Goal: Task Accomplishment & Management: Use online tool/utility

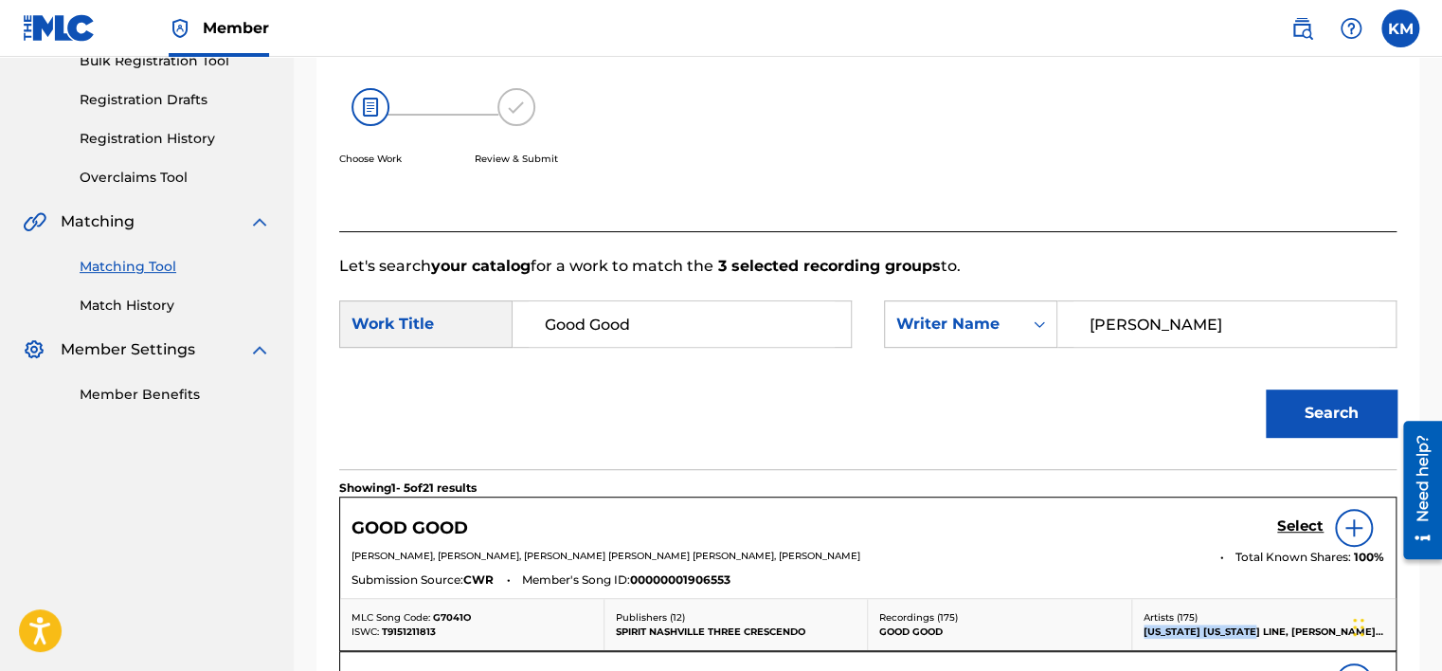
drag, startPoint x: 171, startPoint y: 305, endPoint x: 171, endPoint y: 322, distance: 17.0
click at [171, 305] on link "Match History" at bounding box center [175, 306] width 191 height 20
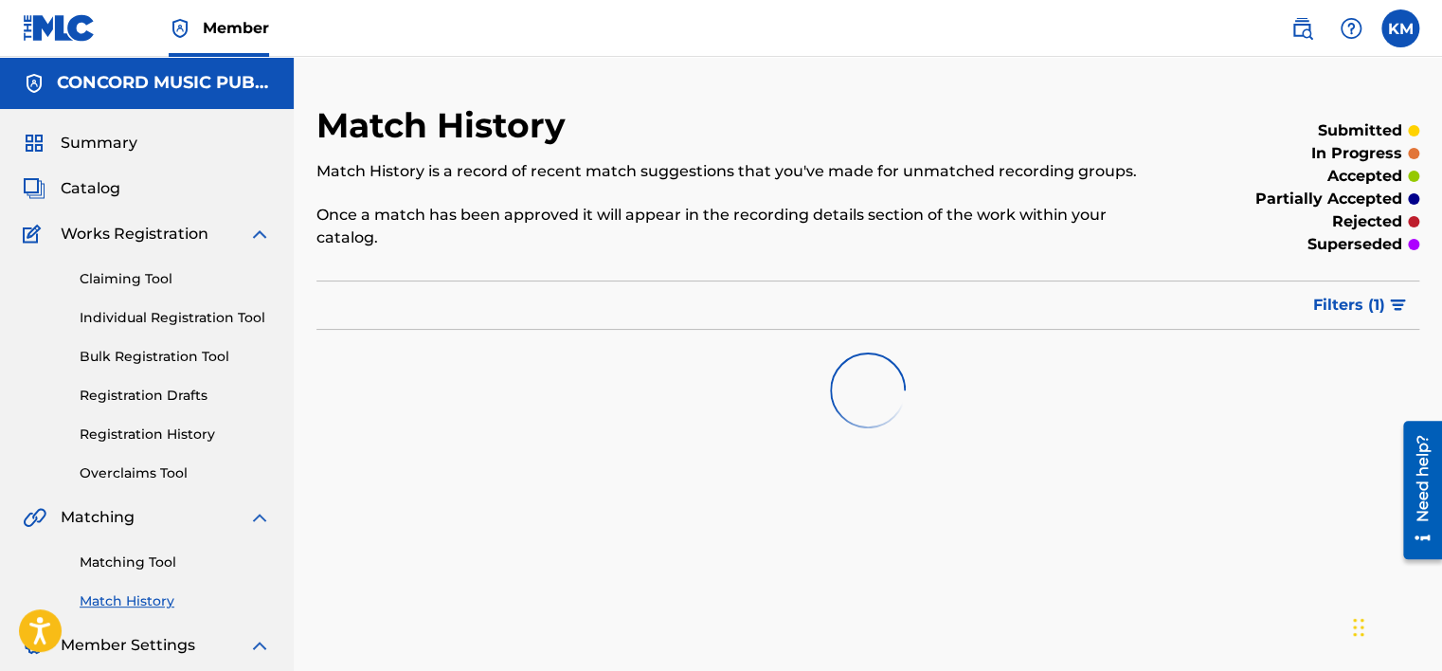
click at [161, 554] on link "Matching Tool" at bounding box center [175, 562] width 191 height 20
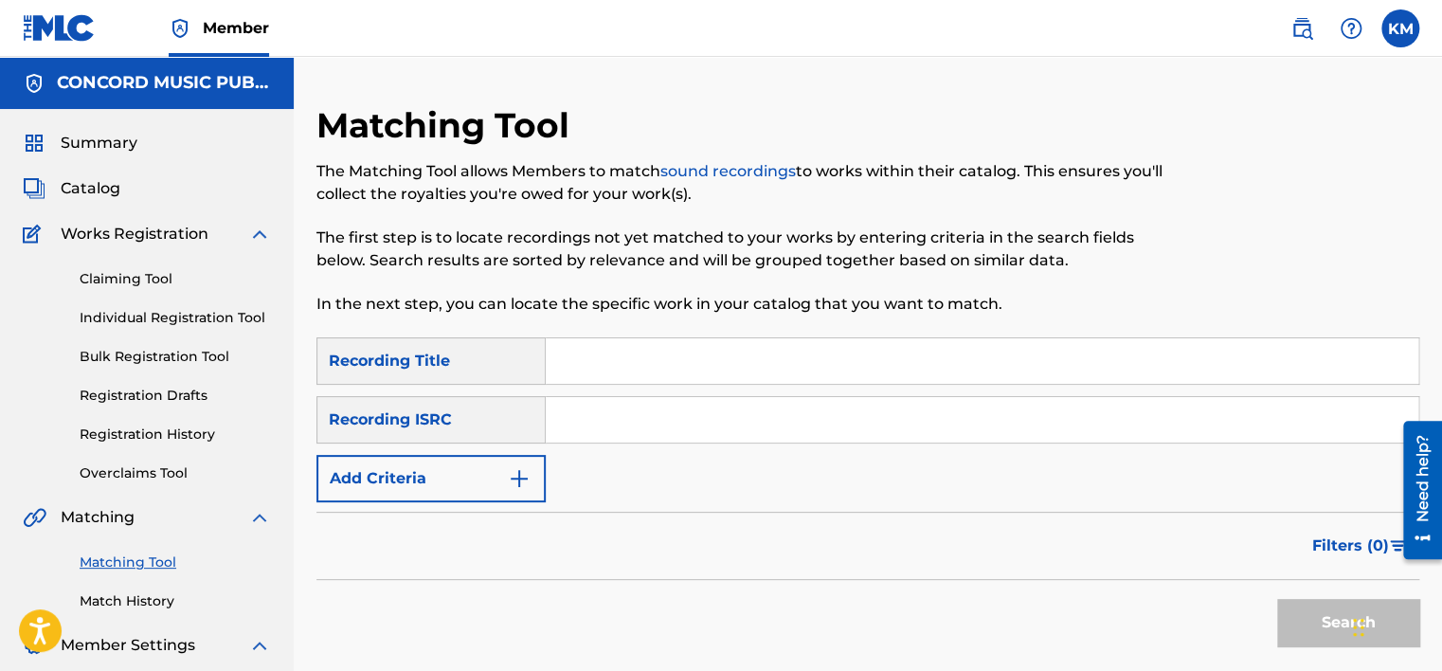
click at [582, 426] on input "Search Form" at bounding box center [982, 419] width 872 height 45
paste input "TCJPH1868565"
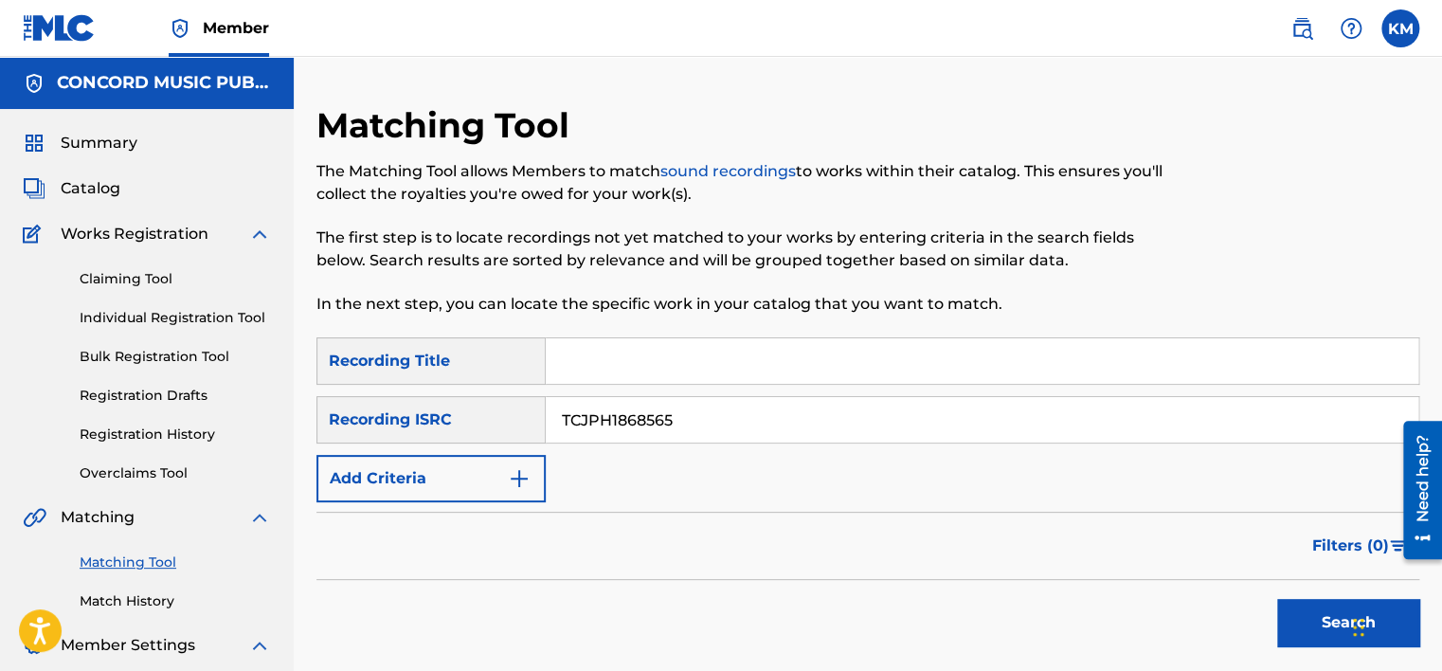
type input "TCJPH1868565"
click at [1300, 615] on button "Search" at bounding box center [1348, 622] width 142 height 47
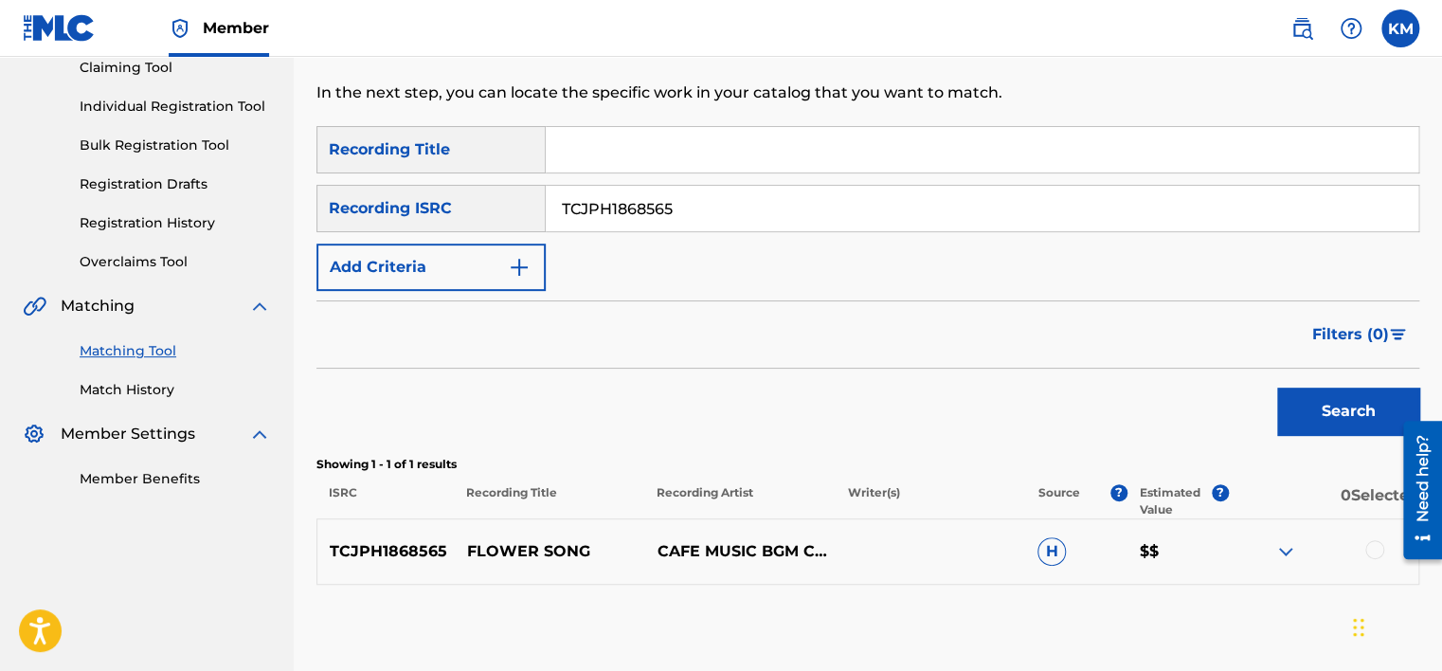
scroll to position [311, 0]
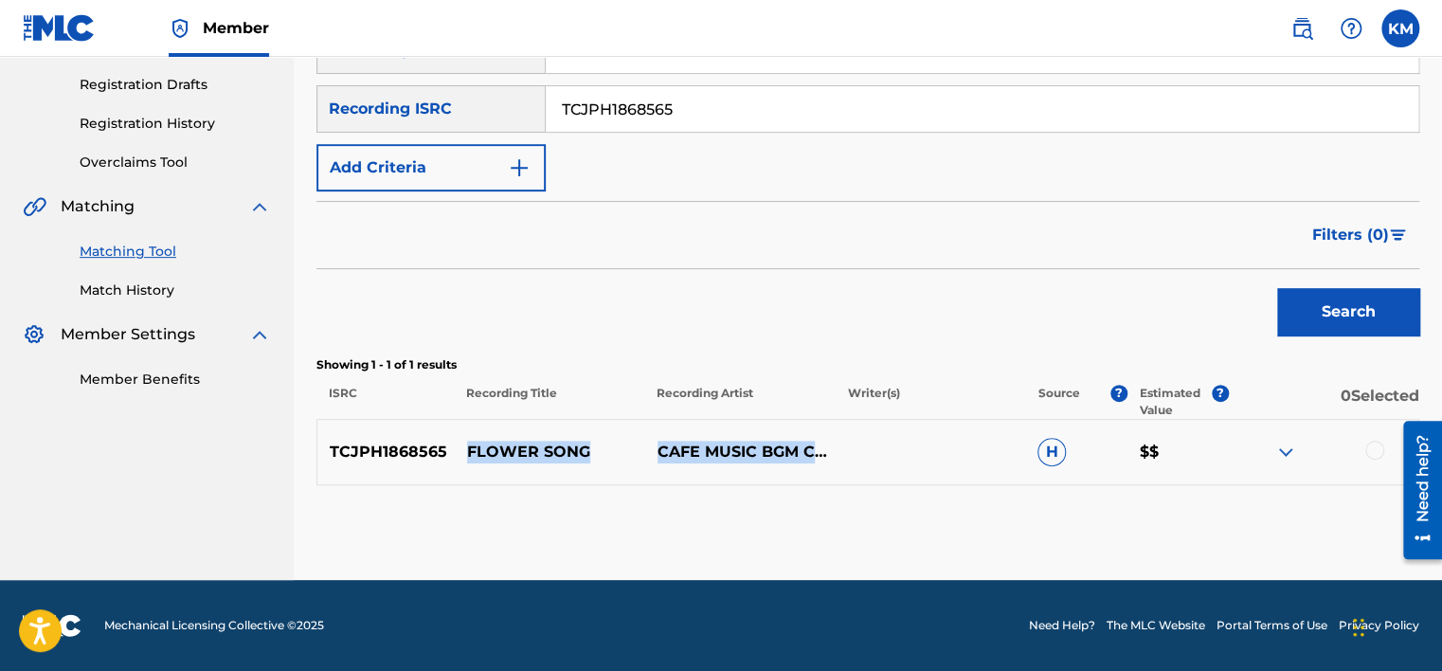
drag, startPoint x: 465, startPoint y: 447, endPoint x: 742, endPoint y: 455, distance: 276.7
click at [742, 455] on div "TCJPH1868565 FLOWER SONG CAFE MUSIC BGM CHANNEL H $$" at bounding box center [867, 452] width 1102 height 66
copy div "FLOWER SONG CAFE MUSIC BGM CHANNEL"
click at [128, 288] on link "Match History" at bounding box center [175, 290] width 191 height 20
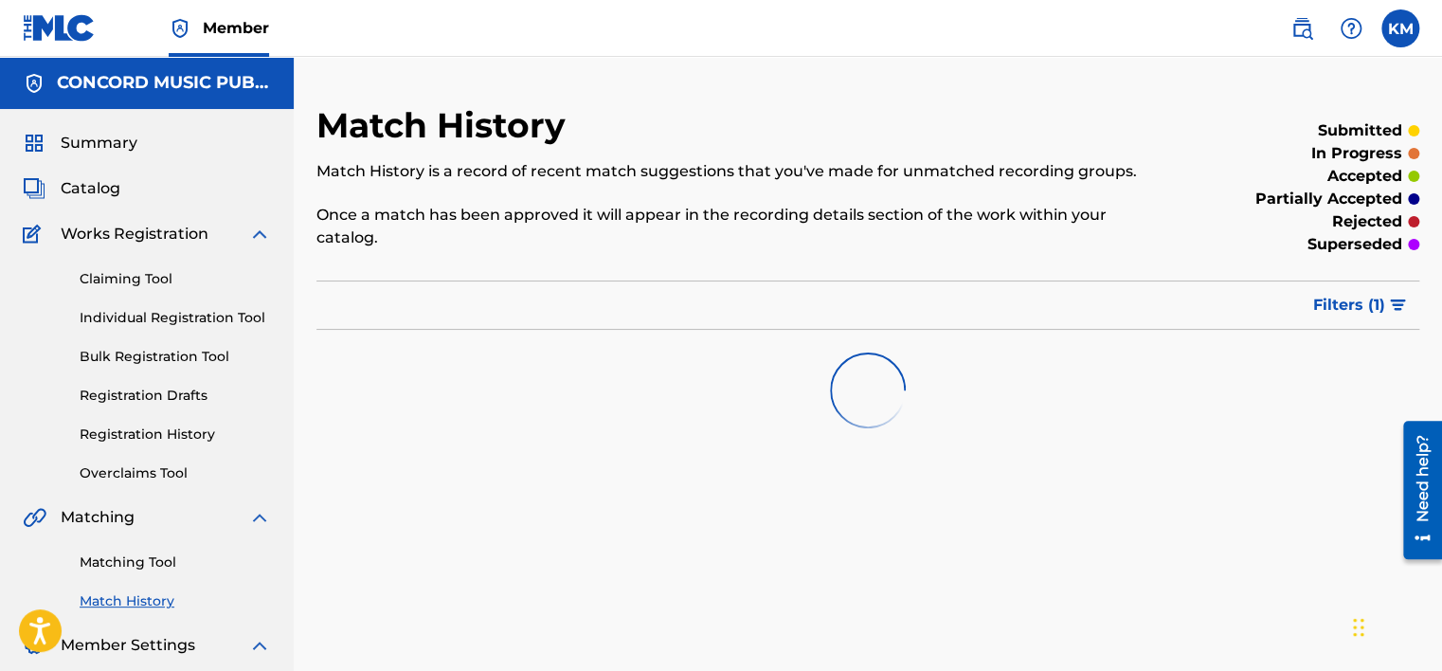
click at [131, 564] on link "Matching Tool" at bounding box center [175, 562] width 191 height 20
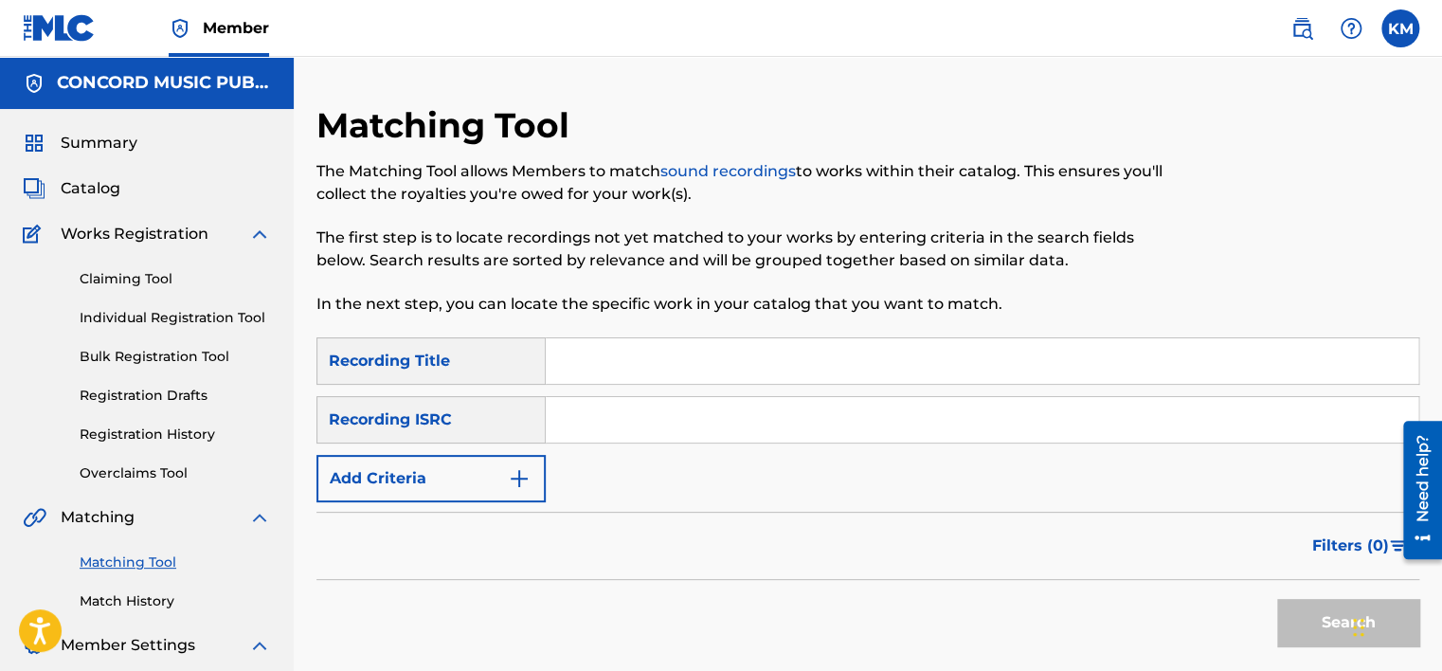
click at [661, 424] on input "Search Form" at bounding box center [982, 419] width 872 height 45
paste input "QZES61905701"
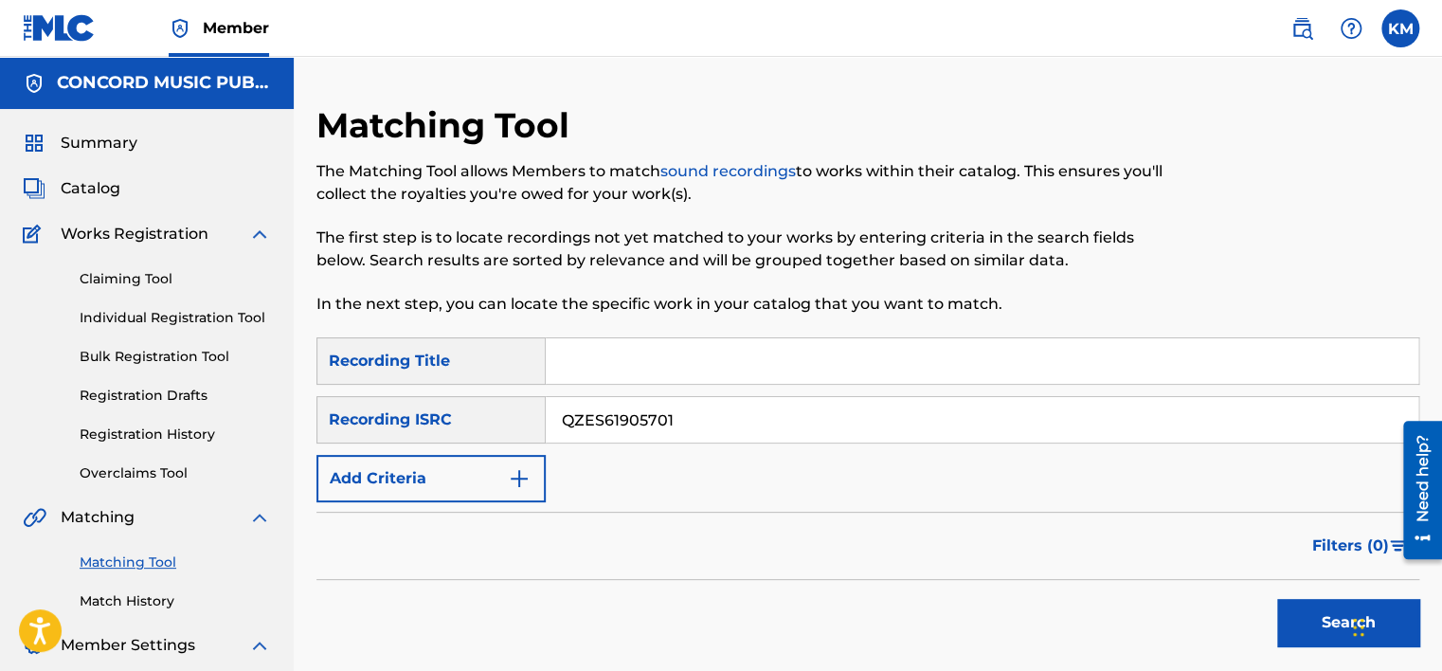
type input "QZES61905701"
click at [1299, 622] on button "Search" at bounding box center [1348, 622] width 142 height 47
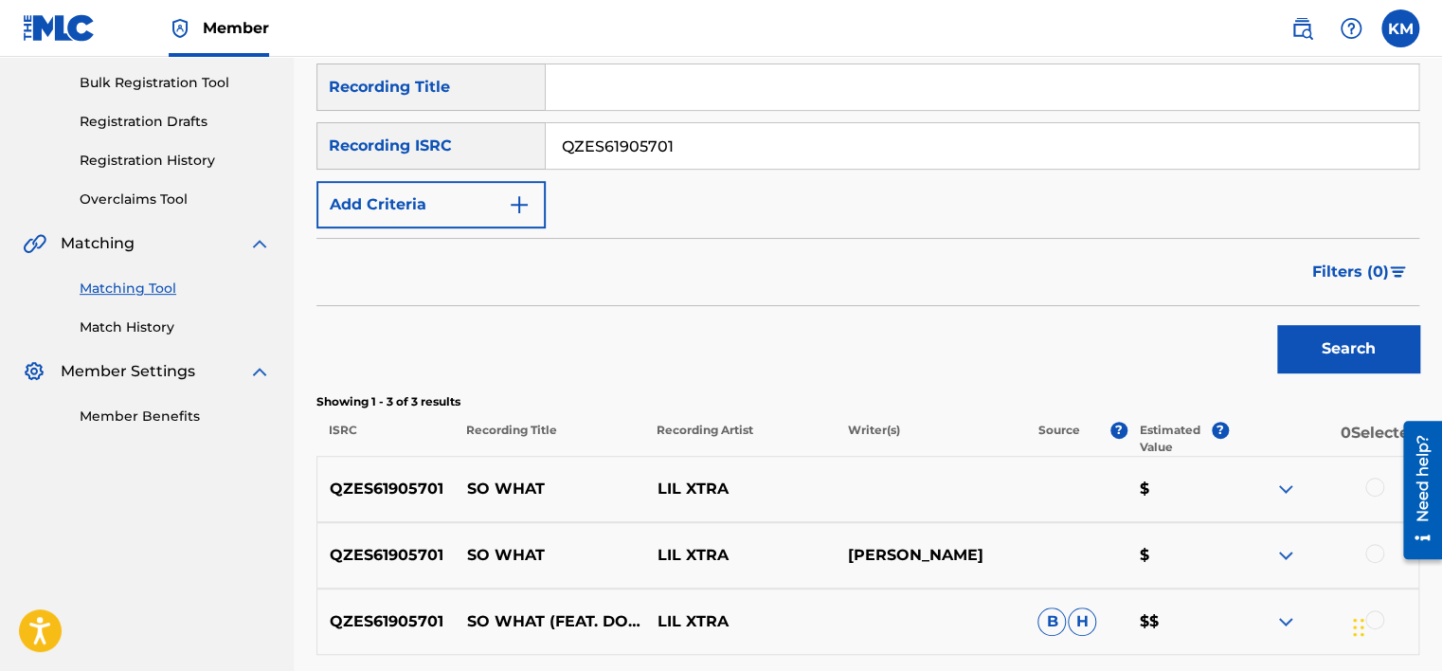
scroll to position [379, 0]
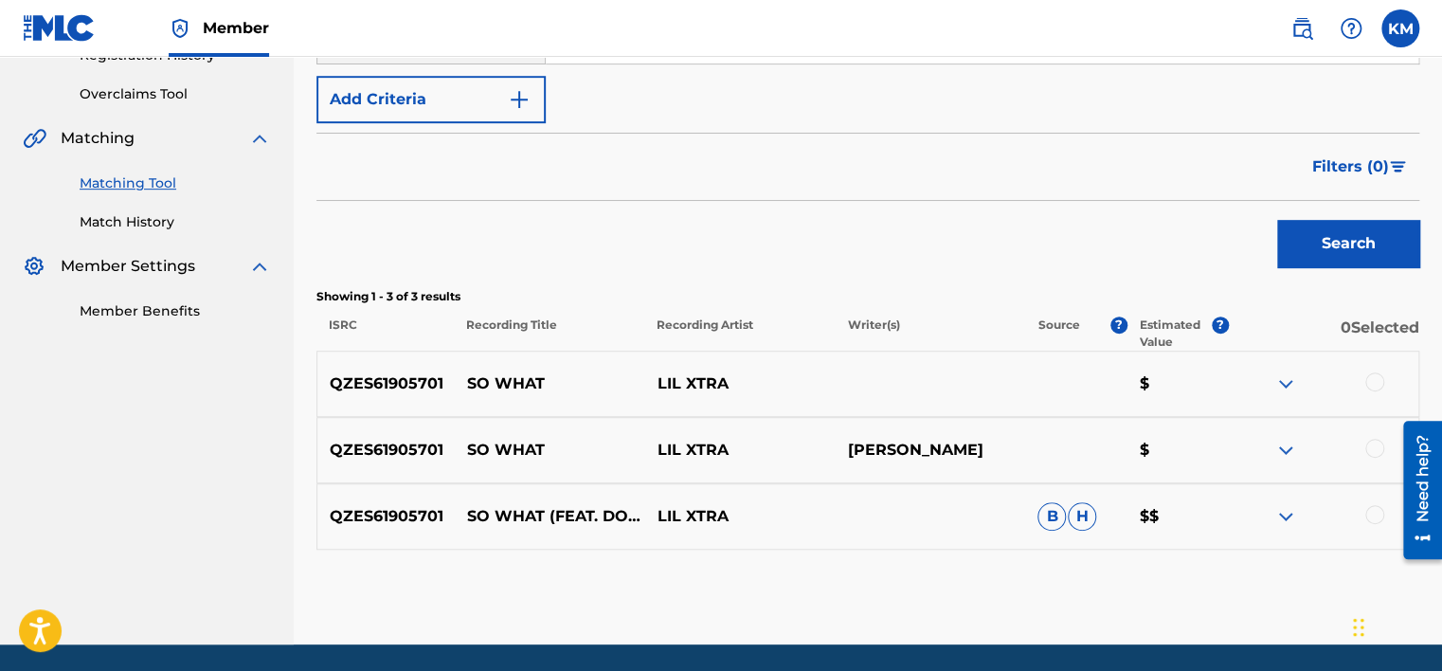
click at [1368, 512] on div at bounding box center [1374, 514] width 19 height 19
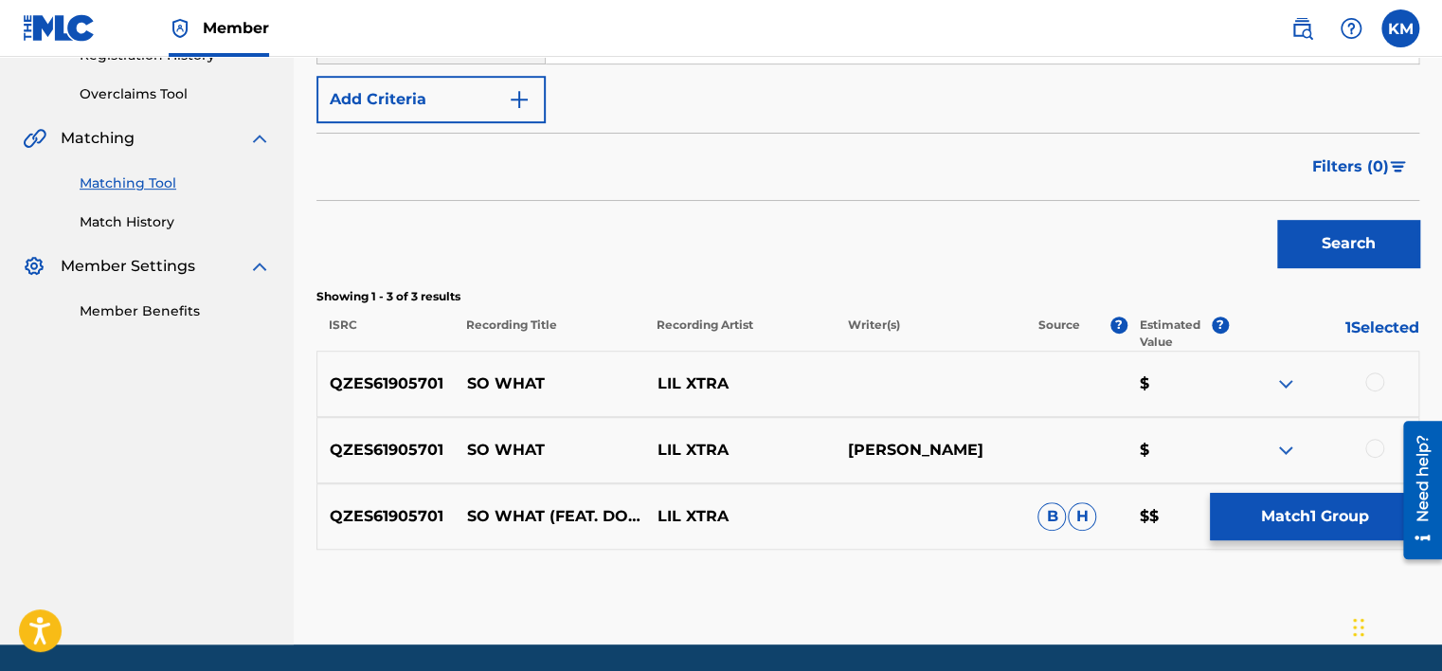
click at [1375, 447] on div at bounding box center [1374, 448] width 19 height 19
click at [1372, 382] on div at bounding box center [1374, 381] width 19 height 19
click at [1324, 496] on button "Match 3 Groups" at bounding box center [1313, 516] width 209 height 47
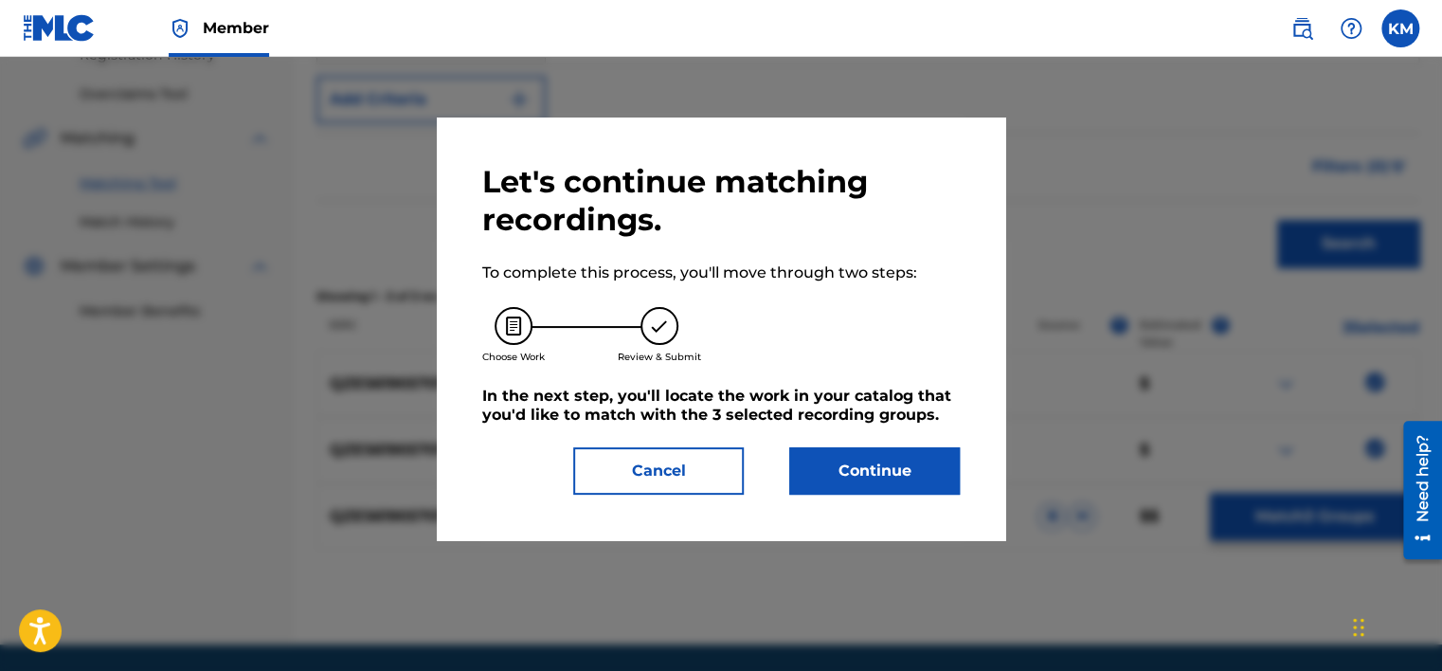
click at [918, 474] on button "Continue" at bounding box center [874, 470] width 170 height 47
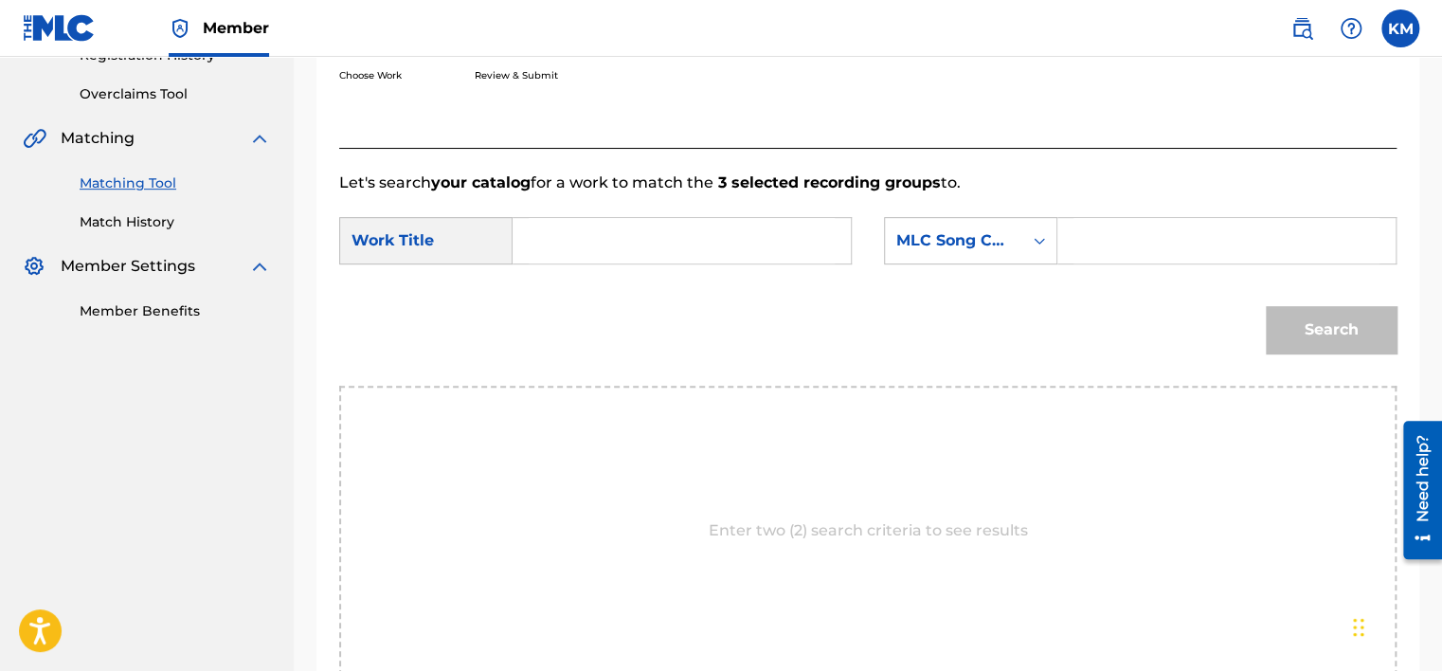
click at [675, 240] on input "Search Form" at bounding box center [681, 240] width 306 height 45
paste input "So What"
type input "So What"
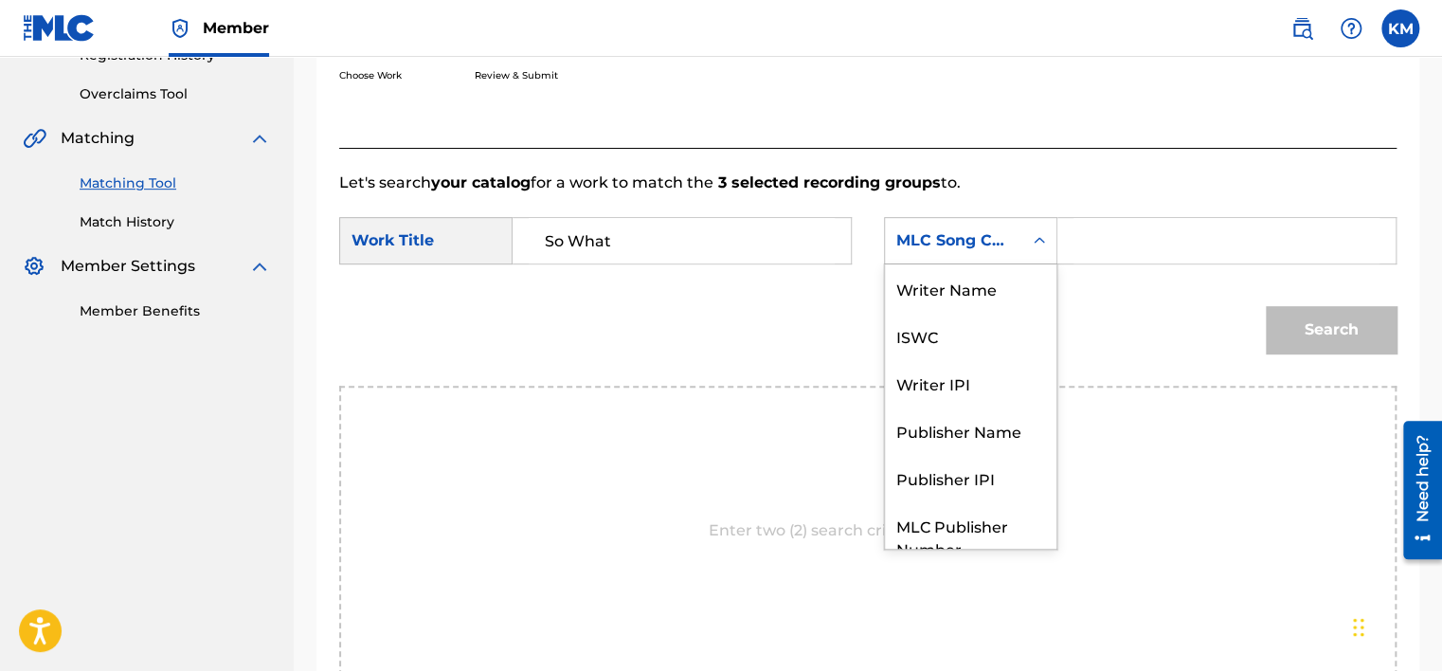
click at [1040, 242] on icon "Search Form" at bounding box center [1039, 240] width 19 height 19
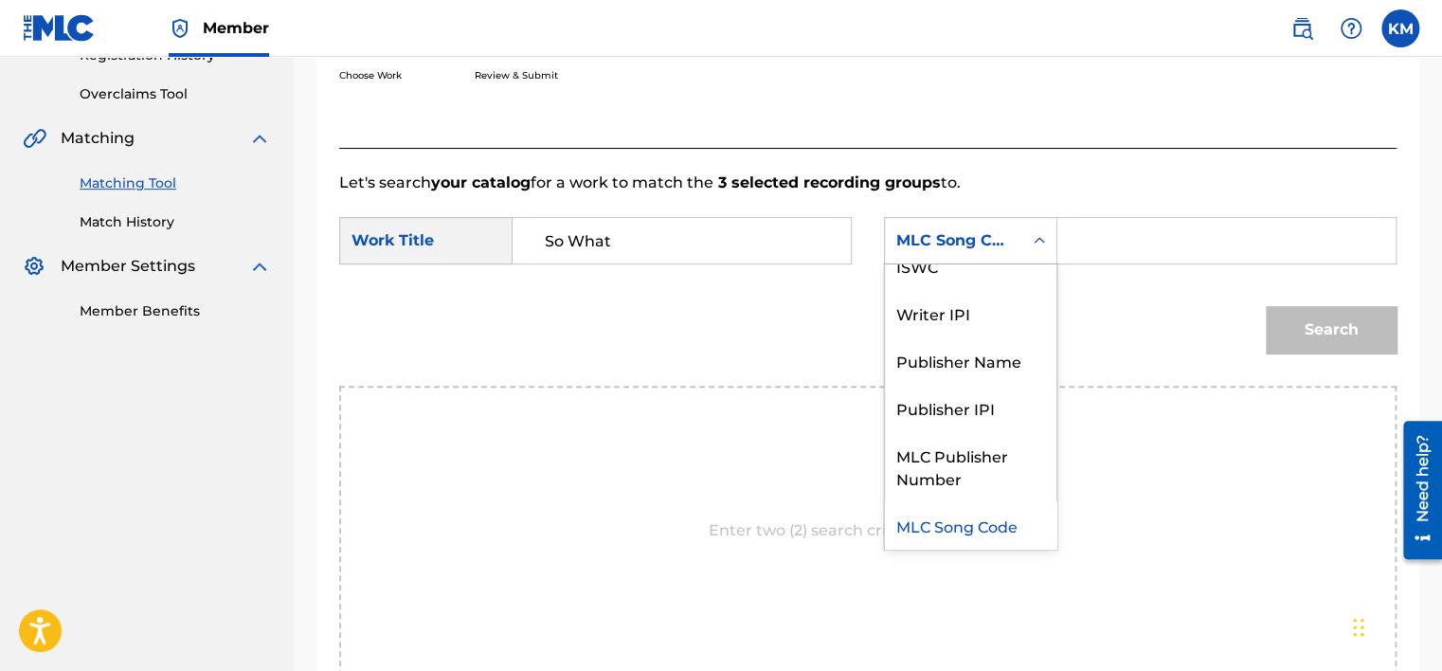
scroll to position [0, 0]
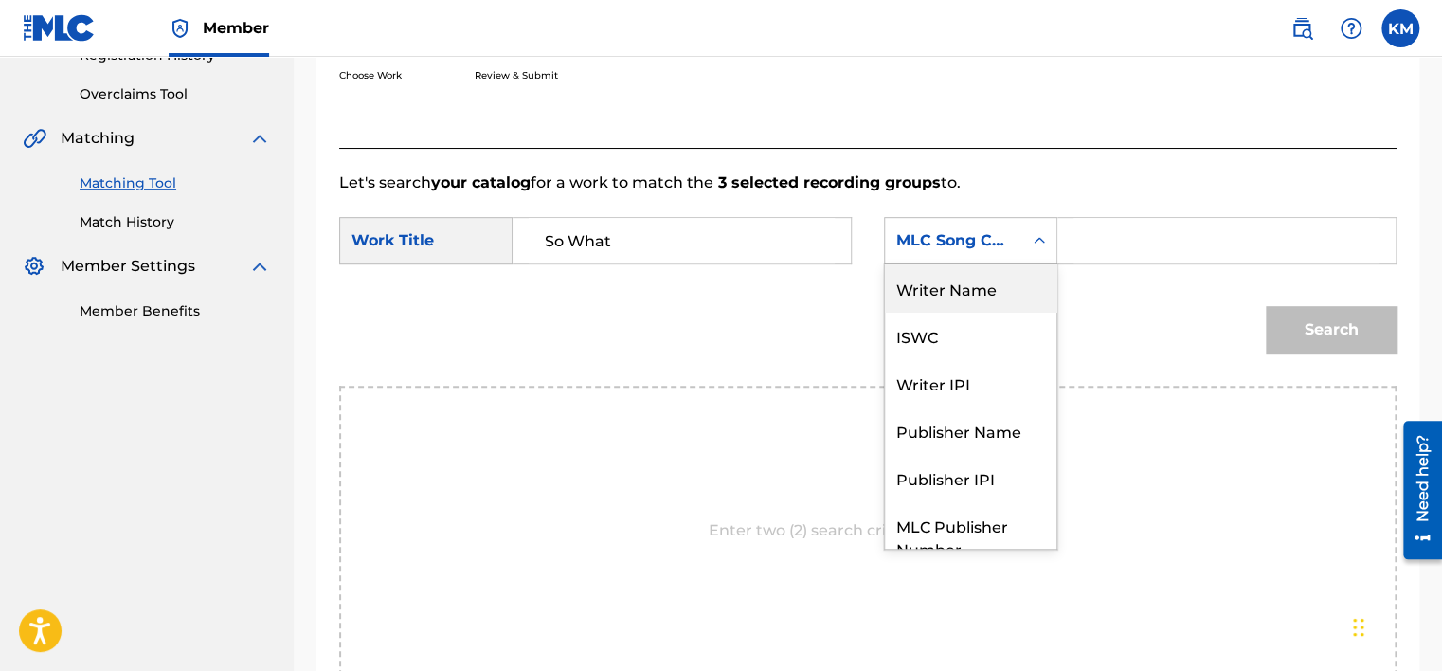
click at [1023, 273] on div "Writer Name" at bounding box center [970, 287] width 171 height 47
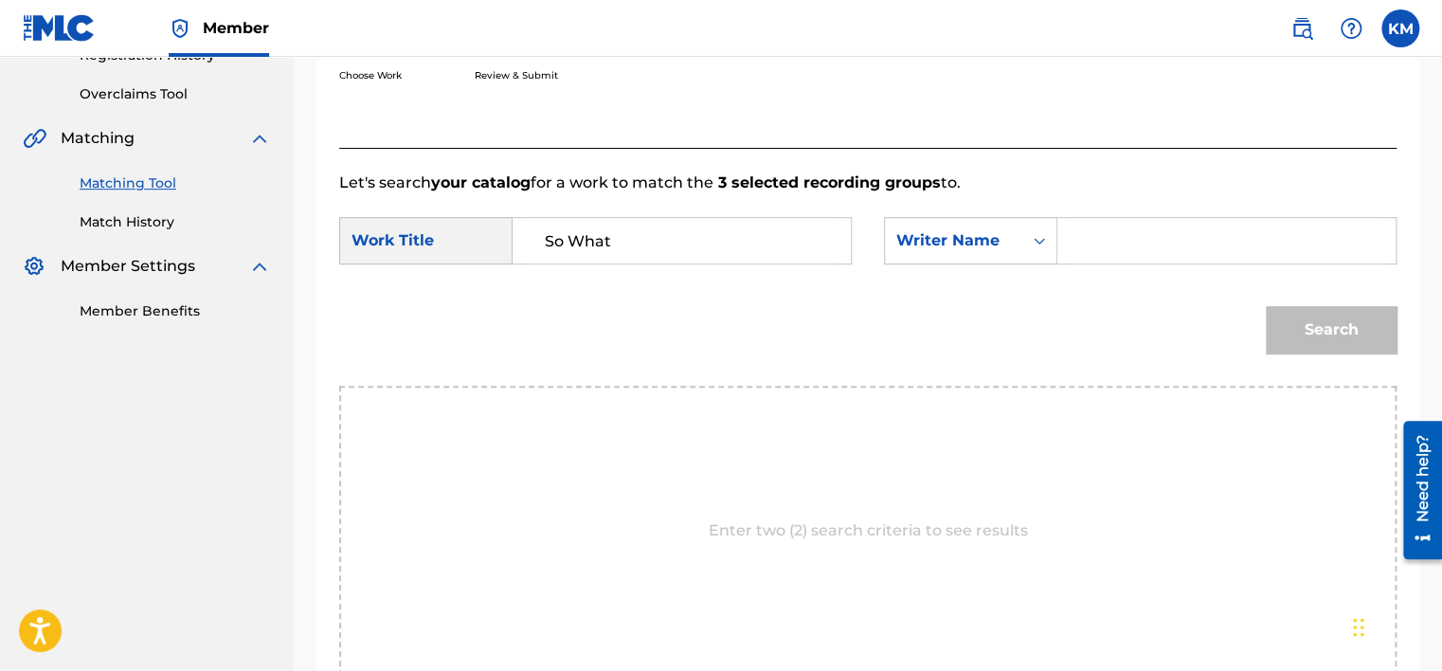
click at [1080, 248] on input "Search Form" at bounding box center [1226, 240] width 306 height 45
paste input "Roney"
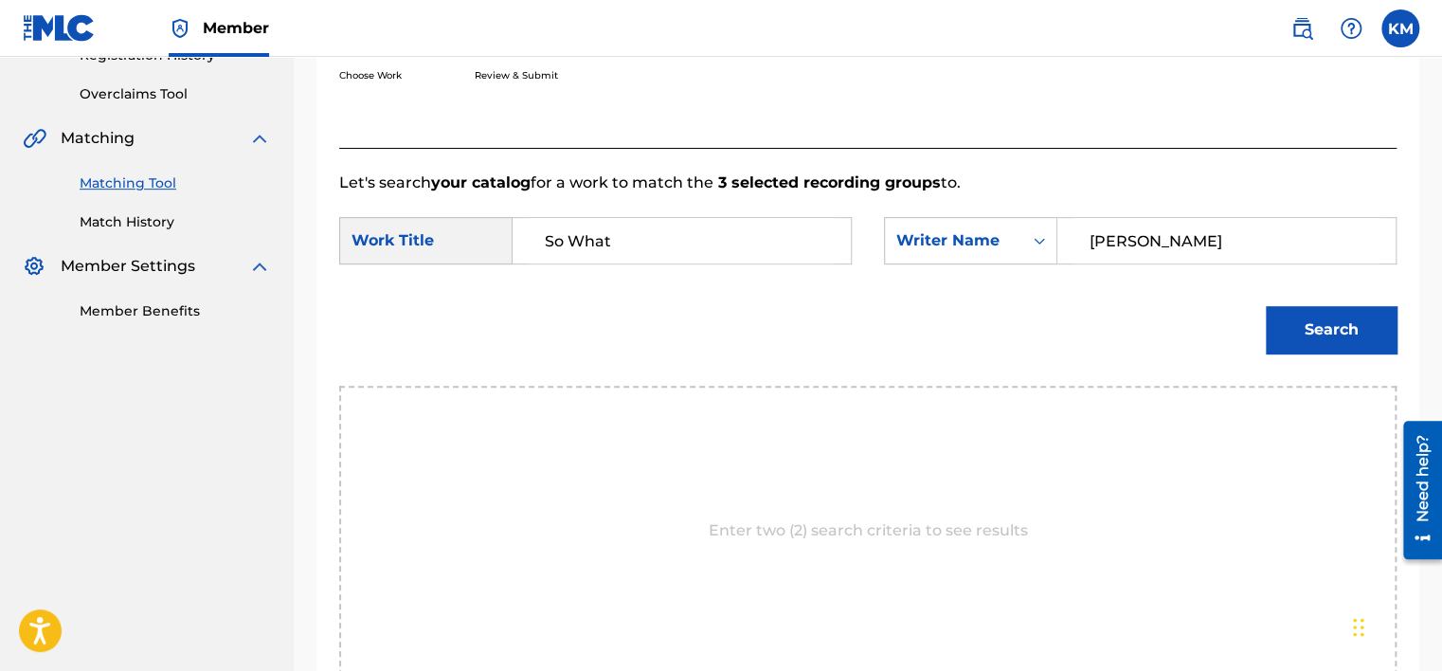
type input "Roney"
click at [1284, 309] on button "Search" at bounding box center [1330, 329] width 131 height 47
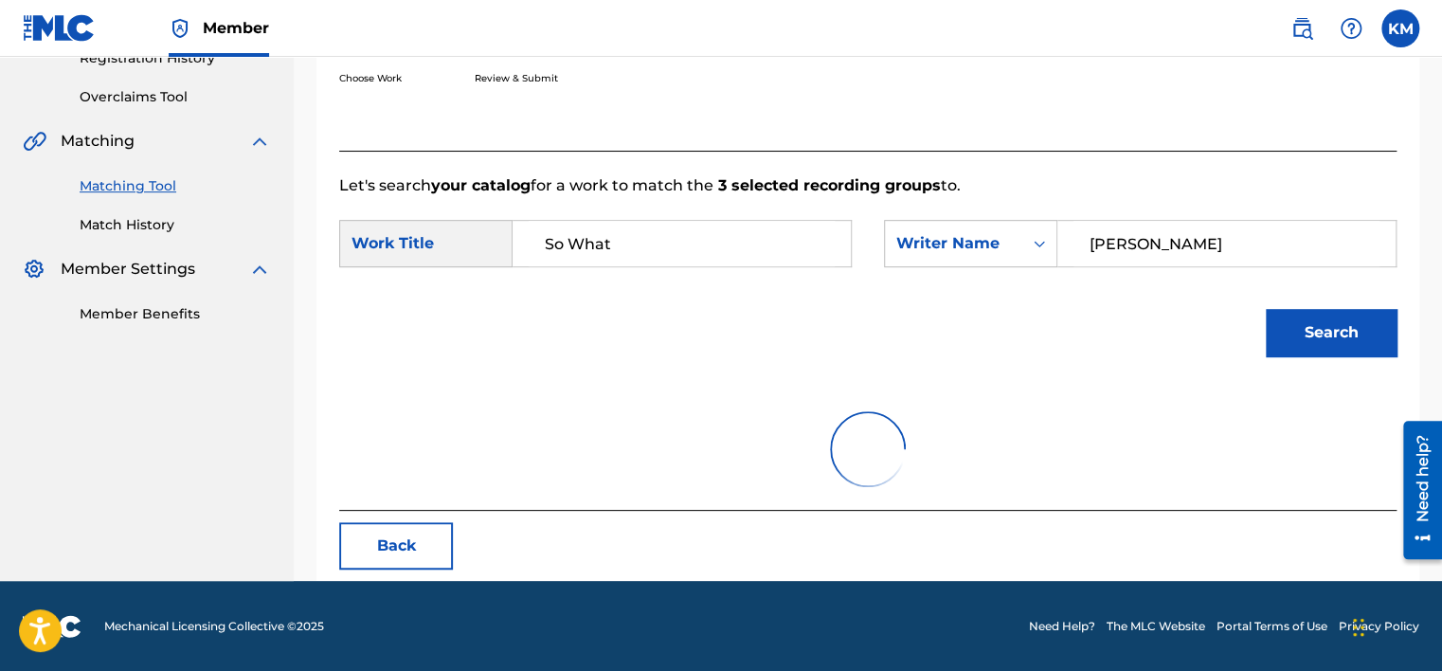
scroll to position [296, 0]
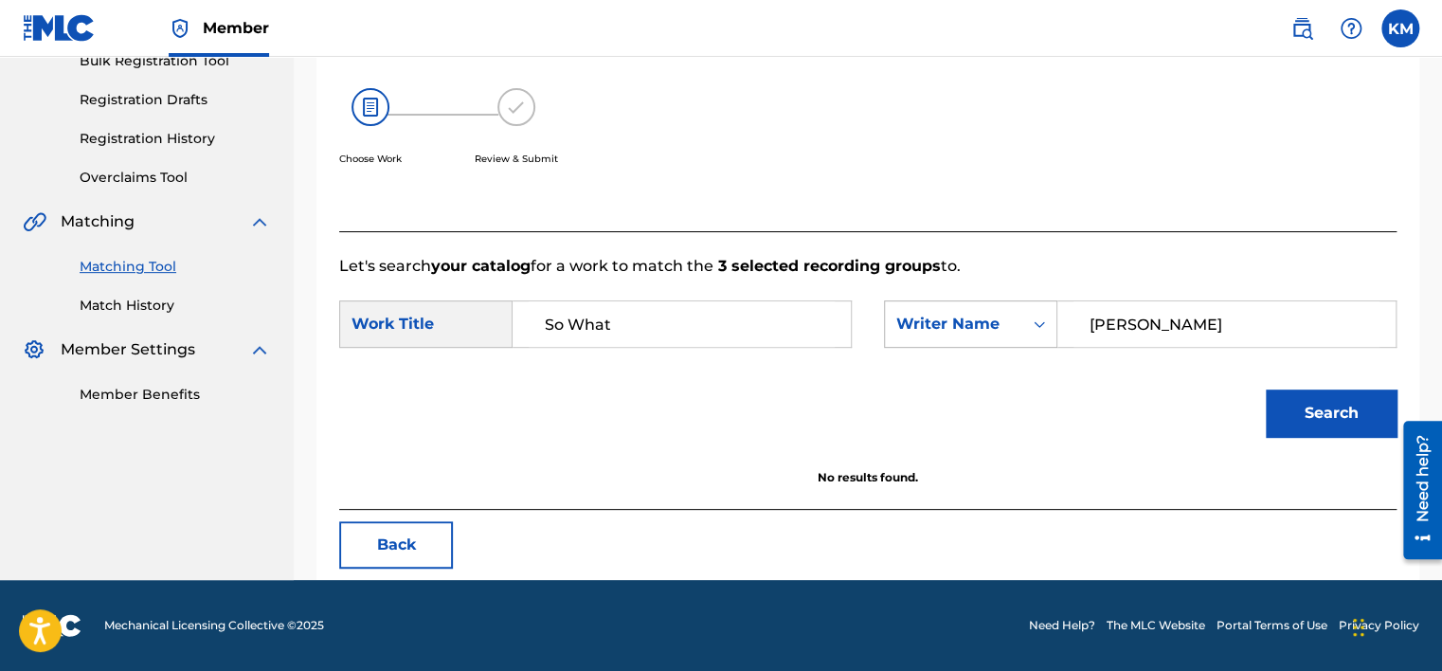
click at [1034, 327] on icon "Search Form" at bounding box center [1039, 323] width 19 height 19
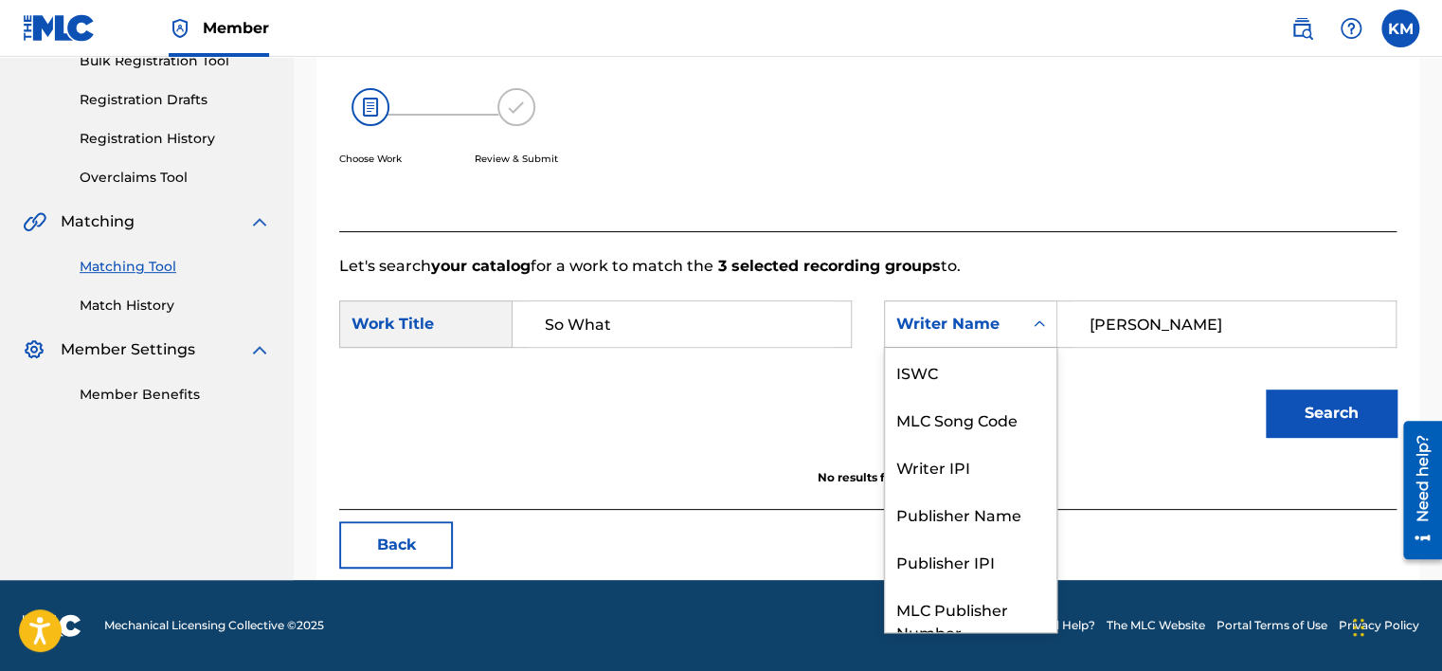
scroll to position [70, 0]
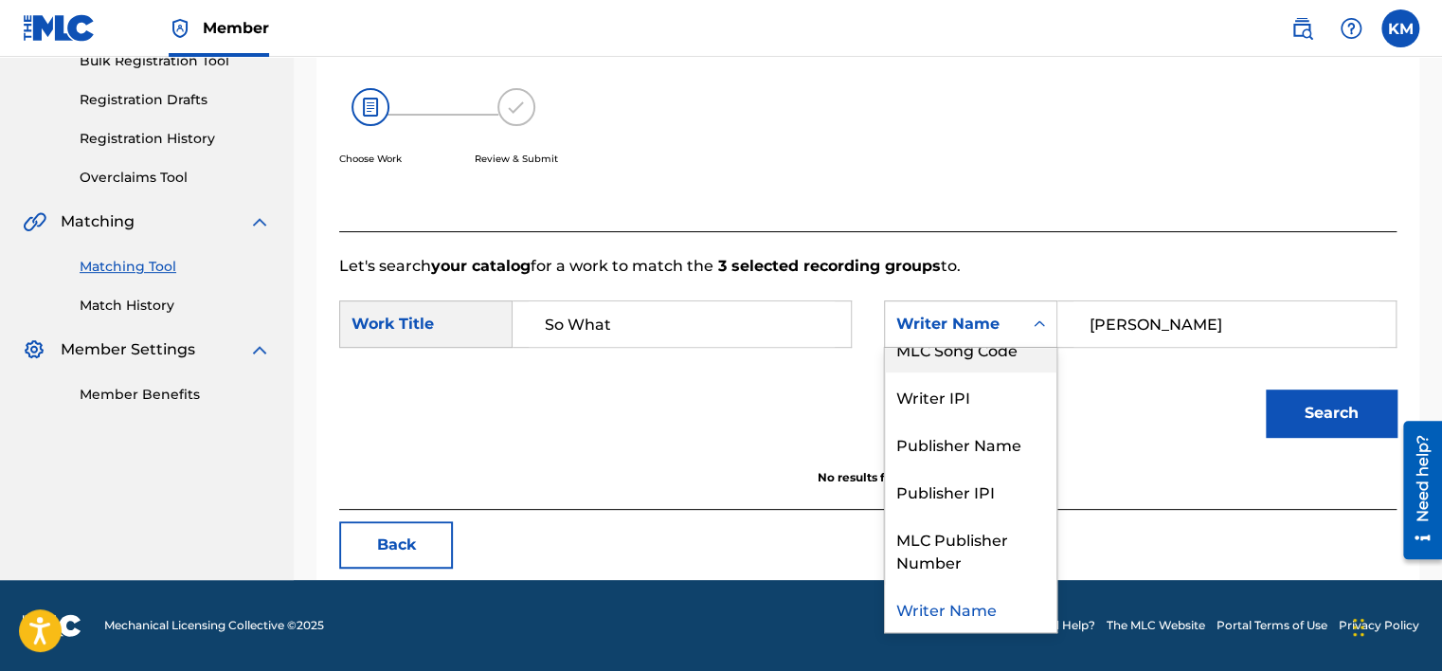
click at [1017, 352] on div "MLC Song Code" at bounding box center [970, 348] width 171 height 47
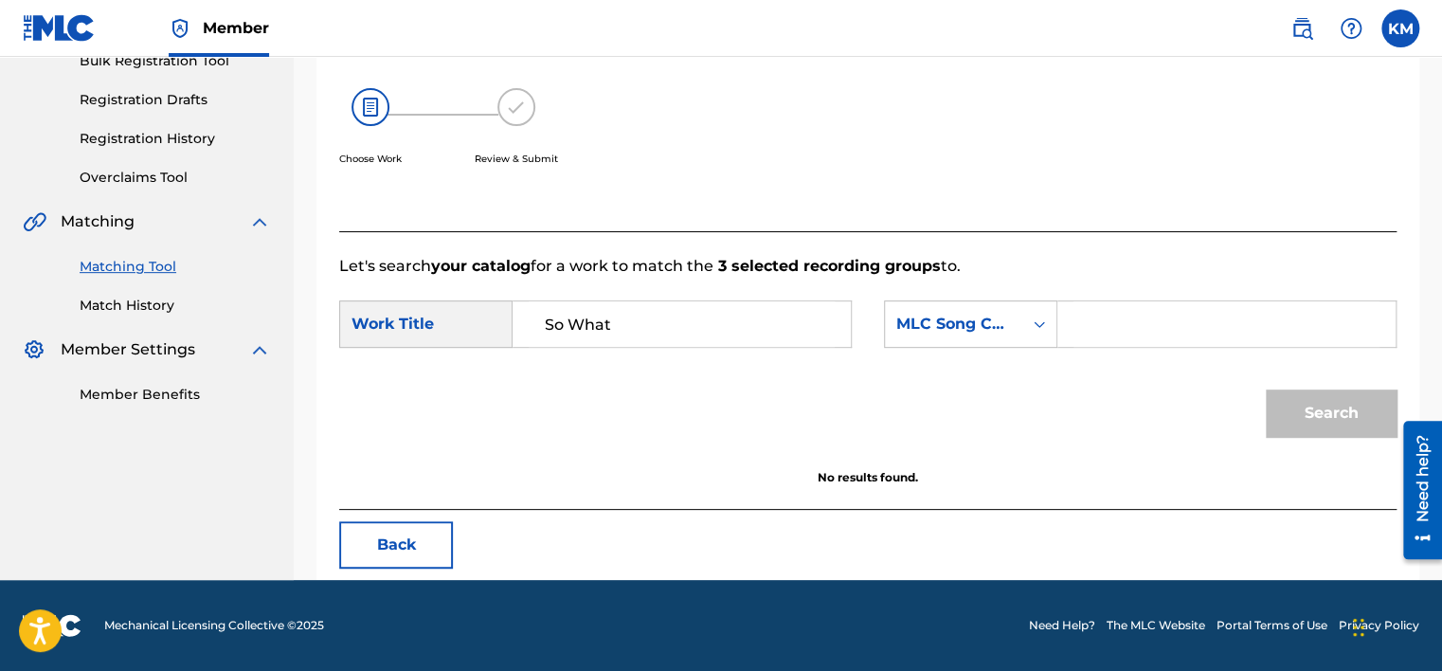
click at [1076, 338] on input "Search Form" at bounding box center [1226, 323] width 306 height 45
paste input "X3164L"
type input "X3164L"
click at [1320, 395] on button "Search" at bounding box center [1330, 412] width 131 height 47
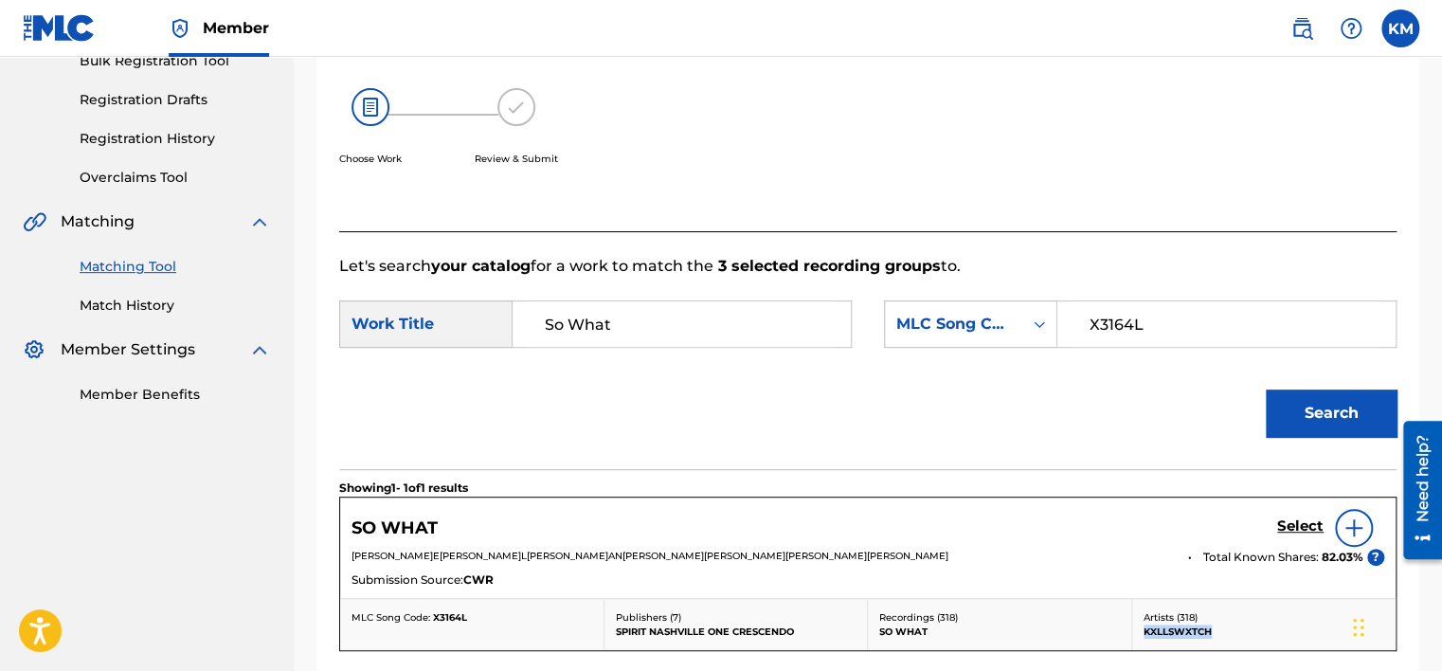
drag, startPoint x: 1144, startPoint y: 626, endPoint x: 1211, endPoint y: 628, distance: 67.3
click at [1211, 628] on p "KXLLSWXTCH" at bounding box center [1264, 631] width 242 height 14
copy p "KXLLSWXTCH"
click at [104, 306] on link "Match History" at bounding box center [175, 306] width 191 height 20
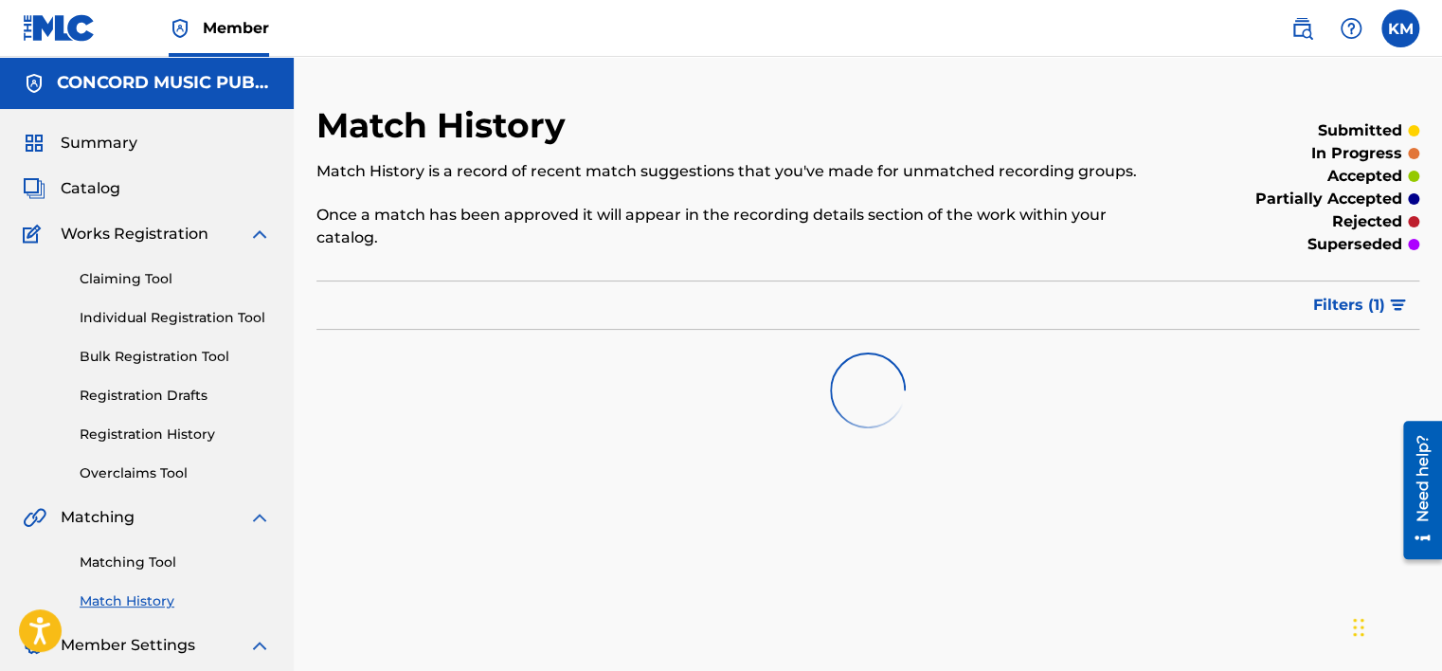
click at [144, 560] on link "Matching Tool" at bounding box center [175, 562] width 191 height 20
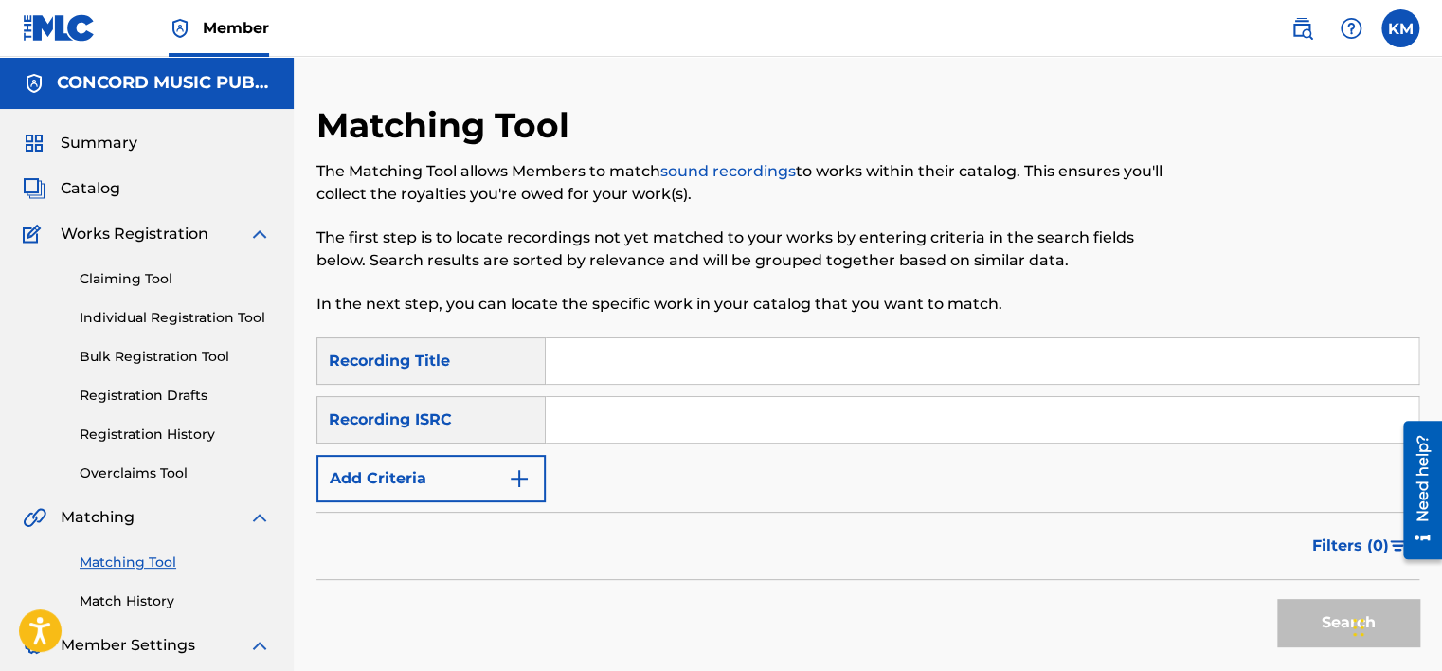
click at [634, 413] on input "Search Form" at bounding box center [982, 419] width 872 height 45
paste input "QMMTR1400021"
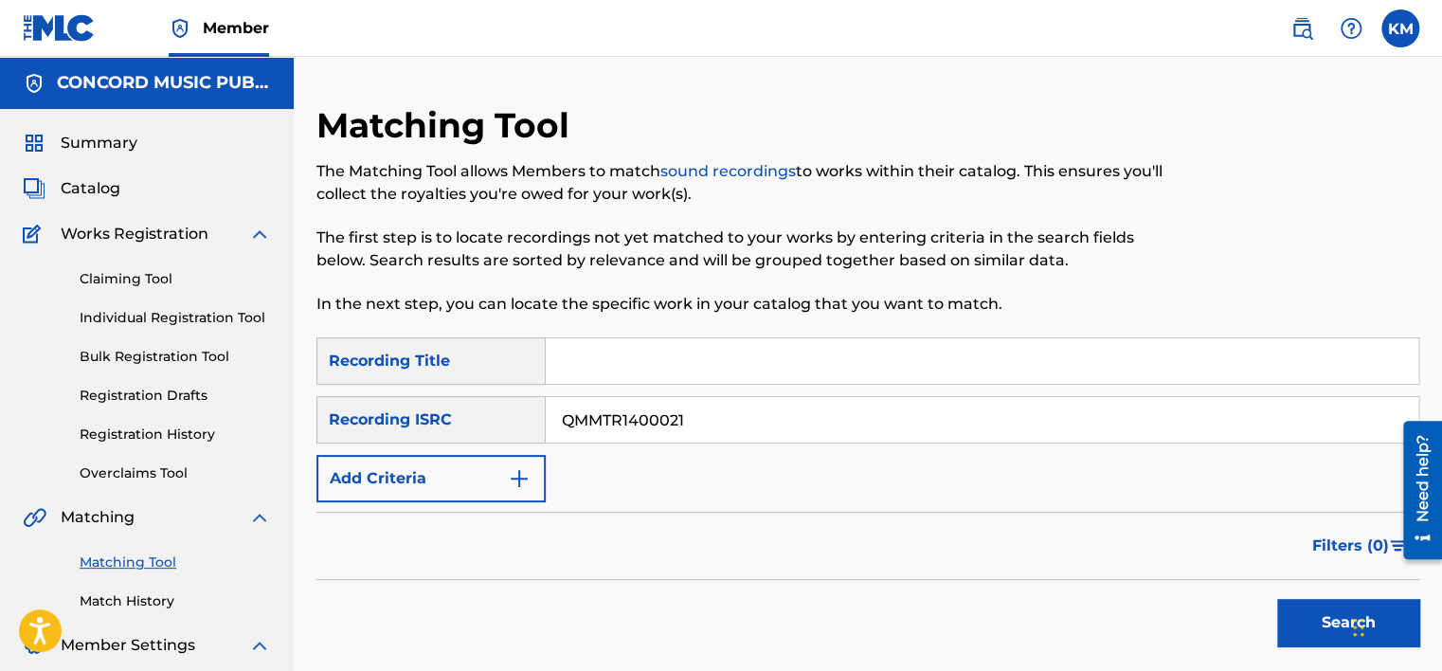
type input "QMMTR1400021"
click at [1314, 616] on button "Search" at bounding box center [1348, 622] width 142 height 47
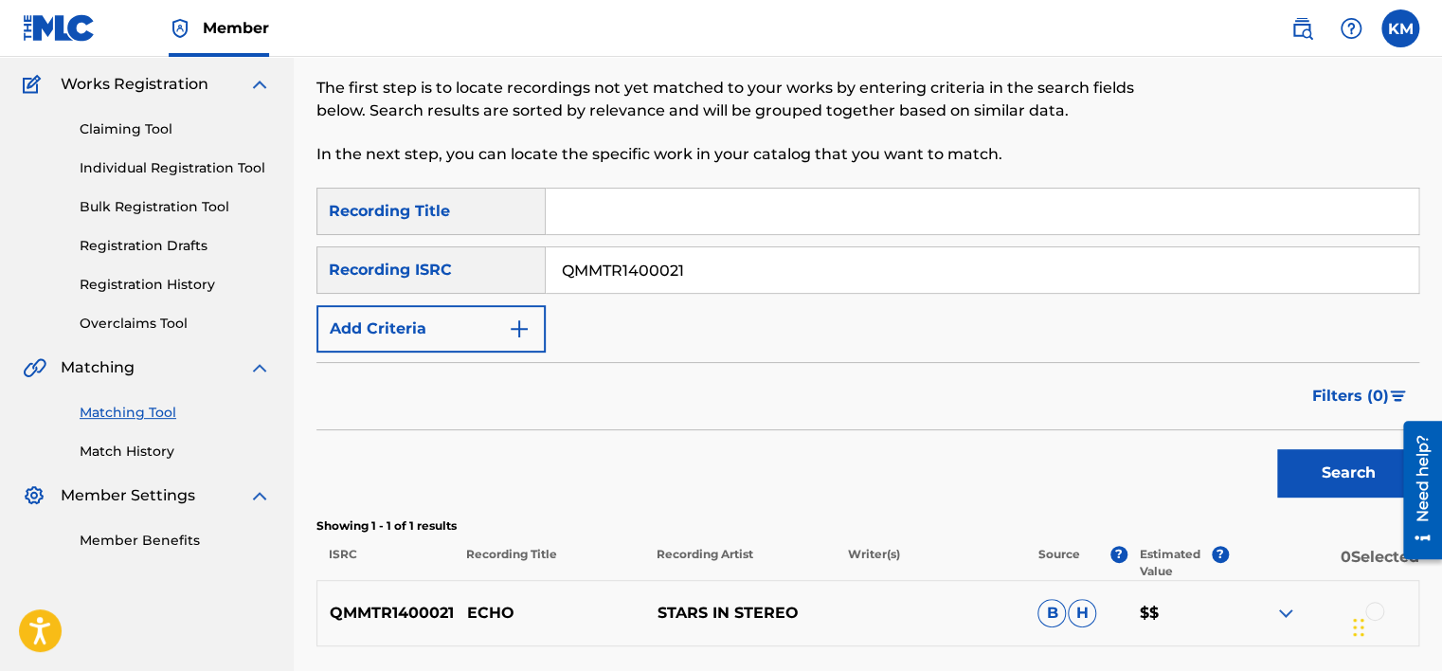
scroll to position [311, 0]
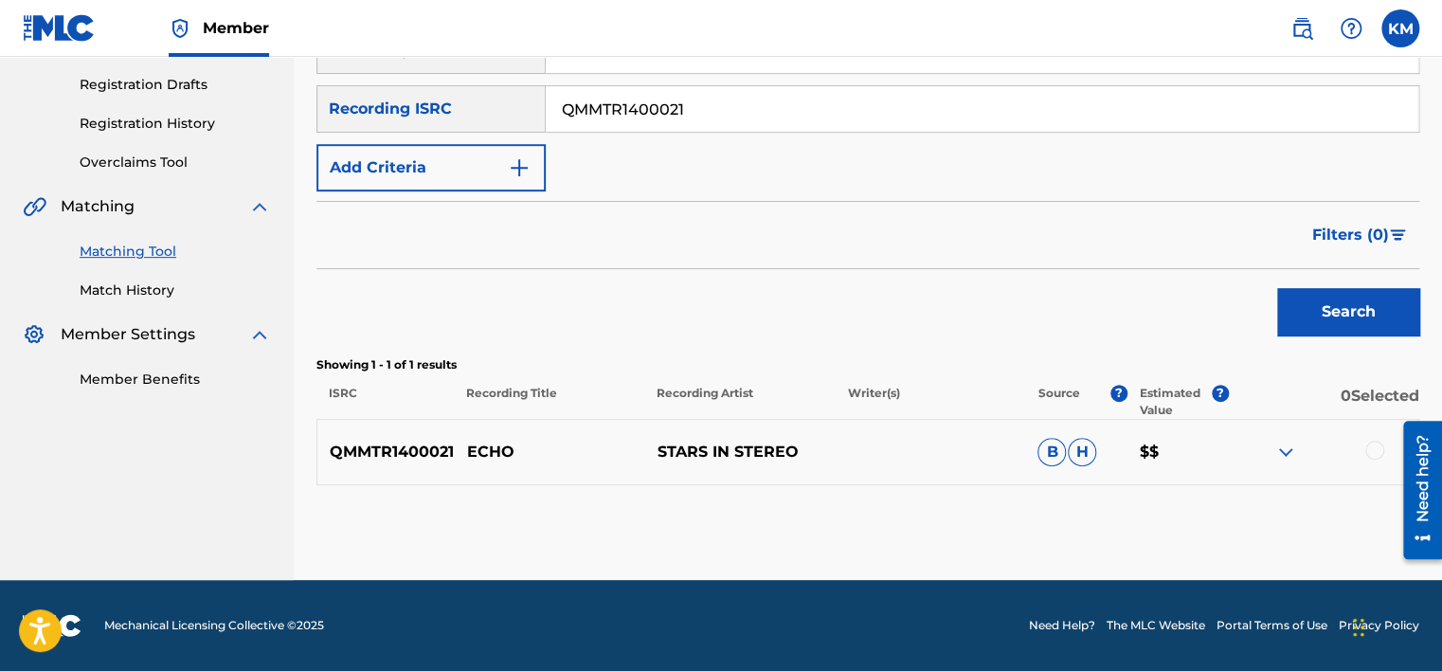
click at [1375, 446] on div at bounding box center [1374, 449] width 19 height 19
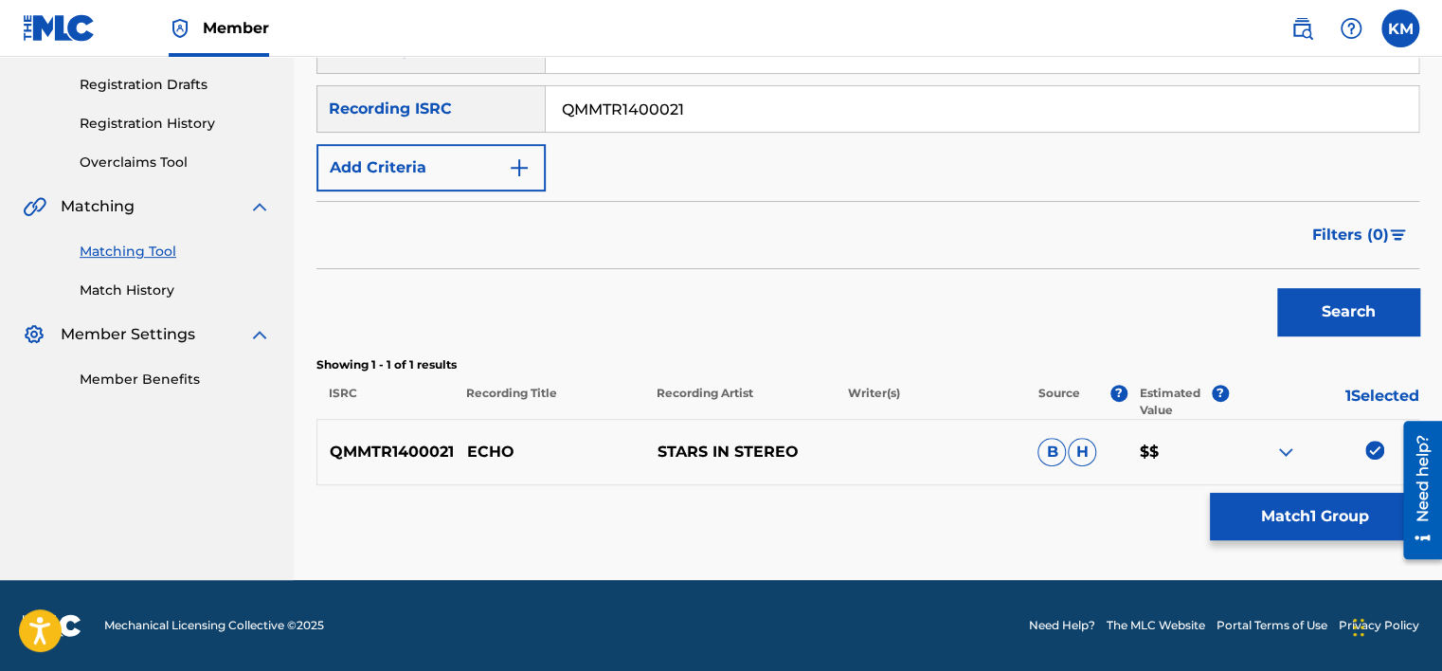
click at [1345, 497] on button "Match 1 Group" at bounding box center [1313, 516] width 209 height 47
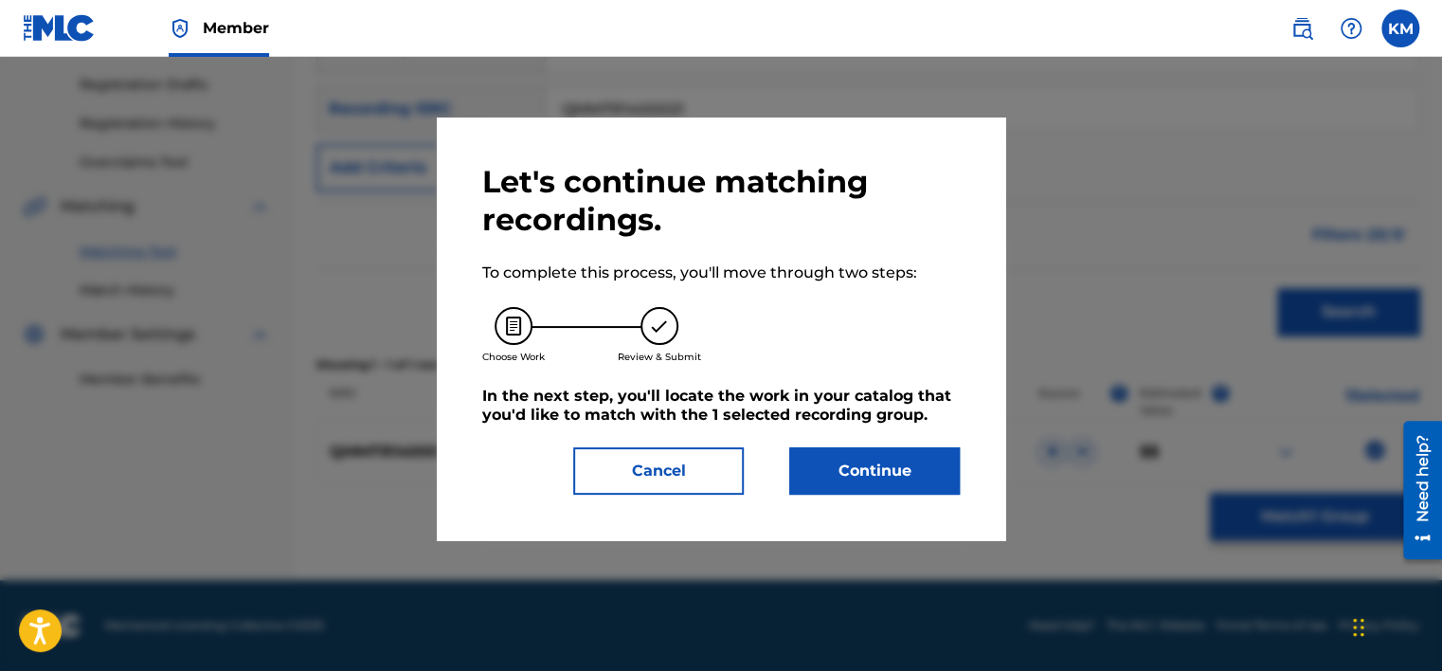
click at [913, 473] on button "Continue" at bounding box center [874, 470] width 170 height 47
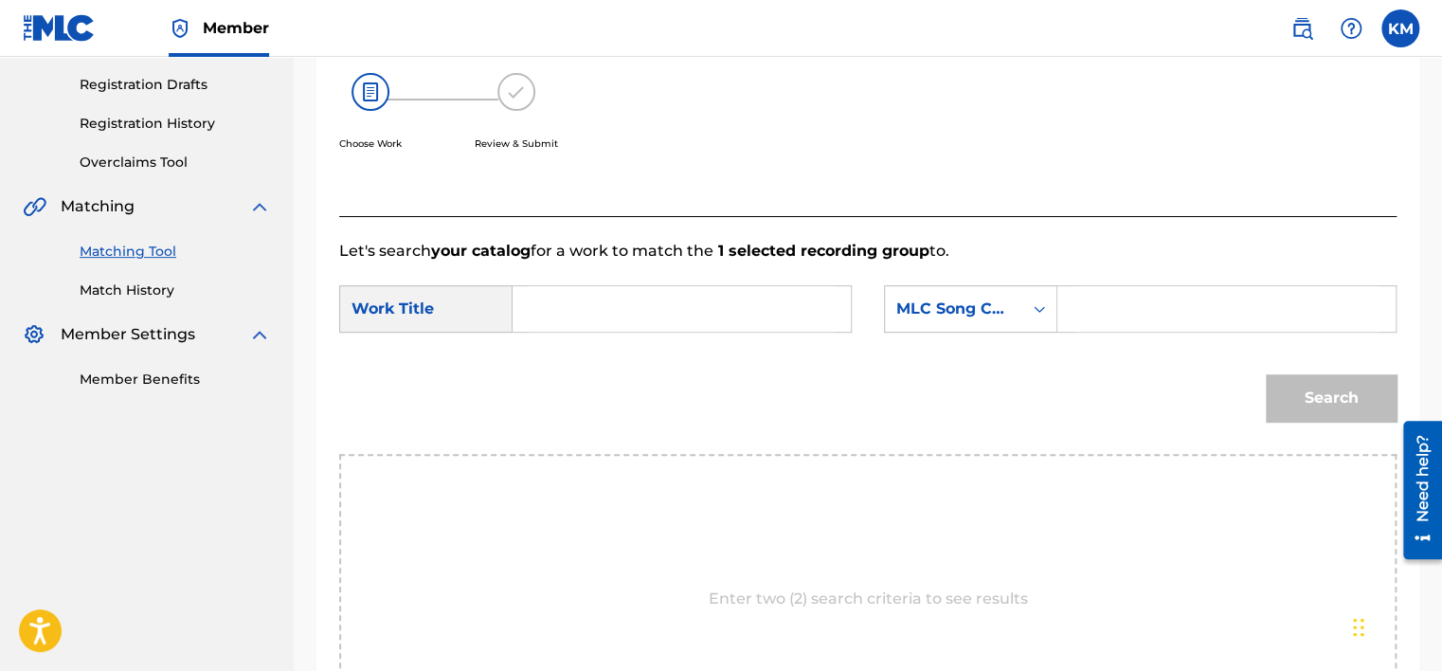
click at [695, 298] on input "Search Form" at bounding box center [681, 308] width 306 height 45
paste input "Echo"
type input "Echo"
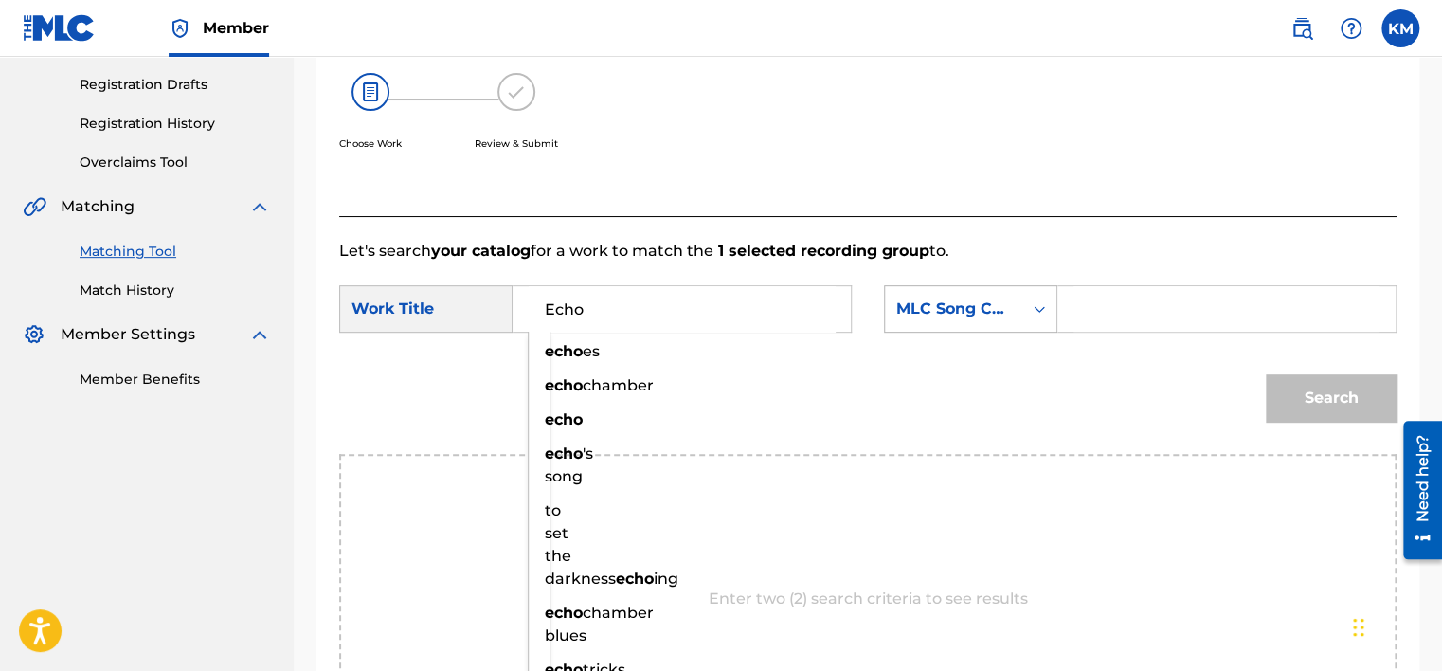
click at [1039, 307] on icon "Search Form" at bounding box center [1039, 308] width 19 height 19
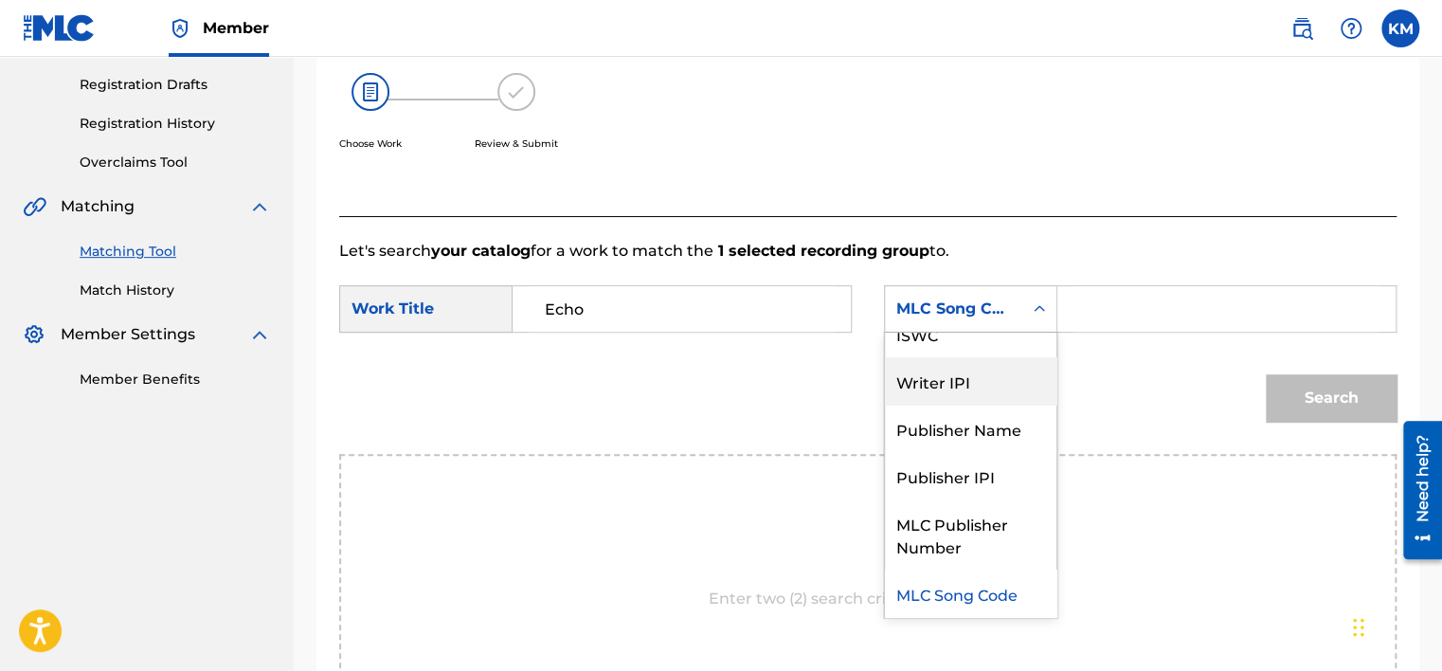
scroll to position [0, 0]
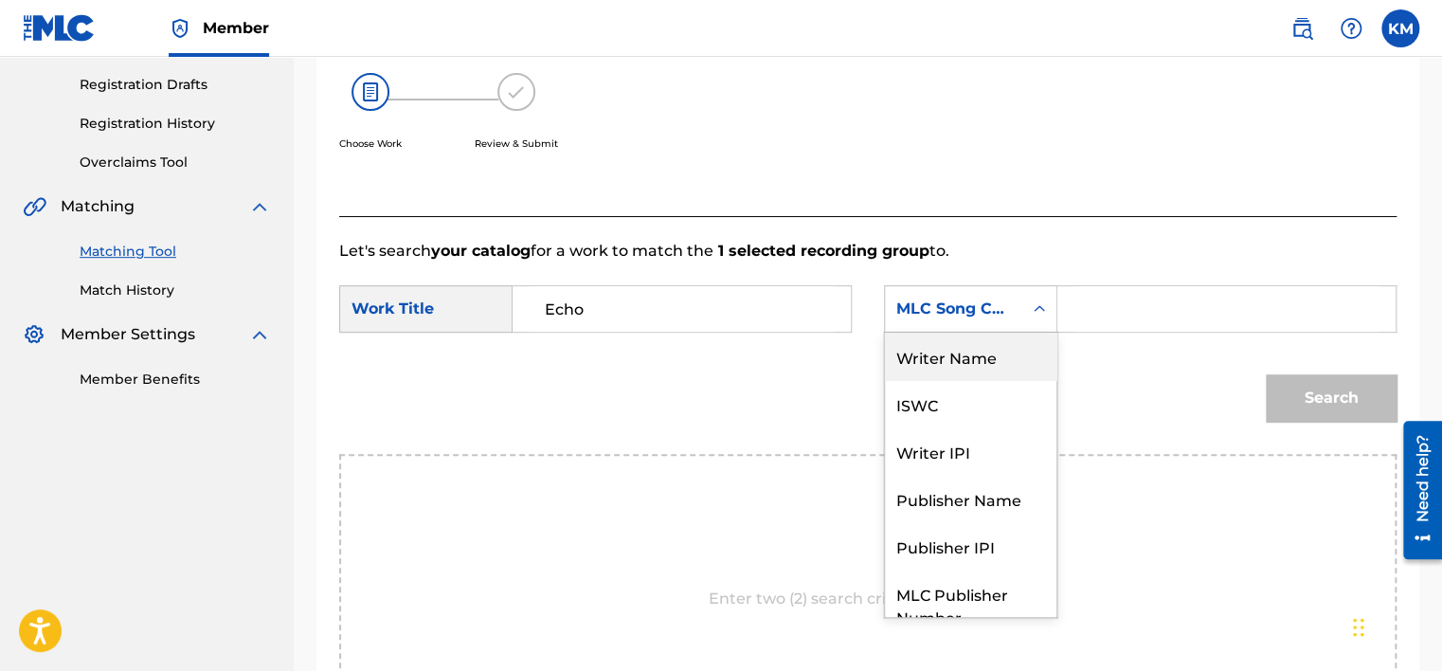
click at [1002, 364] on div "Writer Name" at bounding box center [970, 355] width 171 height 47
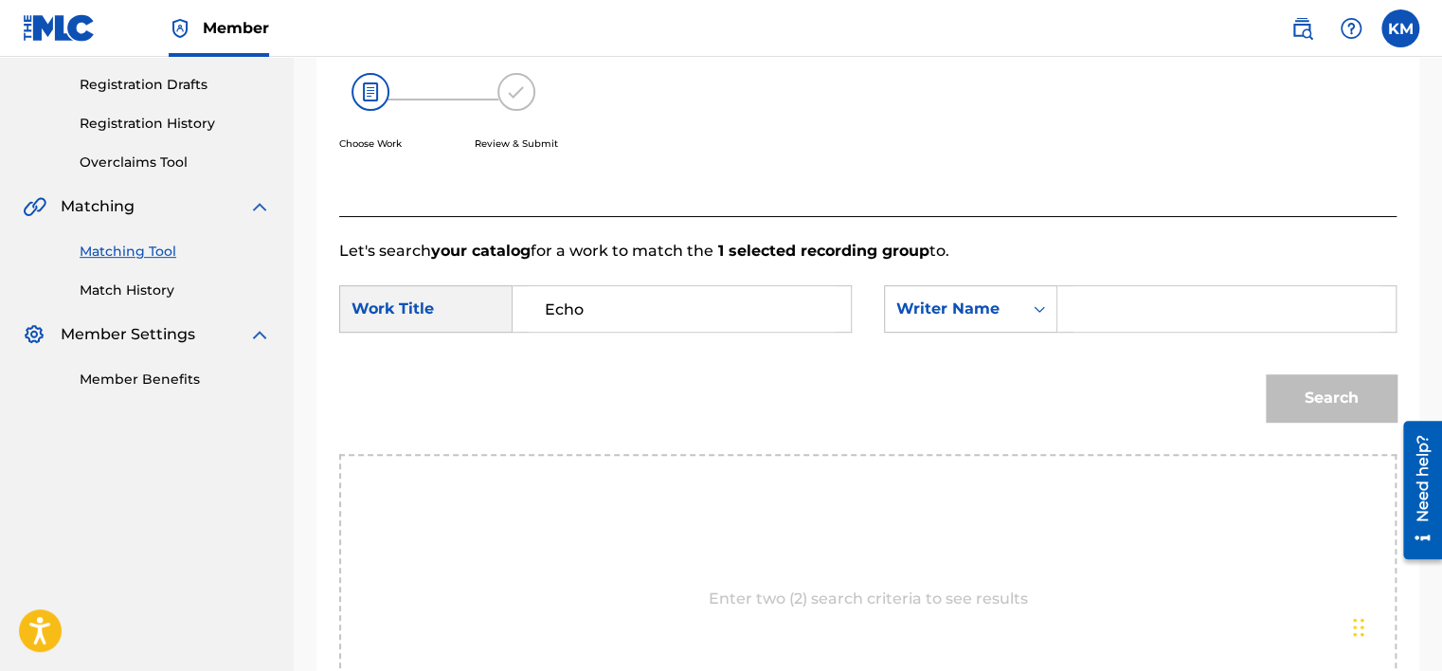
click at [1086, 306] on input "Search Form" at bounding box center [1226, 308] width 306 height 45
paste input "Green"
type input "Green"
click at [1284, 386] on button "Search" at bounding box center [1330, 397] width 131 height 47
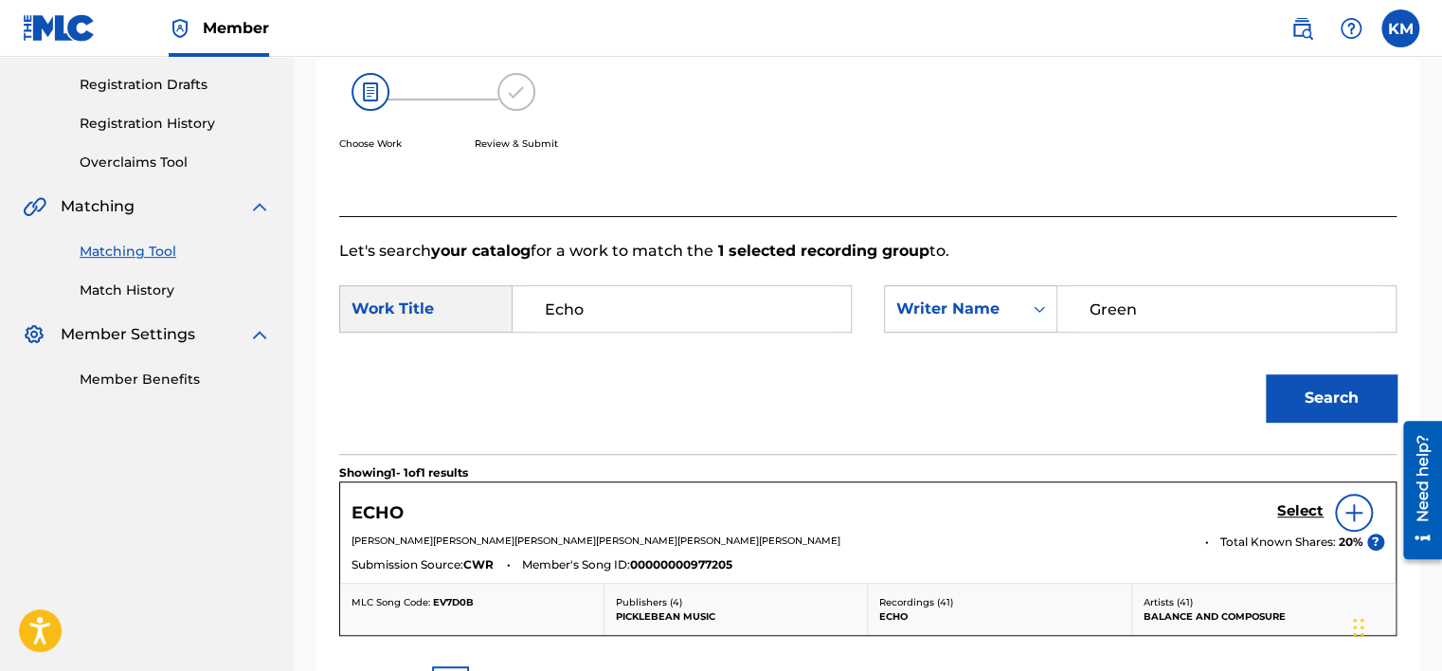
click at [1349, 507] on img at bounding box center [1353, 512] width 23 height 23
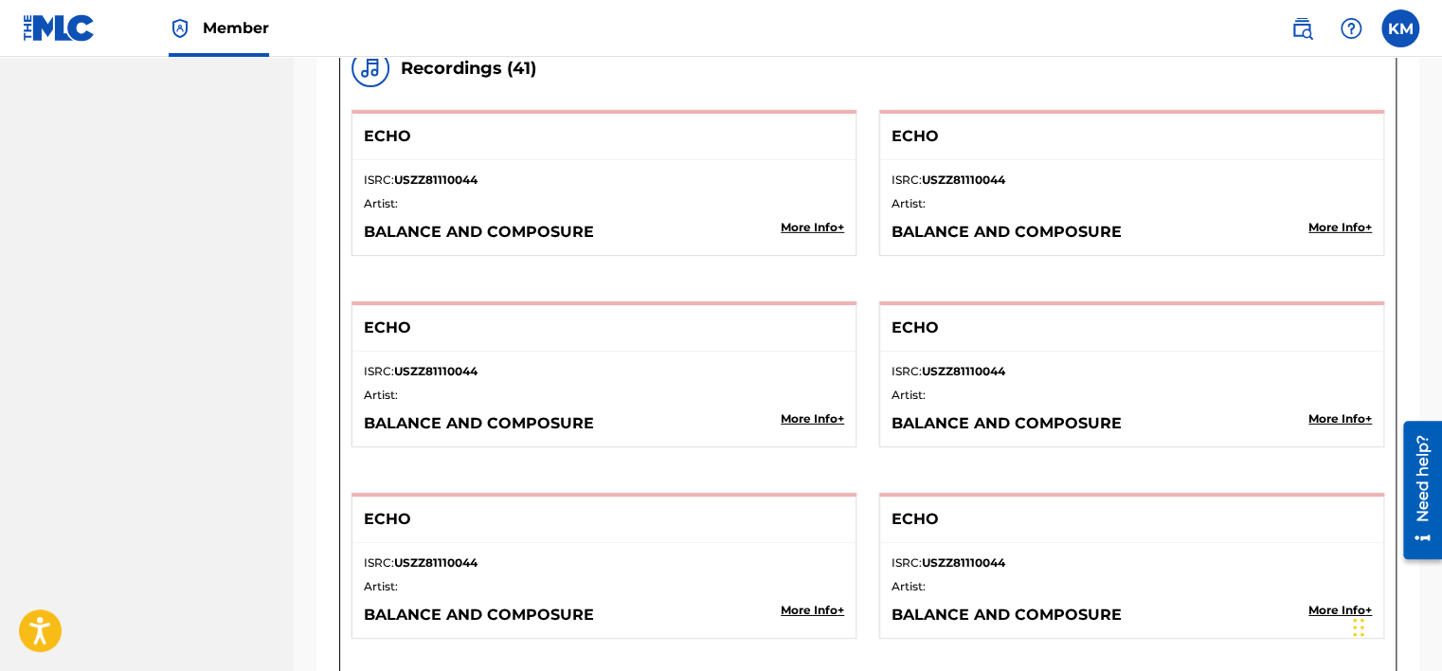
scroll to position [3031, 0]
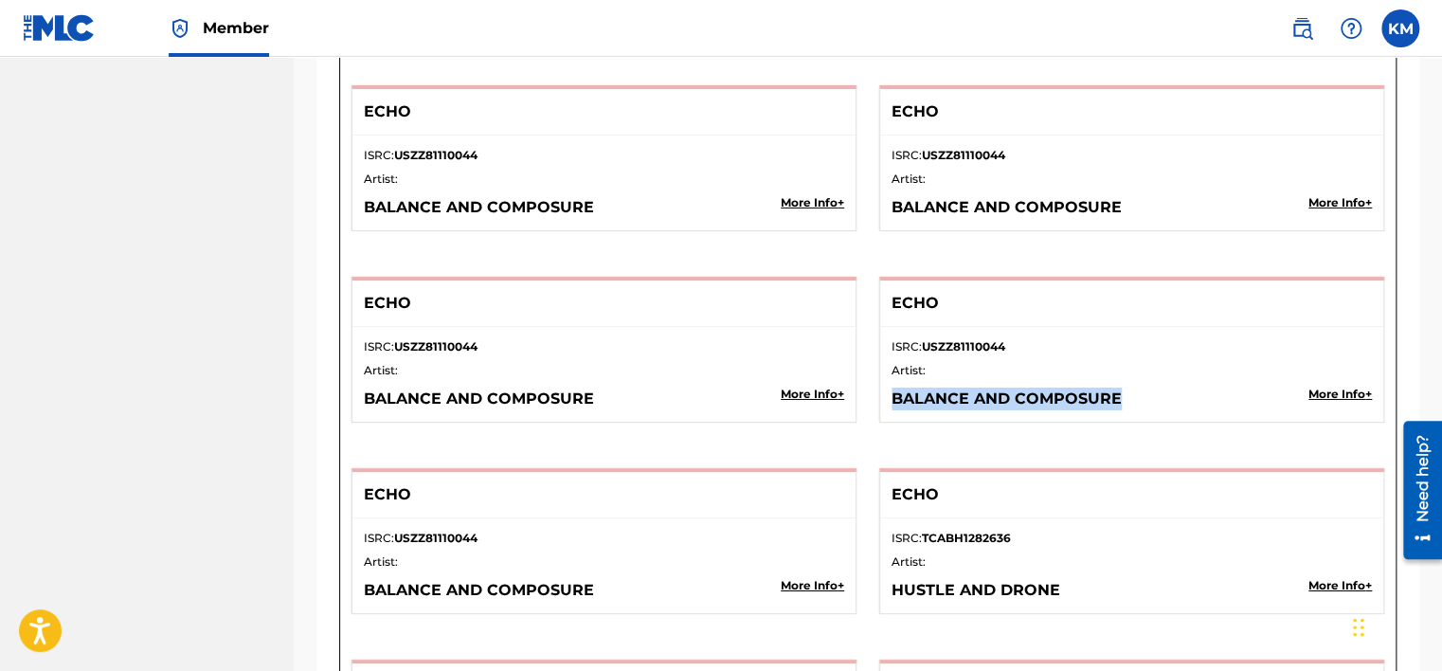
drag, startPoint x: 890, startPoint y: 388, endPoint x: 1120, endPoint y: 386, distance: 230.2
click at [1120, 387] on p "BALANCE AND COMPOSURE" at bounding box center [1083, 398] width 385 height 23
copy p "BALANCE AND COMPOSURE"
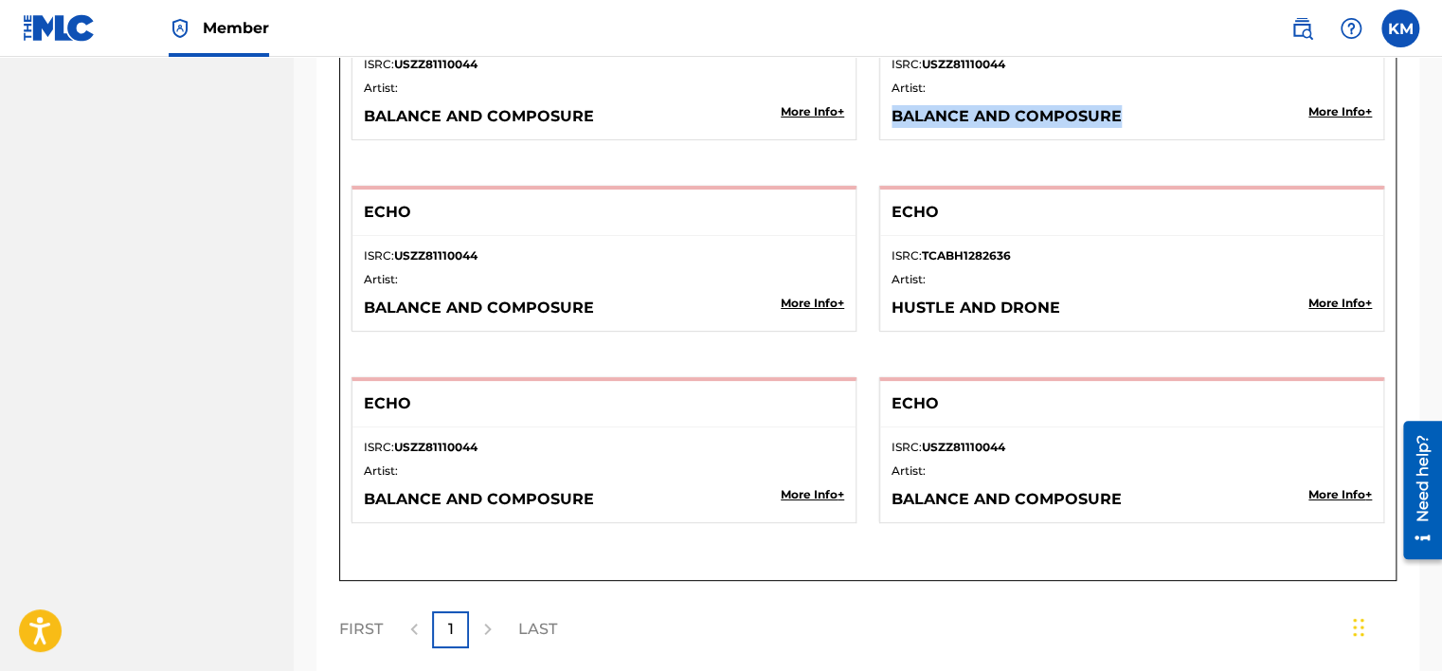
scroll to position [3315, 0]
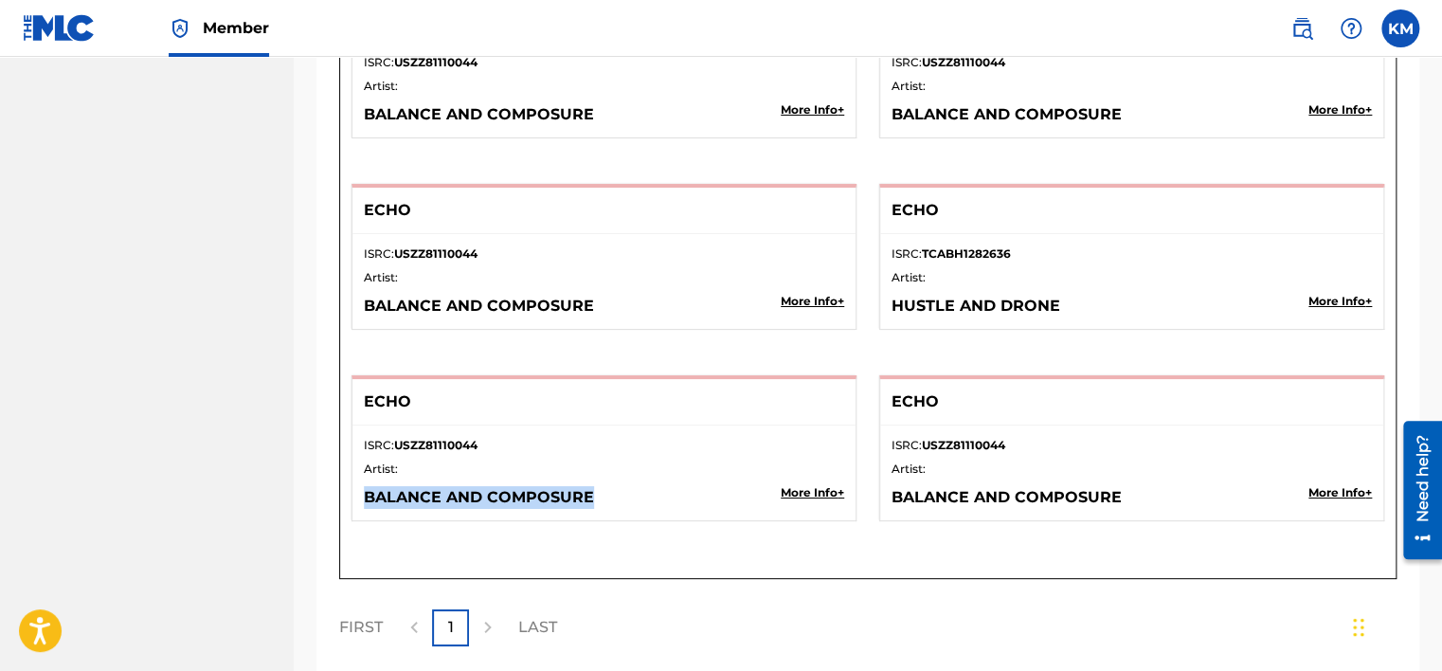
drag, startPoint x: 360, startPoint y: 487, endPoint x: 587, endPoint y: 488, distance: 227.3
click at [587, 488] on div "ISRC: USZZ81110044 Artist: BALANCE AND COMPOSURE More Info +" at bounding box center [603, 472] width 503 height 95
copy p "BALANCE AND COMPOSURE"
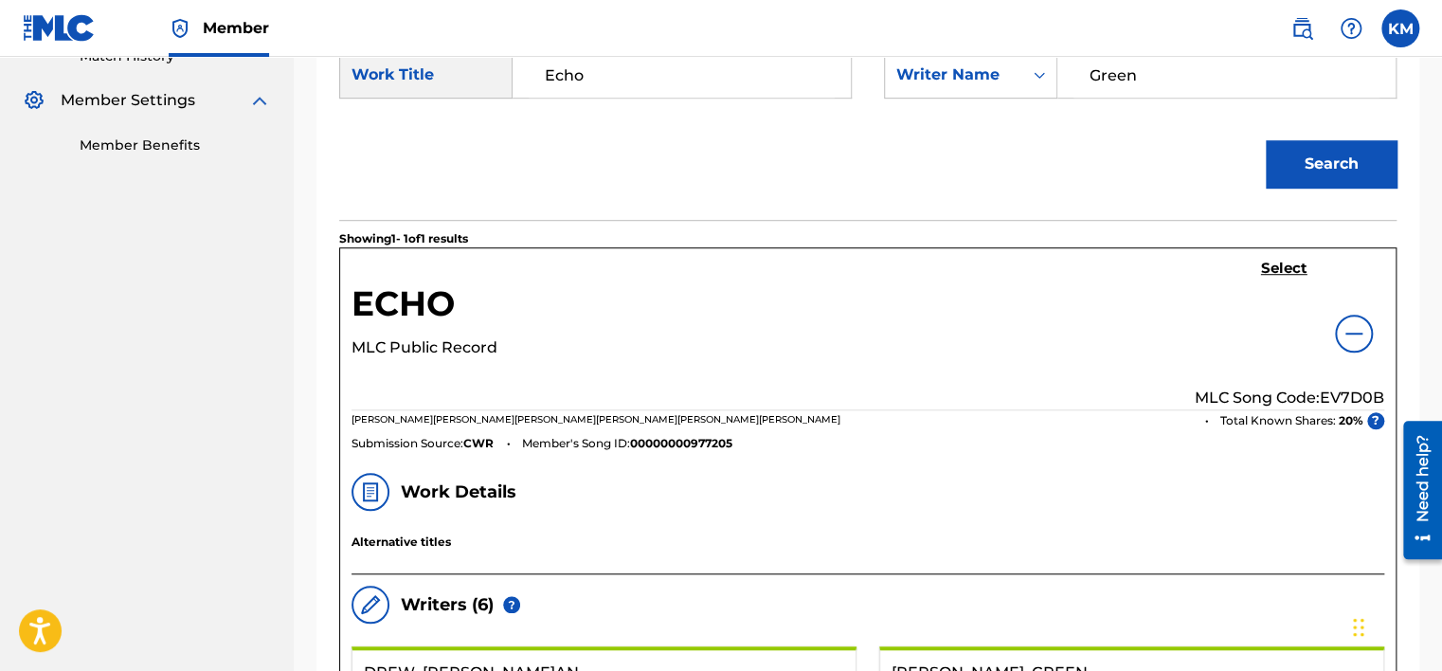
scroll to position [349, 0]
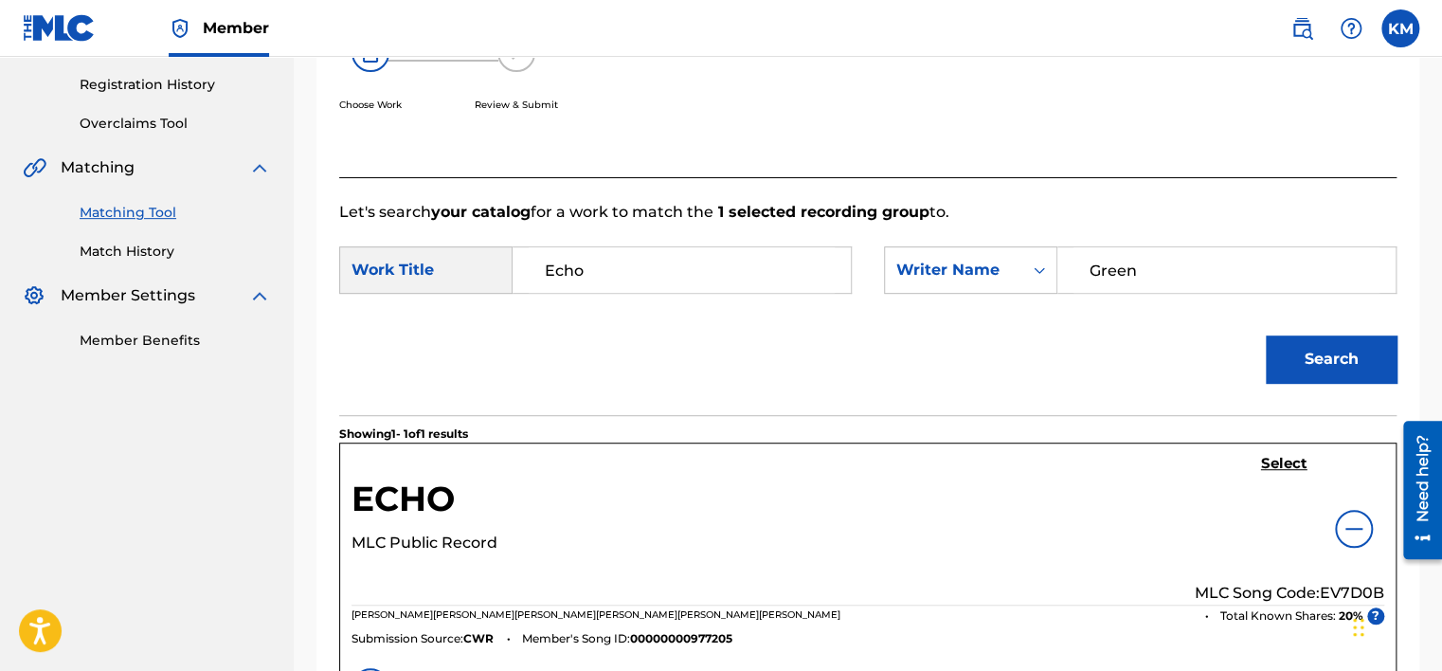
click at [1280, 464] on h5 "Select" at bounding box center [1284, 464] width 46 height 18
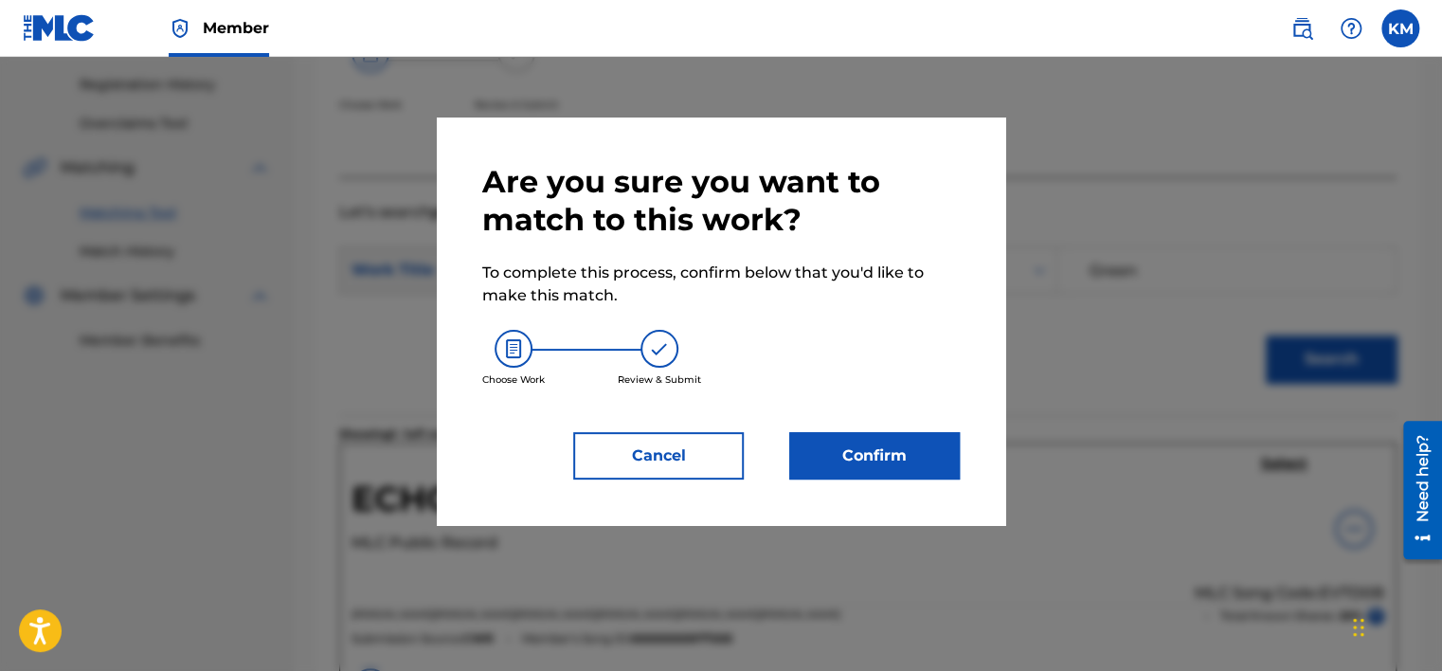
click at [901, 442] on button "Confirm" at bounding box center [874, 455] width 170 height 47
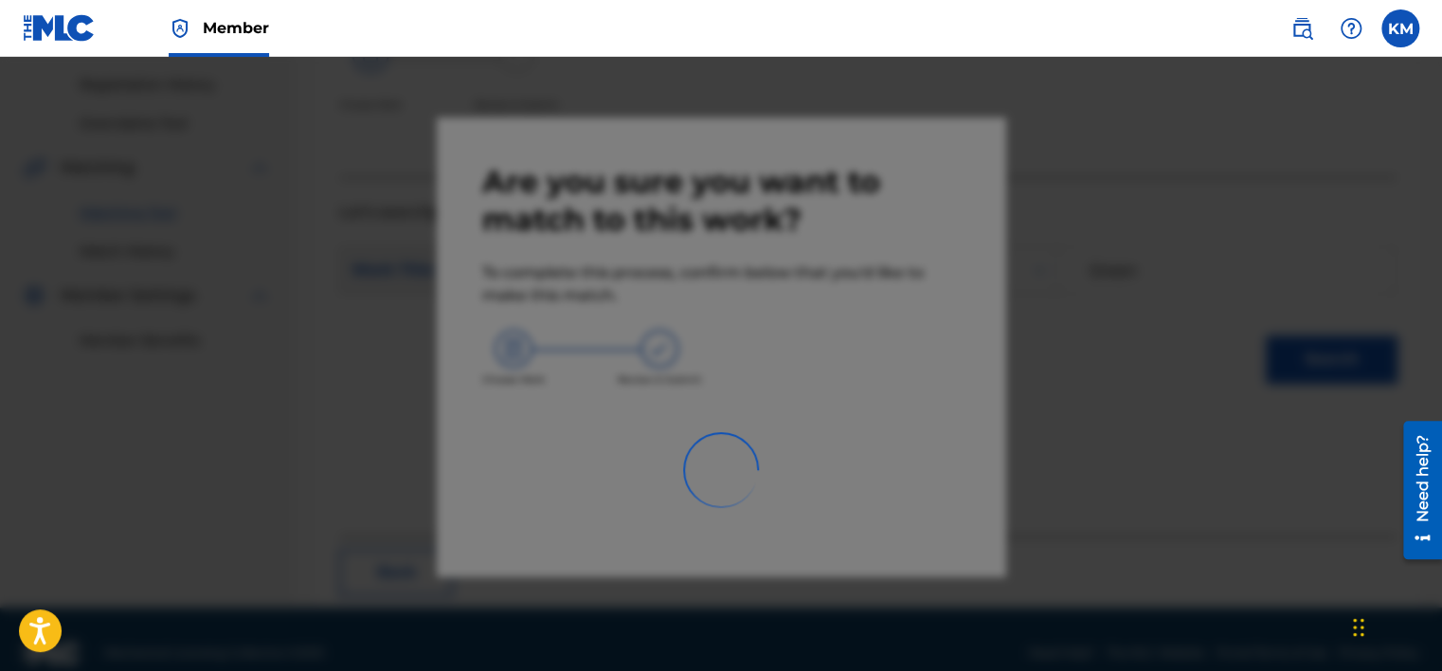
scroll to position [143, 0]
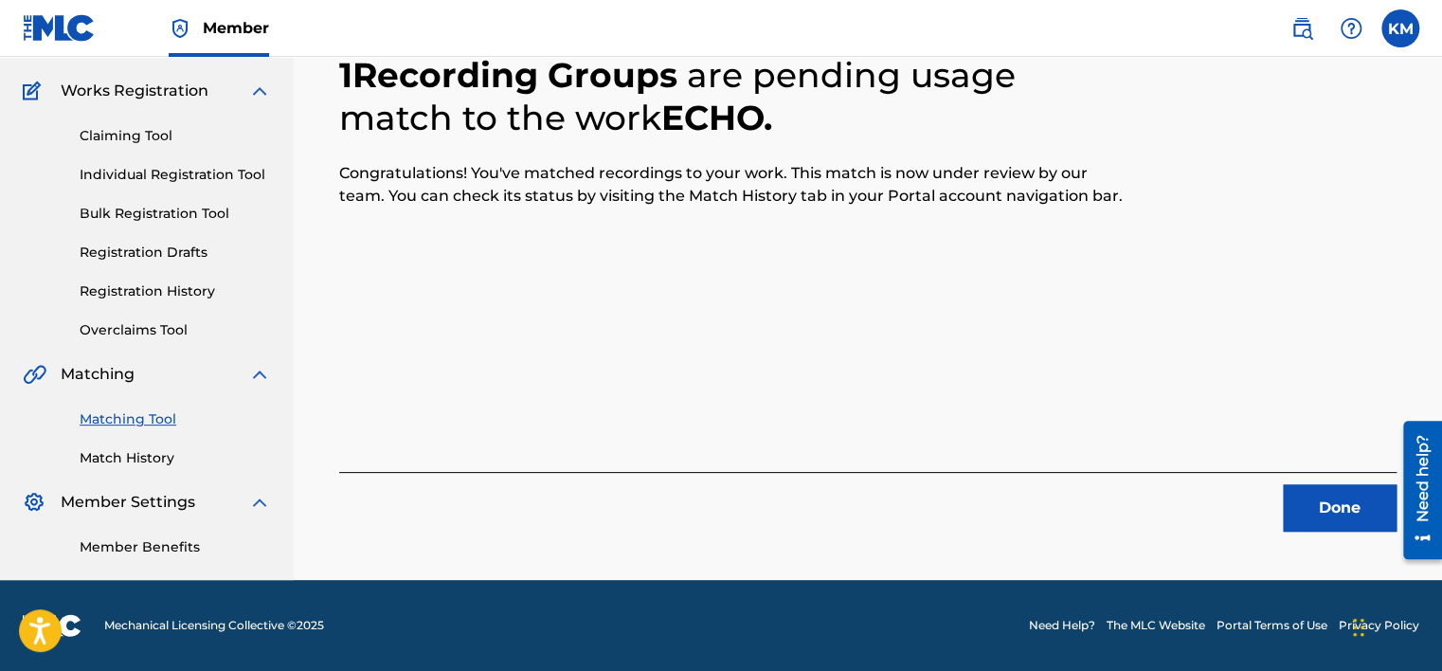
click at [1337, 488] on button "Done" at bounding box center [1339, 507] width 114 height 47
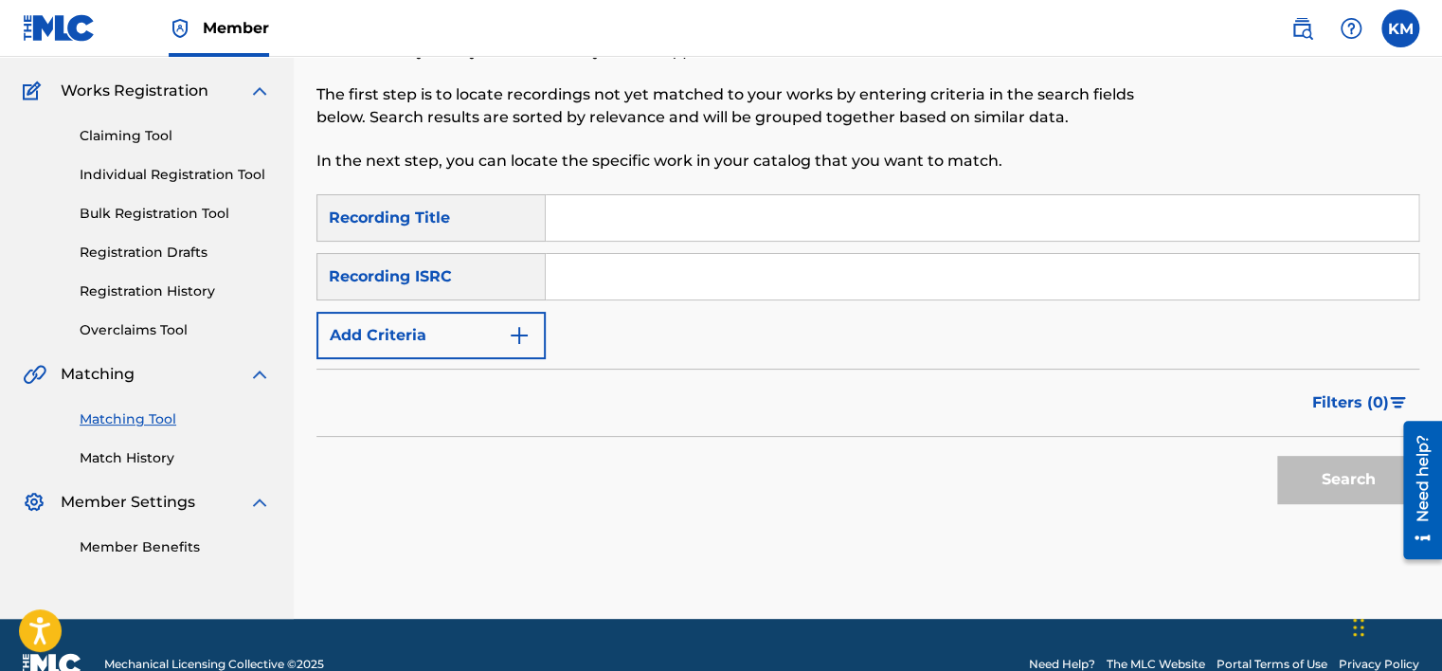
click at [653, 276] on input "Search Form" at bounding box center [982, 276] width 872 height 45
paste input "GBRKQ2121569"
type input "GBRKQ2121569"
click at [1296, 486] on button "Search" at bounding box center [1348, 479] width 142 height 47
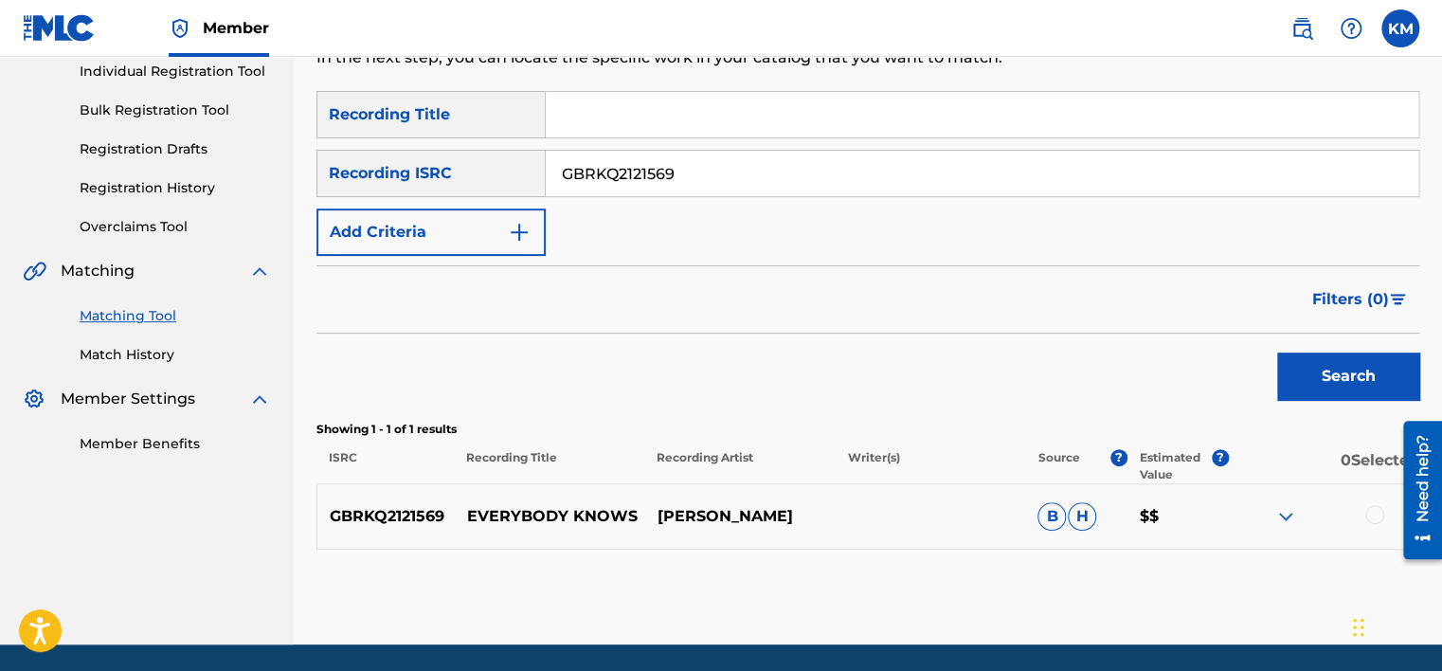
scroll to position [311, 0]
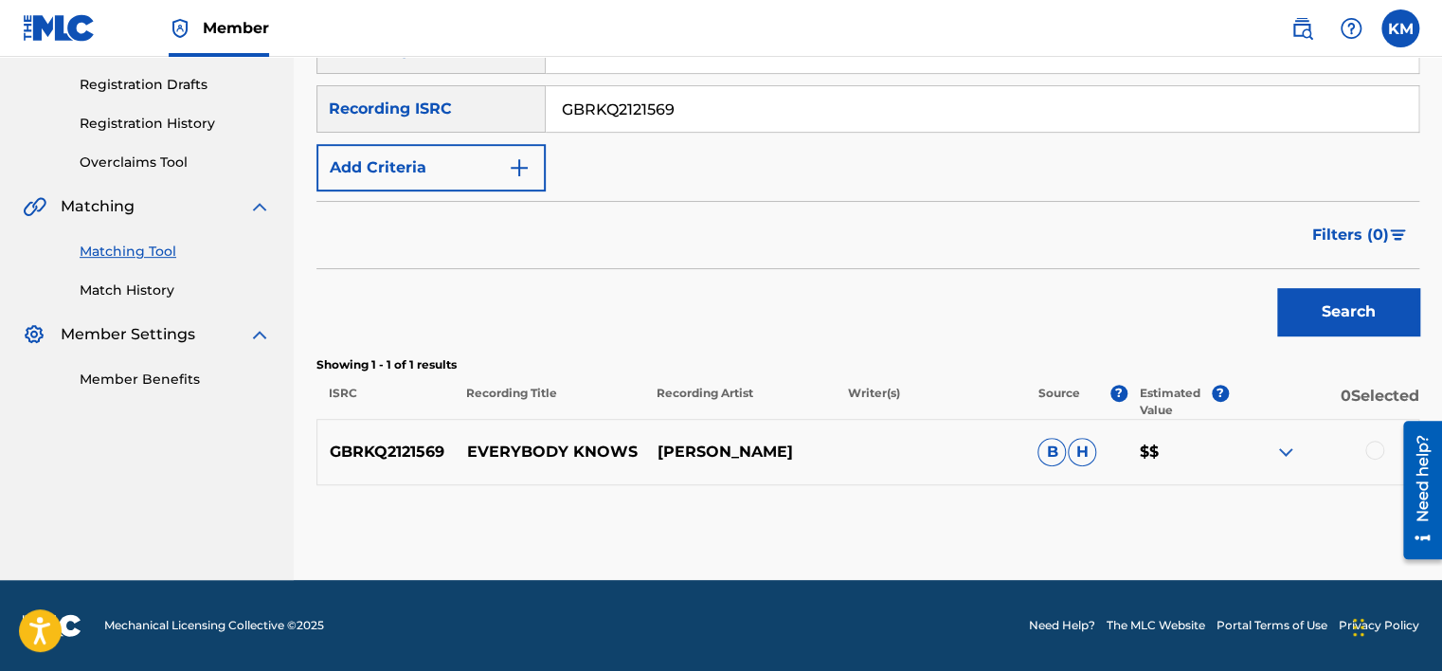
drag, startPoint x: 462, startPoint y: 447, endPoint x: 868, endPoint y: 447, distance: 405.4
click at [868, 447] on div "GBRKQ2121569 EVERYBODY KNOWS STEVE LAWRENCE B H $$" at bounding box center [867, 452] width 1102 height 66
copy div "EVERYBODY KNOWS STEVE LAWRENCE"
click at [525, 450] on p "EVERYBODY KNOWS" at bounding box center [550, 451] width 190 height 23
drag, startPoint x: 462, startPoint y: 449, endPoint x: 630, endPoint y: 462, distance: 168.2
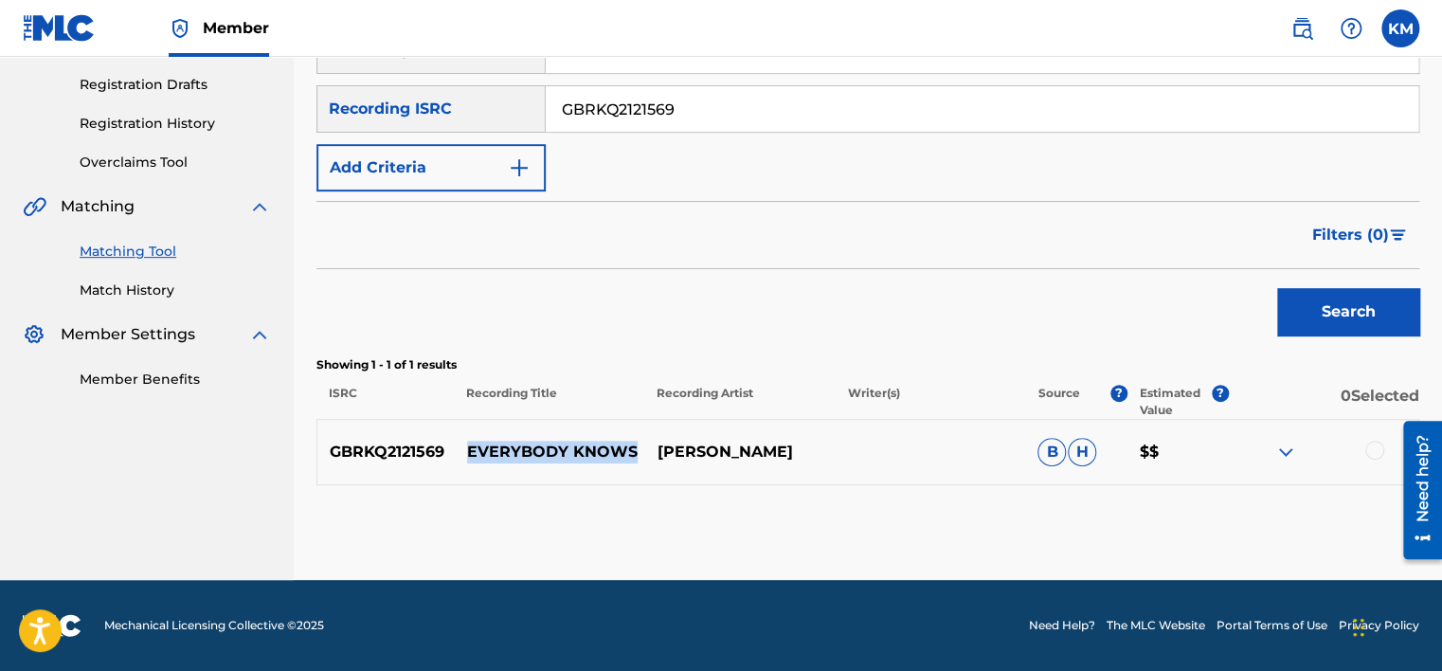
click at [630, 462] on p "EVERYBODY KNOWS" at bounding box center [550, 451] width 190 height 23
copy p "EVERYBODY KNOWS"
click at [1368, 449] on div at bounding box center [1374, 449] width 19 height 19
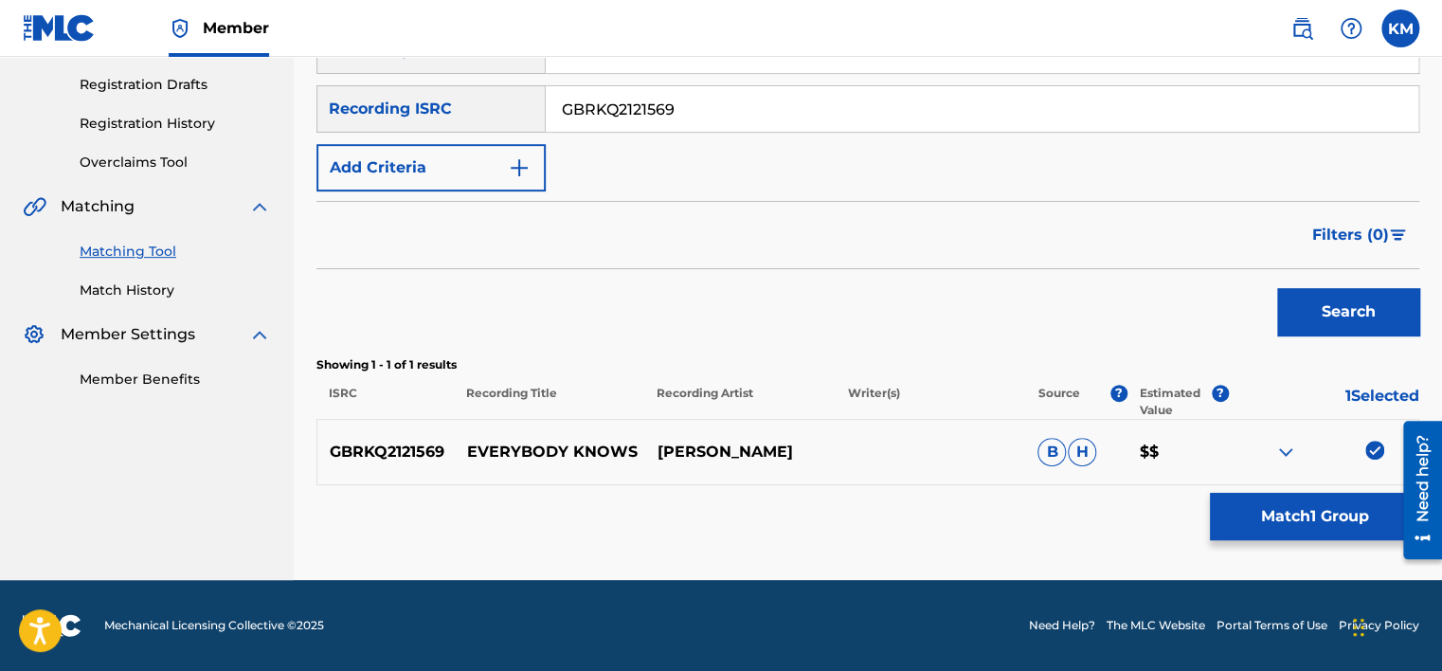
click at [1288, 513] on button "Match 1 Group" at bounding box center [1313, 516] width 209 height 47
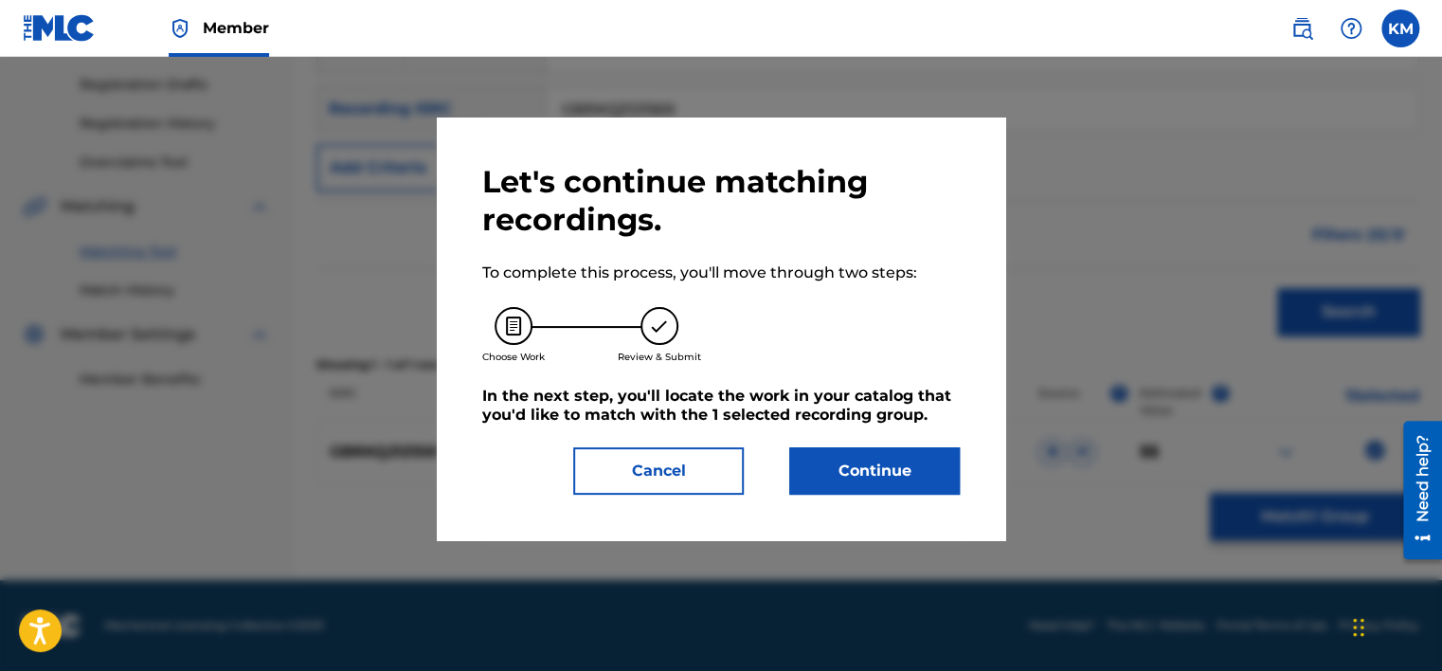
click at [873, 476] on button "Continue" at bounding box center [874, 470] width 170 height 47
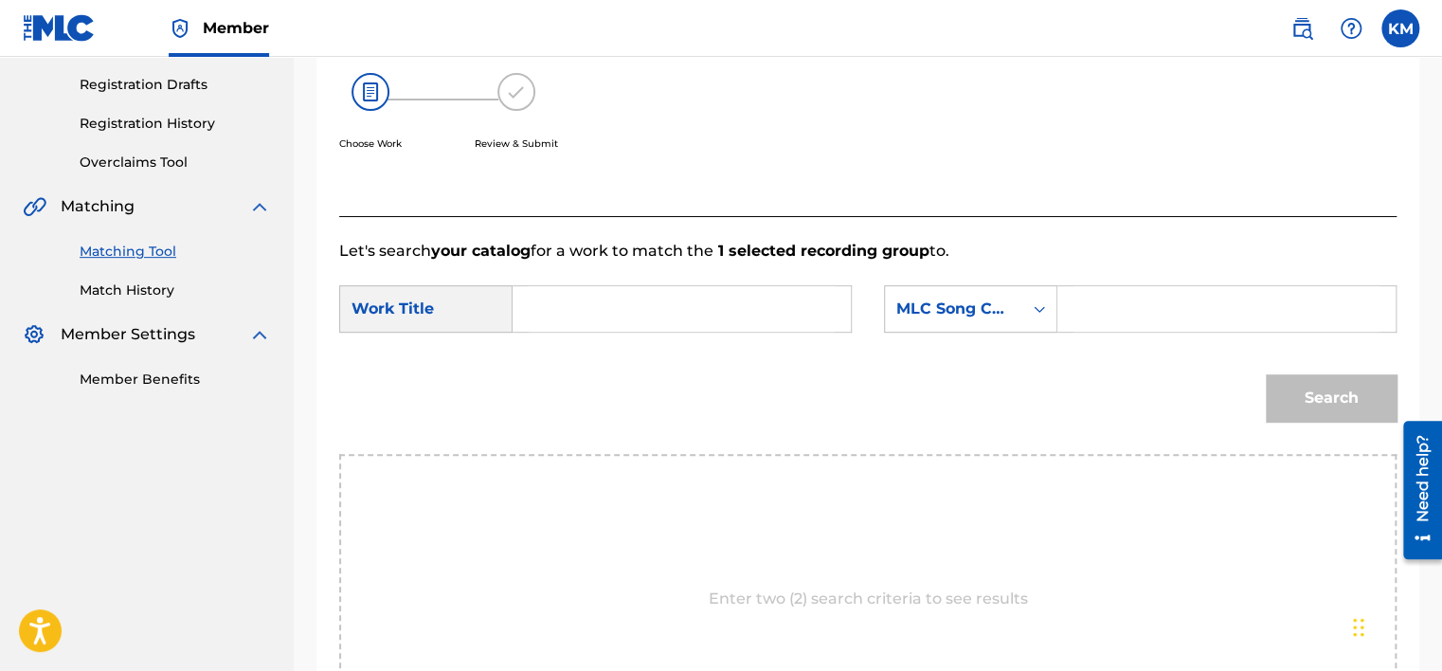
click at [639, 303] on input "Search Form" at bounding box center [681, 308] width 306 height 45
paste input "EVERYBODY KNOWS"
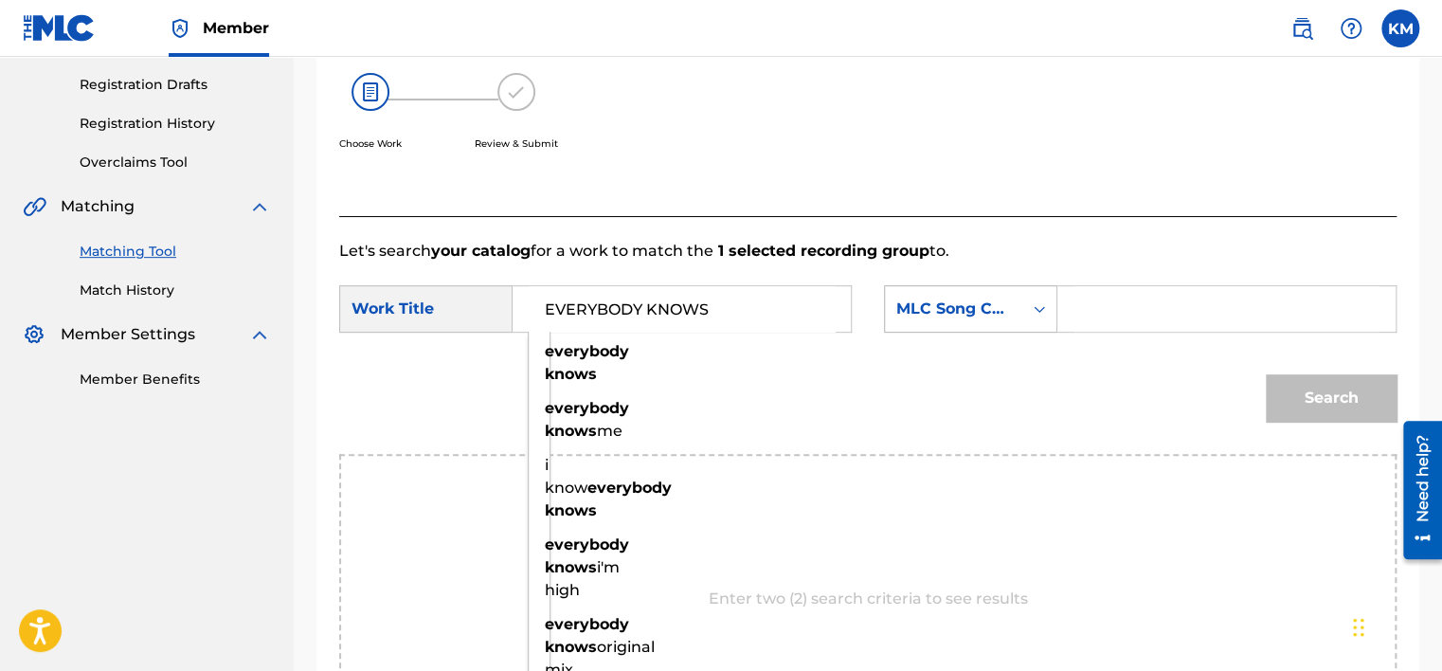
type input "EVERYBODY KNOWS"
click at [1041, 308] on icon "Search Form" at bounding box center [1038, 309] width 11 height 7
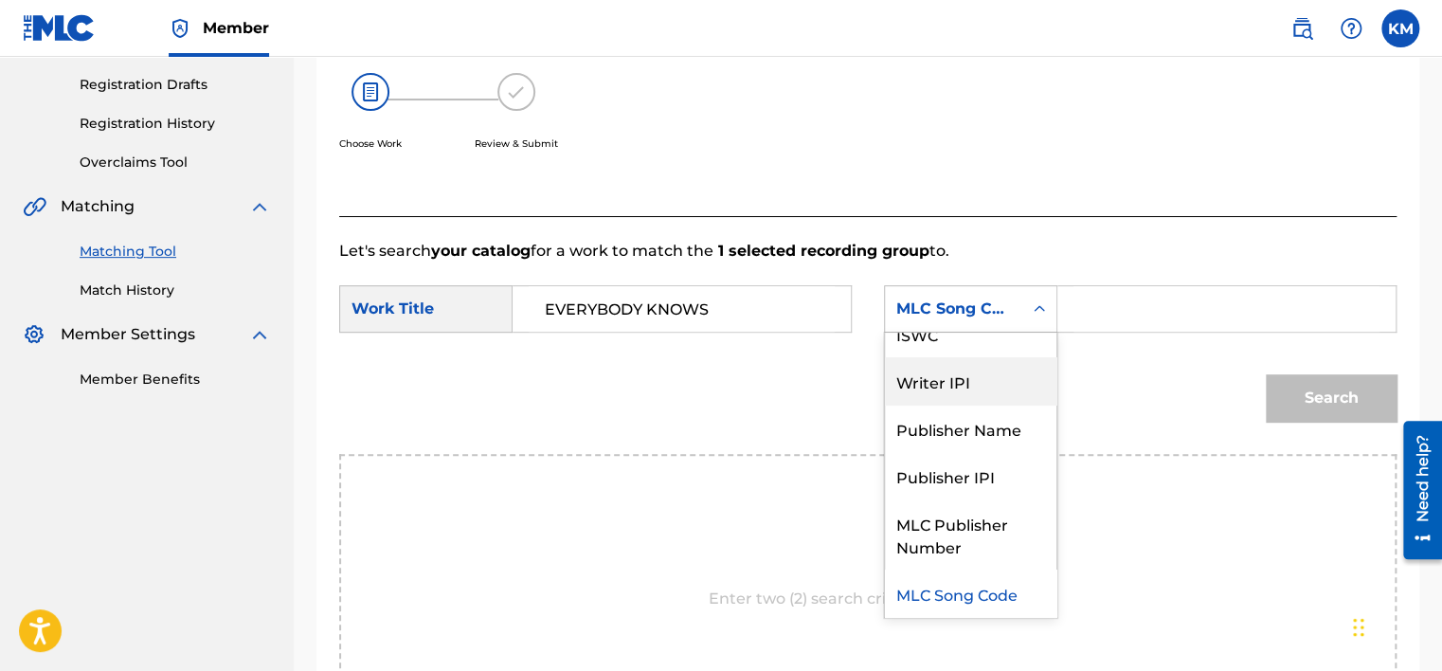
scroll to position [0, 0]
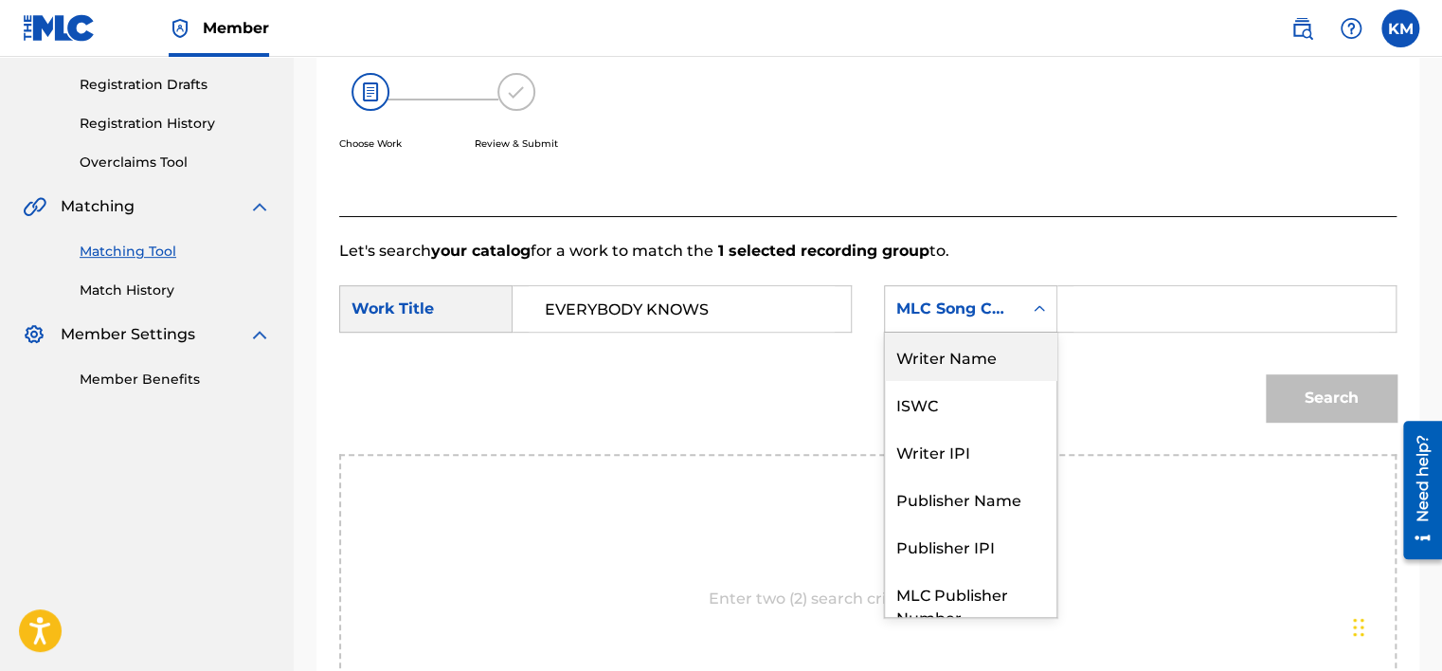
click at [1004, 347] on div "Writer Name" at bounding box center [970, 355] width 171 height 47
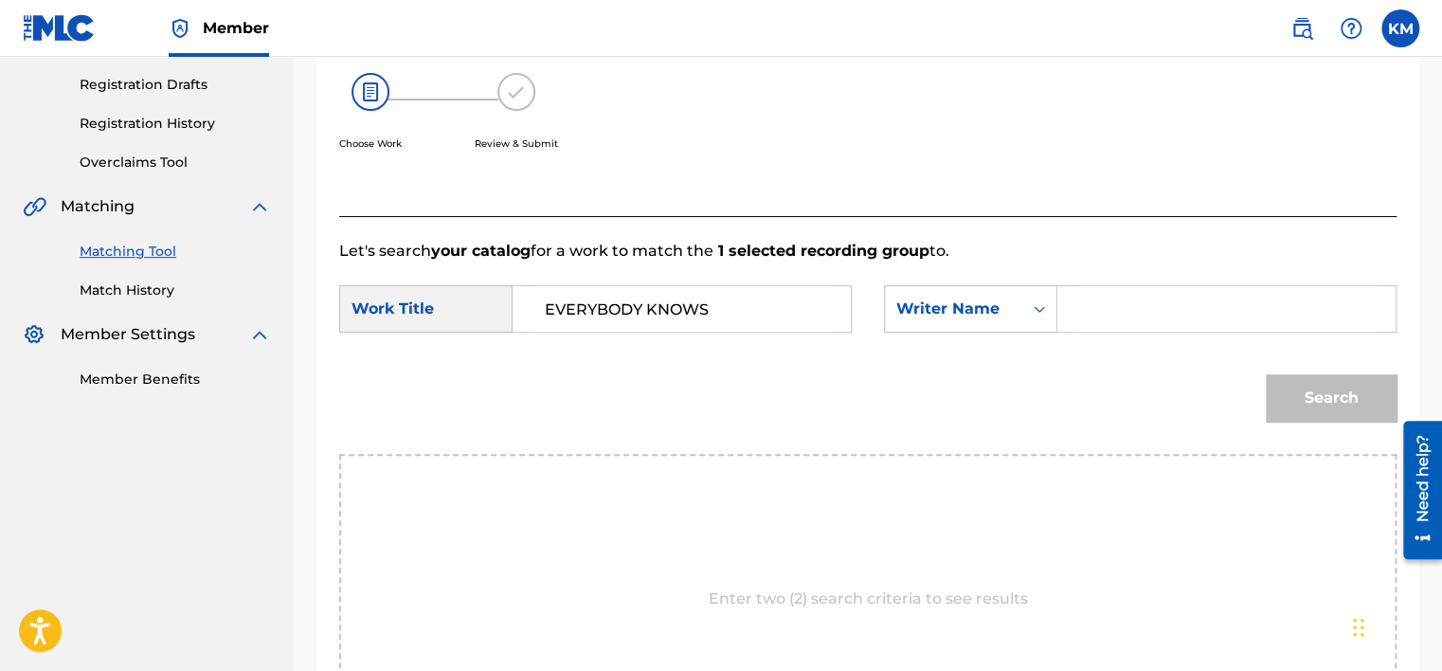
click at [1073, 313] on input "Search Form" at bounding box center [1226, 308] width 306 height 45
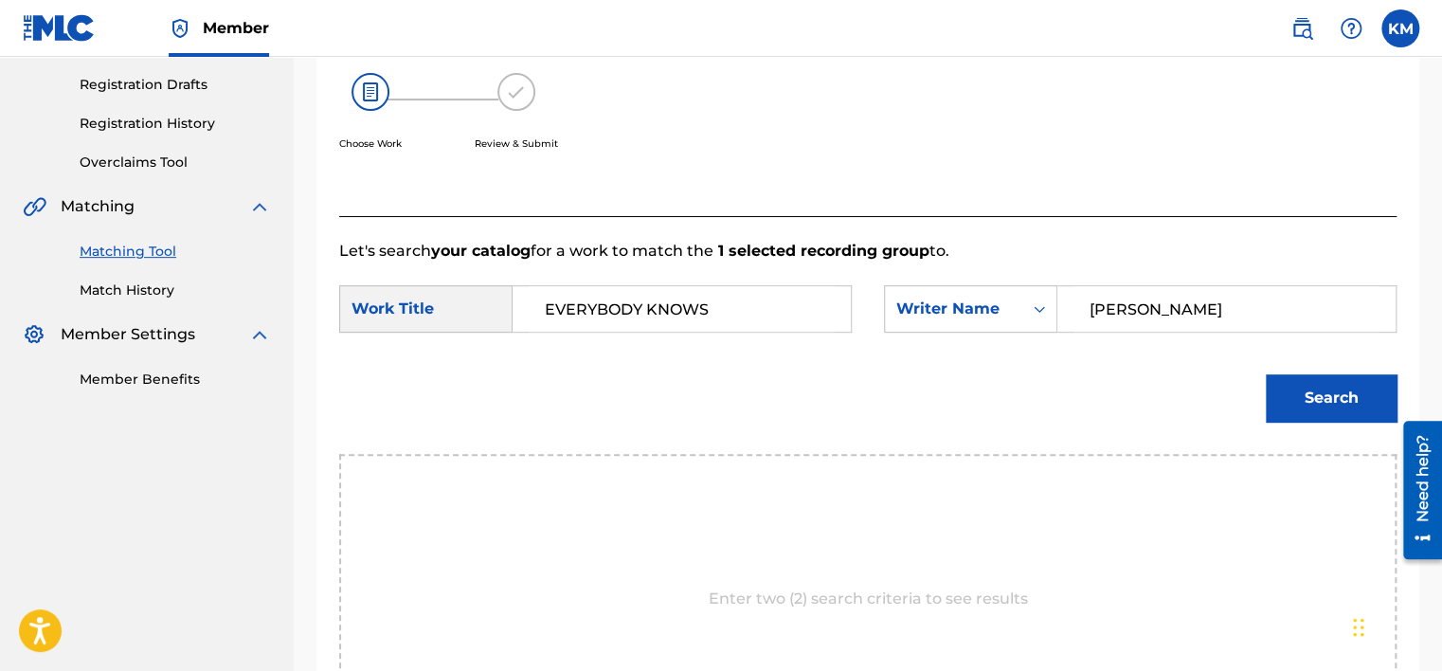
click at [1265, 374] on button "Search" at bounding box center [1330, 397] width 131 height 47
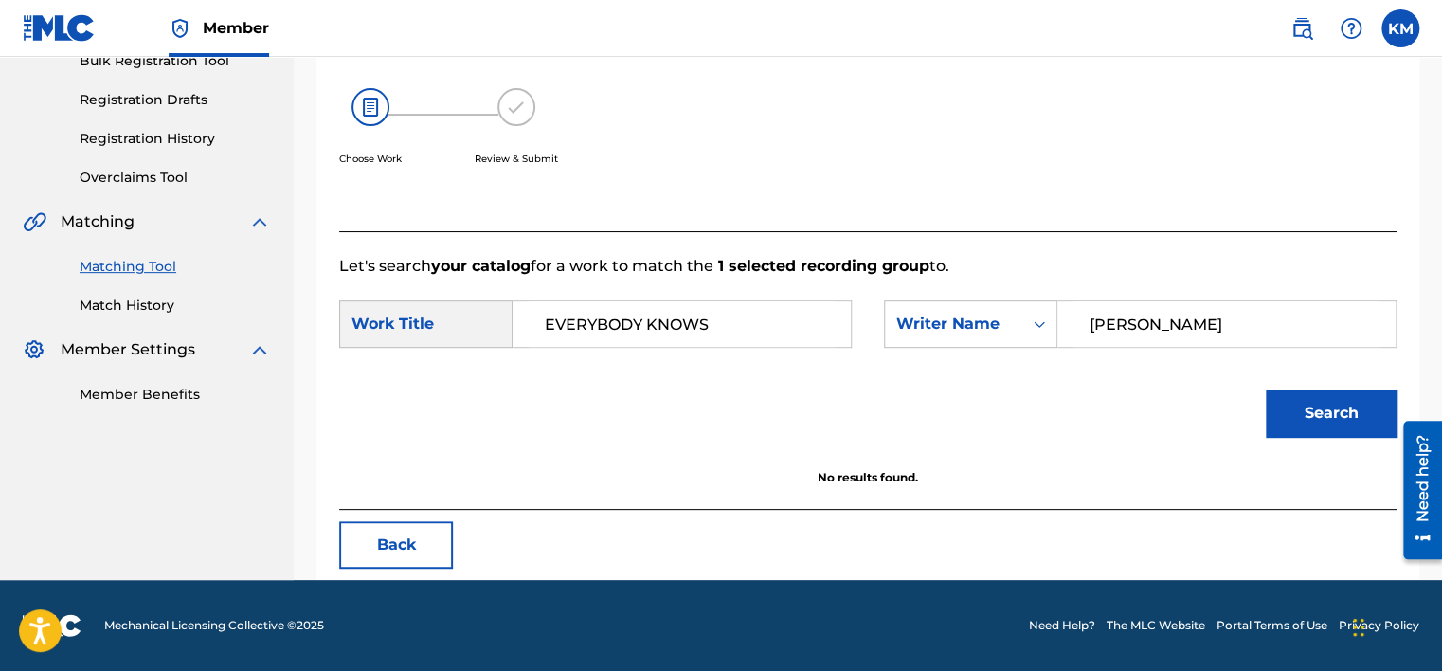
scroll to position [296, 0]
drag, startPoint x: 1193, startPoint y: 322, endPoint x: 977, endPoint y: 348, distance: 217.5
click at [977, 348] on div "SearchWithCriteria586dc626-9cd4-4cd6-b2c4-c9c52974bd35 Work Title EVERYBODY KNO…" at bounding box center [867, 329] width 1057 height 59
click at [1265, 389] on button "Search" at bounding box center [1330, 412] width 131 height 47
drag, startPoint x: 1108, startPoint y: 303, endPoint x: 971, endPoint y: 318, distance: 138.2
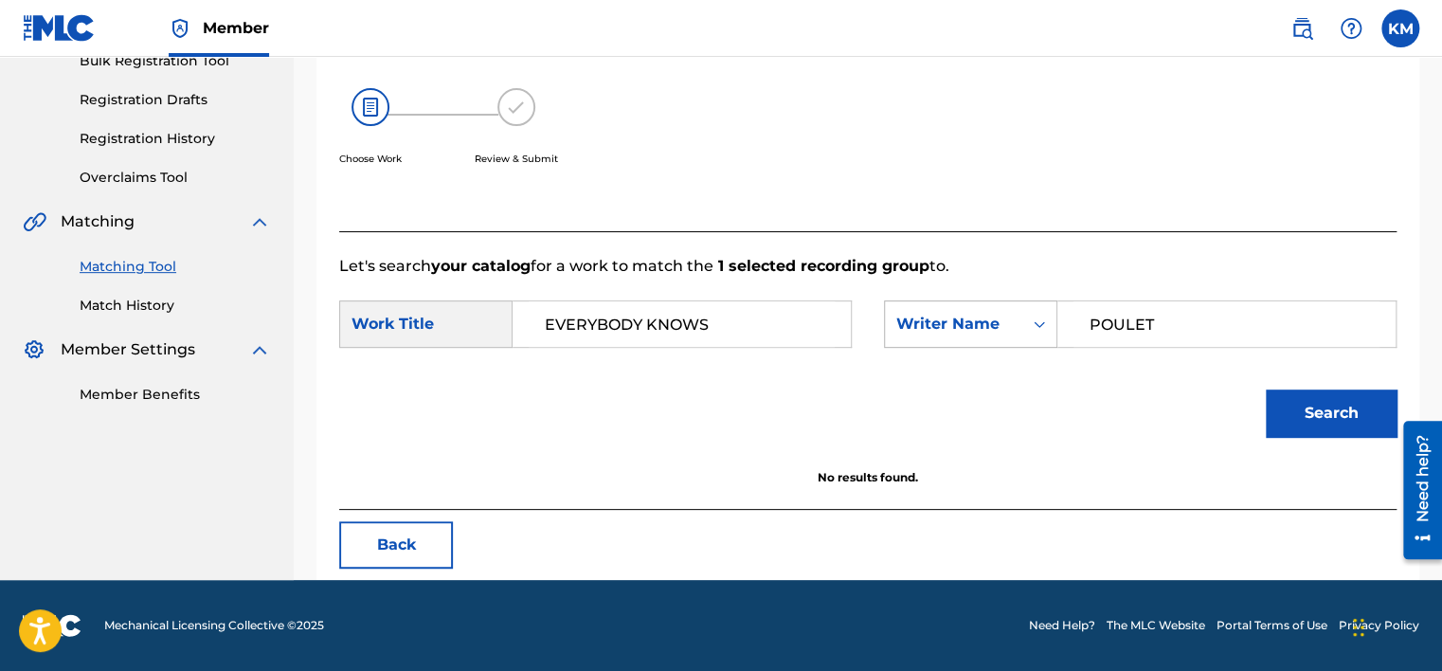
click at [971, 318] on div "SearchWithCriteria601deabd-2574-4e56-9289-fecd2e9ba7f7 Writer Name POULET" at bounding box center [1140, 323] width 512 height 47
click at [1265, 389] on button "Search" at bounding box center [1330, 412] width 131 height 47
drag, startPoint x: 1183, startPoint y: 324, endPoint x: 916, endPoint y: 337, distance: 267.4
click at [916, 337] on div "SearchWithCriteria601deabd-2574-4e56-9289-fecd2e9ba7f7 Writer Name CHAMBERS" at bounding box center [1140, 323] width 512 height 47
click at [1265, 389] on button "Search" at bounding box center [1330, 412] width 131 height 47
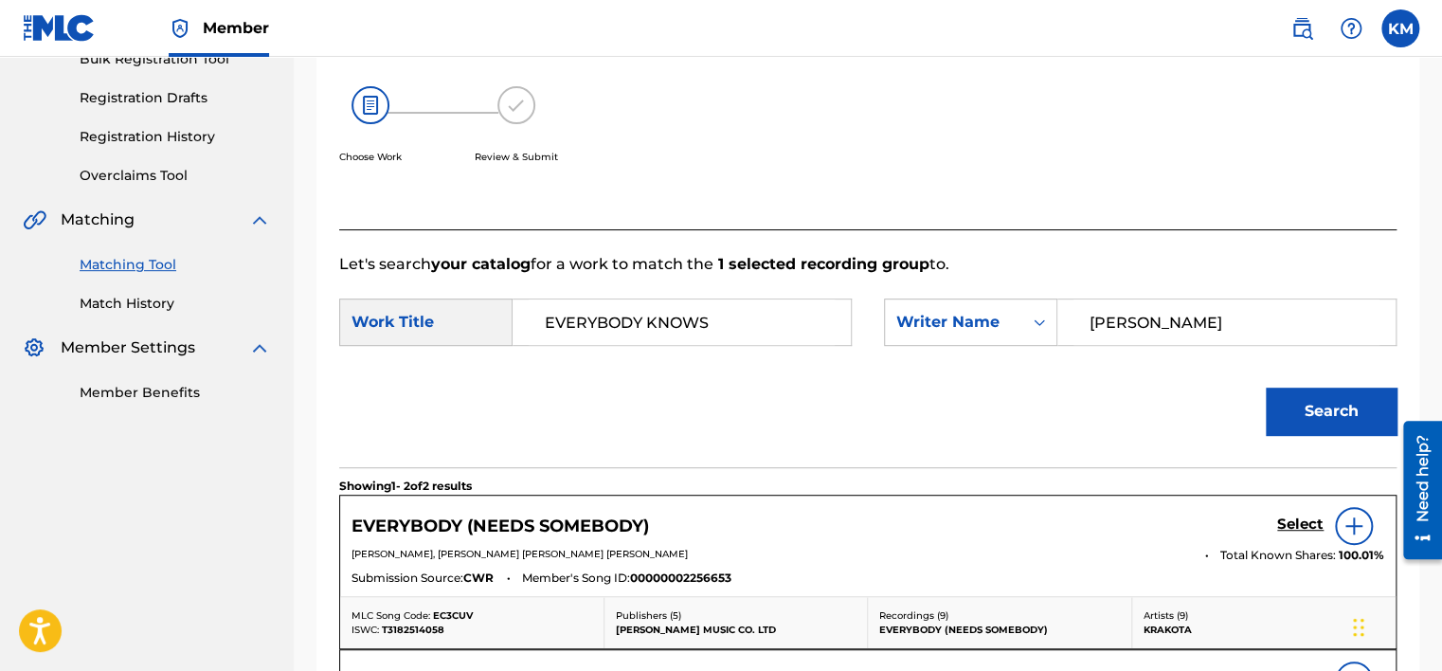
scroll to position [216, 0]
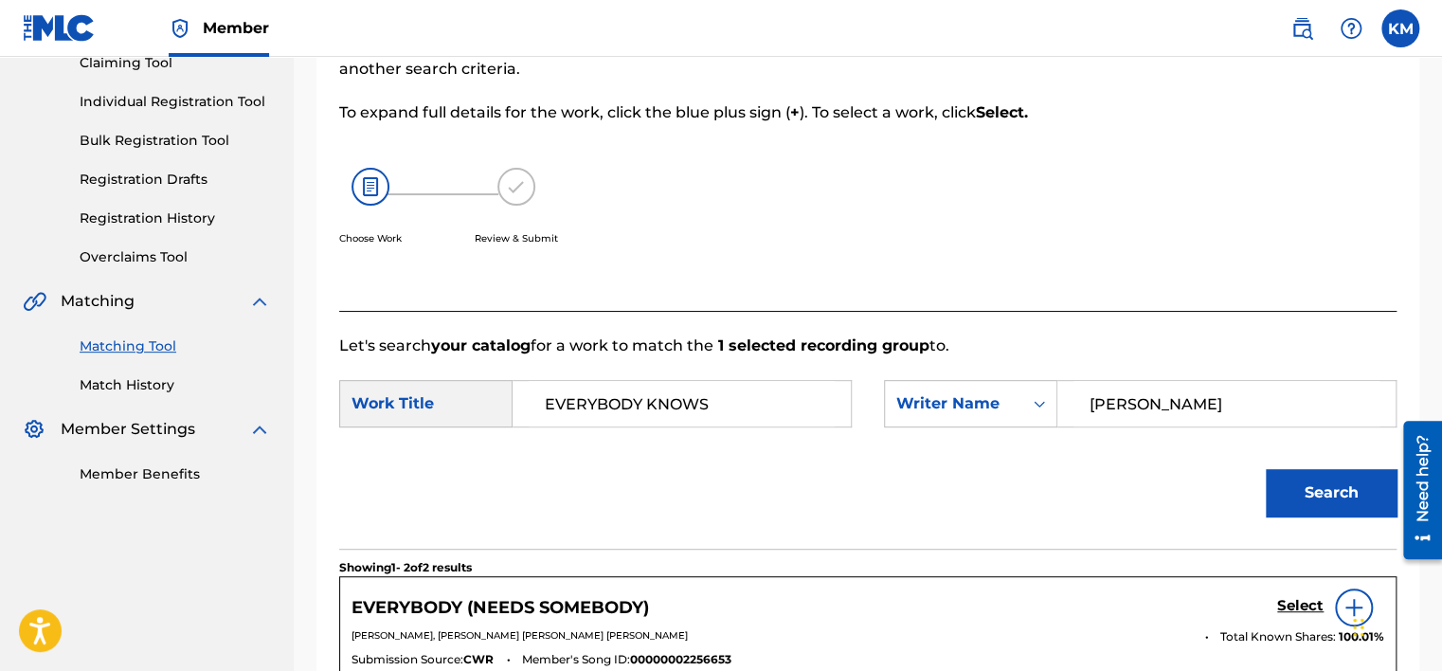
drag, startPoint x: 1191, startPoint y: 403, endPoint x: 853, endPoint y: 438, distance: 339.8
click at [853, 438] on div "SearchWithCriteria586dc626-9cd4-4cd6-b2c4-c9c52974bd35 Work Title EVERYBODY KNO…" at bounding box center [867, 409] width 1057 height 59
type input "DUNCAN"
click at [1265, 469] on button "Search" at bounding box center [1330, 492] width 131 height 47
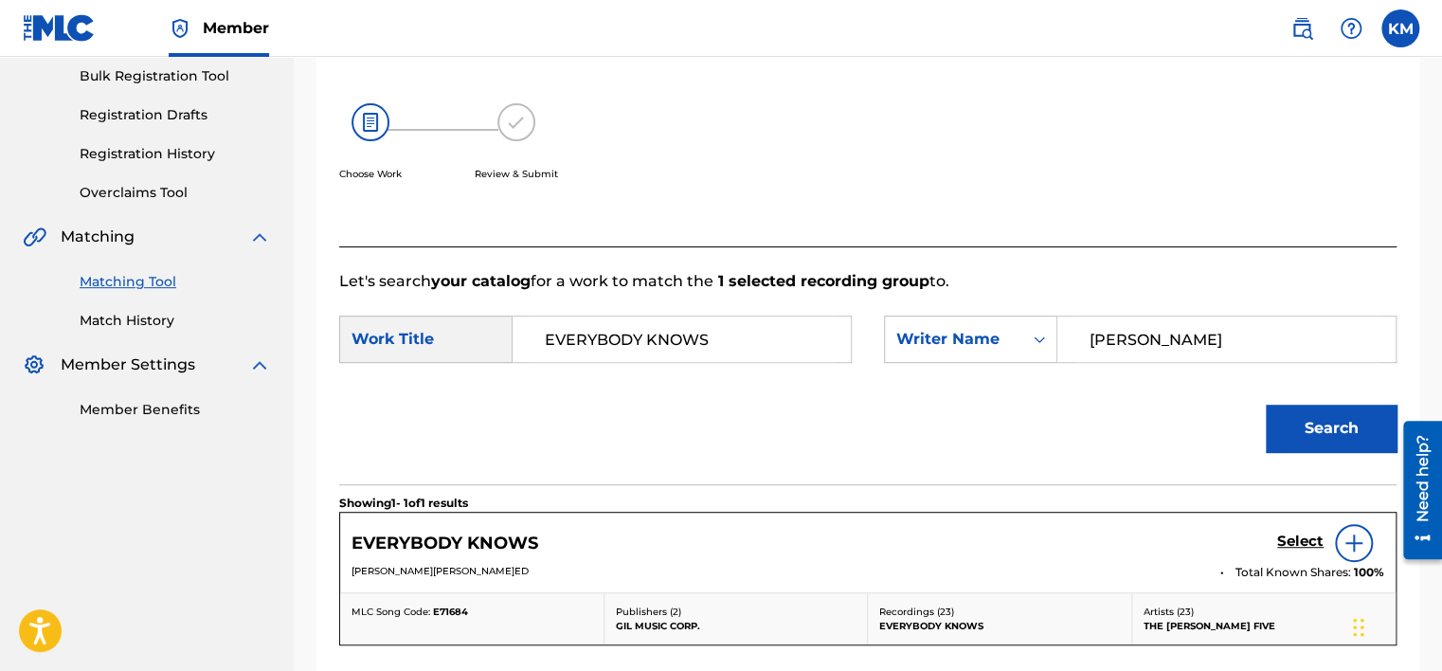
scroll to position [405, 0]
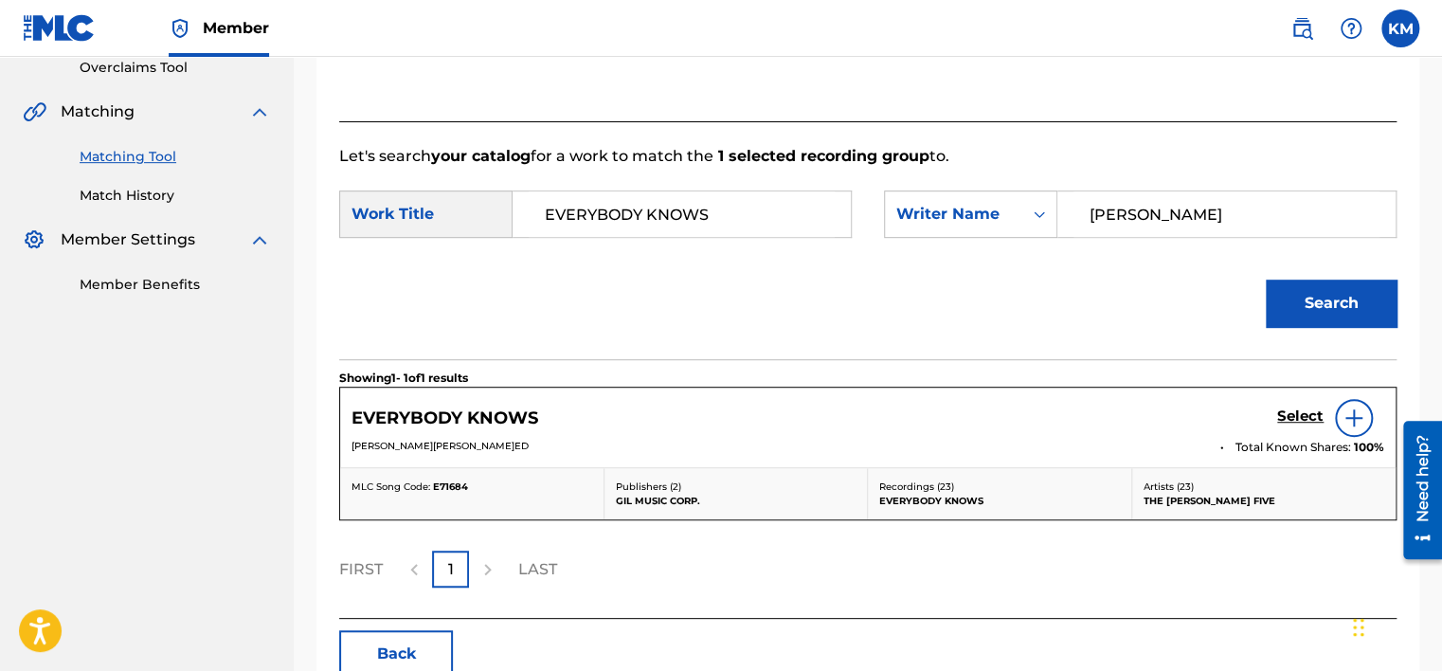
click at [1286, 417] on h5 "Select" at bounding box center [1300, 416] width 46 height 18
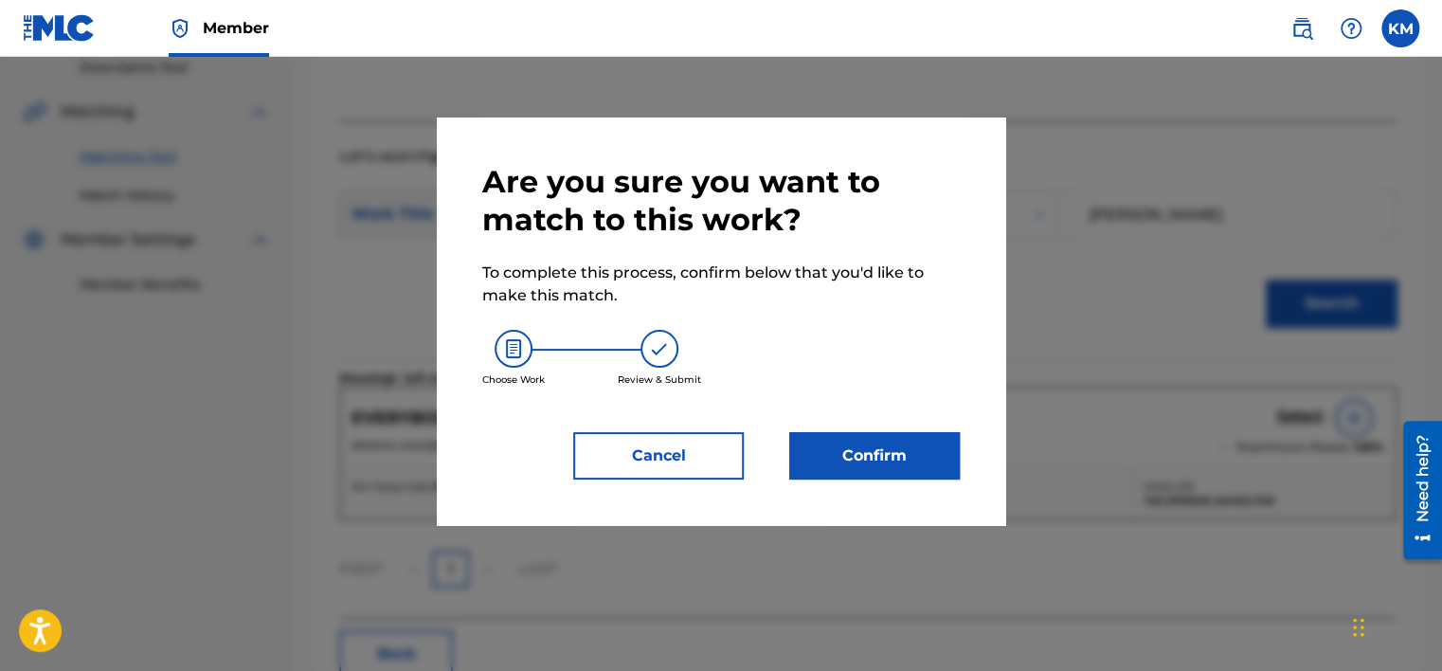
click at [817, 472] on button "Confirm" at bounding box center [874, 455] width 170 height 47
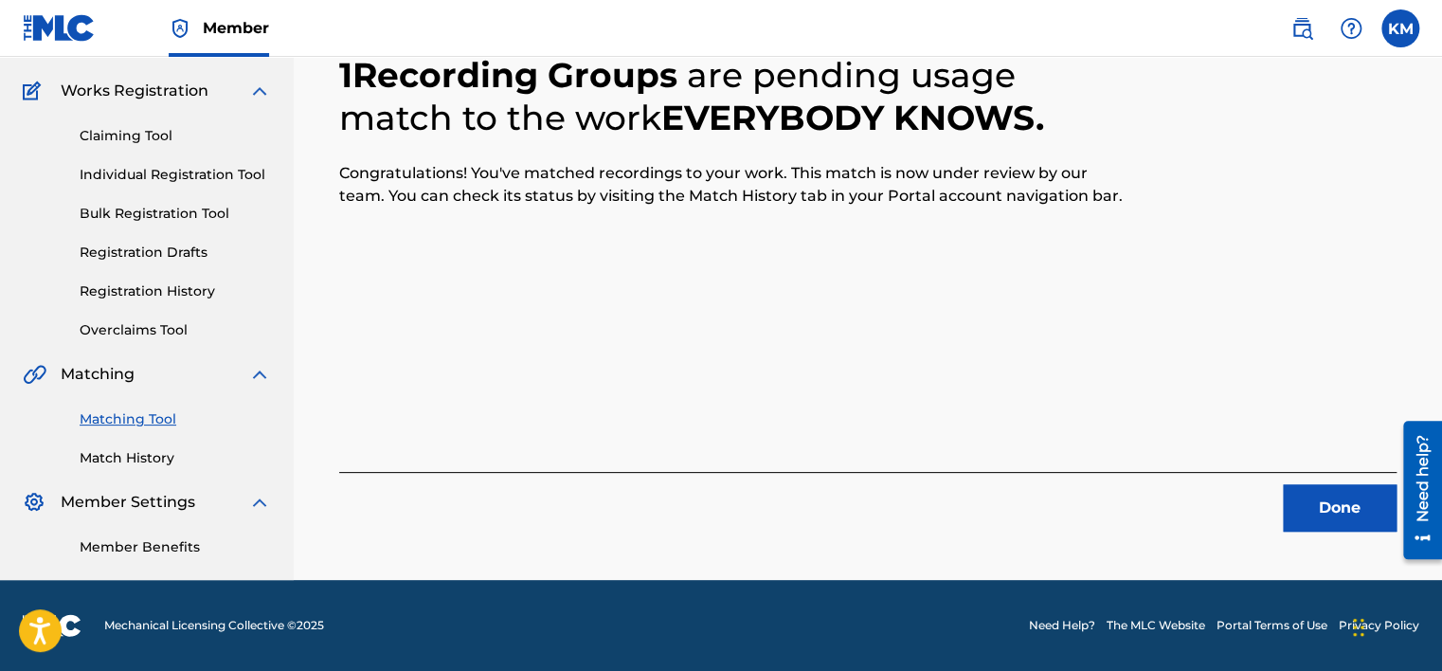
scroll to position [143, 0]
click at [1309, 500] on button "Done" at bounding box center [1339, 507] width 114 height 47
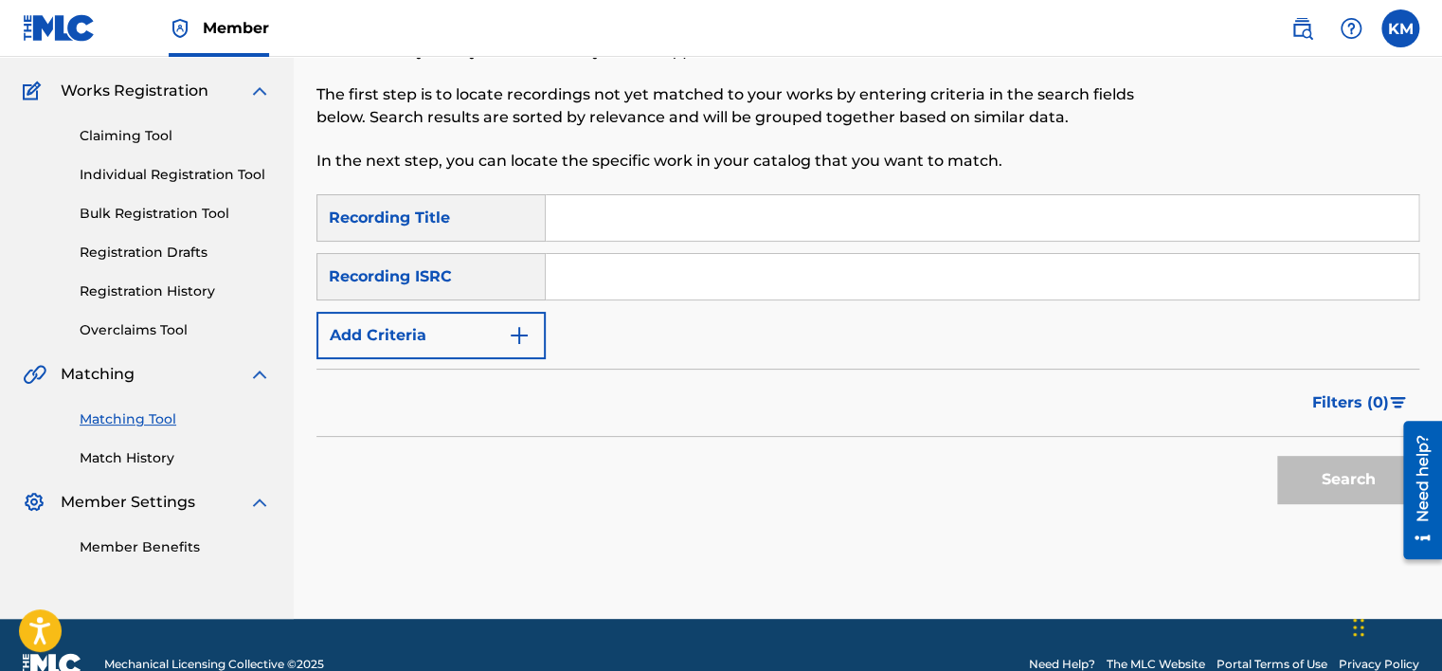
click at [698, 295] on input "Search Form" at bounding box center [982, 276] width 872 height 45
paste input "GBDLP1300842"
type input "GBDLP1300842"
click at [1314, 477] on button "Search" at bounding box center [1348, 479] width 142 height 47
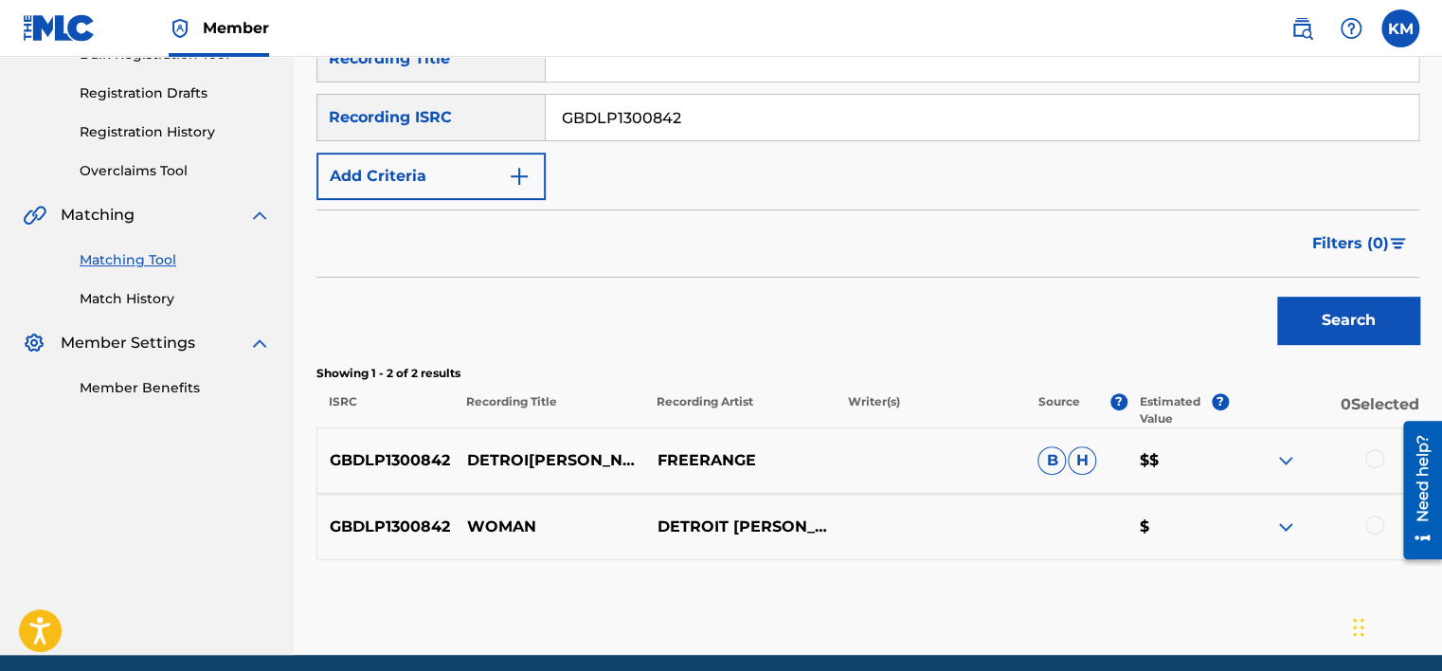
scroll to position [376, 0]
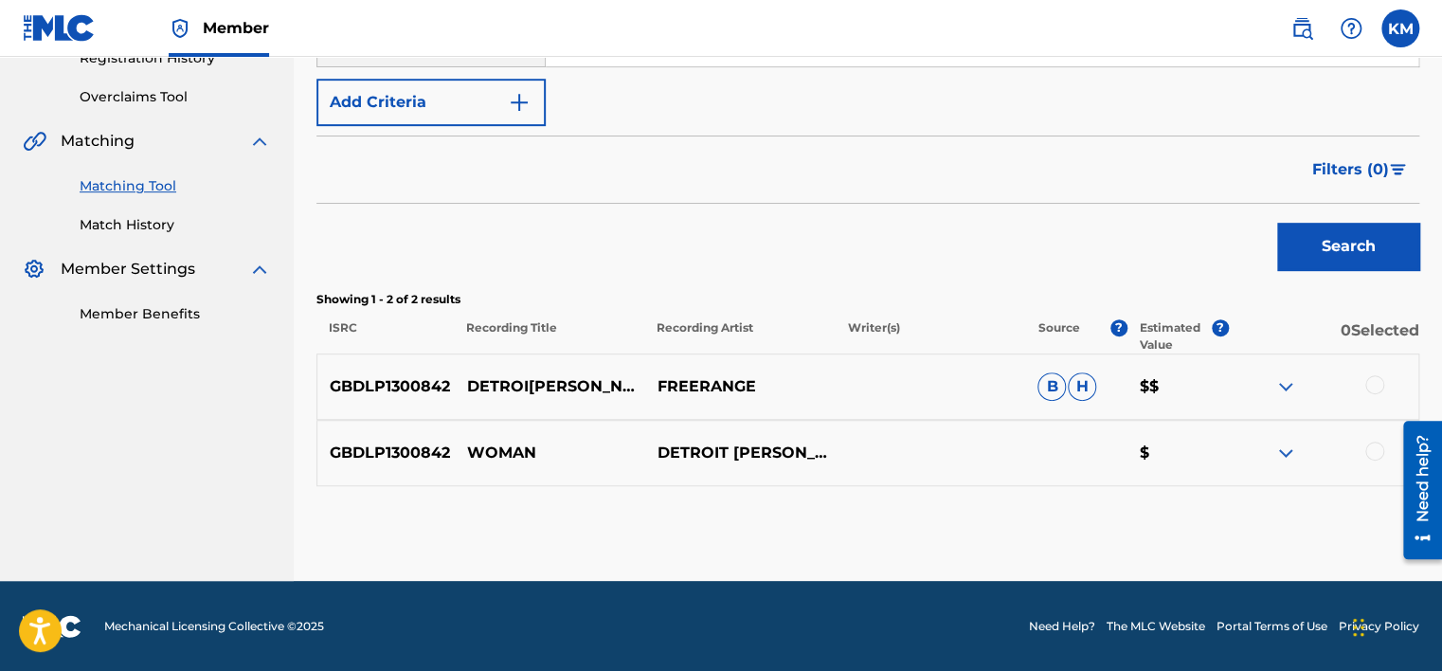
click at [1375, 378] on div at bounding box center [1374, 384] width 19 height 19
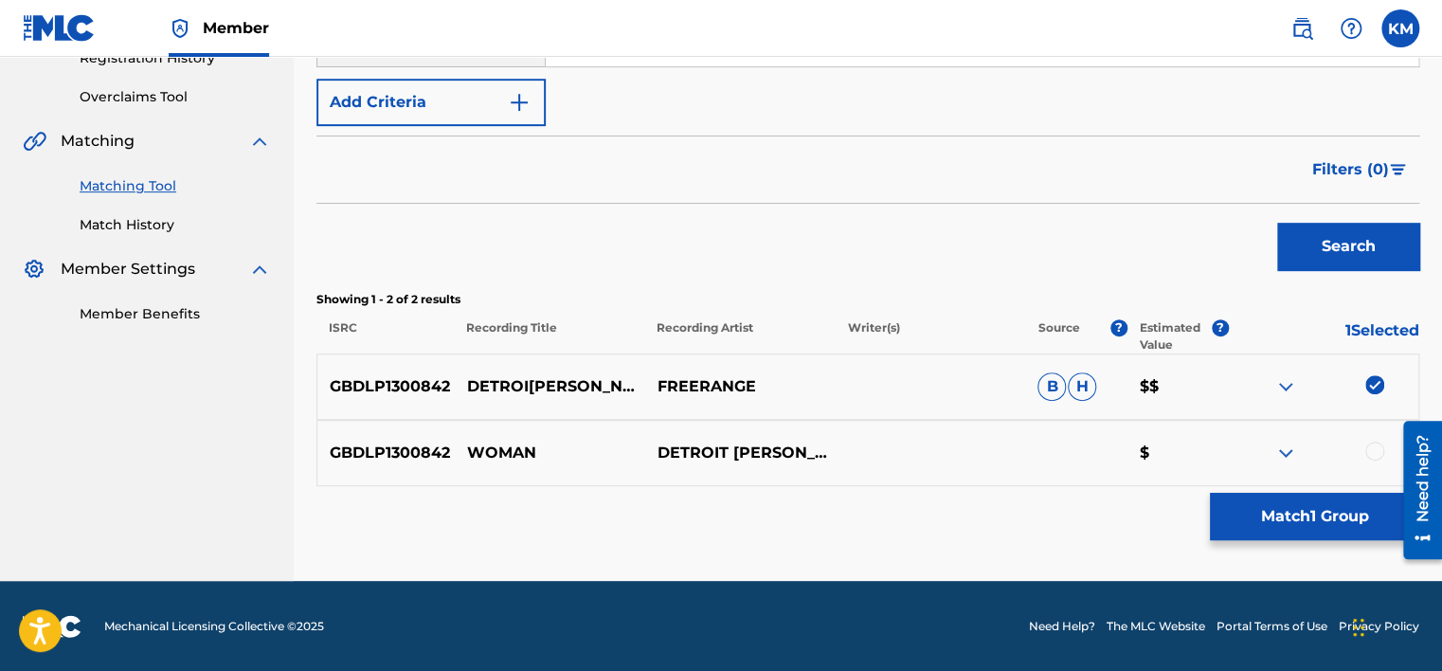
click at [1379, 448] on div at bounding box center [1374, 450] width 19 height 19
click at [1334, 502] on button "Match 2 Groups" at bounding box center [1313, 516] width 209 height 47
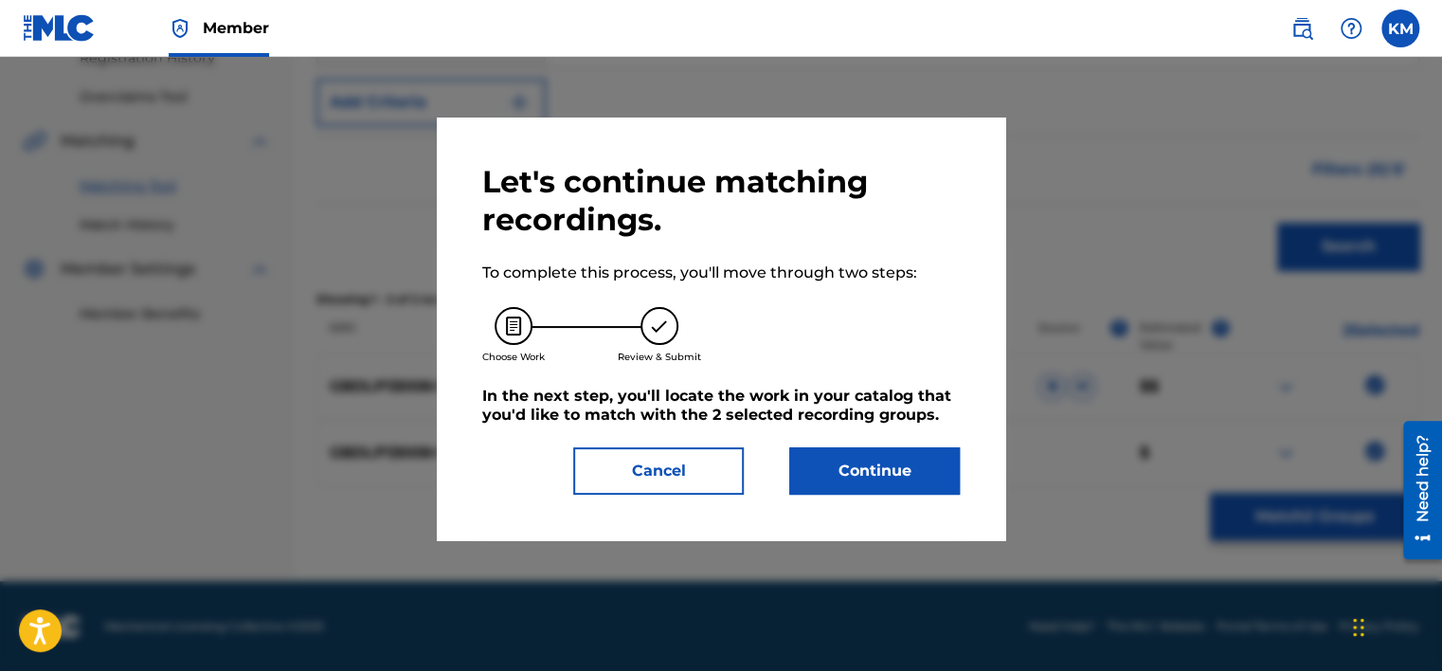
click at [904, 468] on button "Continue" at bounding box center [874, 470] width 170 height 47
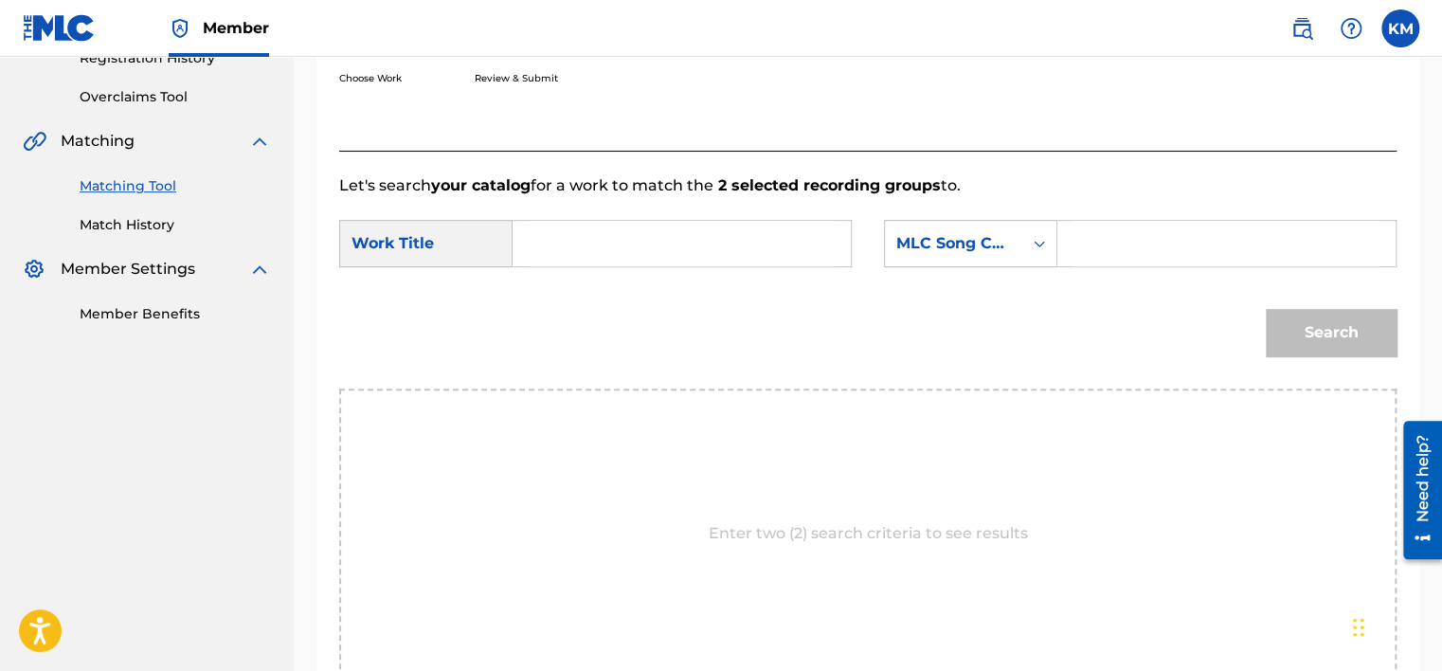
drag, startPoint x: 654, startPoint y: 212, endPoint x: 654, endPoint y: 232, distance: 19.9
click at [654, 216] on form "SearchWithCriteria586dc626-9cd4-4cd6-b2c4-c9c52974bd35 Work Title SearchWithCri…" at bounding box center [867, 292] width 1057 height 191
click at [654, 233] on input "Search Form" at bounding box center [681, 243] width 306 height 45
paste input "Woman"
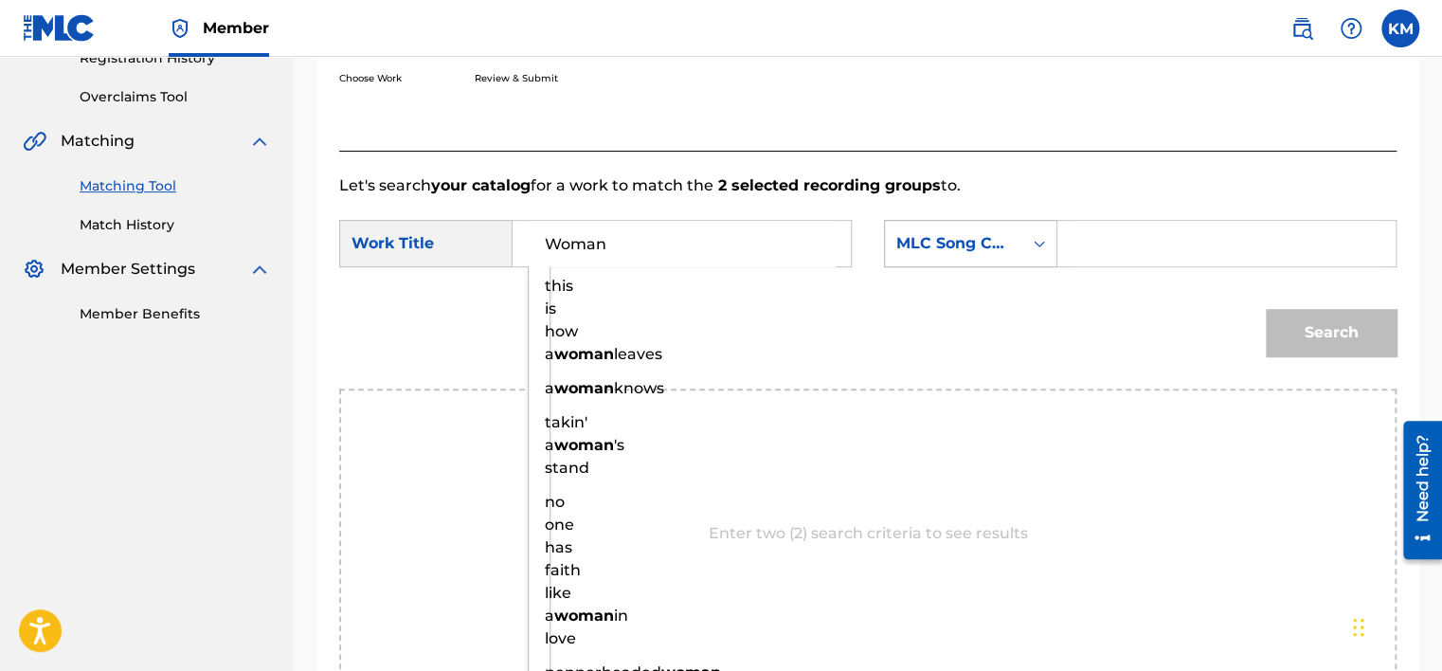
type input "Woman"
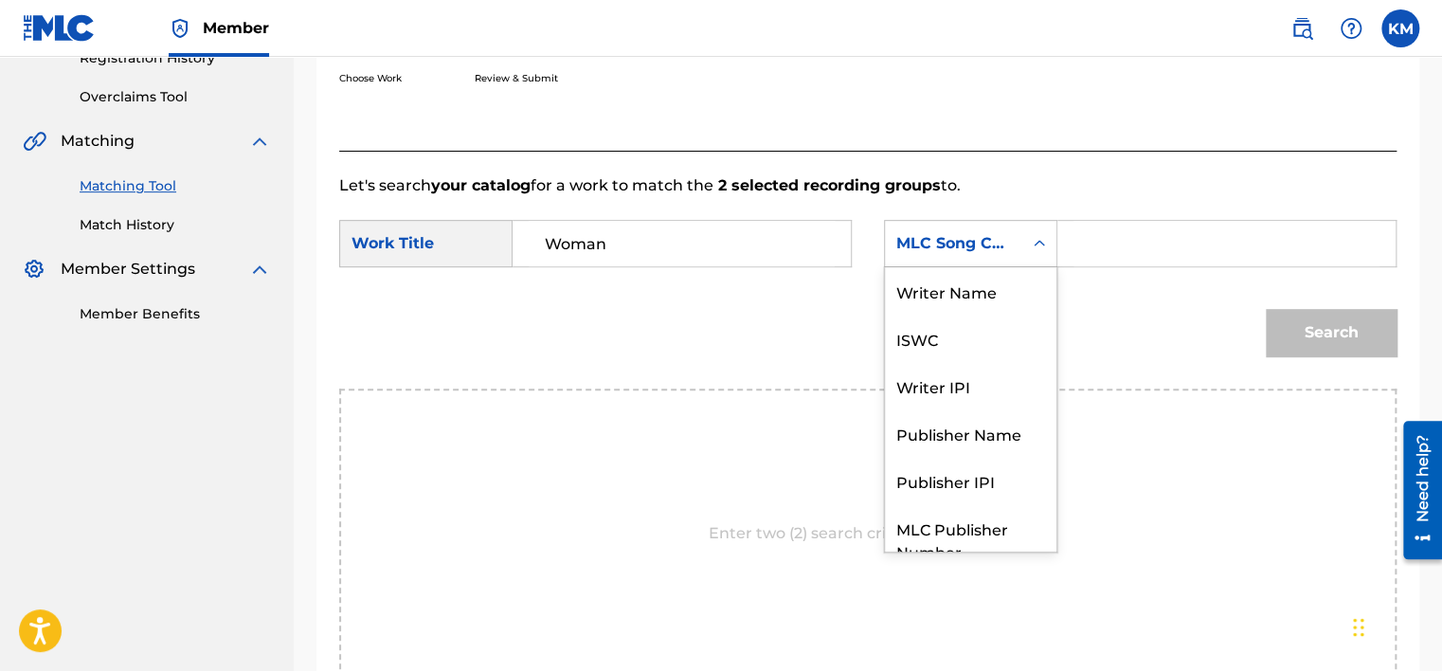
click at [1019, 239] on div "MLC Song Code" at bounding box center [953, 243] width 137 height 36
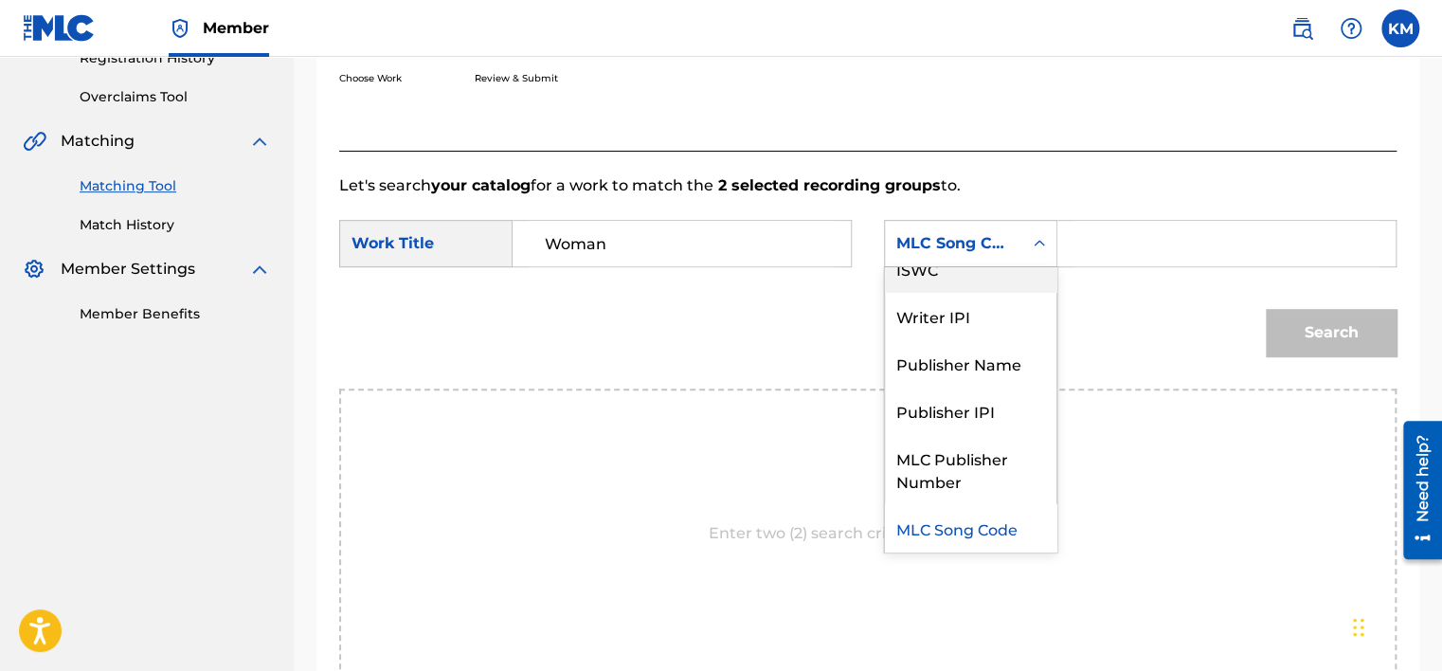
scroll to position [0, 0]
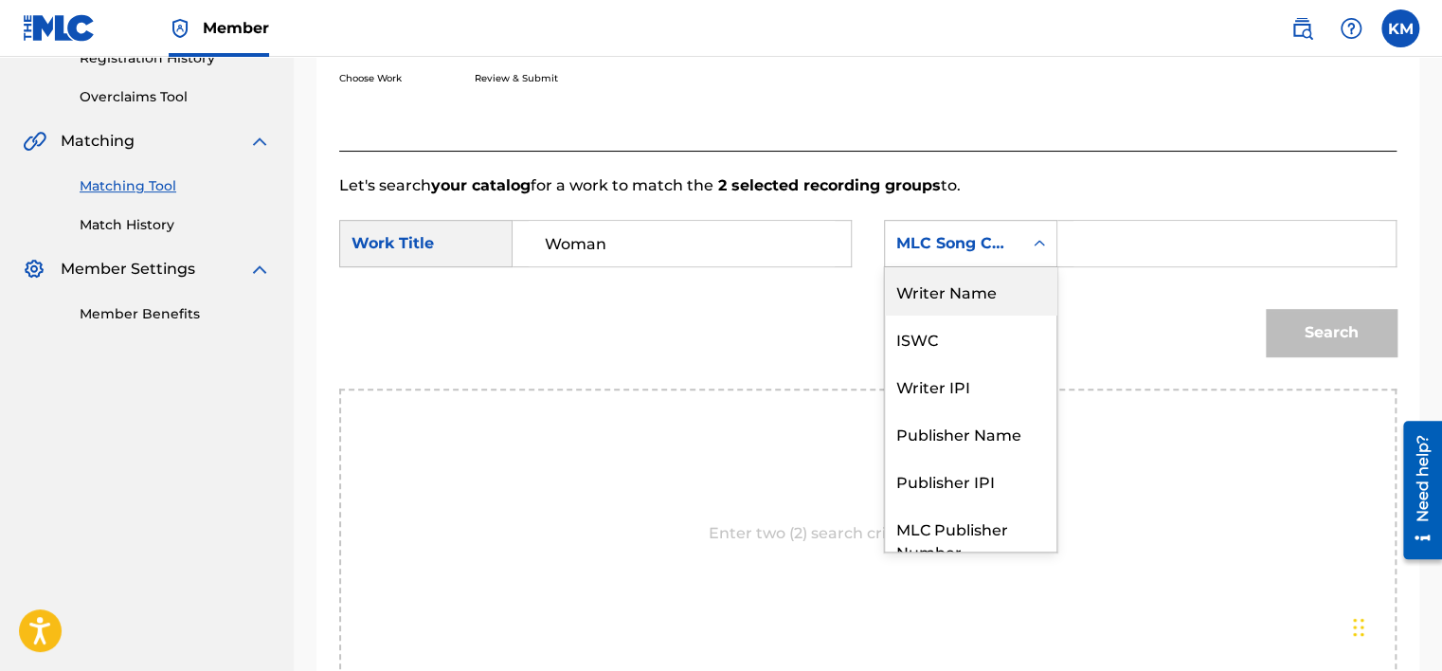
click at [998, 289] on div "Writer Name" at bounding box center [970, 290] width 171 height 47
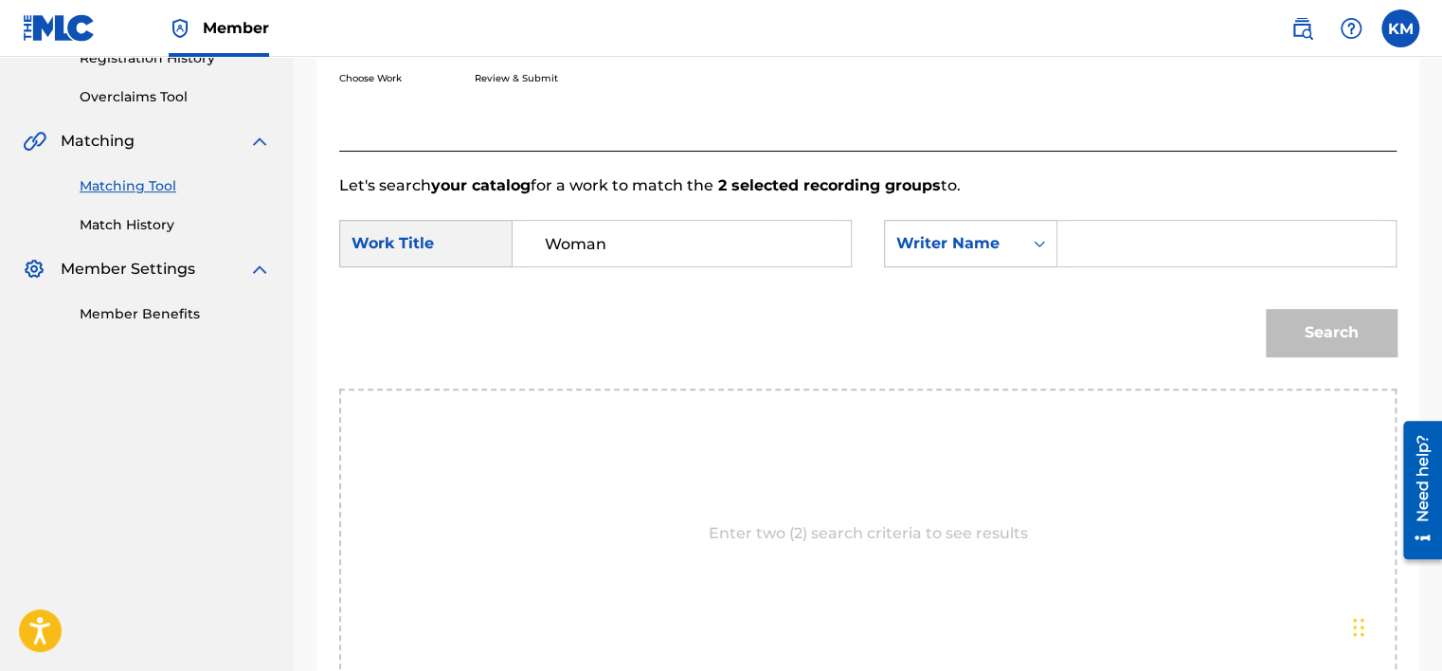
click at [1101, 251] on input "Search Form" at bounding box center [1226, 243] width 306 height 45
type input "SMEETS"
click at [1265, 309] on button "Search" at bounding box center [1330, 332] width 131 height 47
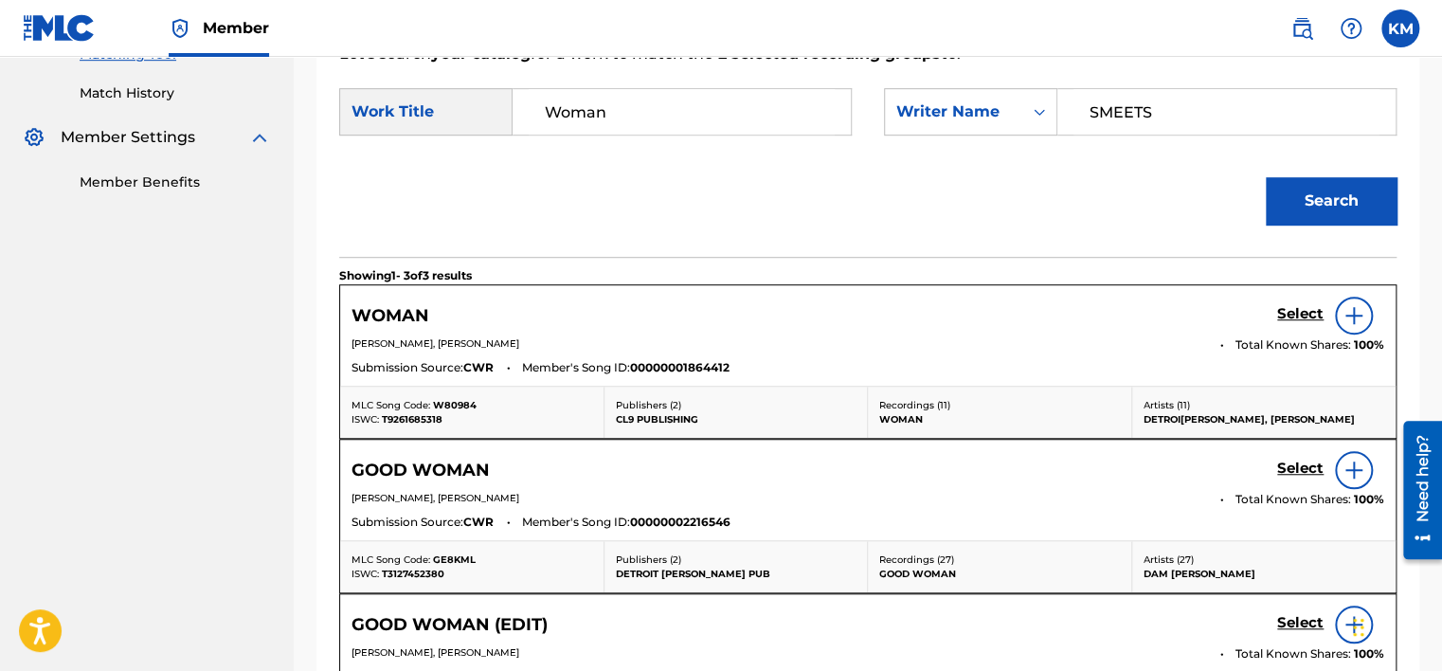
scroll to position [273, 0]
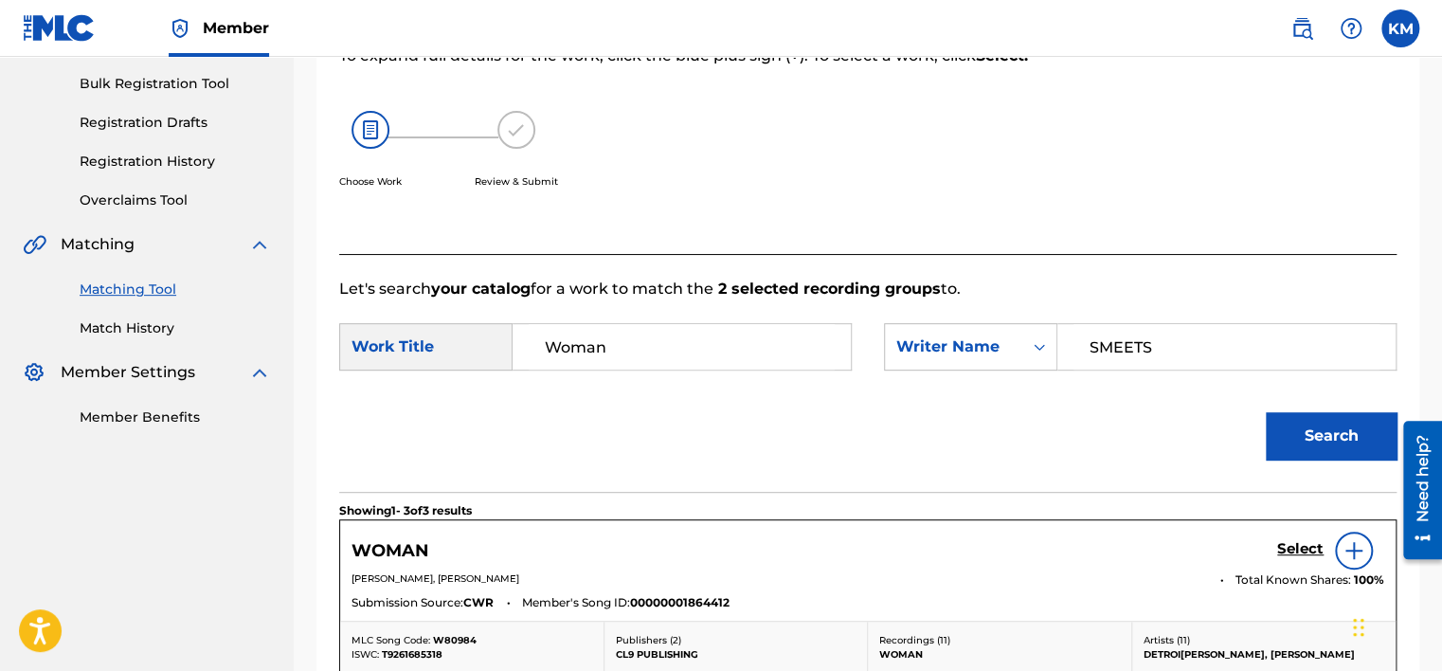
drag, startPoint x: 1352, startPoint y: 553, endPoint x: 1339, endPoint y: 550, distance: 13.6
click at [1352, 553] on img at bounding box center [1353, 550] width 23 height 23
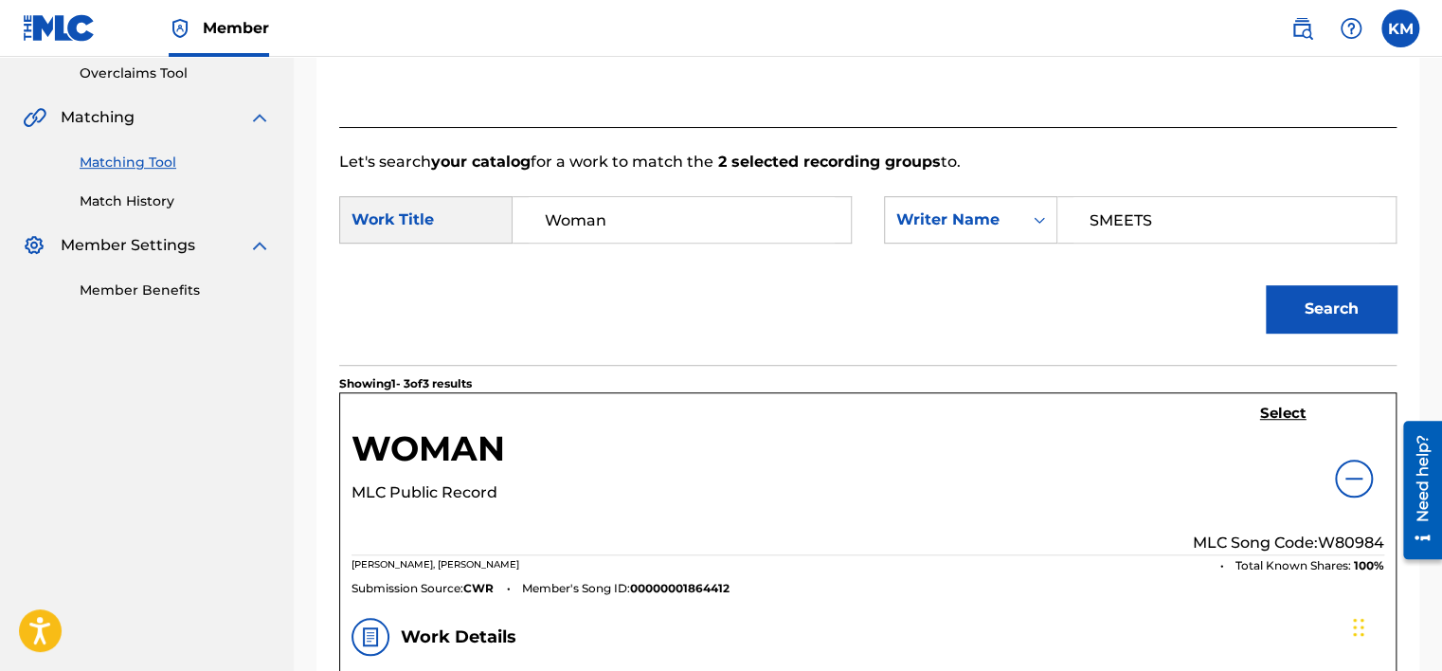
scroll to position [367, 0]
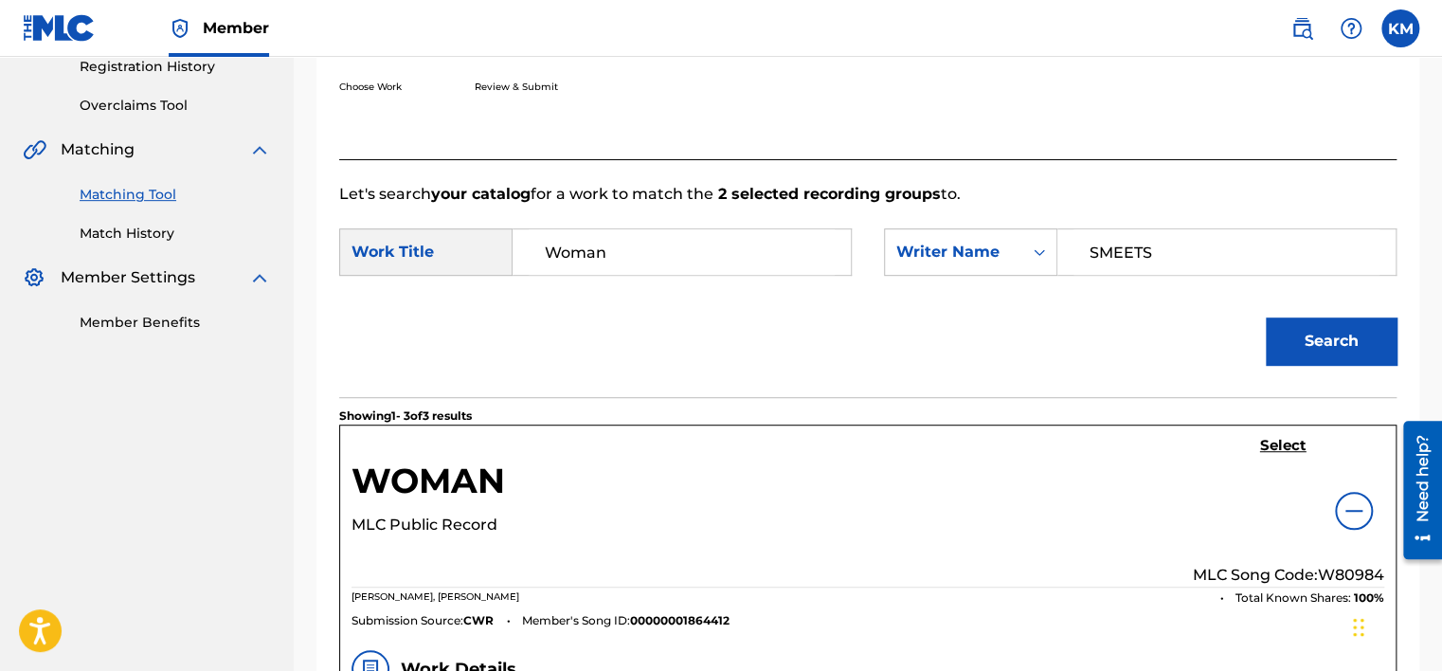
click at [1345, 501] on img at bounding box center [1353, 510] width 23 height 23
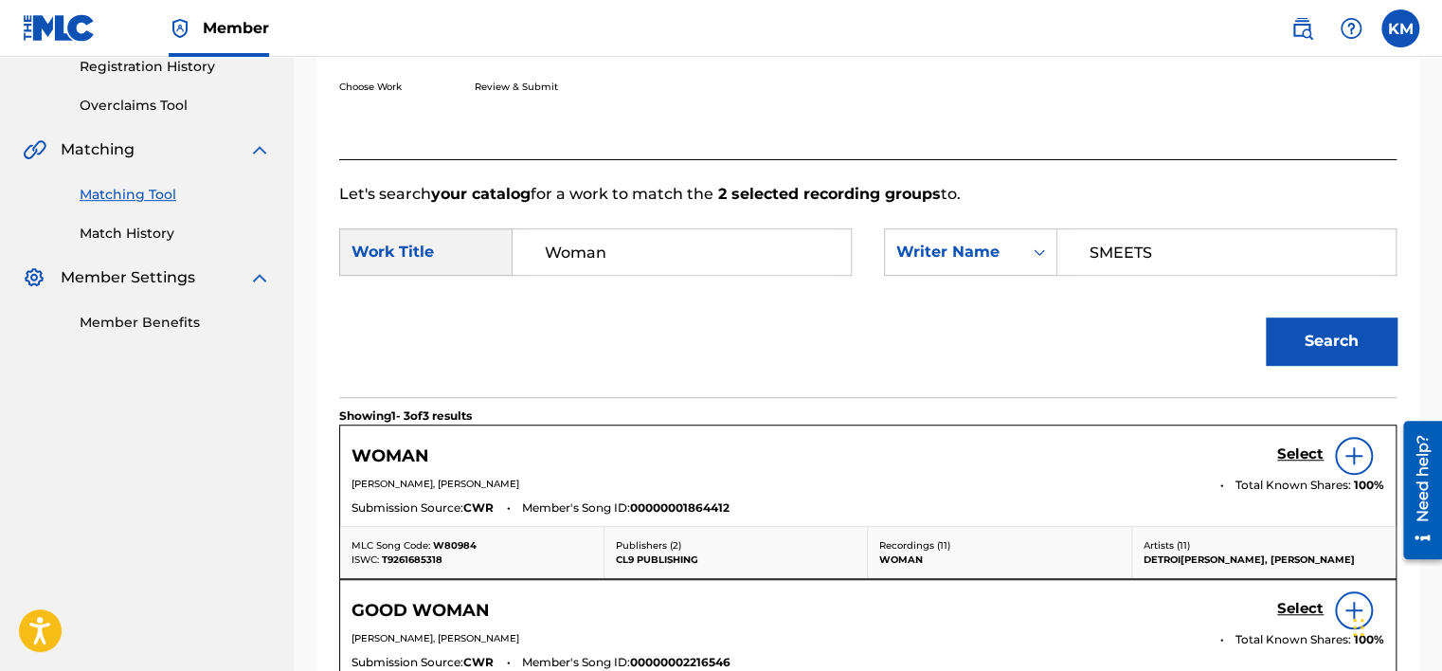
click at [1298, 447] on h5 "Select" at bounding box center [1300, 454] width 46 height 18
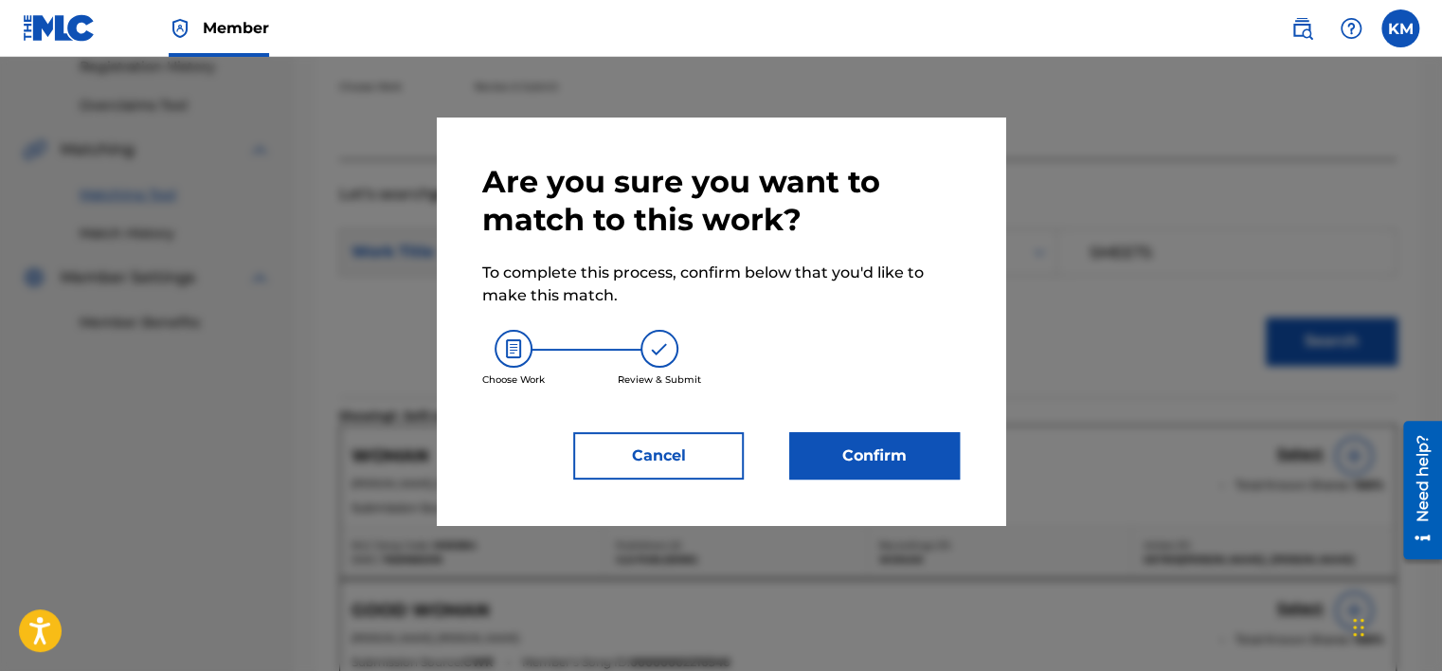
click at [895, 446] on button "Confirm" at bounding box center [874, 455] width 170 height 47
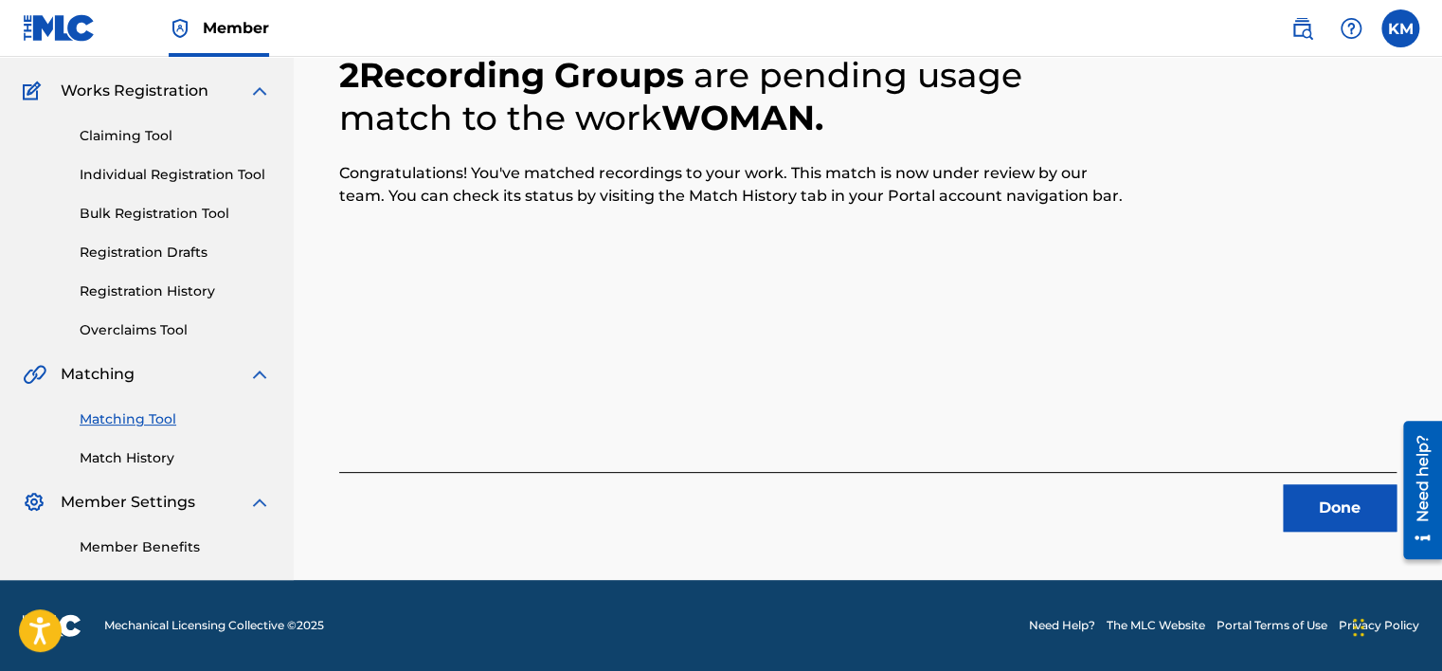
scroll to position [143, 0]
click at [1340, 494] on button "Done" at bounding box center [1339, 507] width 114 height 47
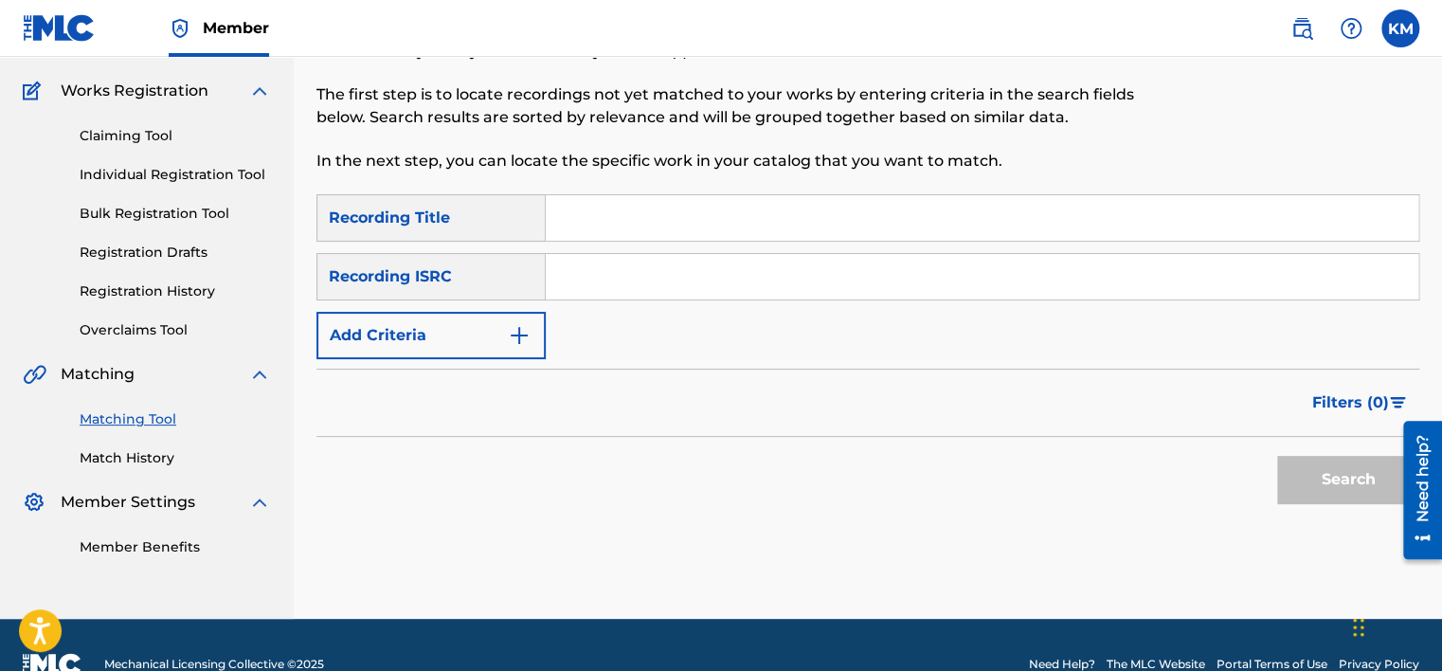
click at [690, 273] on input "Search Form" at bounding box center [982, 276] width 872 height 45
paste input "QZARB1860356"
type input "QZARB1860356"
click at [1336, 471] on button "Search" at bounding box center [1348, 479] width 142 height 47
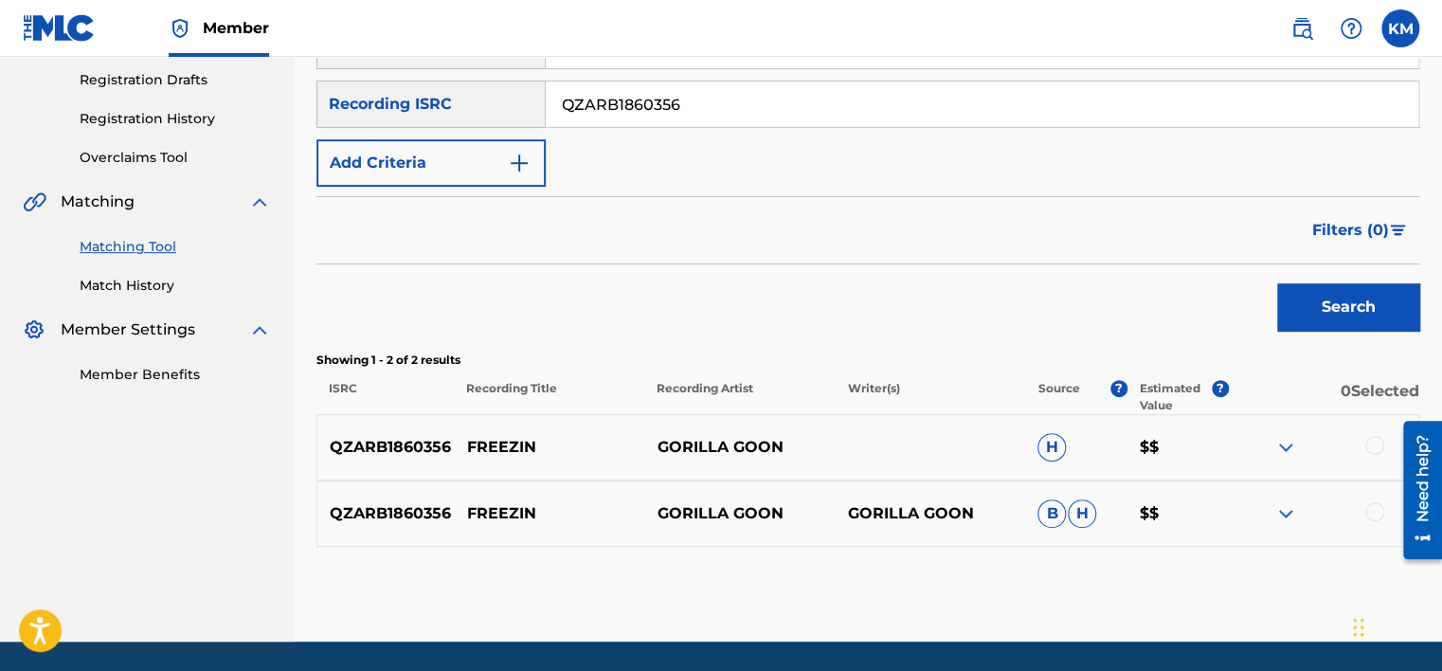
scroll to position [376, 0]
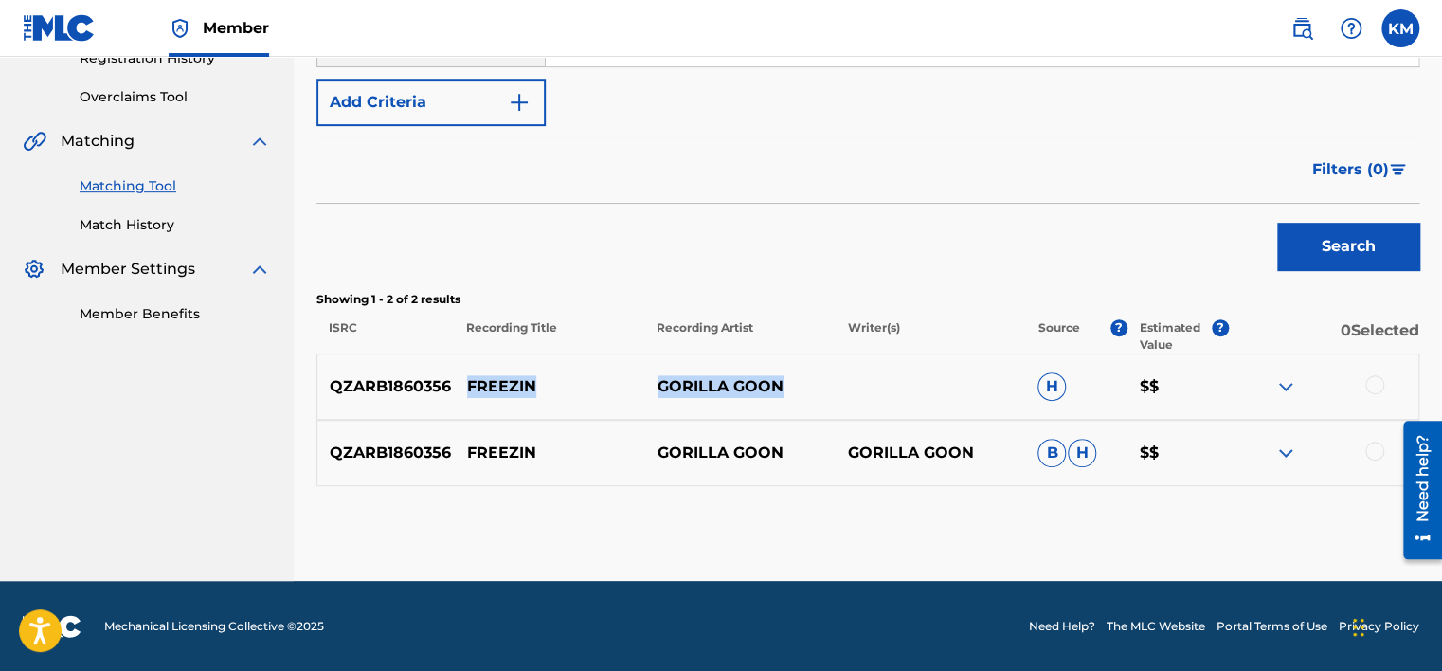
drag, startPoint x: 462, startPoint y: 379, endPoint x: 784, endPoint y: 358, distance: 322.7
click at [784, 358] on div "QZARB1860356 FREEZIN GORILLA GOON H $$" at bounding box center [867, 386] width 1102 height 66
copy div "FREEZIN GORILLA GOON"
click at [132, 231] on link "Match History" at bounding box center [175, 225] width 191 height 20
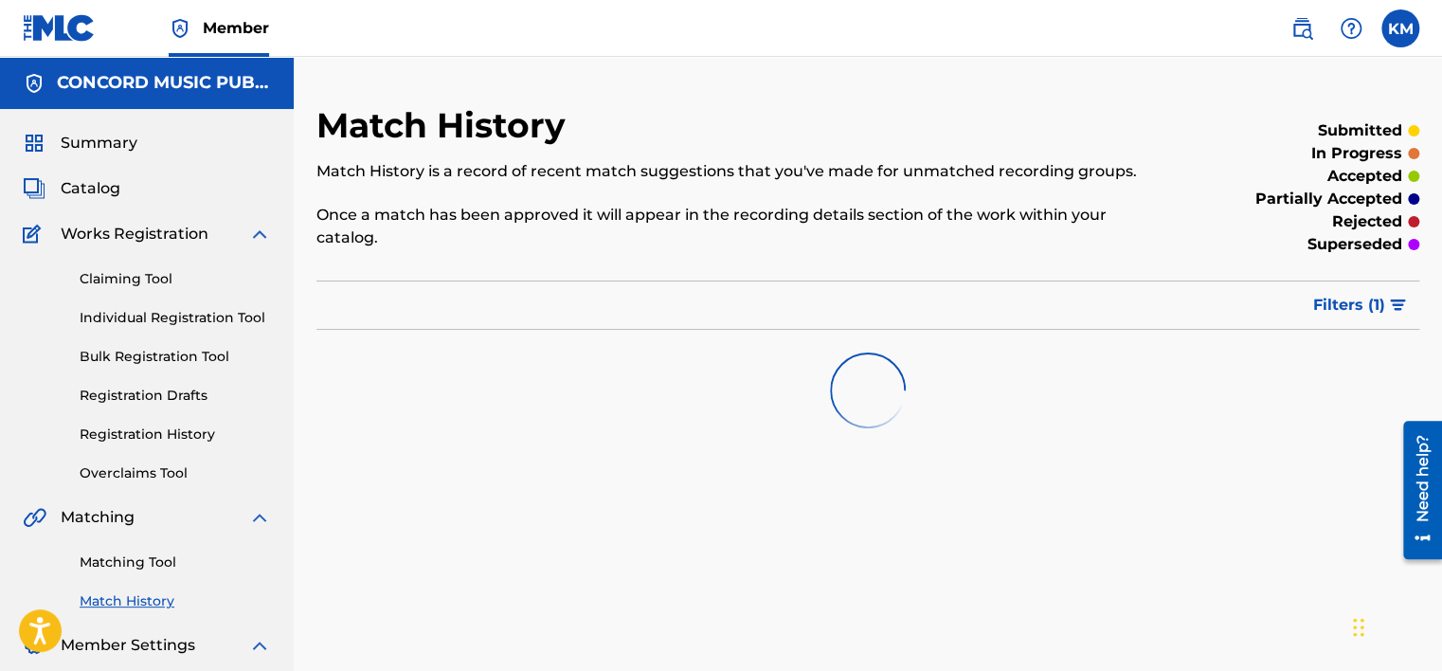
click at [146, 570] on link "Matching Tool" at bounding box center [175, 562] width 191 height 20
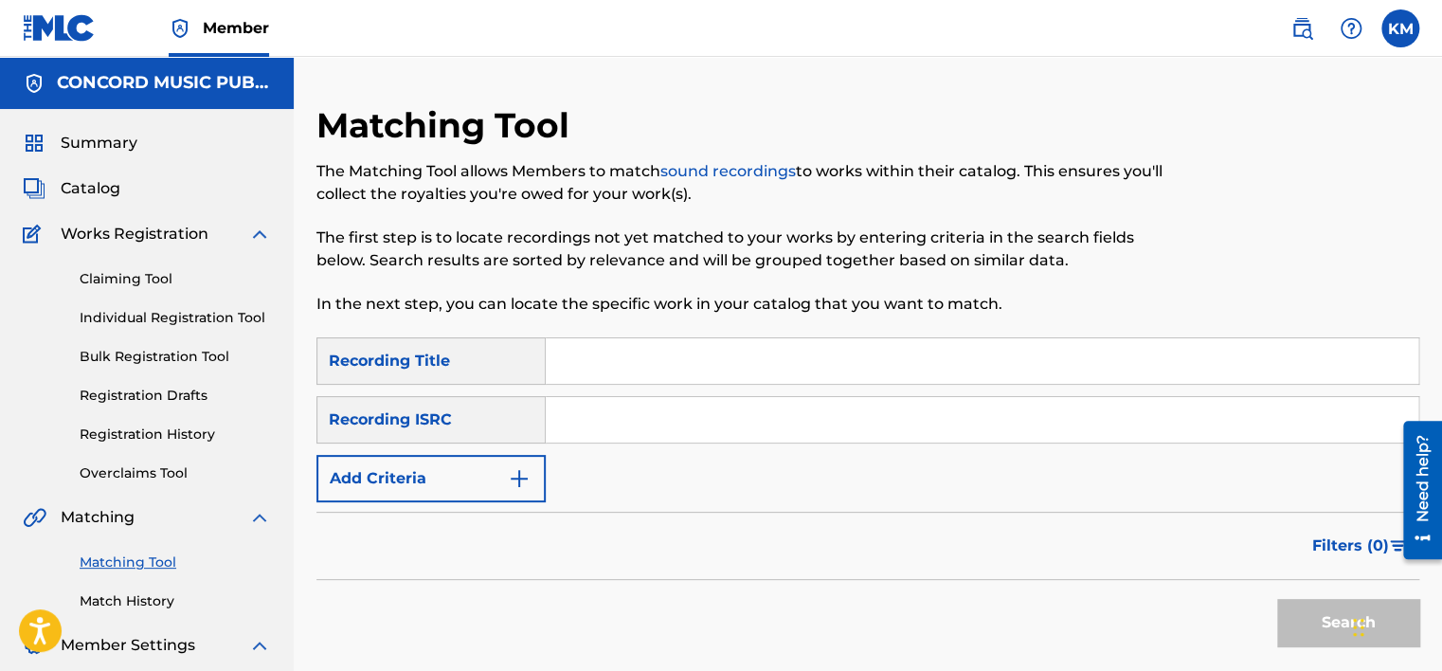
paste input "USUM70502538"
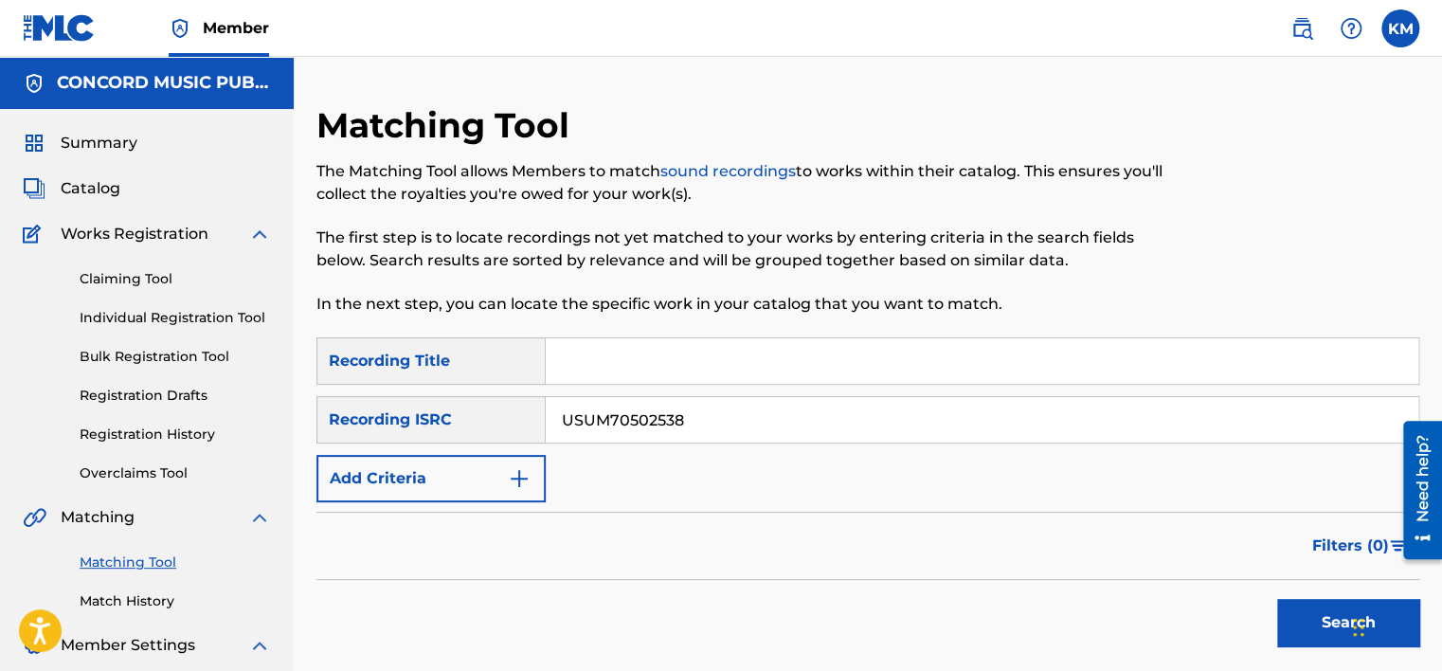
type input "USUM70502538"
click at [1303, 618] on button "Search" at bounding box center [1348, 622] width 142 height 47
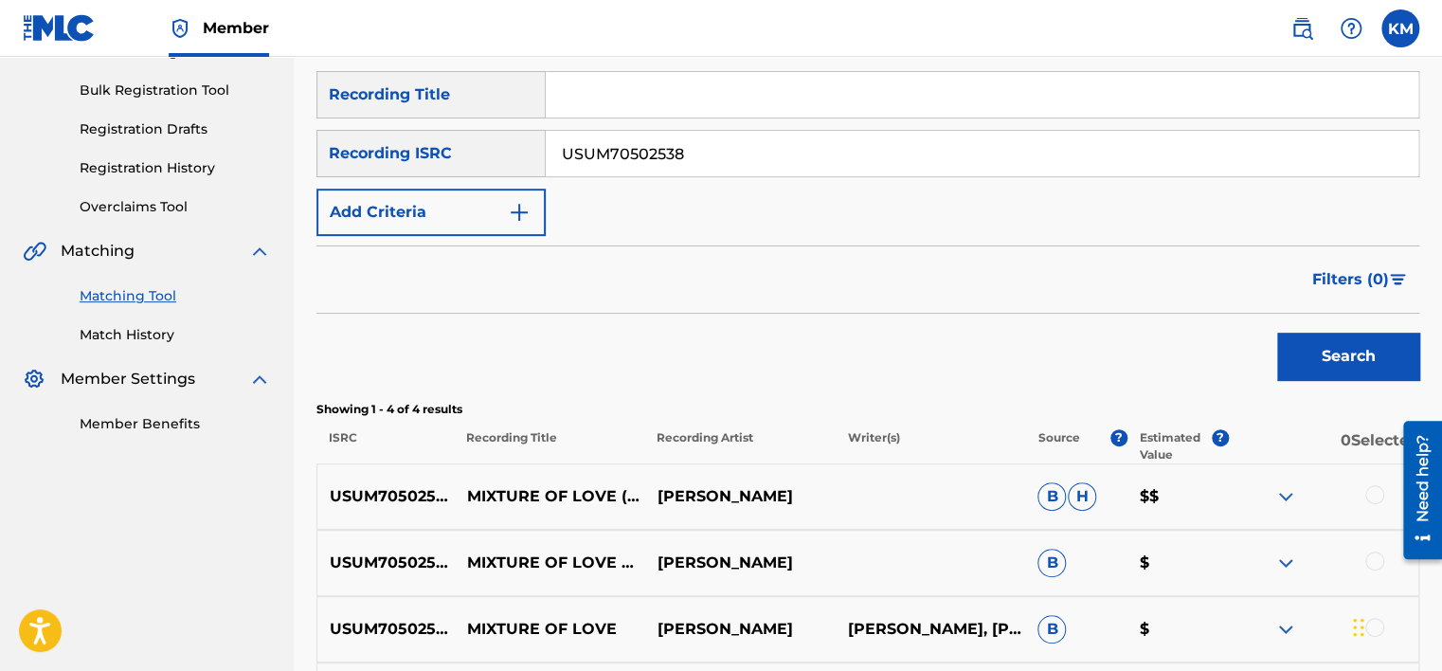
scroll to position [509, 0]
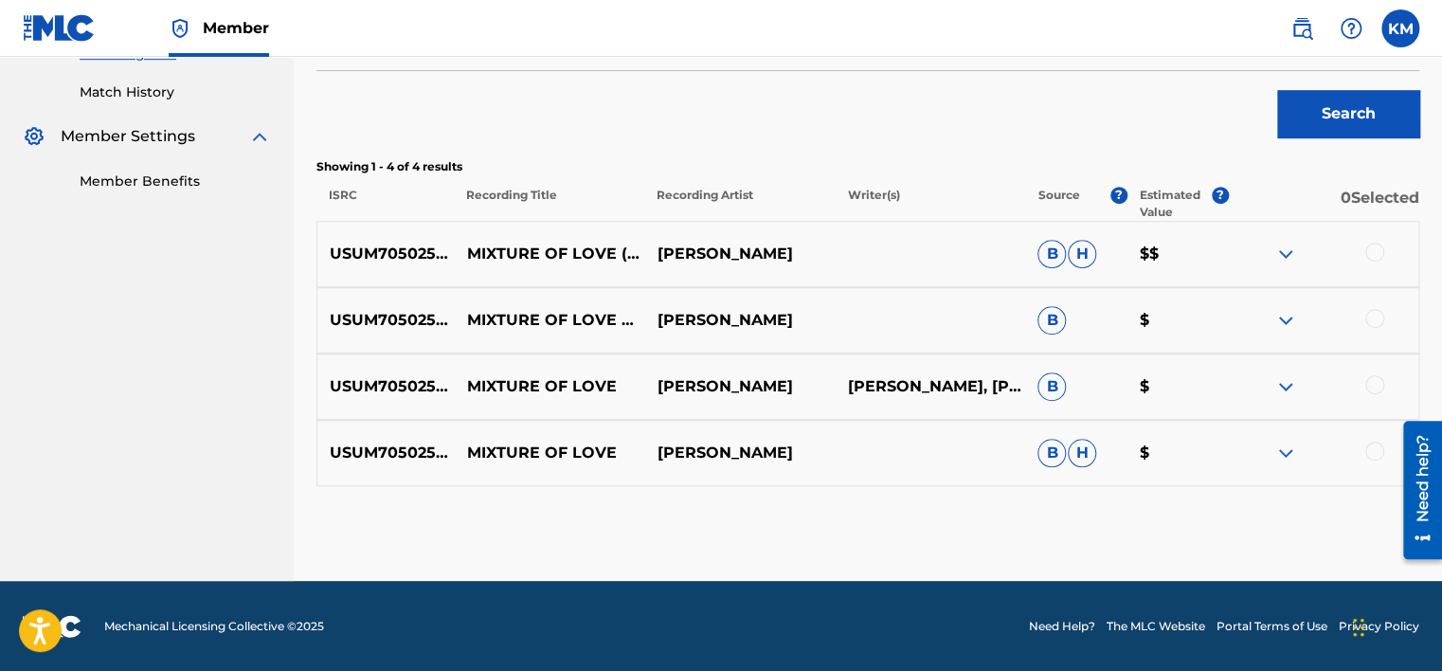
click at [1366, 454] on div at bounding box center [1374, 450] width 19 height 19
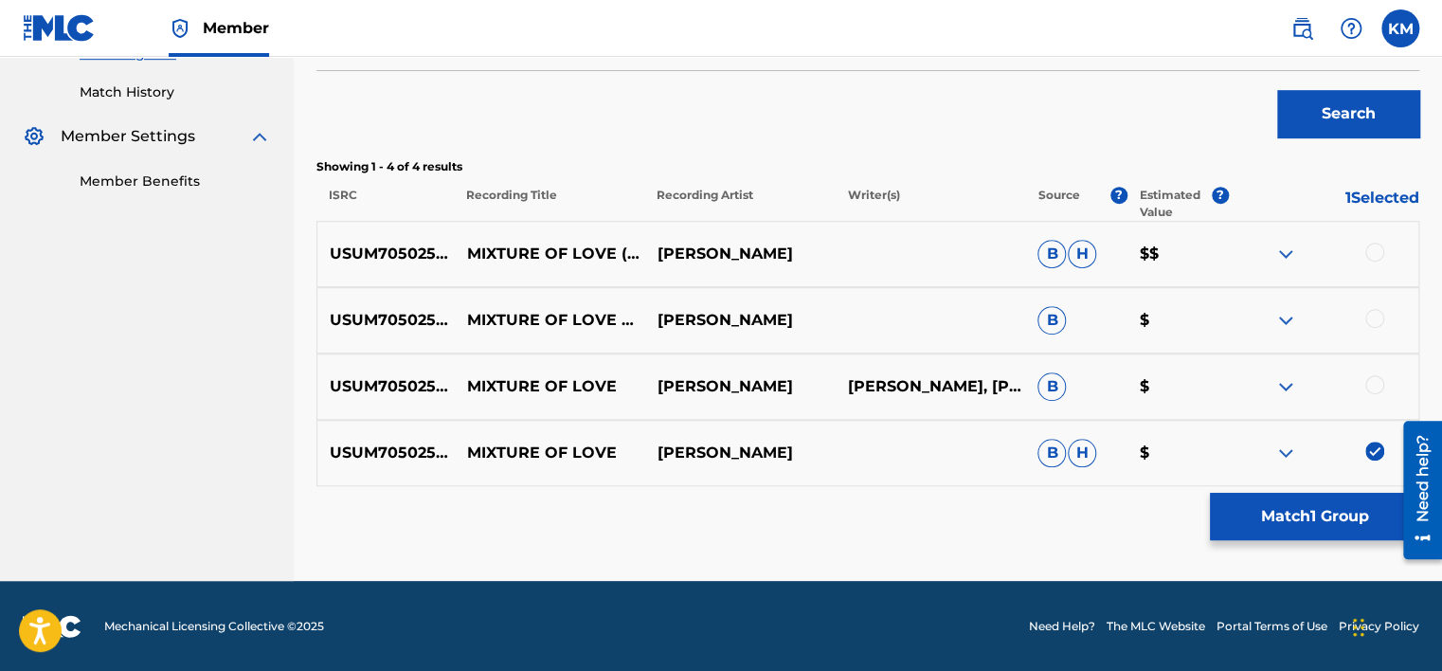
click at [1375, 387] on div at bounding box center [1374, 384] width 19 height 19
click at [1373, 317] on div at bounding box center [1374, 318] width 19 height 19
click at [1372, 250] on div at bounding box center [1374, 251] width 19 height 19
click at [1296, 521] on button "Match 4 Groups" at bounding box center [1313, 516] width 209 height 47
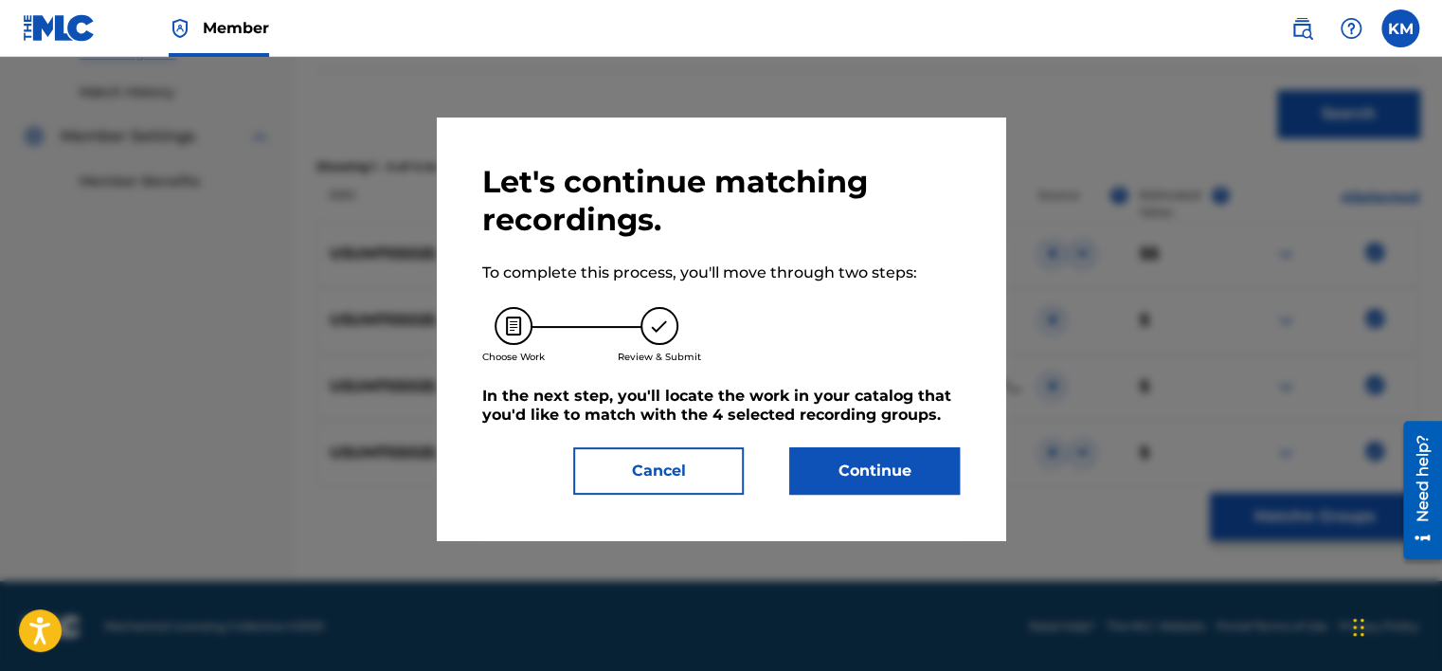
click at [858, 466] on button "Continue" at bounding box center [874, 470] width 170 height 47
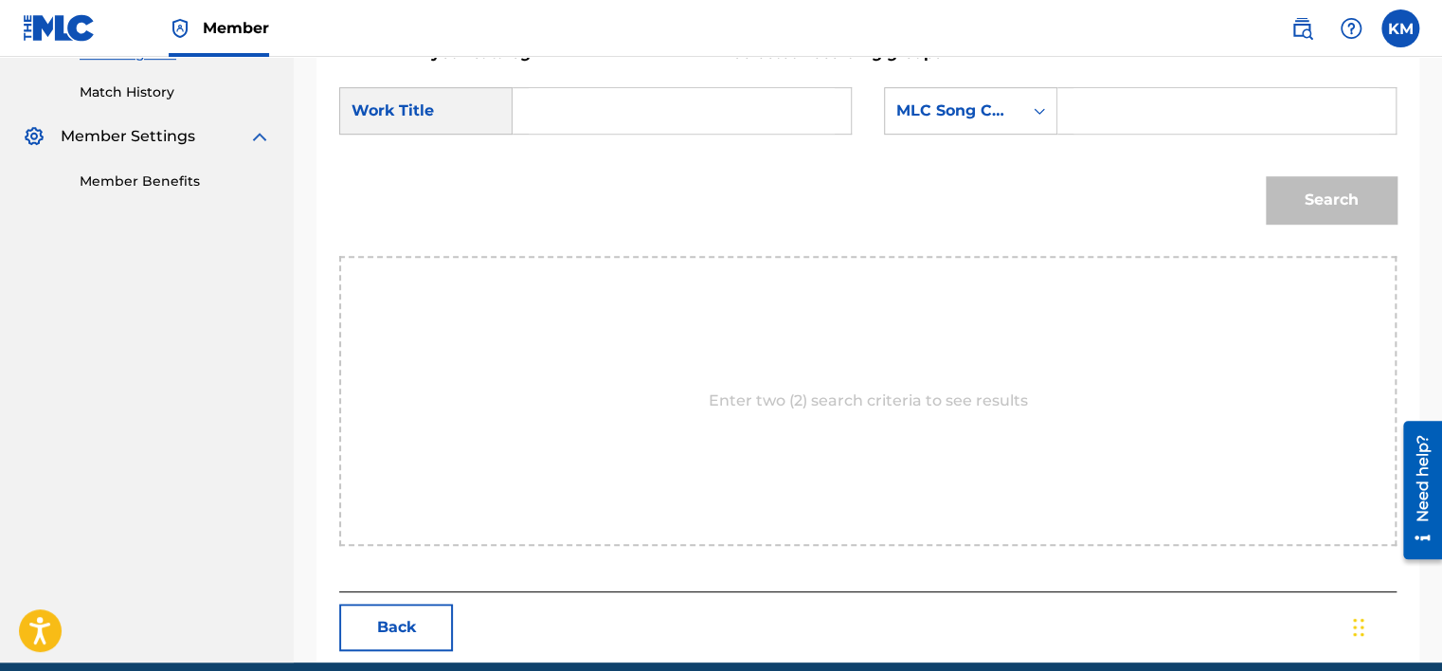
click at [528, 95] on input "Search Form" at bounding box center [681, 110] width 306 height 45
paste input "Mixture Of Love"
type input "Mixture Of Love"
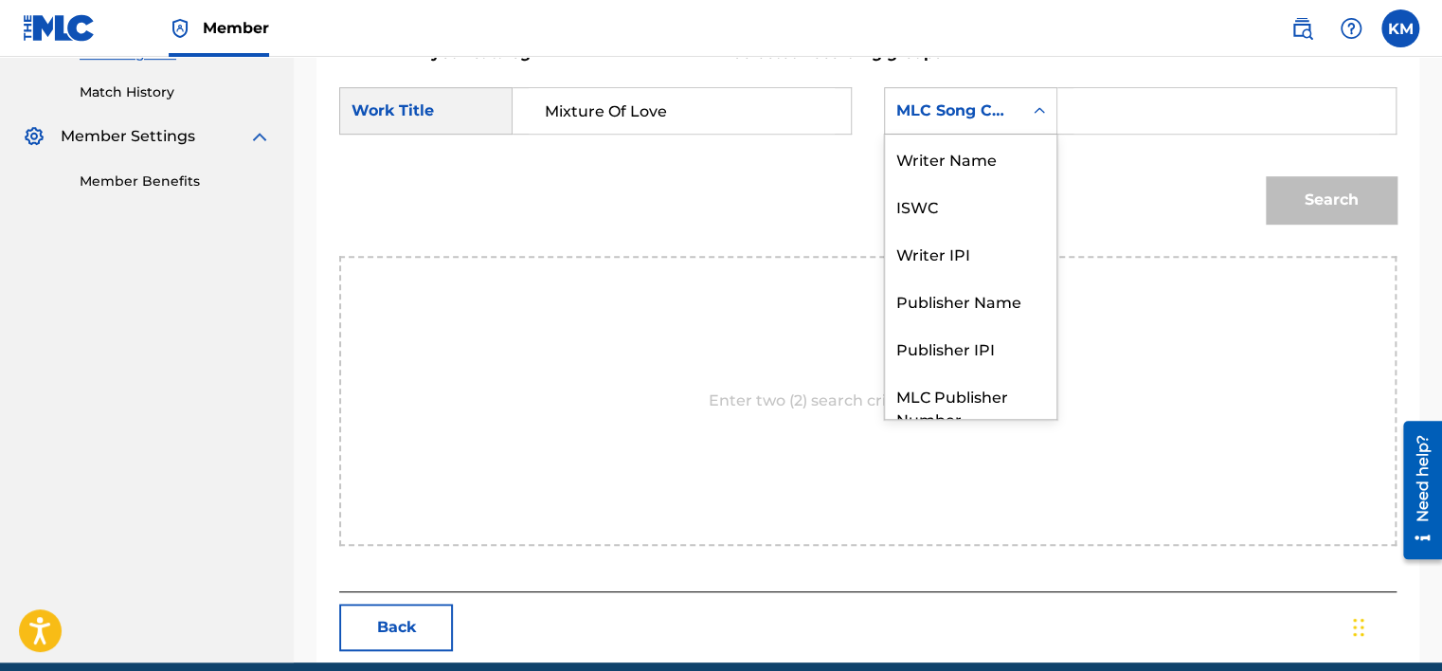
click at [1043, 114] on icon "Search Form" at bounding box center [1039, 110] width 19 height 19
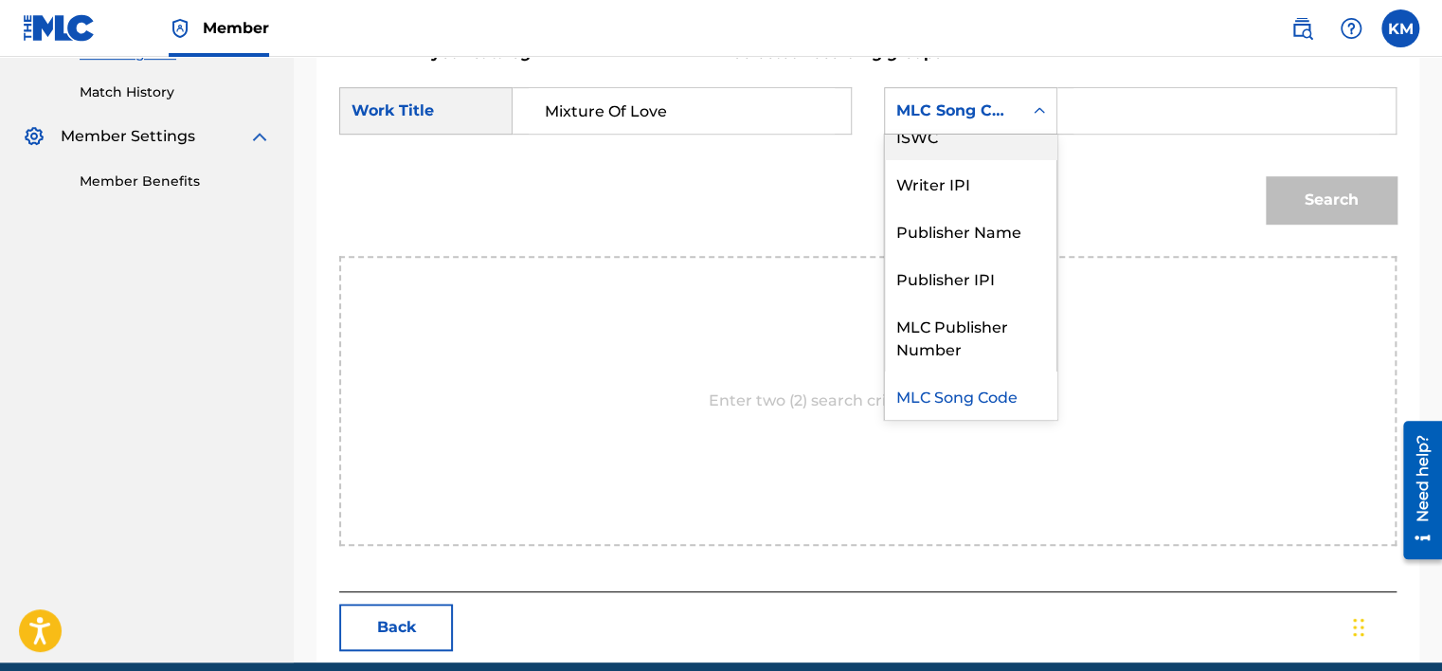
scroll to position [0, 0]
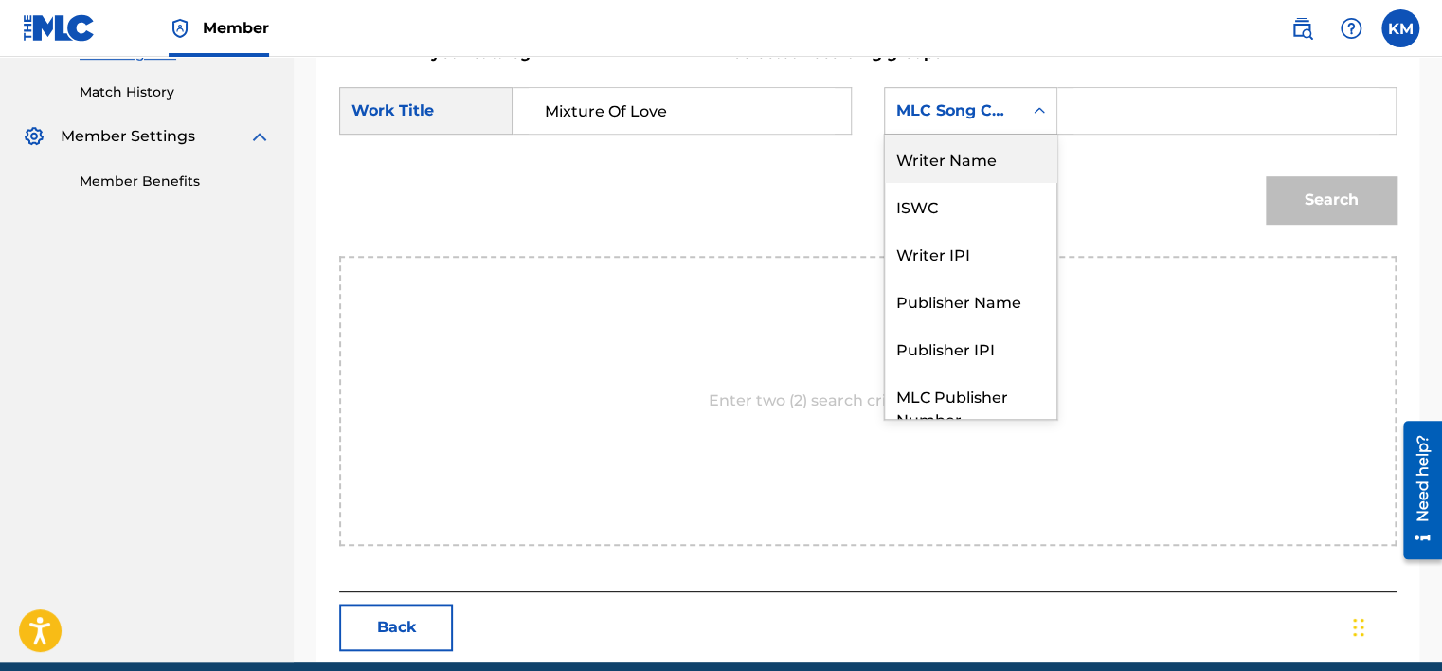
click at [976, 148] on div "Writer Name" at bounding box center [970, 157] width 171 height 47
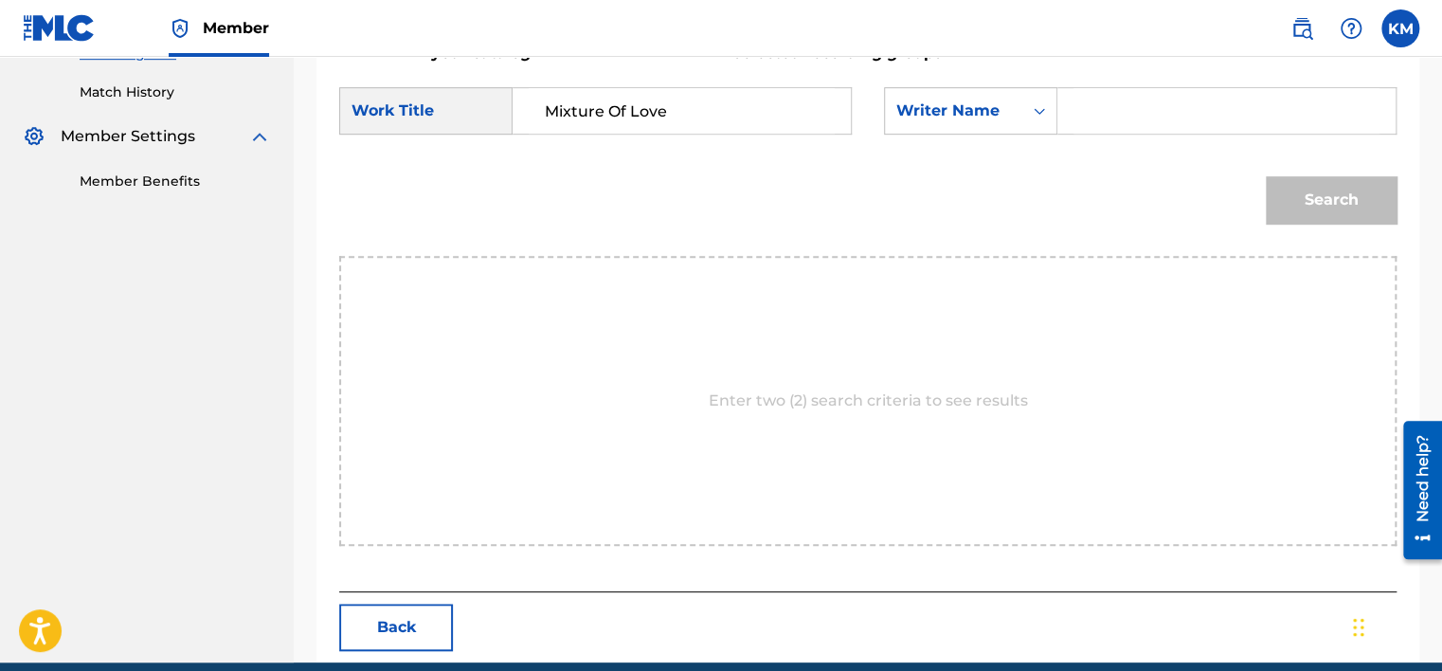
click at [1079, 118] on input "Search Form" at bounding box center [1226, 110] width 306 height 45
paste input "Simmons"
click at [1295, 199] on button "Search" at bounding box center [1330, 199] width 131 height 47
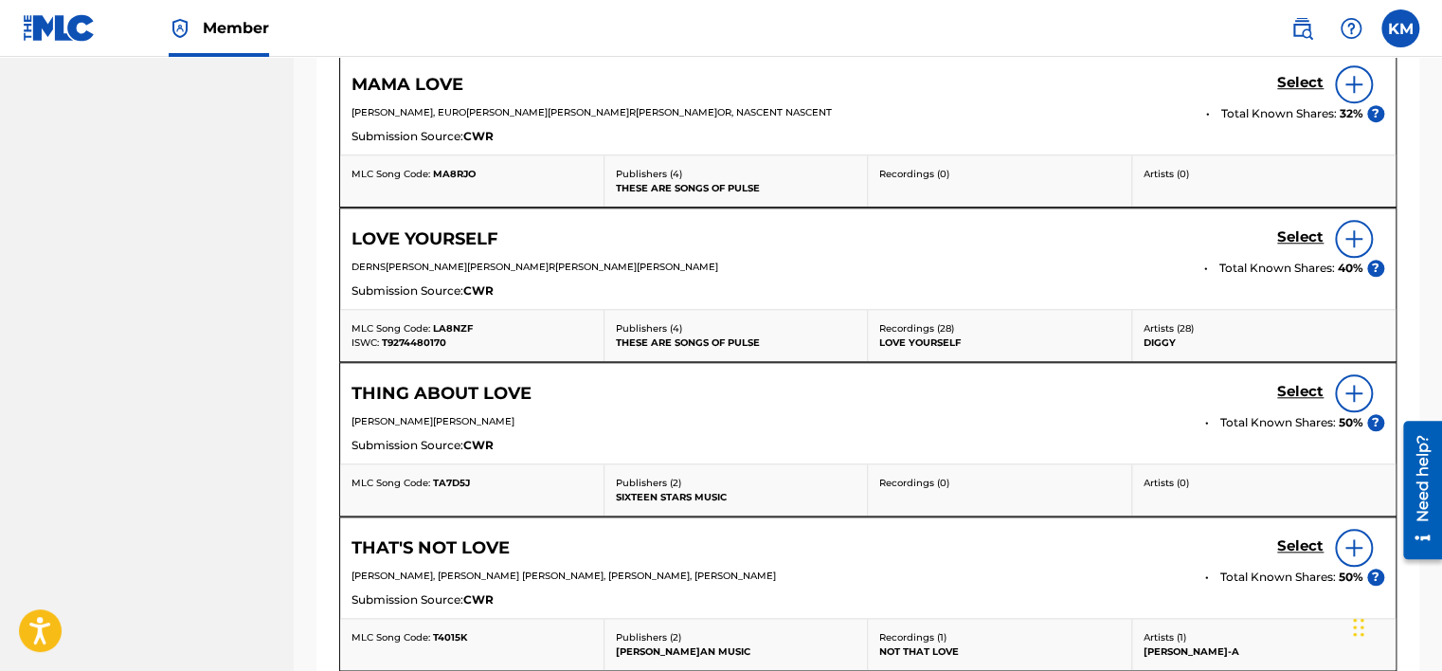
scroll to position [509, 0]
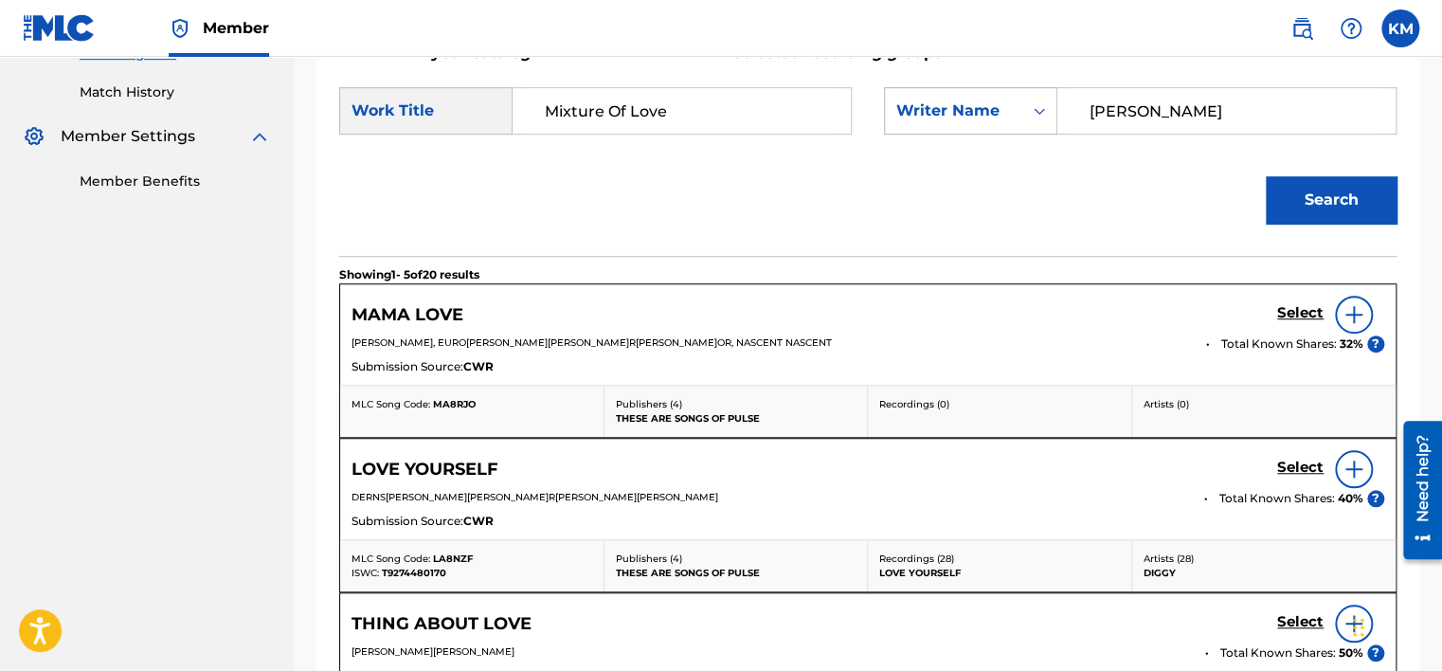
paste input "Mill"
drag, startPoint x: 1161, startPoint y: 112, endPoint x: 989, endPoint y: 123, distance: 172.7
click at [989, 123] on div "SearchWithCriteria577d1e51-ee80-4dd1-b2eb-b4d39e44af66 Writer Name Mills" at bounding box center [1140, 110] width 512 height 47
type input "Mills"
click at [1298, 200] on button "Search" at bounding box center [1330, 199] width 131 height 47
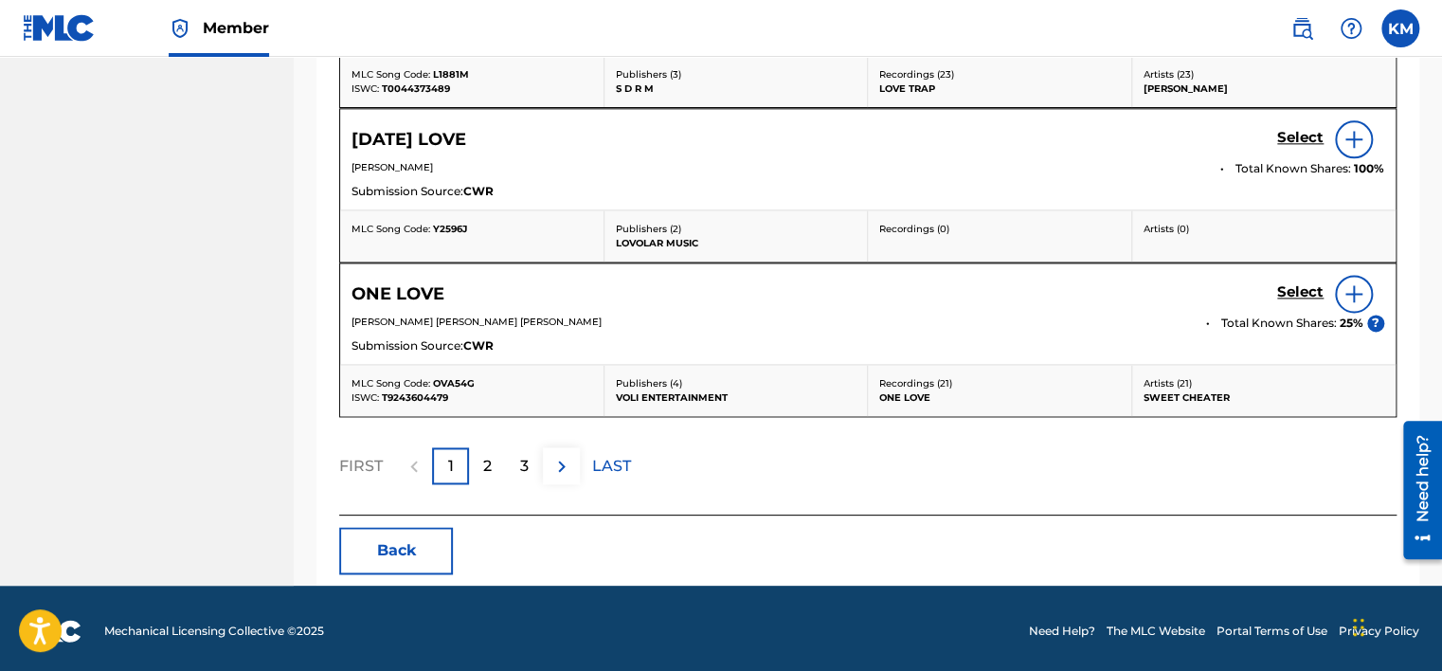
scroll to position [1149, 0]
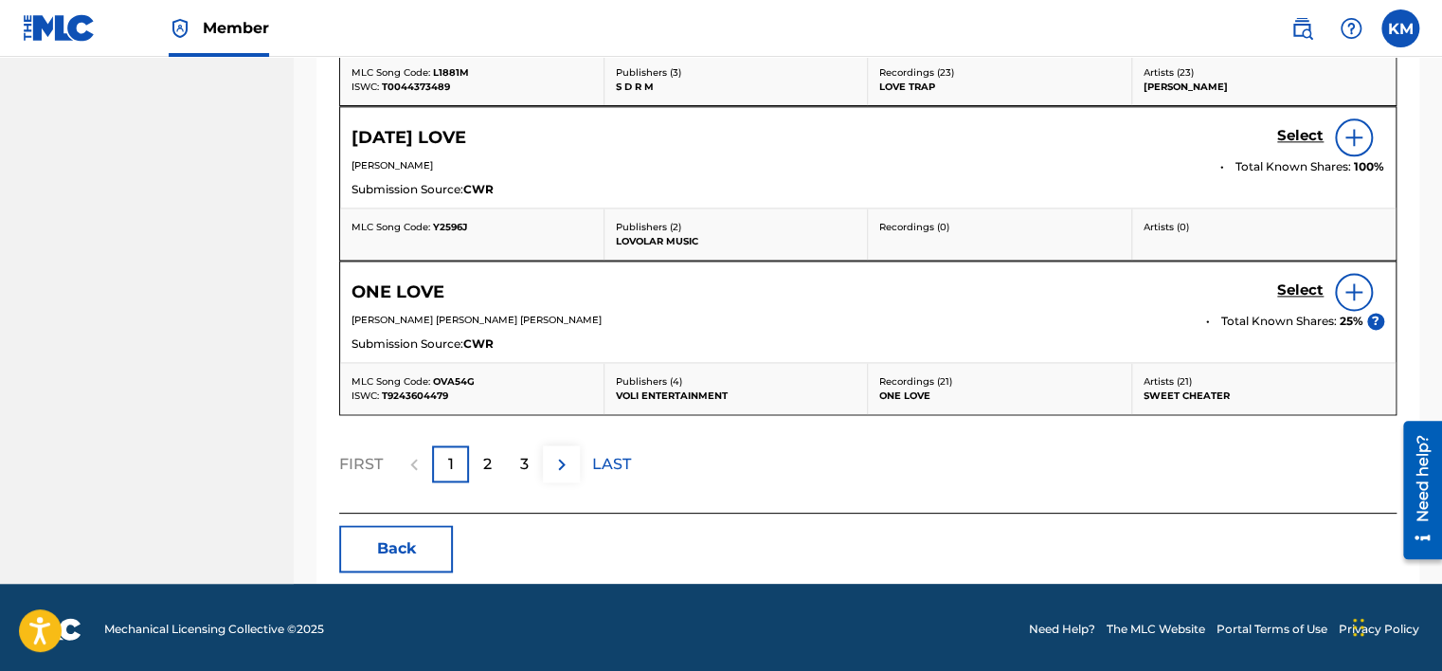
click at [398, 549] on button "Back" at bounding box center [396, 548] width 114 height 47
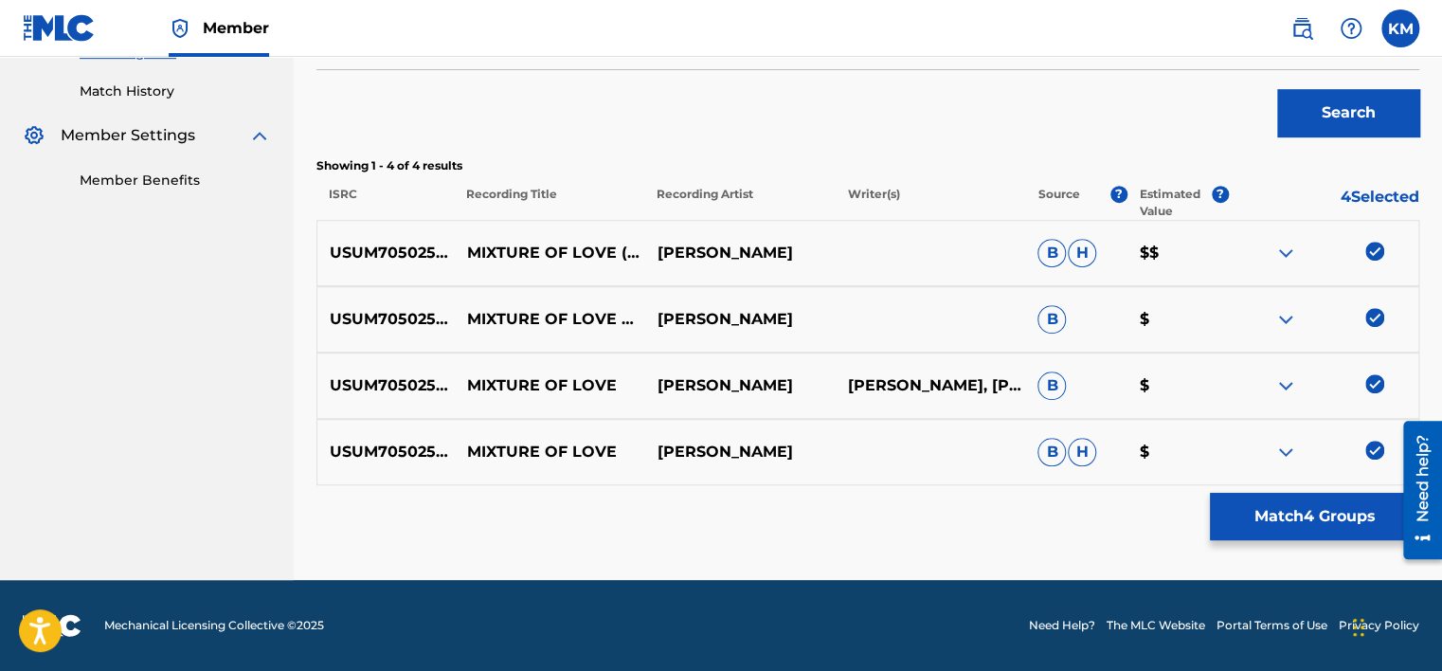
scroll to position [509, 0]
click at [137, 98] on link "Match History" at bounding box center [175, 92] width 191 height 20
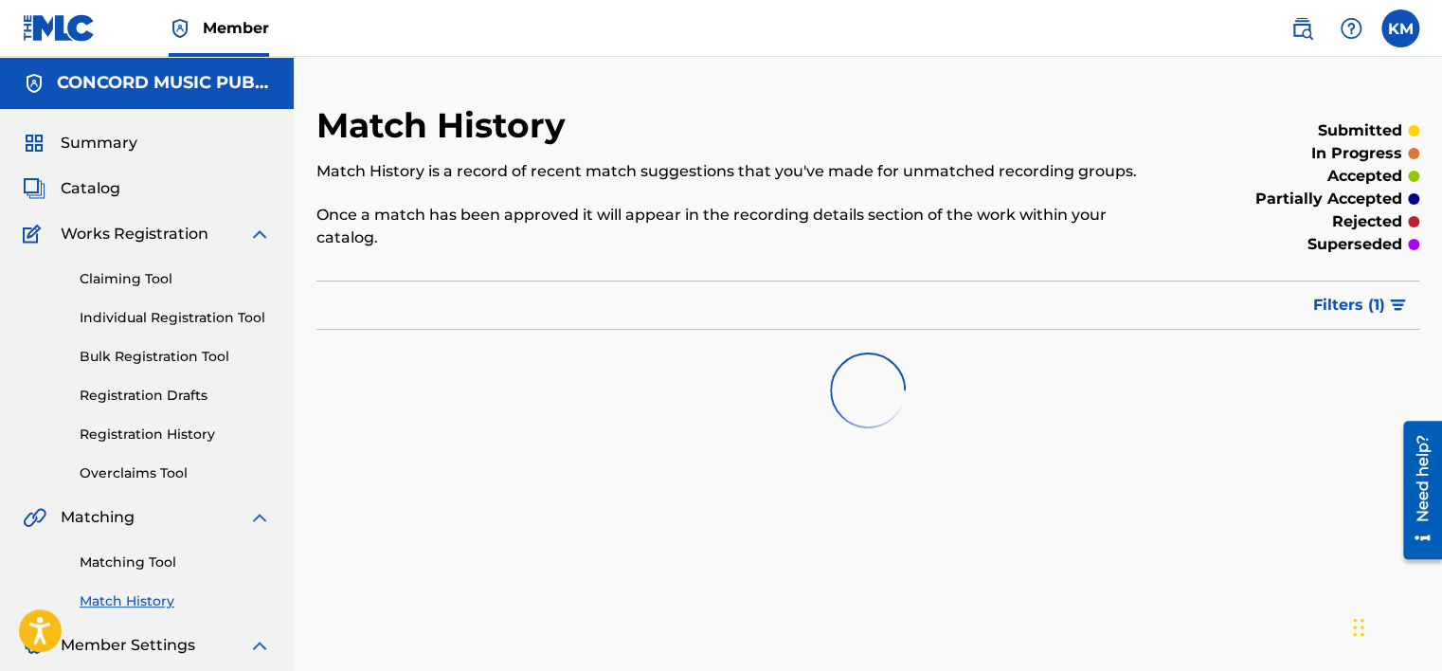
click at [150, 556] on link "Matching Tool" at bounding box center [175, 562] width 191 height 20
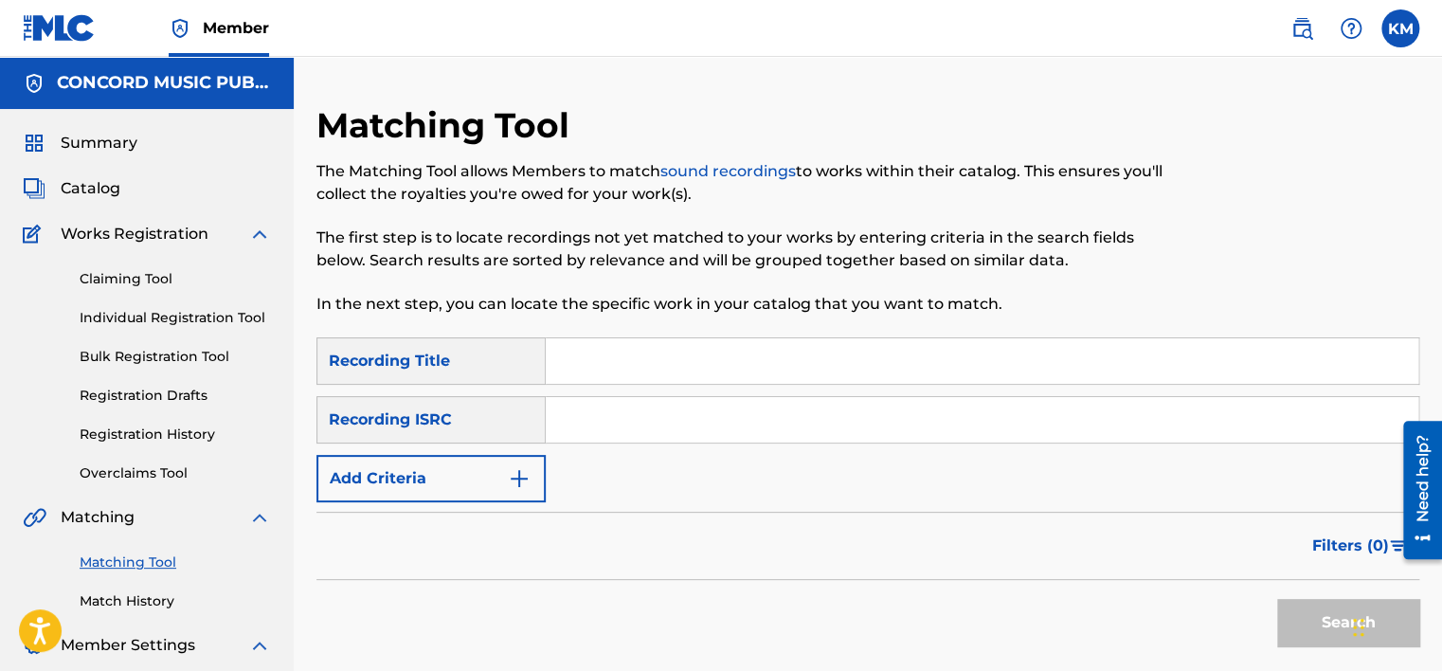
paste input "ITF251700174"
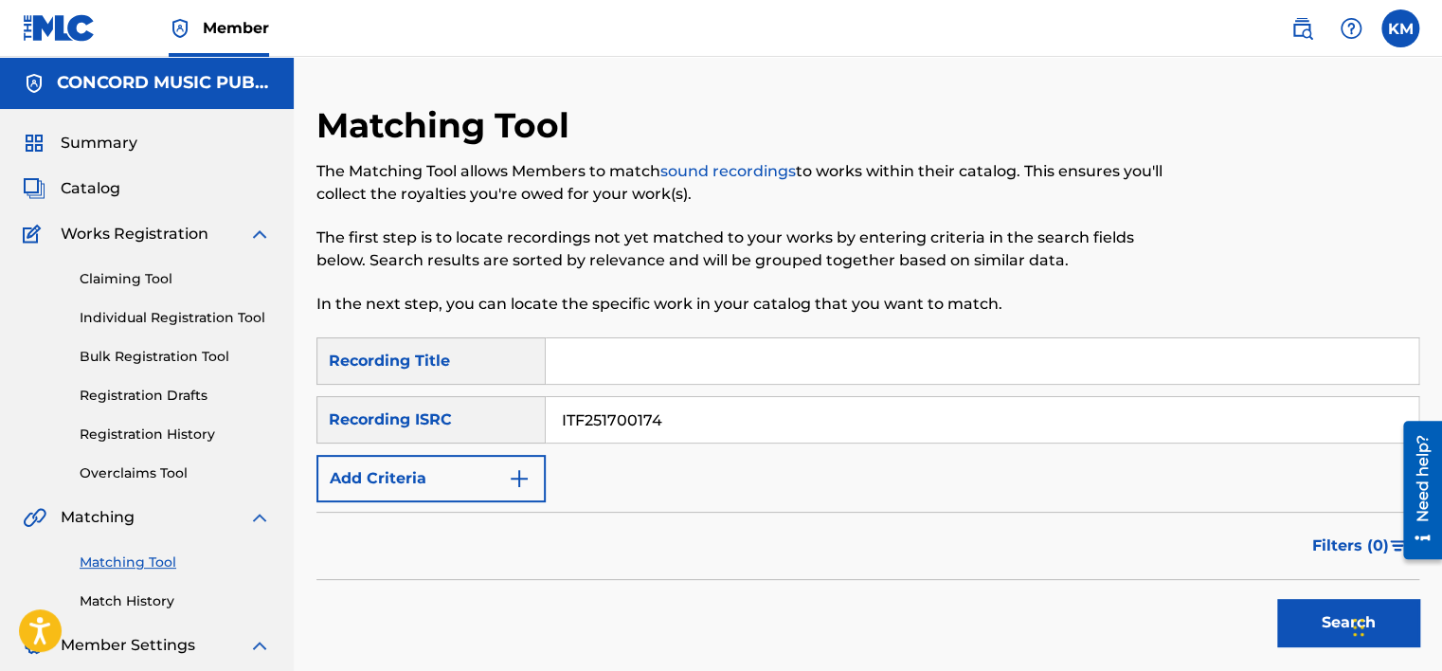
type input "ITF251700174"
click at [1289, 622] on button "Search" at bounding box center [1348, 622] width 142 height 47
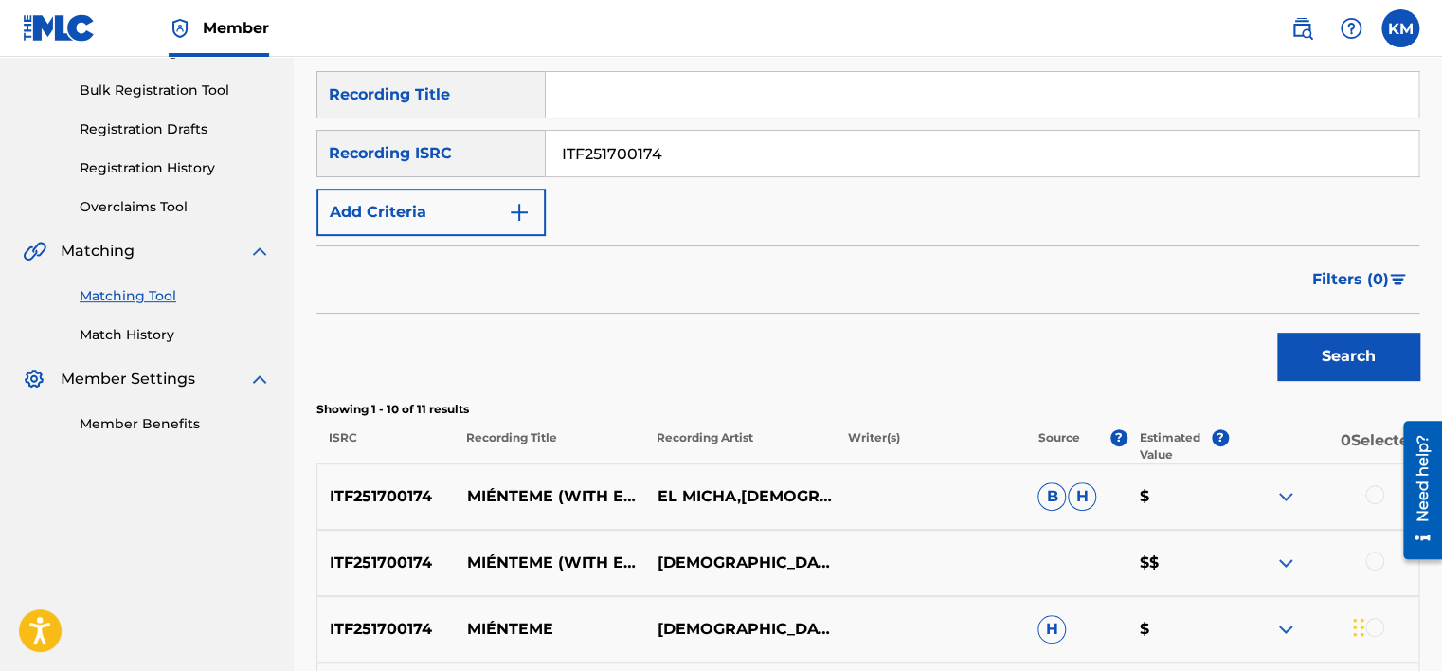
scroll to position [474, 0]
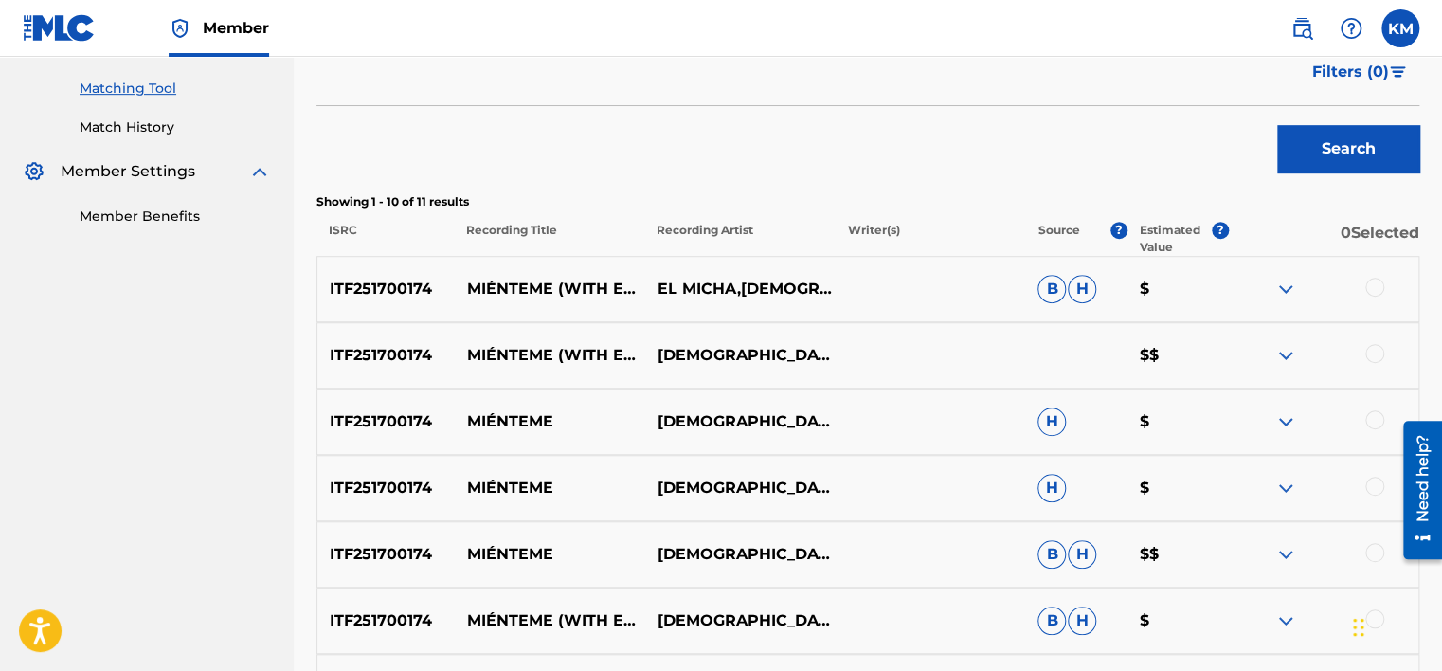
click at [155, 132] on link "Match History" at bounding box center [175, 127] width 191 height 20
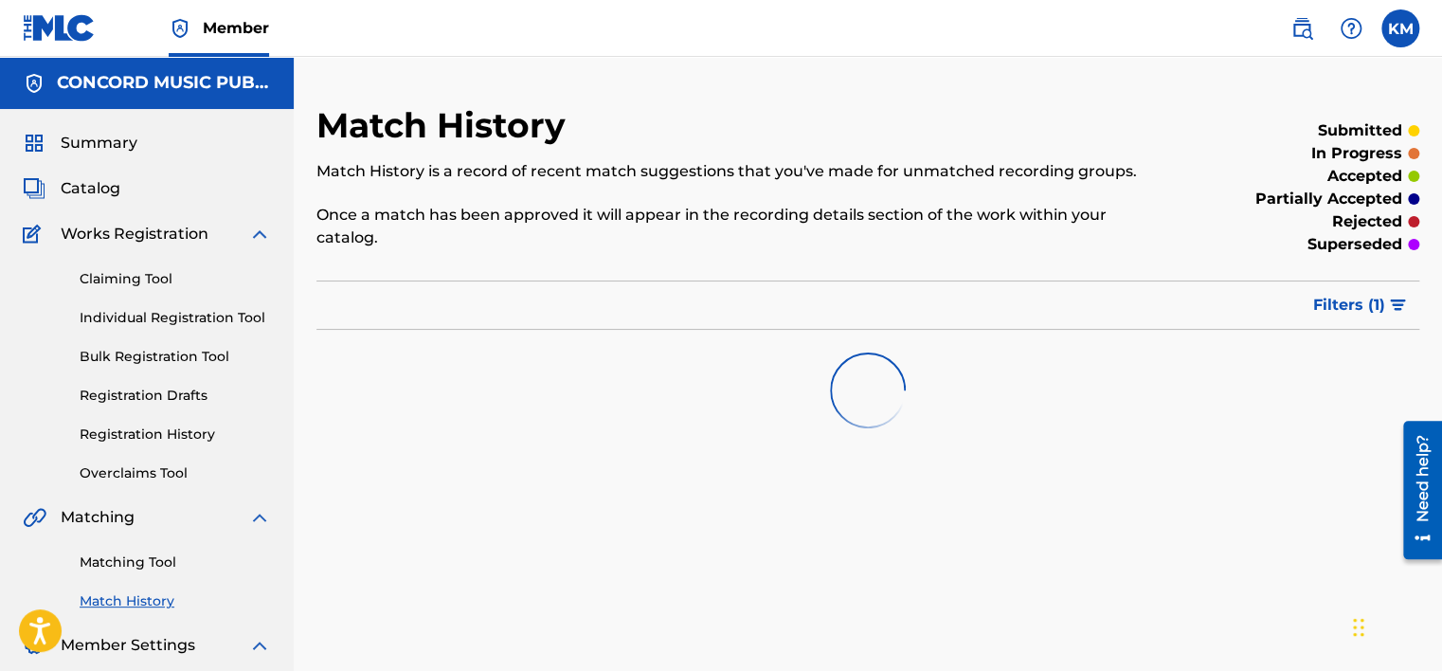
click at [155, 555] on link "Matching Tool" at bounding box center [175, 562] width 191 height 20
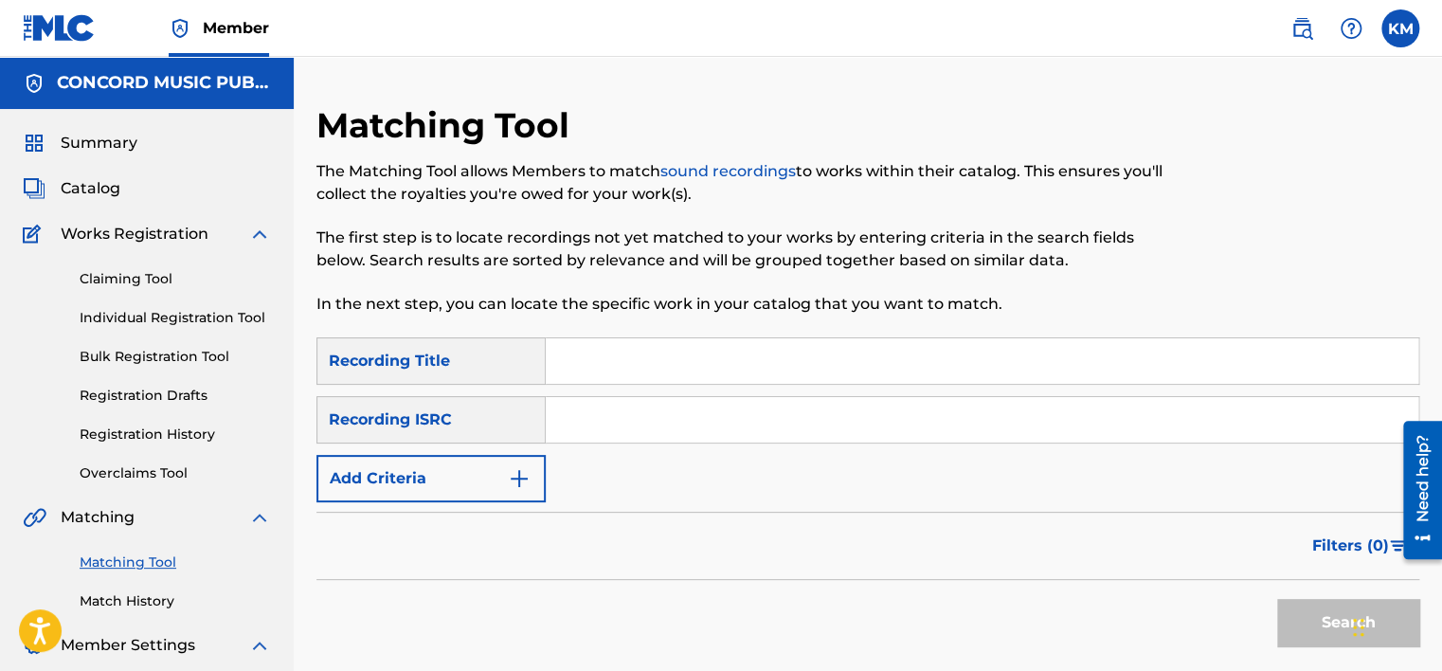
paste input "QM6MZ2059337"
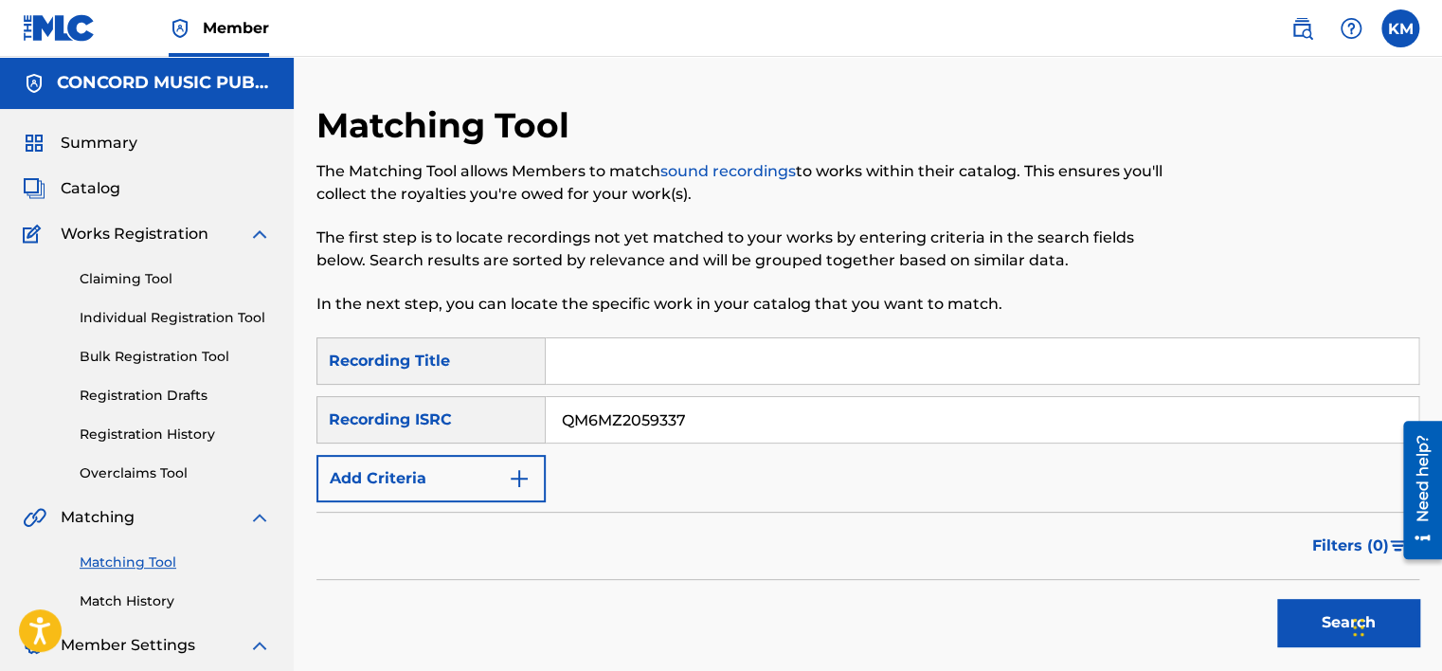
type input "QM6MZ2059337"
click at [1313, 612] on button "Search" at bounding box center [1348, 622] width 142 height 47
click at [136, 600] on link "Match History" at bounding box center [175, 601] width 191 height 20
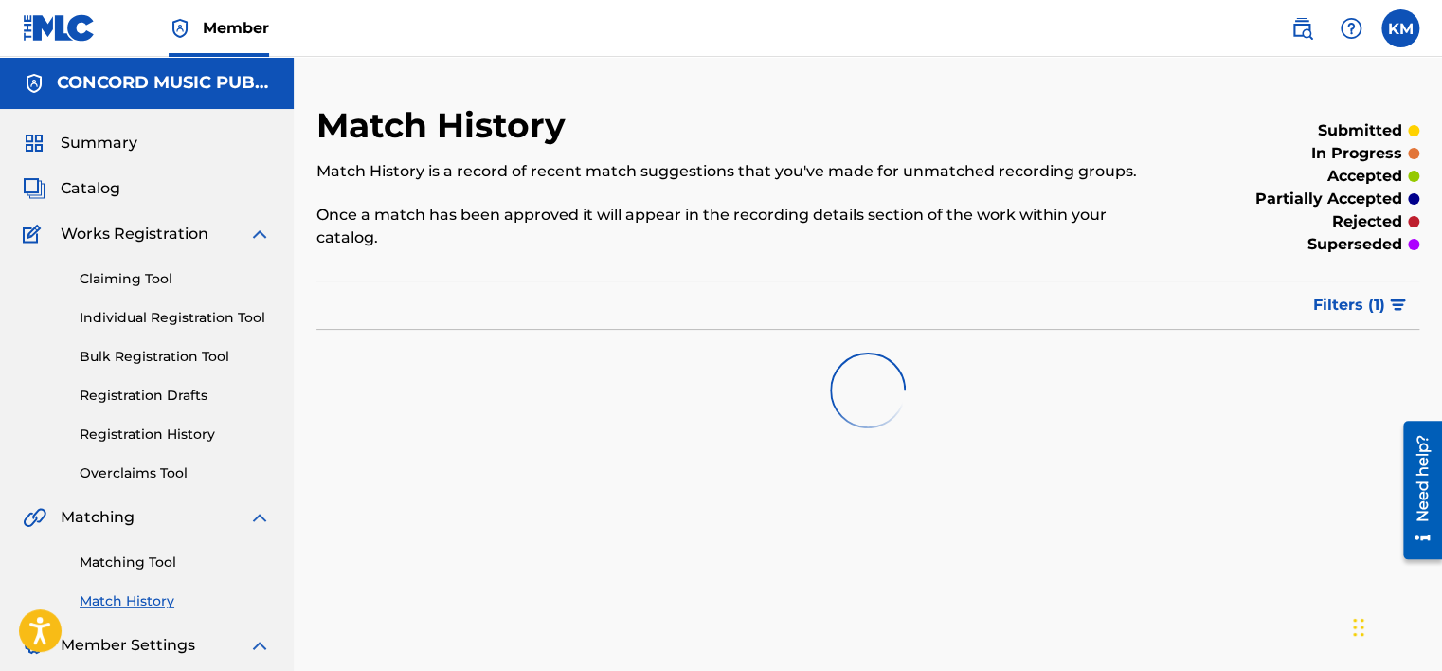
click at [158, 565] on link "Matching Tool" at bounding box center [175, 562] width 191 height 20
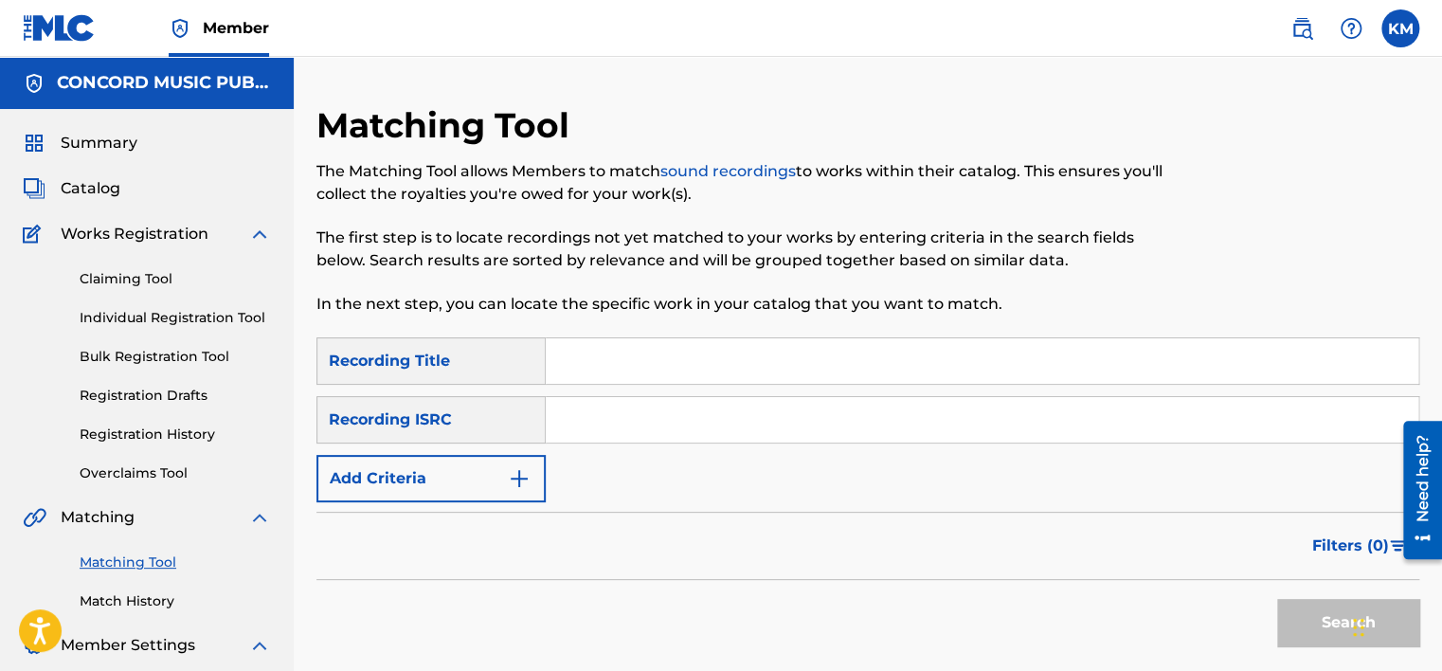
paste input "USFI20805873"
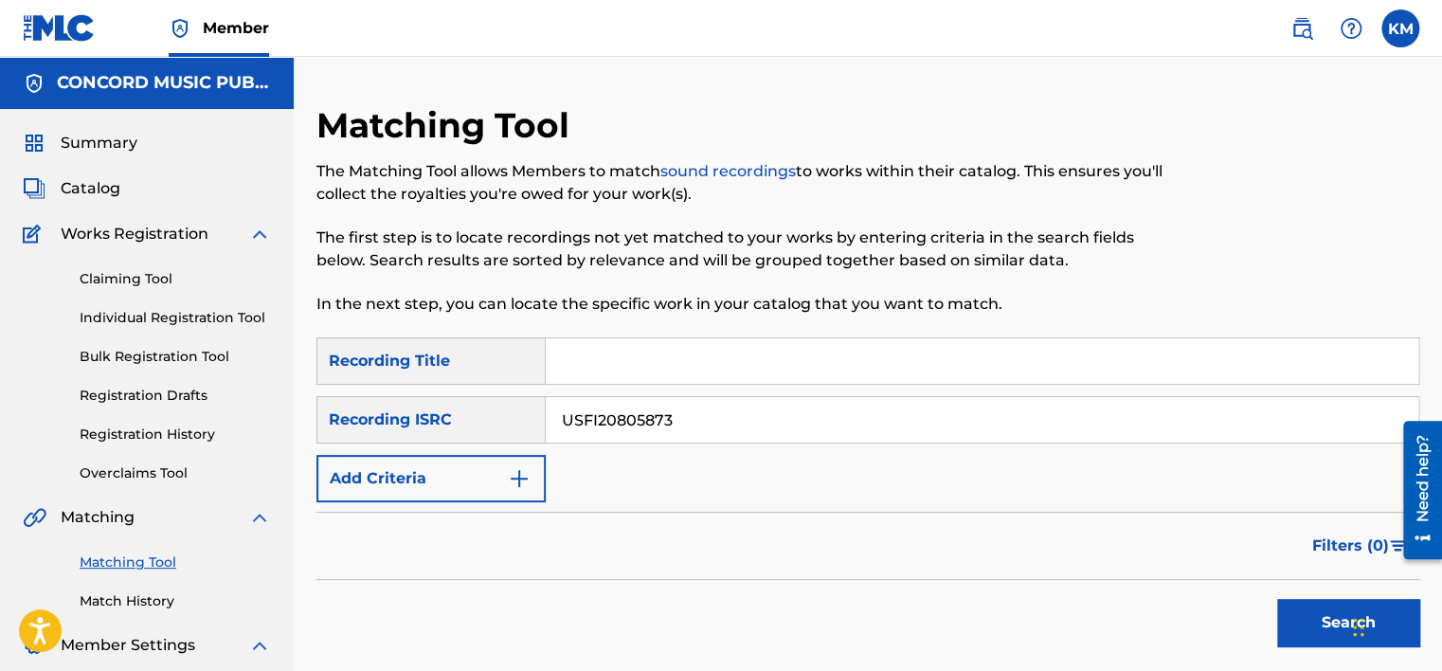
type input "USFI20805873"
click at [1286, 614] on button "Search" at bounding box center [1348, 622] width 142 height 47
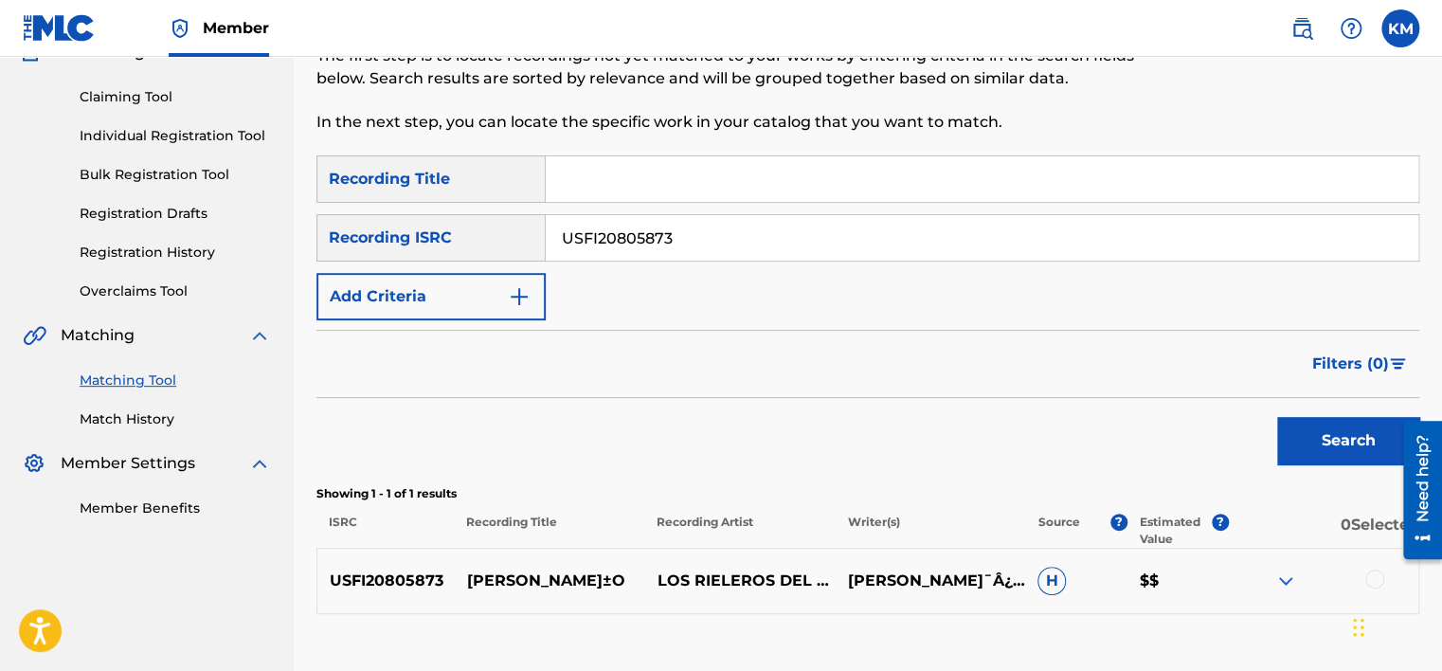
scroll to position [311, 0]
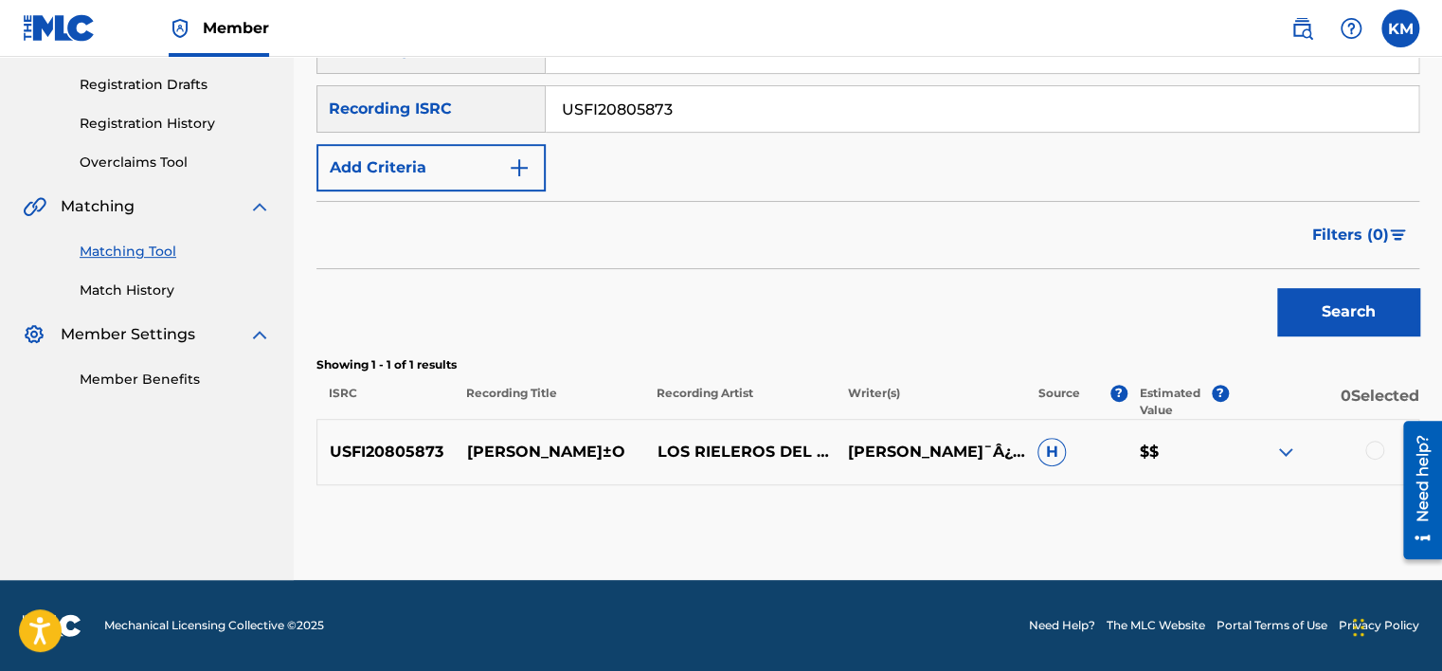
click at [1379, 447] on div at bounding box center [1374, 449] width 19 height 19
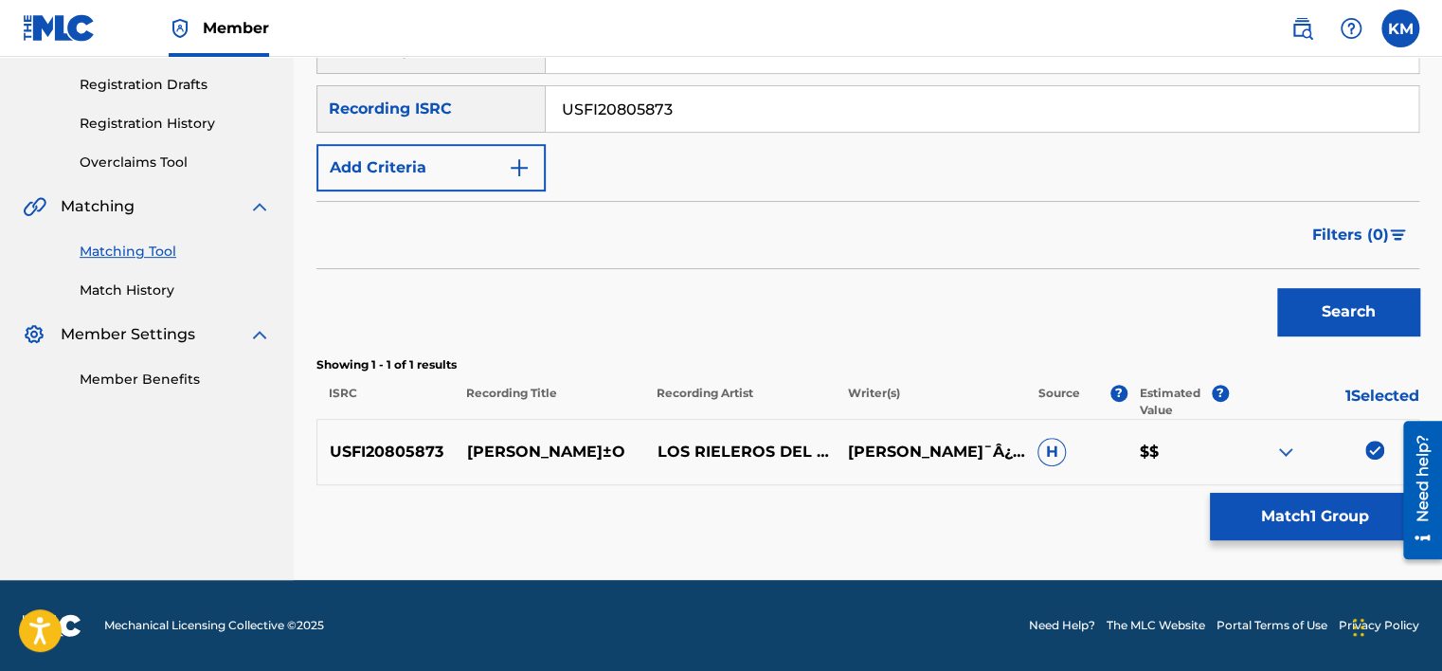
click at [1273, 500] on button "Match 1 Group" at bounding box center [1313, 516] width 209 height 47
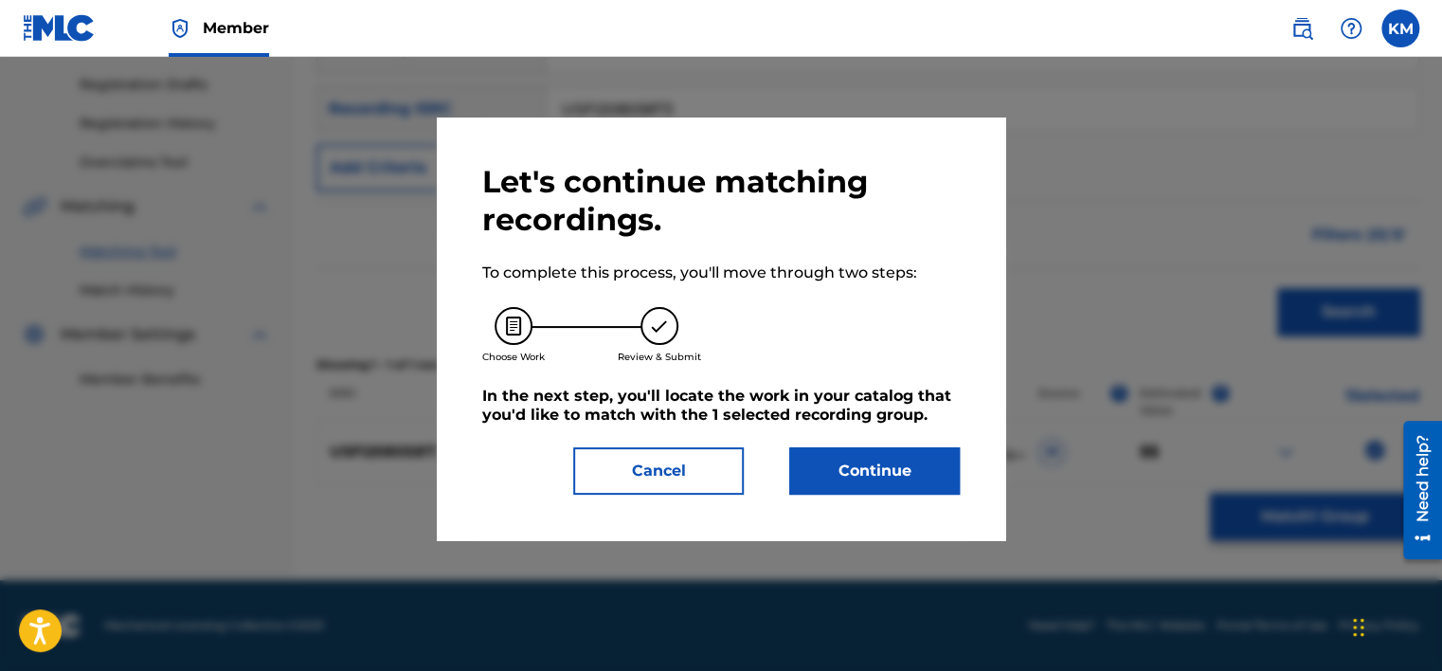
click at [878, 457] on button "Continue" at bounding box center [874, 470] width 170 height 47
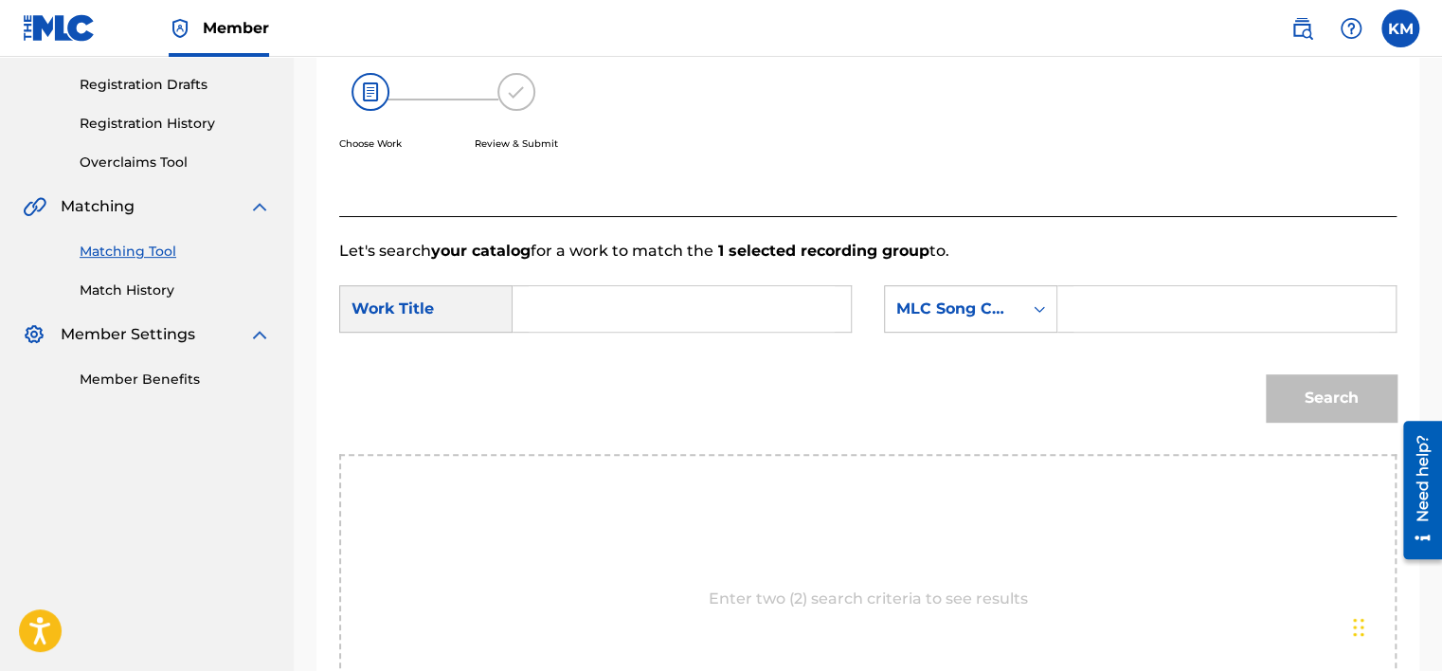
click at [719, 316] on input "Search Form" at bounding box center [681, 308] width 306 height 45
paste input "trevino"
type input "trevino"
click at [1044, 309] on icon "Search Form" at bounding box center [1039, 308] width 19 height 19
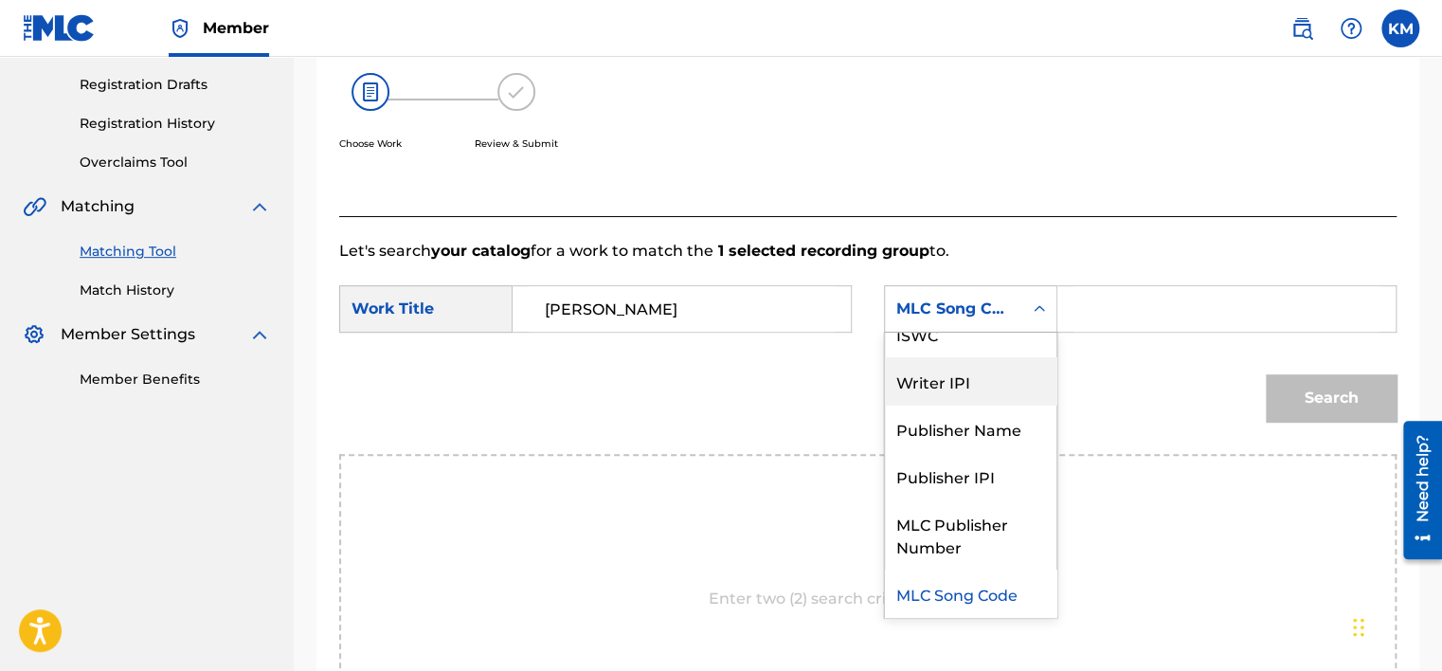
scroll to position [0, 0]
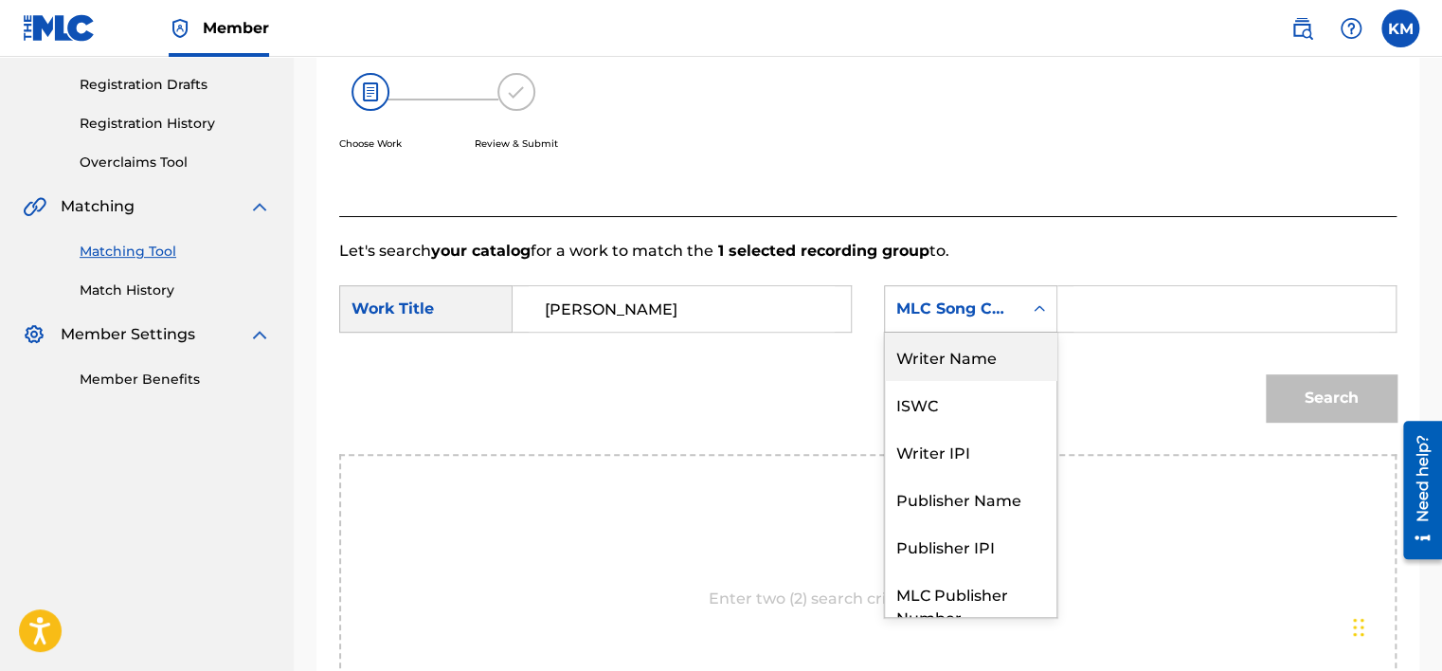
click at [1006, 349] on div "Writer Name" at bounding box center [970, 355] width 171 height 47
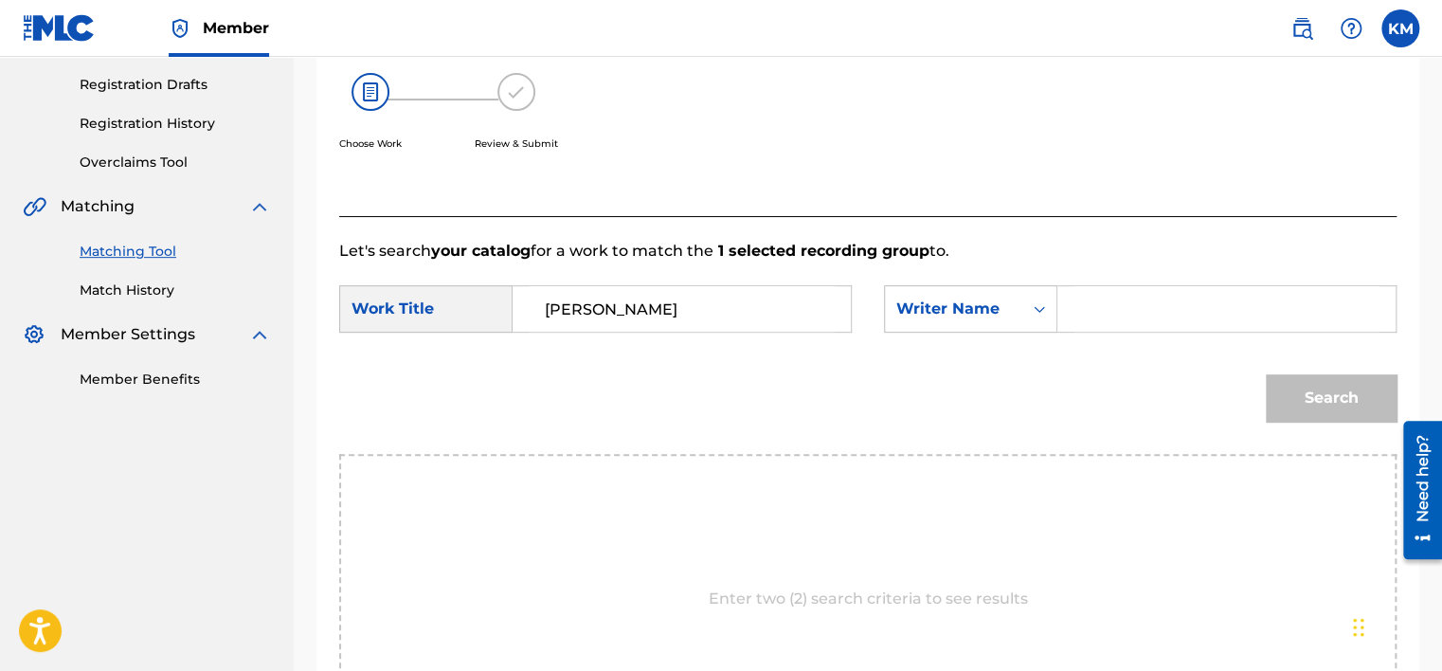
click at [1091, 303] on input "Search Form" at bounding box center [1226, 308] width 306 height 45
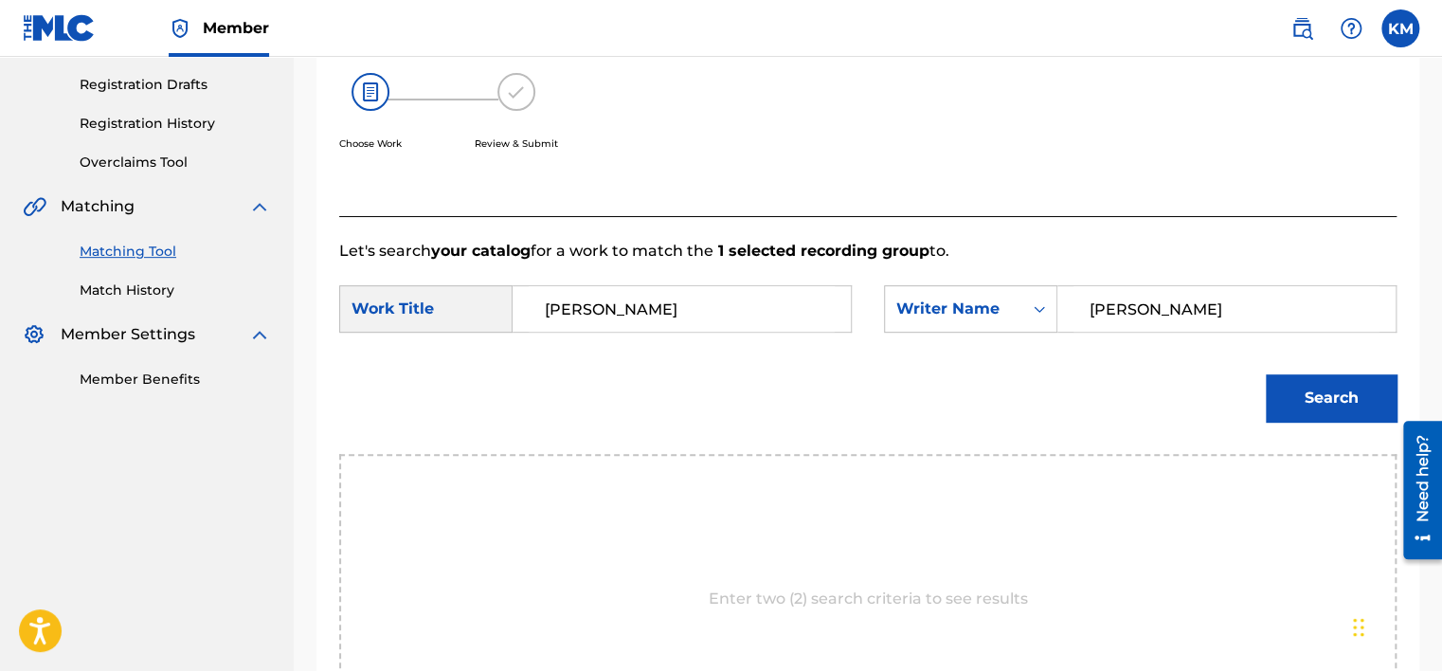
type input "FLORES"
click at [543, 303] on input "trevino" at bounding box center [681, 308] width 306 height 45
paste input "Jacinto"
type input "Jacinto trevino"
click at [1307, 385] on button "Search" at bounding box center [1330, 397] width 131 height 47
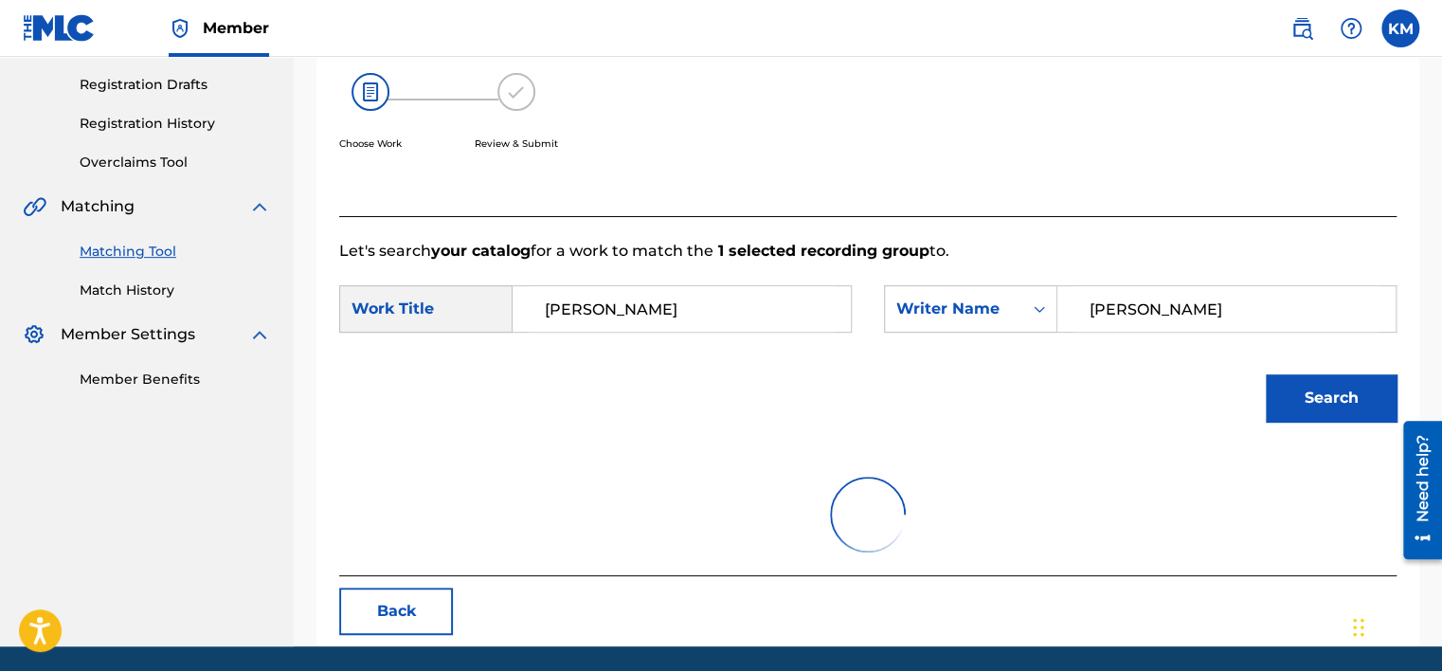
scroll to position [296, 0]
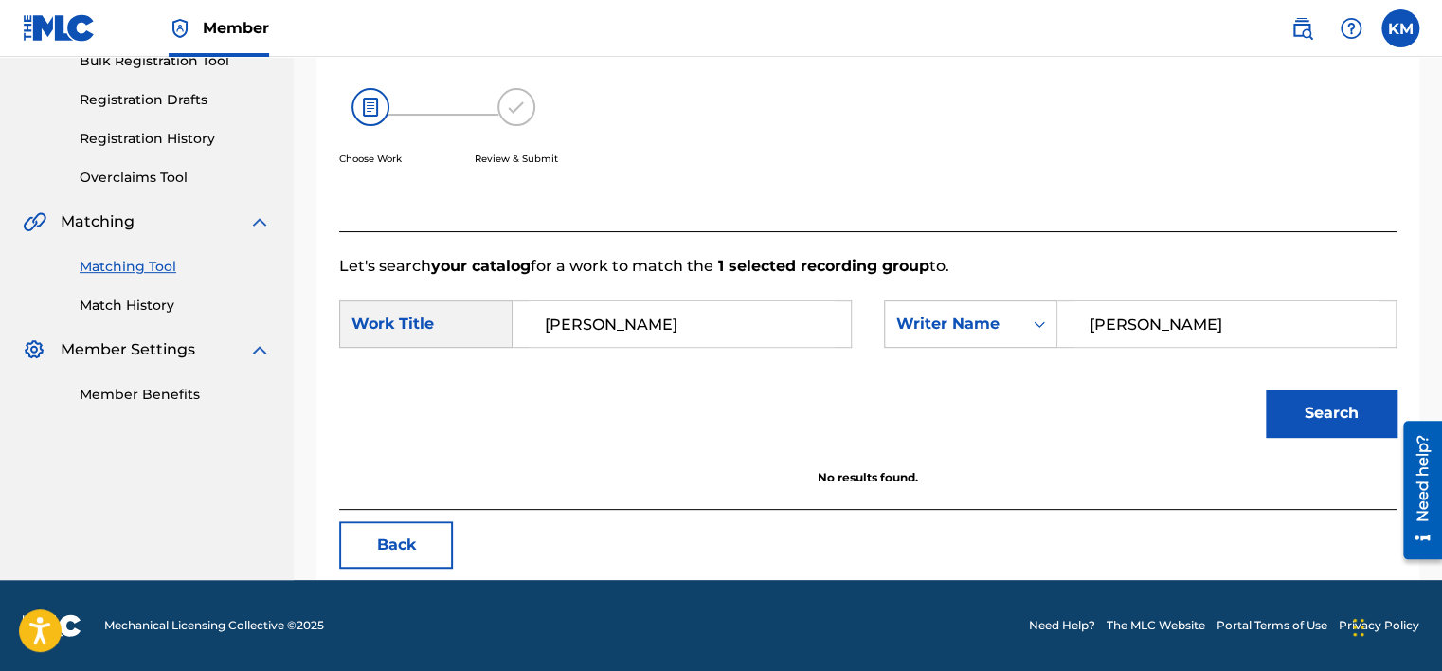
drag, startPoint x: 1147, startPoint y: 321, endPoint x: 938, endPoint y: 352, distance: 211.6
click at [939, 352] on div "SearchWithCriteria586dc626-9cd4-4cd6-b2c4-c9c52974bd35 Work Title Jacinto trevi…" at bounding box center [867, 329] width 1057 height 59
click at [1265, 389] on button "Search" at bounding box center [1330, 412] width 131 height 47
drag, startPoint x: 1191, startPoint y: 328, endPoint x: 923, endPoint y: 361, distance: 270.1
click at [932, 359] on form "SearchWithCriteria586dc626-9cd4-4cd6-b2c4-c9c52974bd35 Work Title Jacinto trevi…" at bounding box center [867, 373] width 1057 height 191
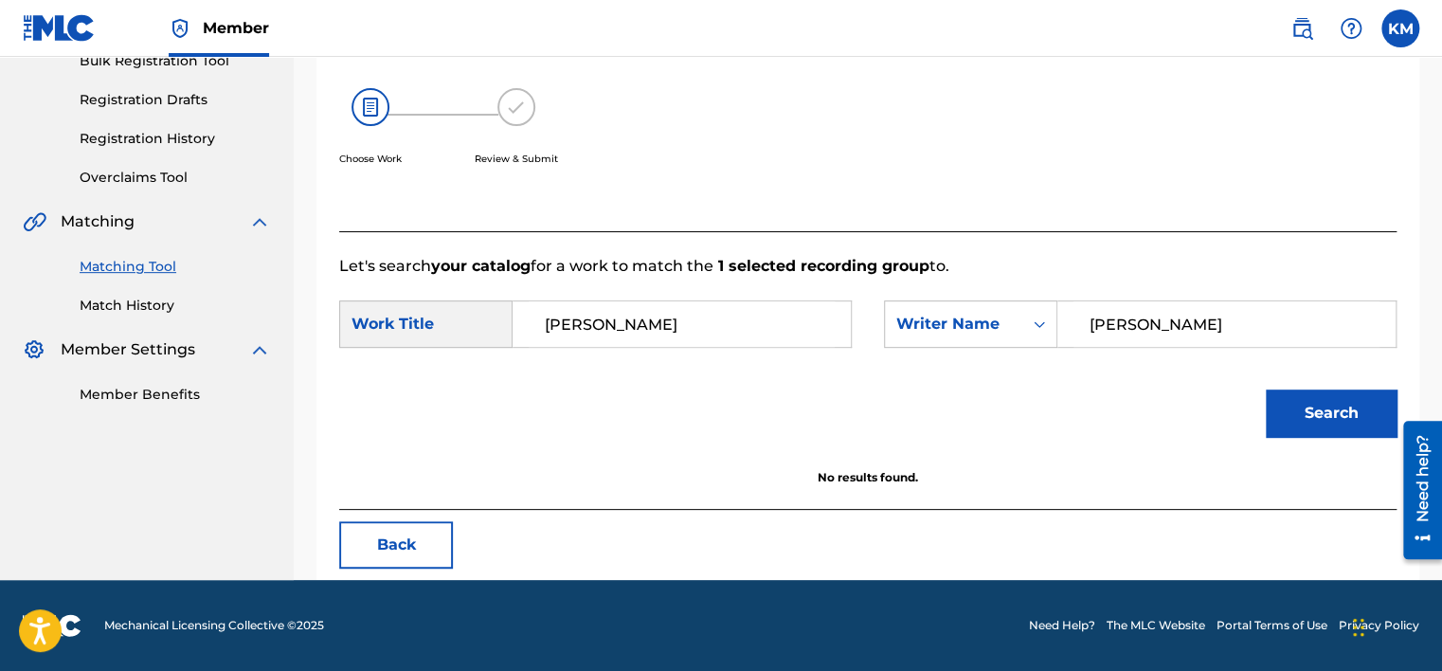
paste input "arcia"
type input "Garcia"
click at [1322, 402] on button "Search" at bounding box center [1330, 412] width 131 height 47
click at [116, 301] on link "Match History" at bounding box center [175, 306] width 191 height 20
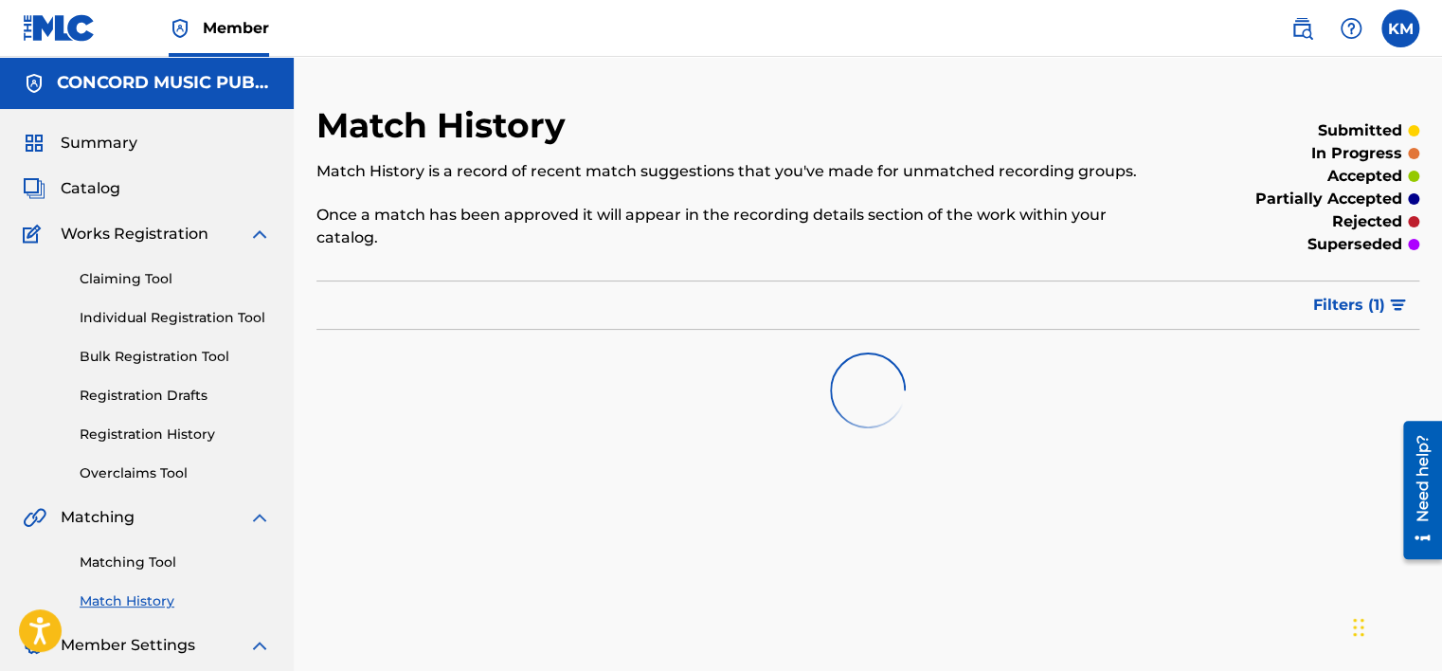
click at [147, 564] on link "Matching Tool" at bounding box center [175, 562] width 191 height 20
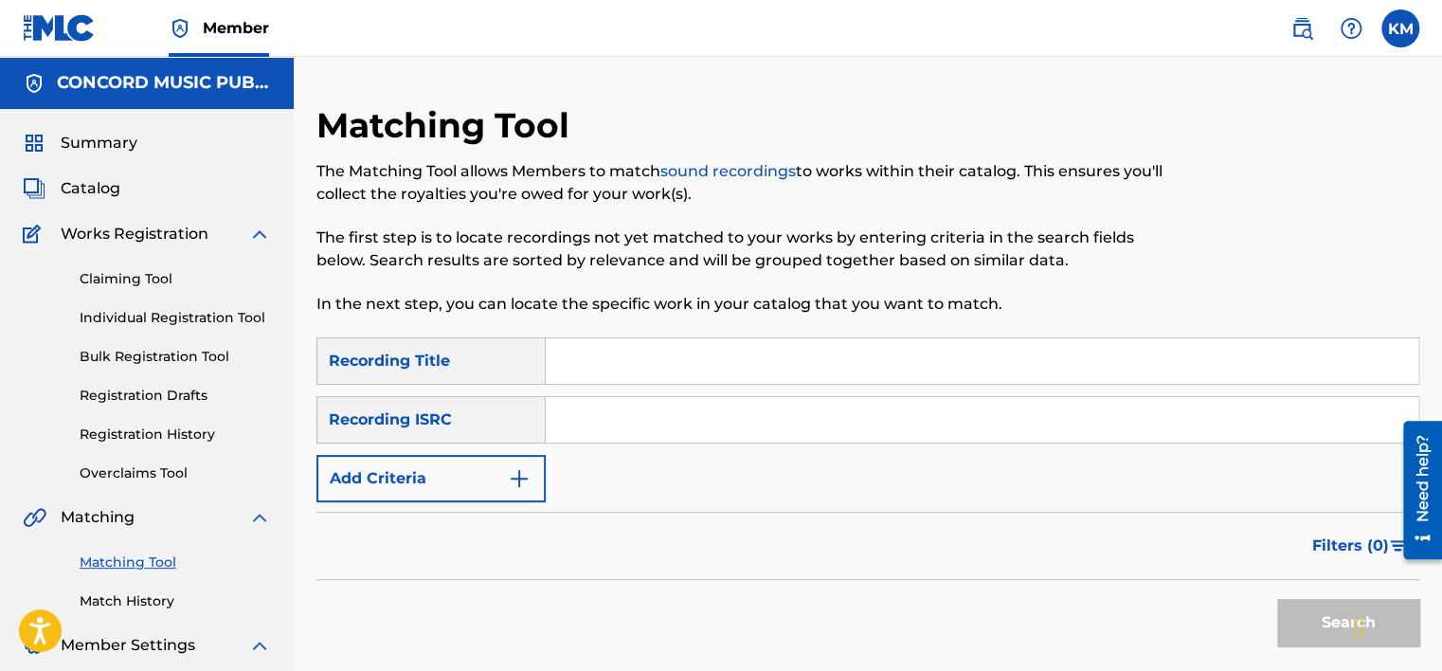
click at [612, 422] on input "Search Form" at bounding box center [982, 419] width 872 height 45
paste input "MXF369232137"
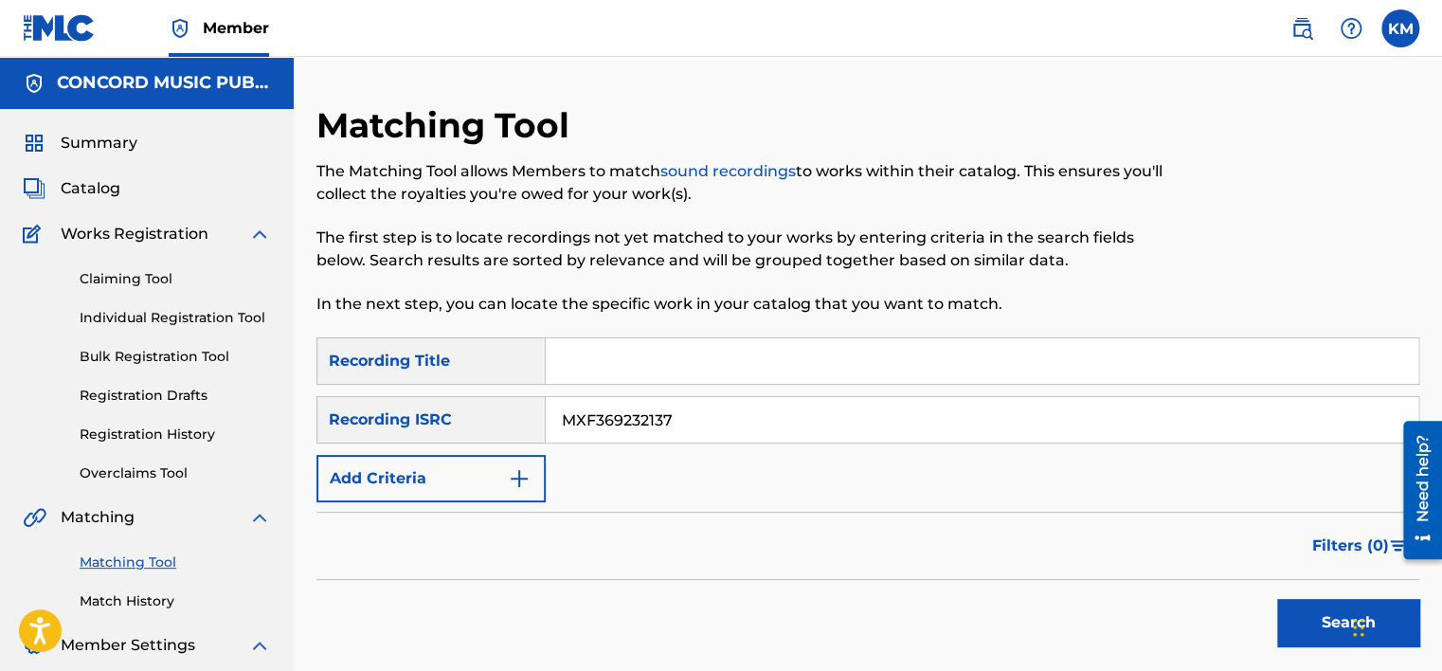
type input "MXF369232137"
click at [1295, 613] on button "Search" at bounding box center [1348, 622] width 142 height 47
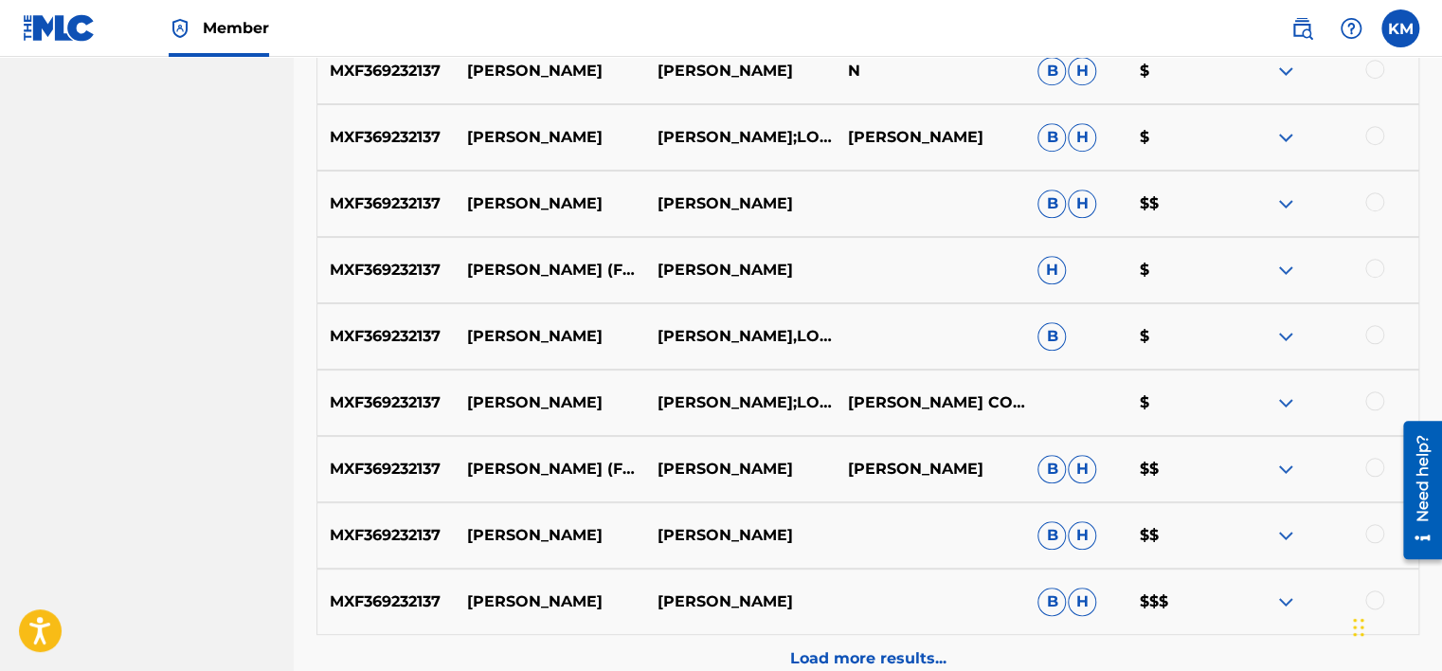
scroll to position [474, 0]
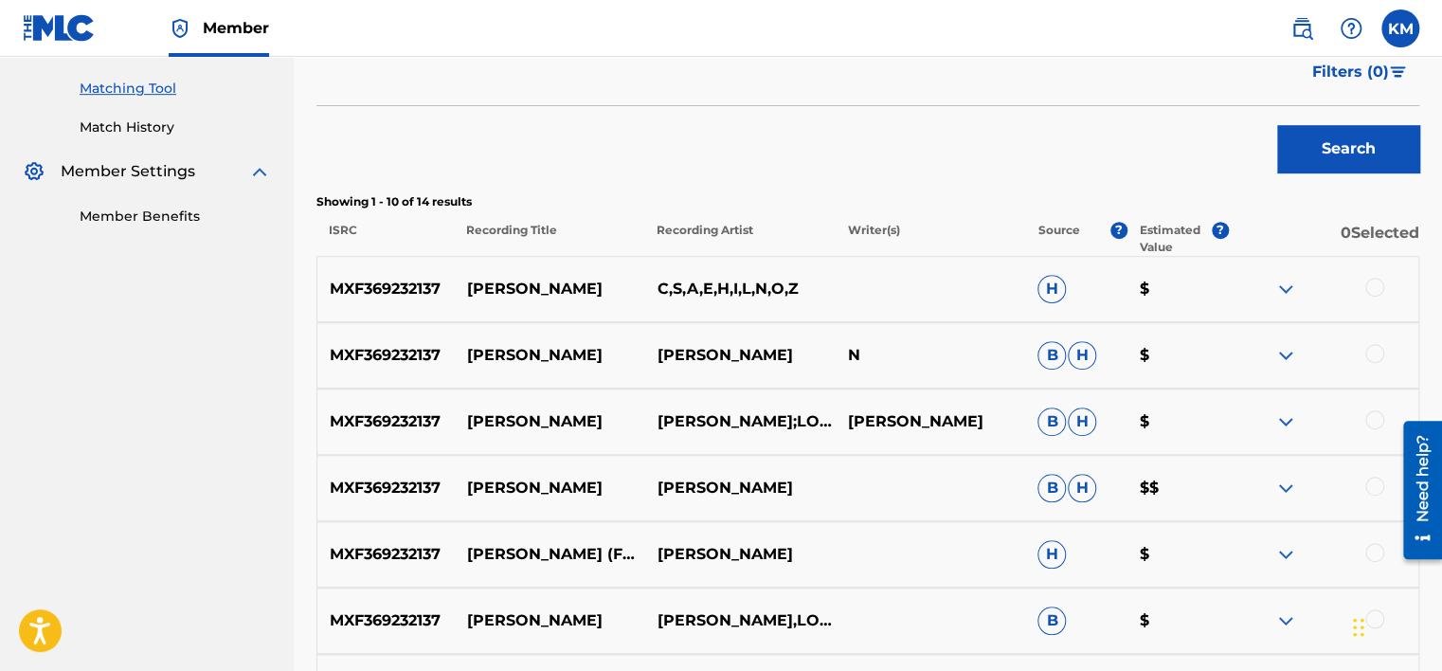
click at [1379, 288] on div at bounding box center [1374, 287] width 19 height 19
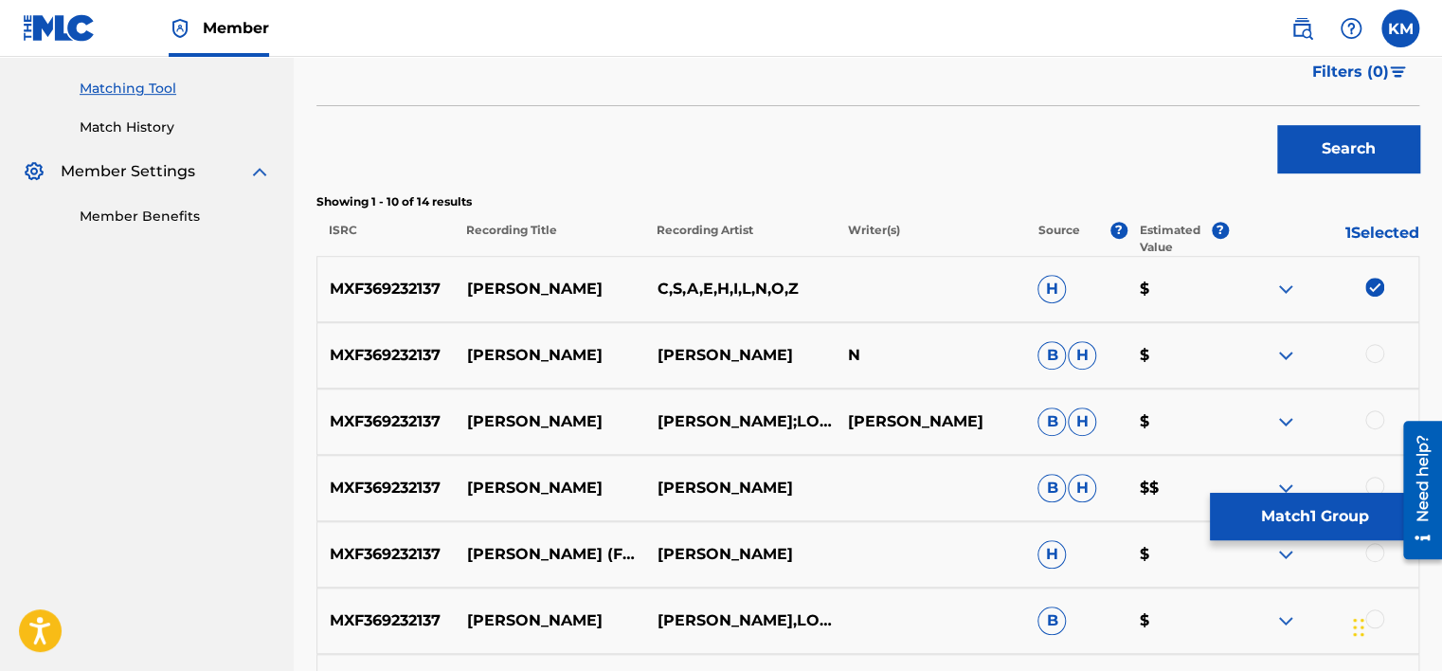
click at [1370, 354] on div at bounding box center [1374, 353] width 19 height 19
click at [1372, 418] on div at bounding box center [1374, 419] width 19 height 19
click at [1375, 477] on div at bounding box center [1374, 485] width 19 height 19
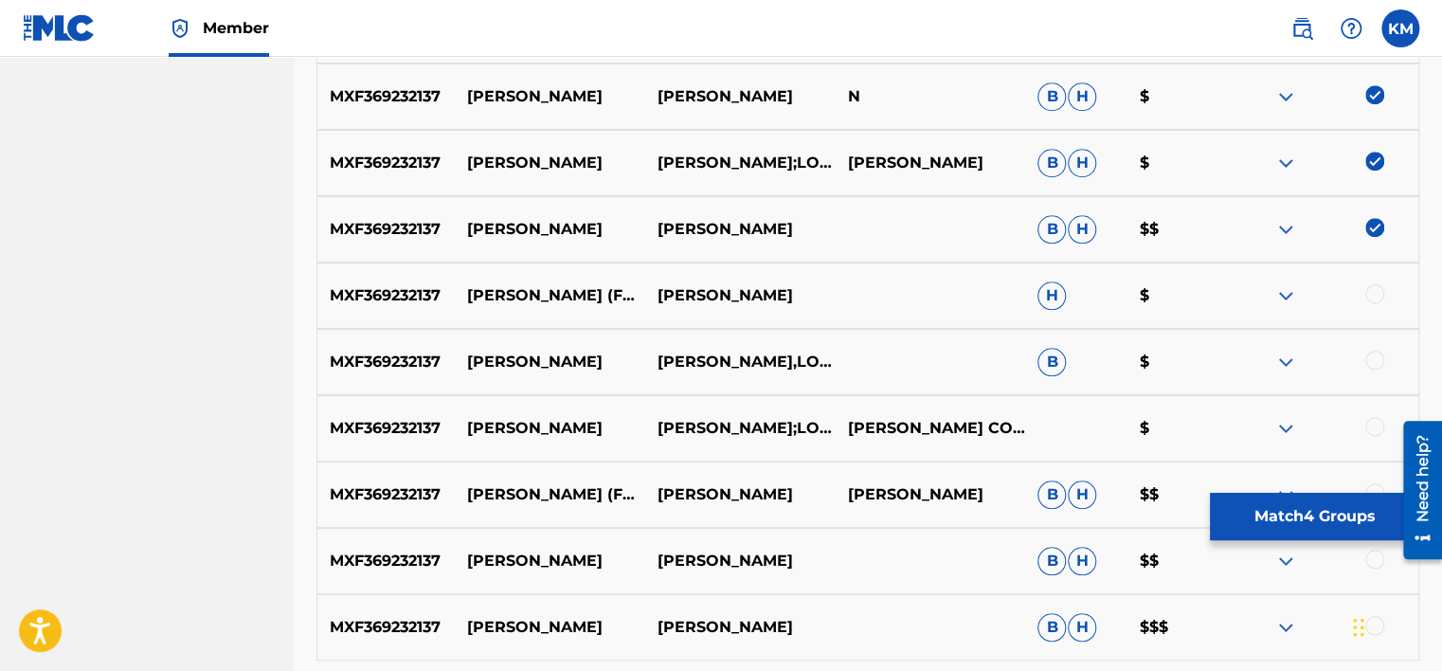
scroll to position [955, 0]
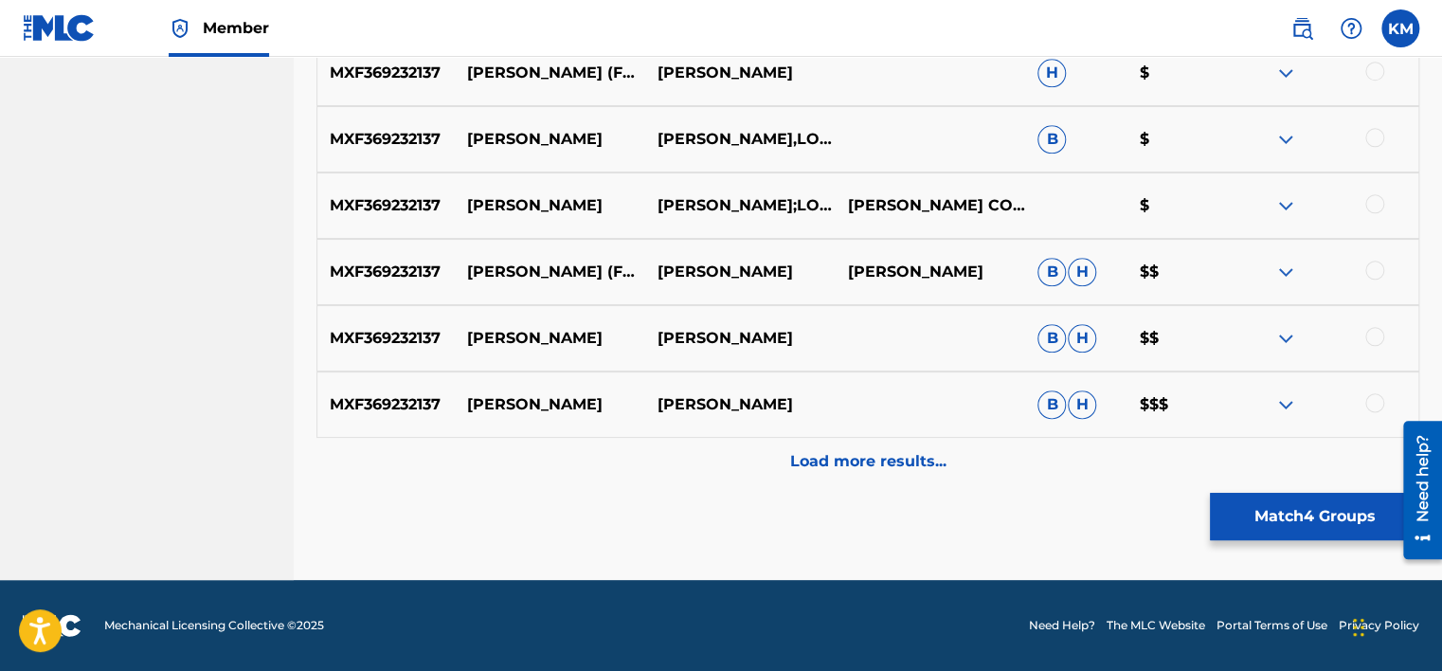
click at [1370, 72] on div at bounding box center [1374, 71] width 19 height 19
click at [1370, 131] on div at bounding box center [1374, 137] width 19 height 19
click at [1376, 205] on div at bounding box center [1374, 203] width 19 height 19
click at [1380, 268] on div at bounding box center [1374, 269] width 19 height 19
click at [1370, 329] on div at bounding box center [1374, 336] width 19 height 19
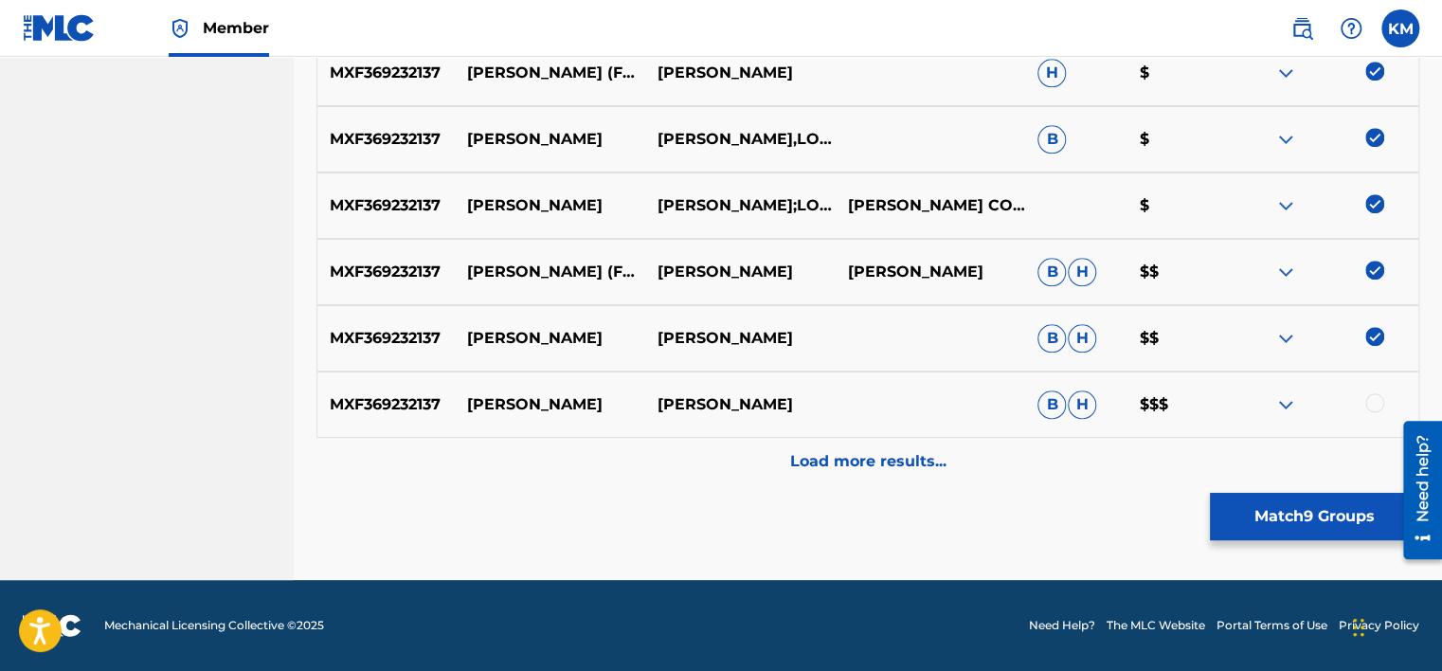
click at [1372, 394] on div at bounding box center [1374, 402] width 19 height 19
click at [940, 469] on p "Load more results..." at bounding box center [868, 461] width 156 height 23
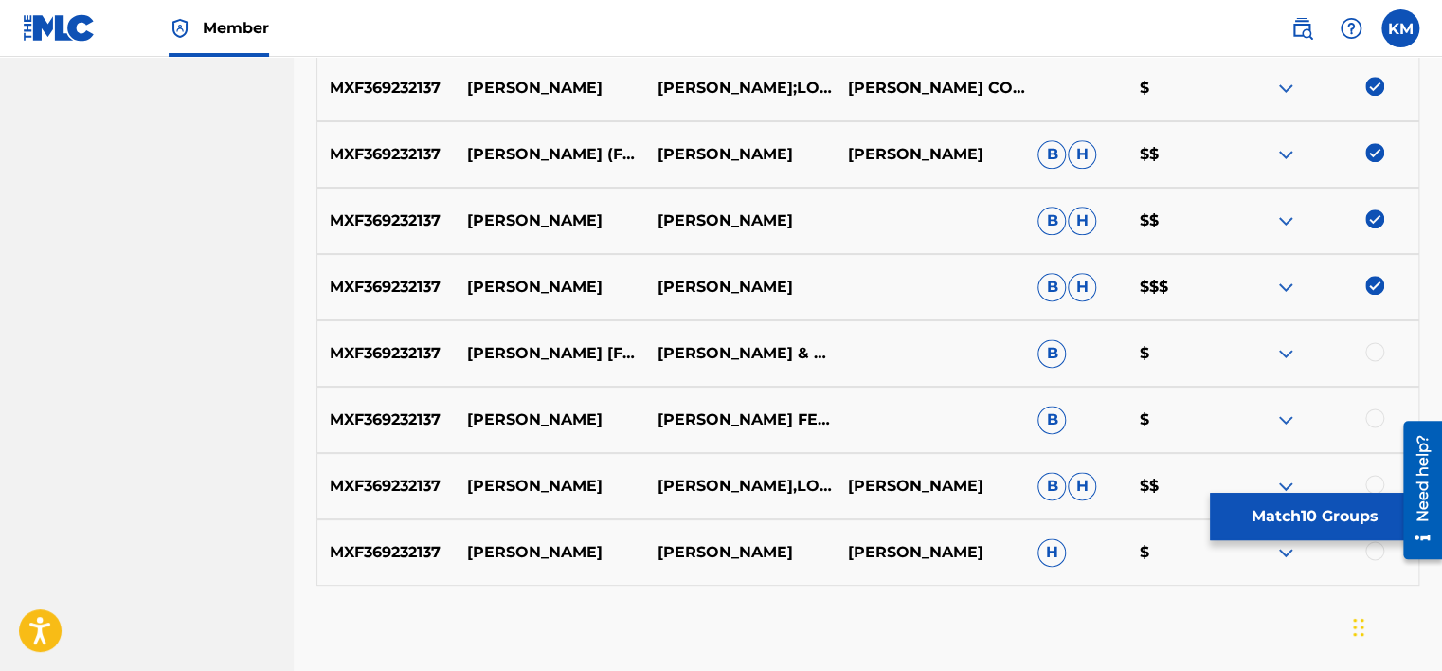
scroll to position [1172, 0]
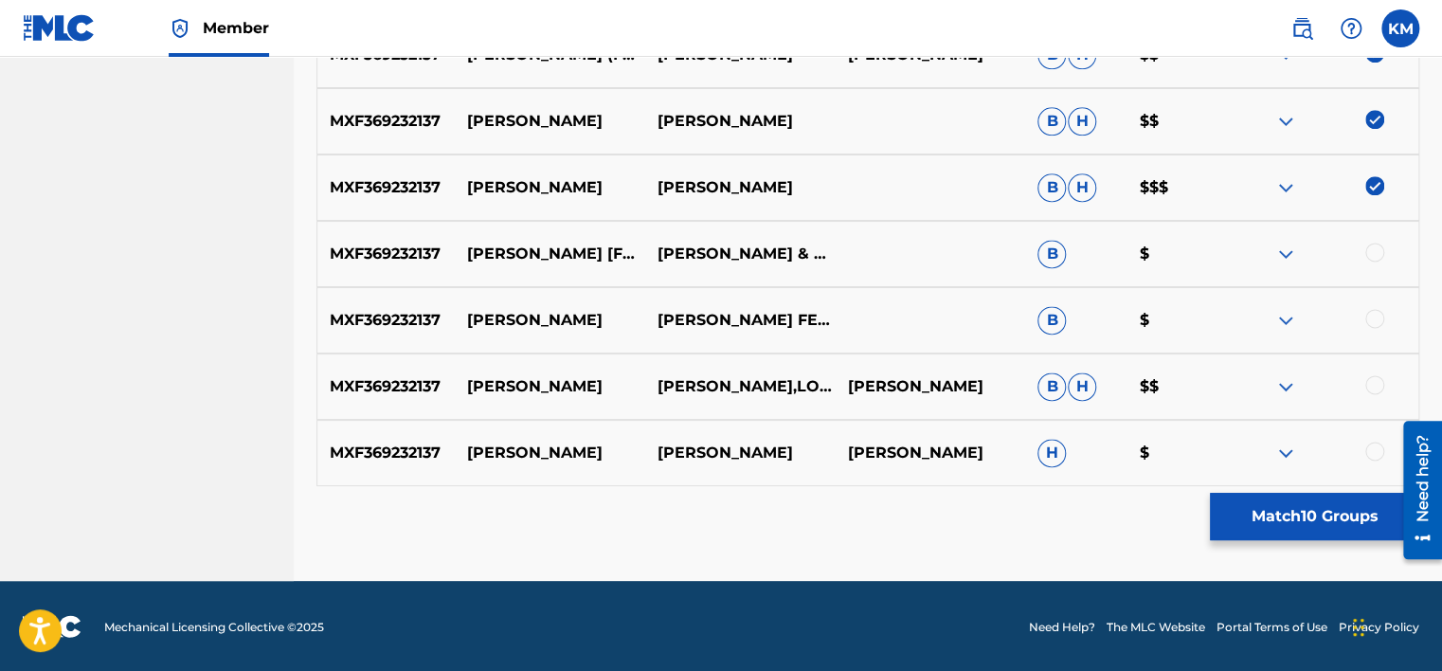
click at [1375, 252] on div at bounding box center [1374, 251] width 19 height 19
click at [1368, 319] on div at bounding box center [1374, 318] width 19 height 19
drag, startPoint x: 1370, startPoint y: 385, endPoint x: 1373, endPoint y: 408, distance: 22.9
click at [1371, 388] on div at bounding box center [1374, 384] width 19 height 19
click at [1371, 450] on div at bounding box center [1374, 450] width 19 height 19
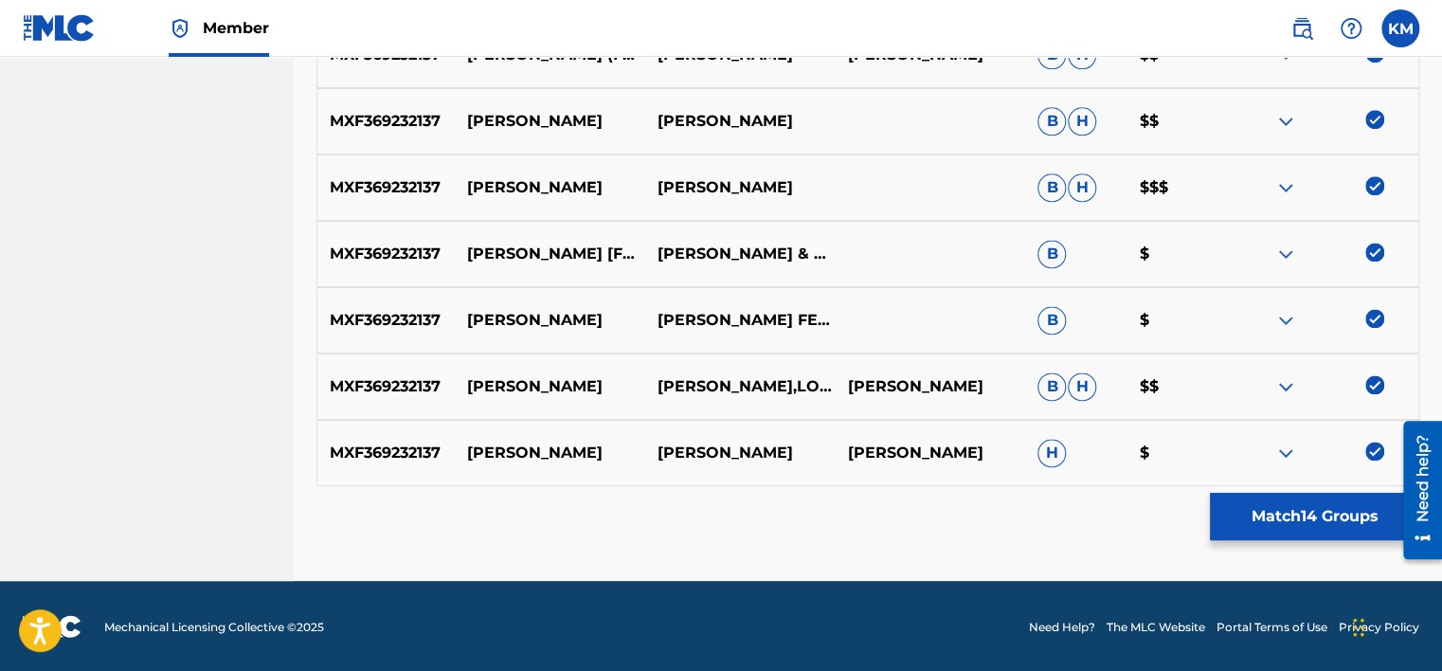
click at [1267, 530] on button "Match 14 Groups" at bounding box center [1313, 516] width 209 height 47
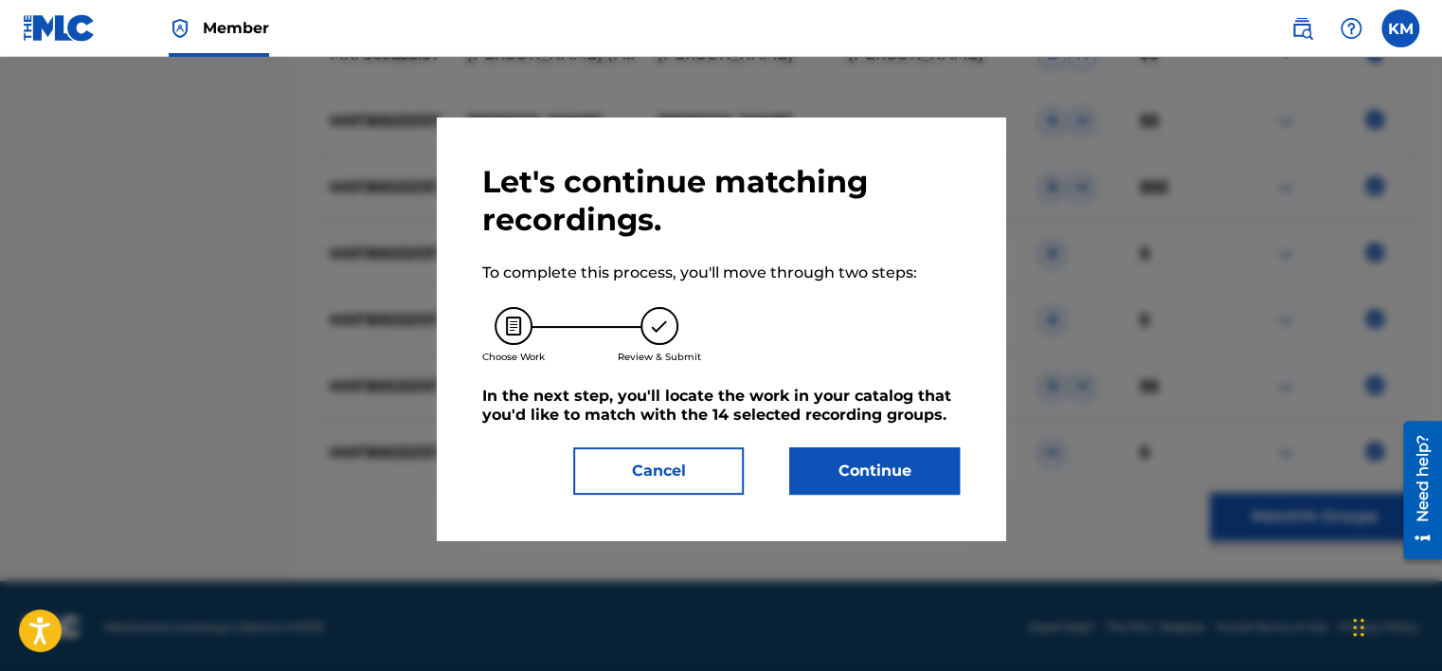
click at [902, 470] on button "Continue" at bounding box center [874, 470] width 170 height 47
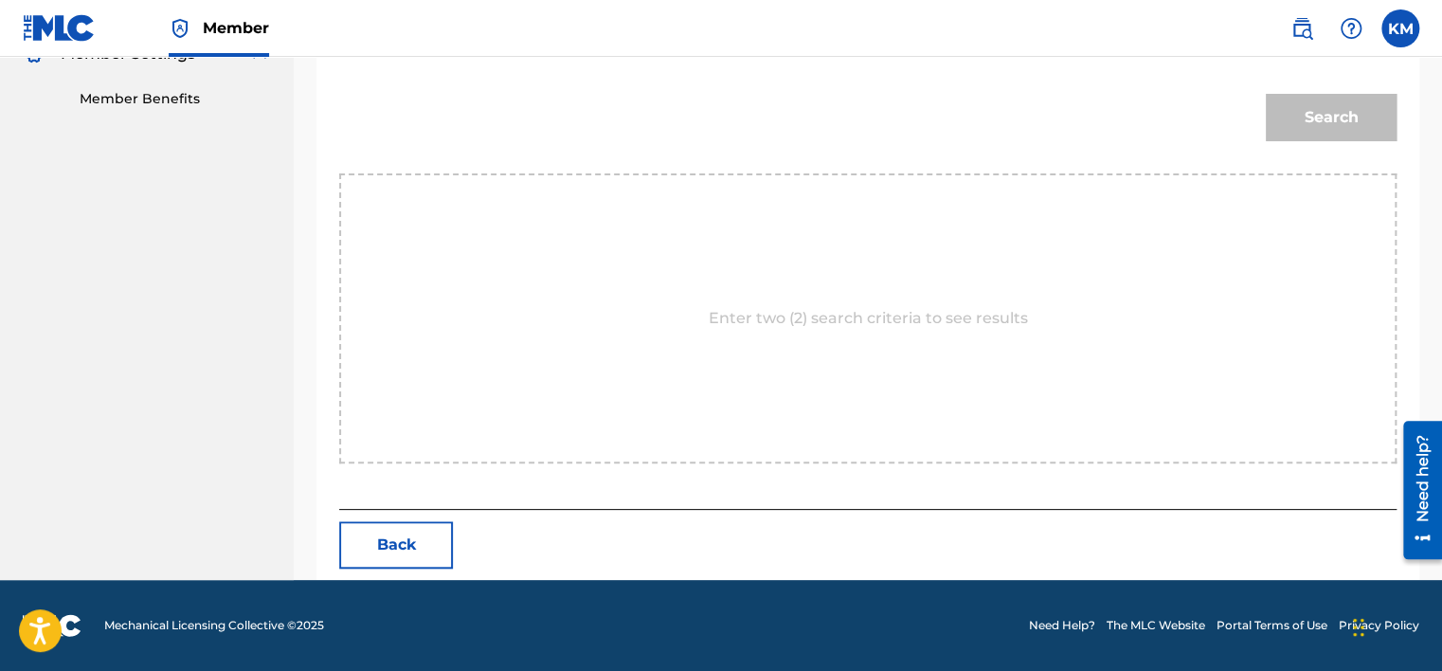
scroll to position [307, 0]
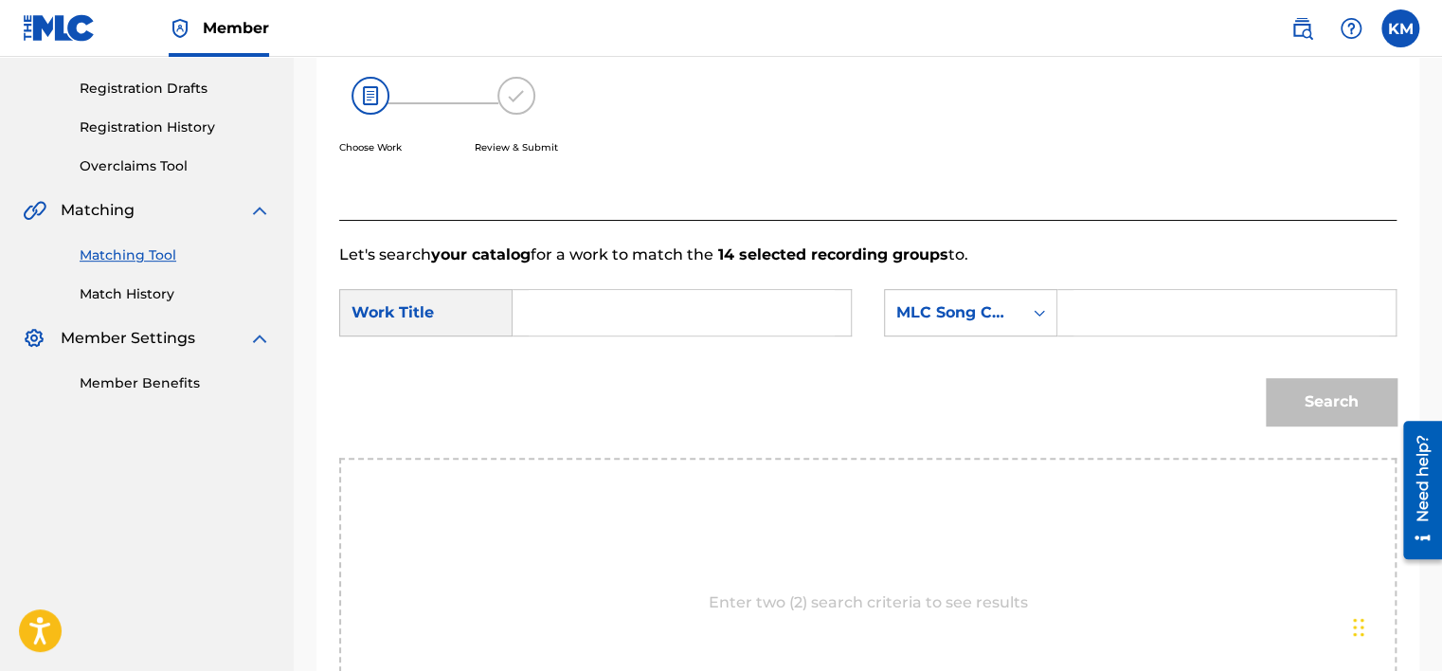
click at [610, 321] on input "Search Form" at bounding box center [681, 312] width 306 height 45
paste input "José Coria"
type input "José Coria"
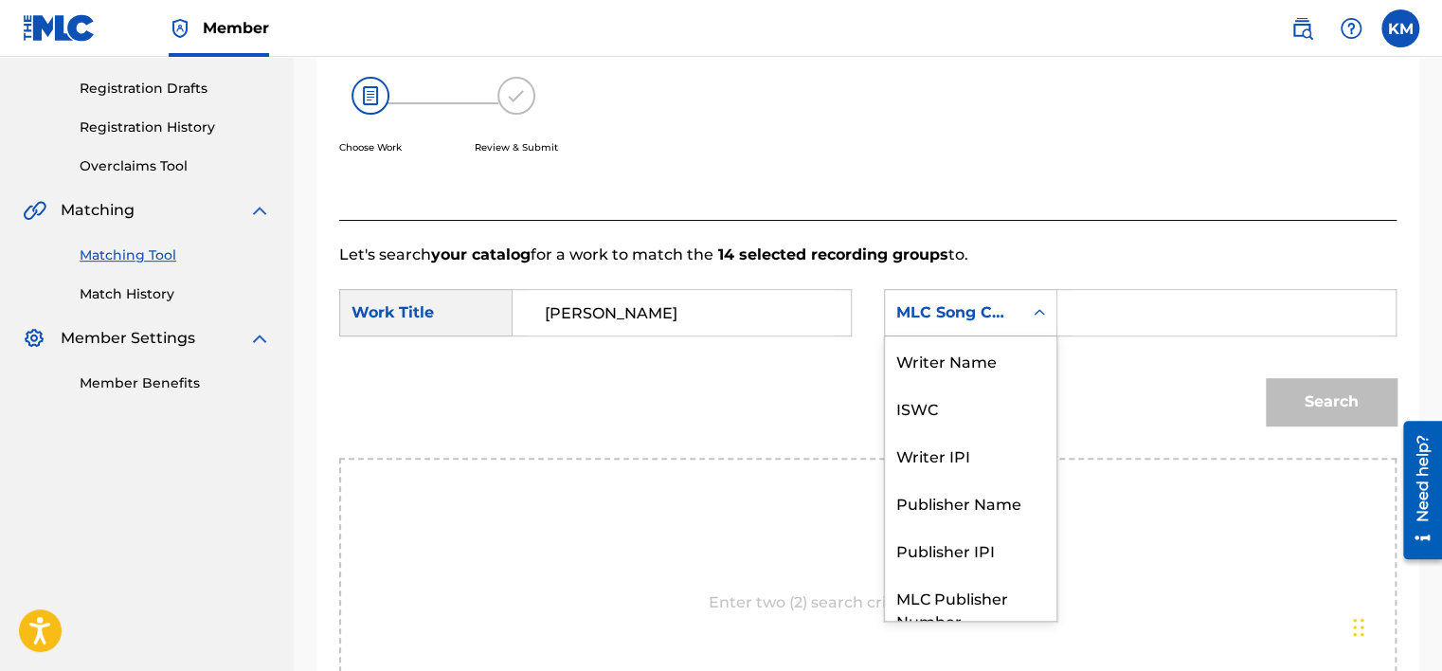
click at [1043, 311] on icon "Search Form" at bounding box center [1039, 312] width 19 height 19
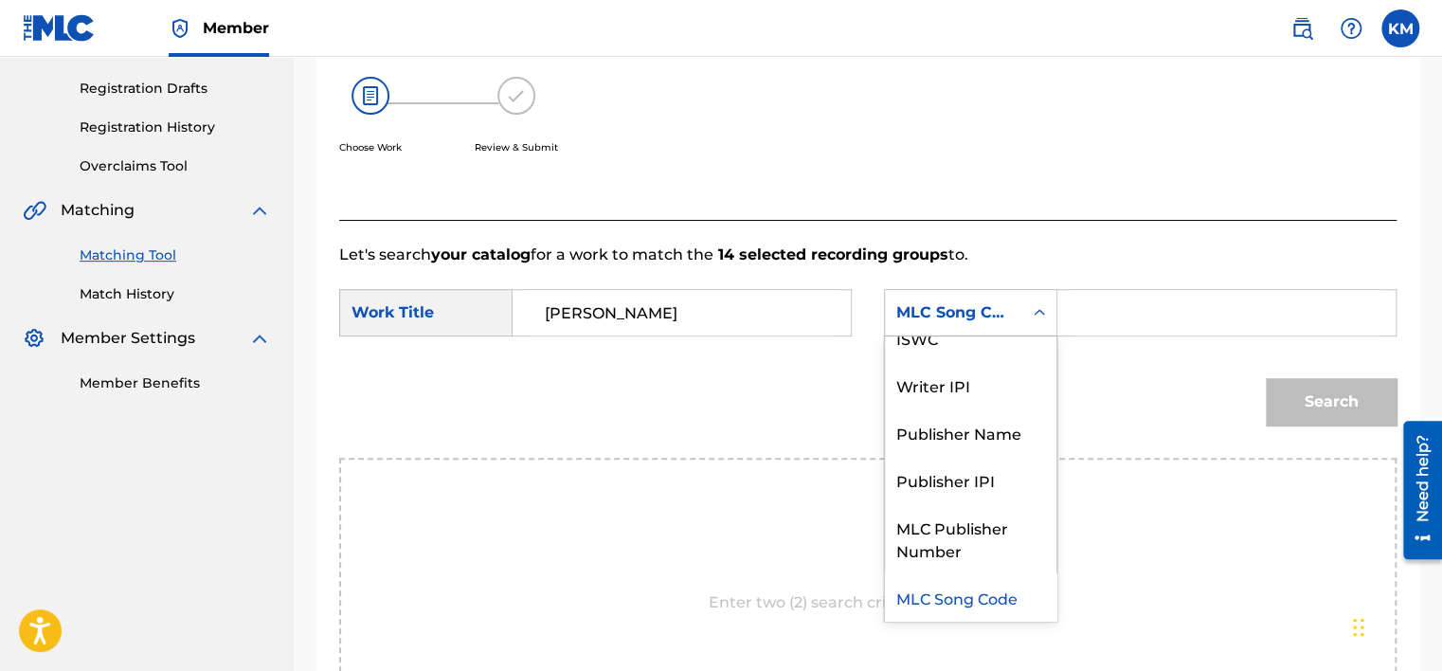
scroll to position [0, 0]
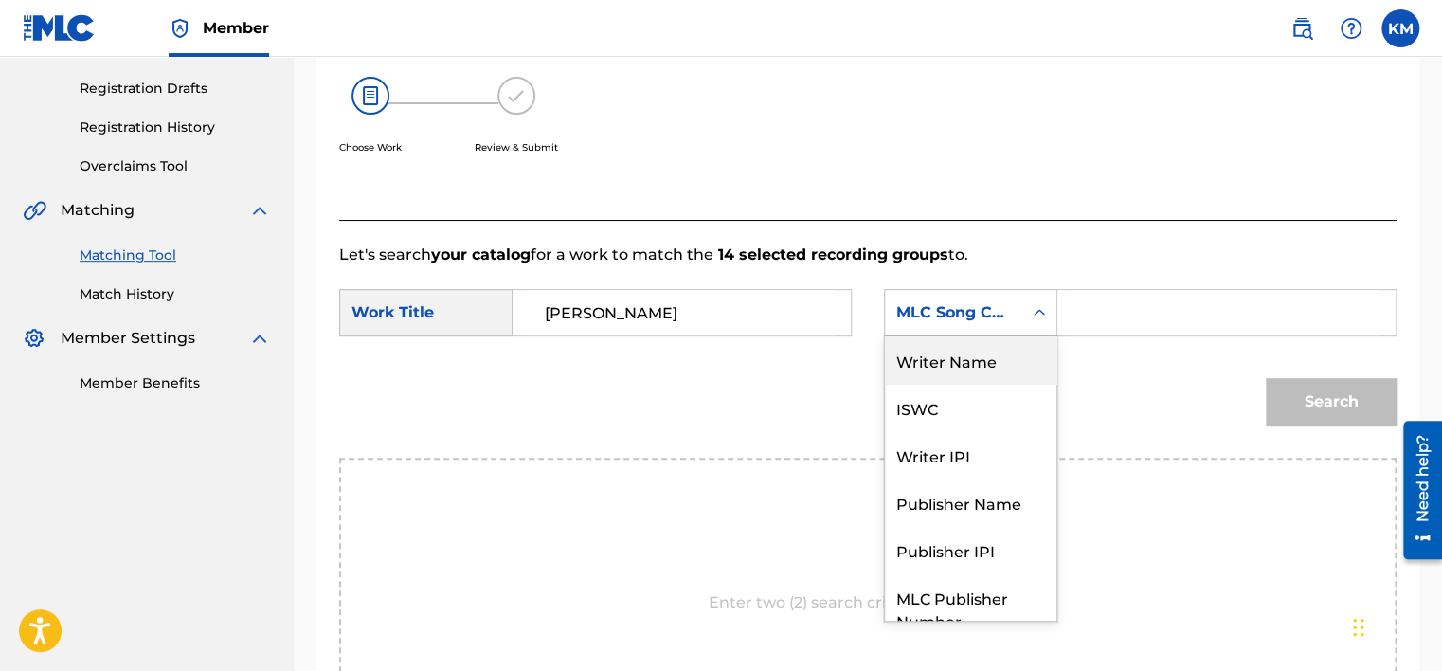
click at [955, 358] on div "Writer Name" at bounding box center [970, 359] width 171 height 47
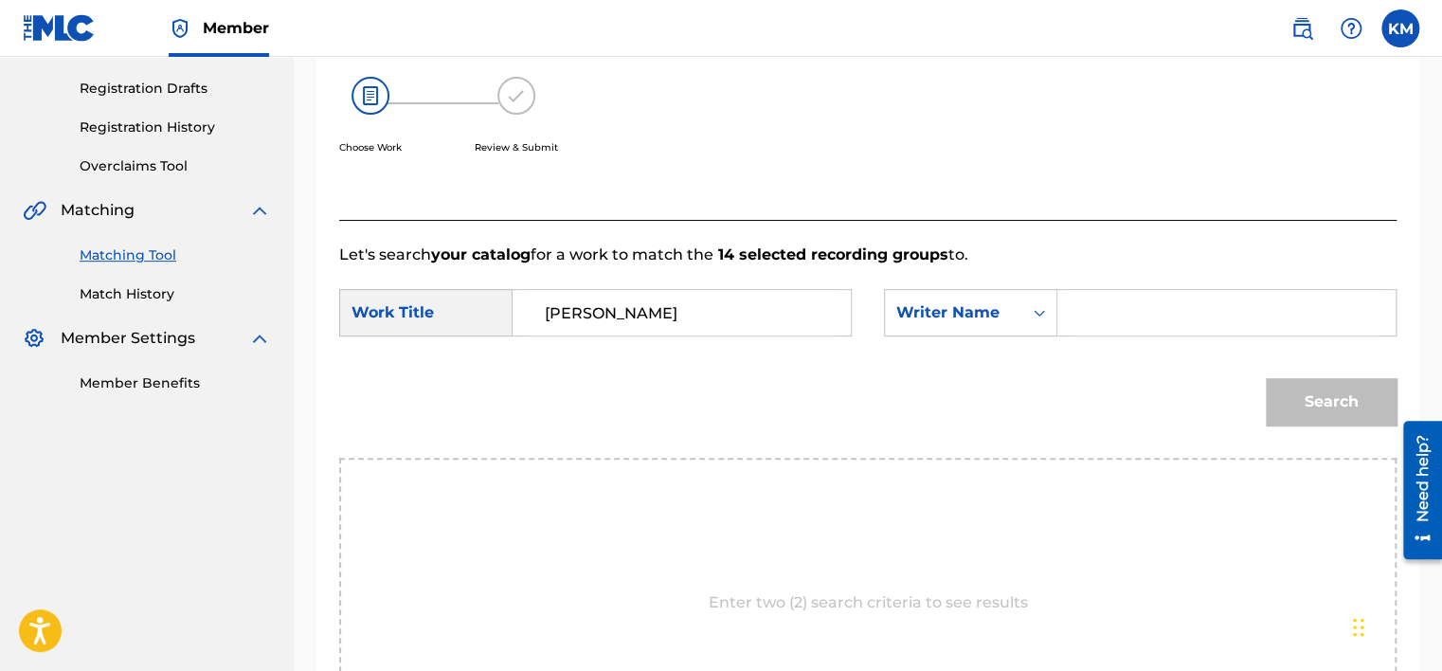
click at [1100, 308] on input "Search Form" at bounding box center [1226, 312] width 306 height 45
type input "SANCHEZ"
click at [1265, 378] on button "Search" at bounding box center [1330, 401] width 131 height 47
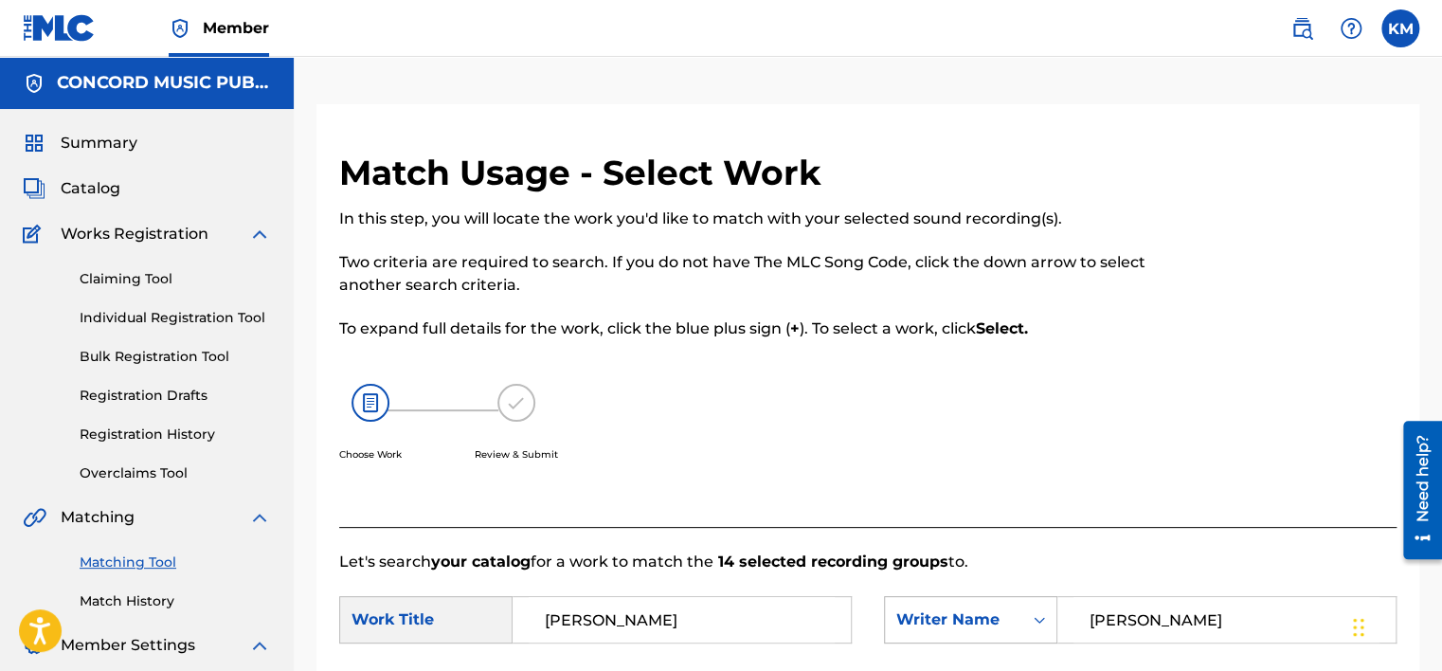
click at [1034, 614] on icon "Search Form" at bounding box center [1039, 619] width 19 height 19
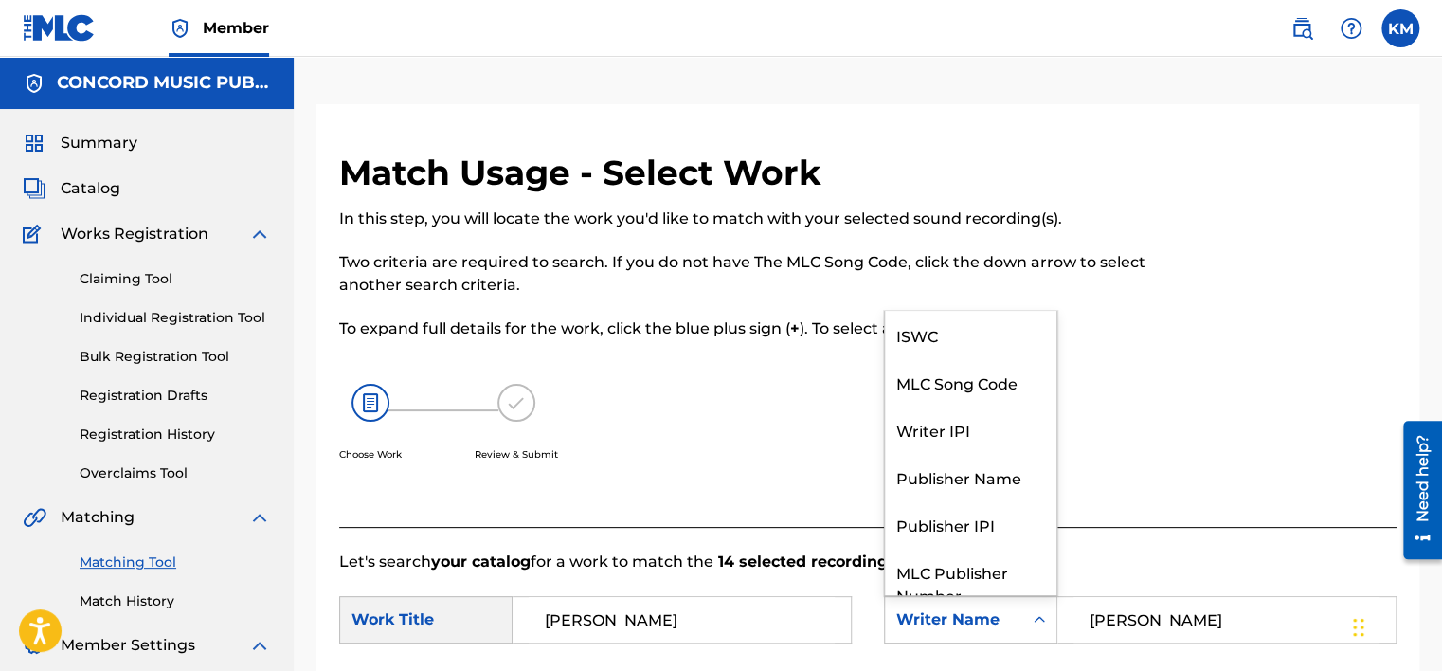
scroll to position [70, 0]
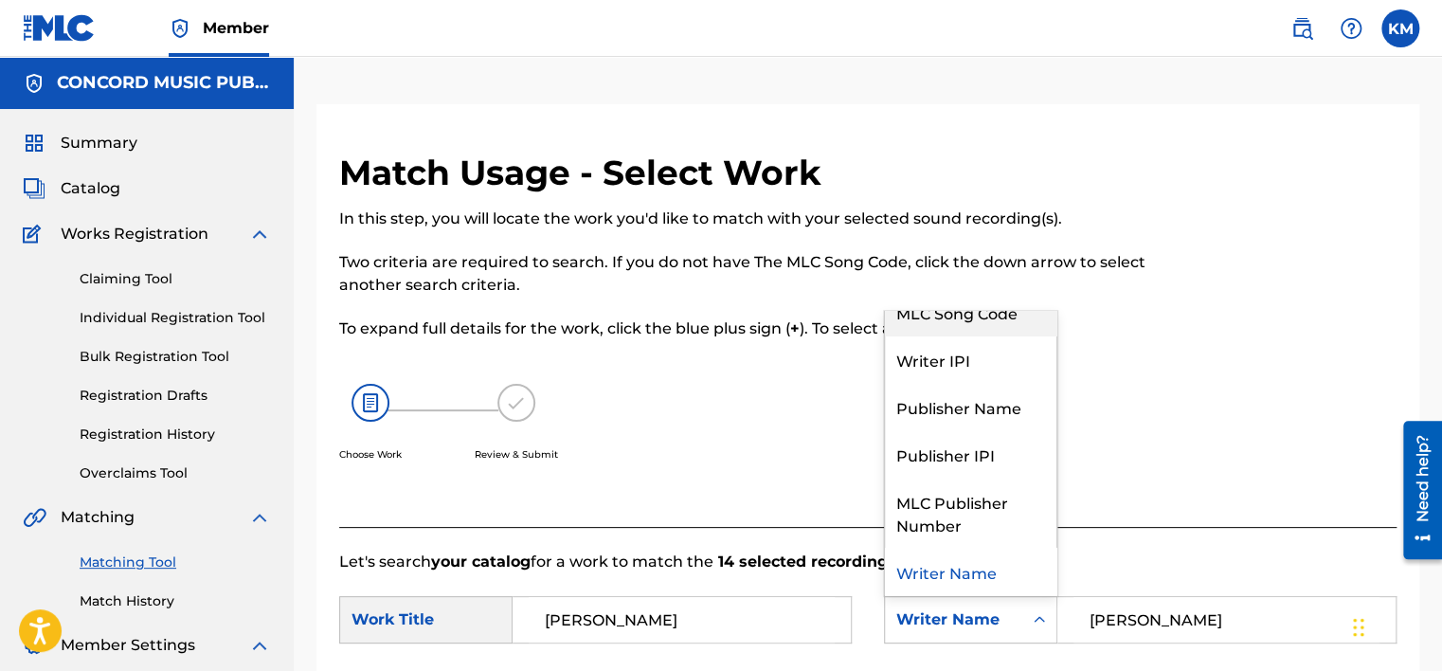
click at [1004, 318] on div "MLC Song Code" at bounding box center [970, 311] width 171 height 47
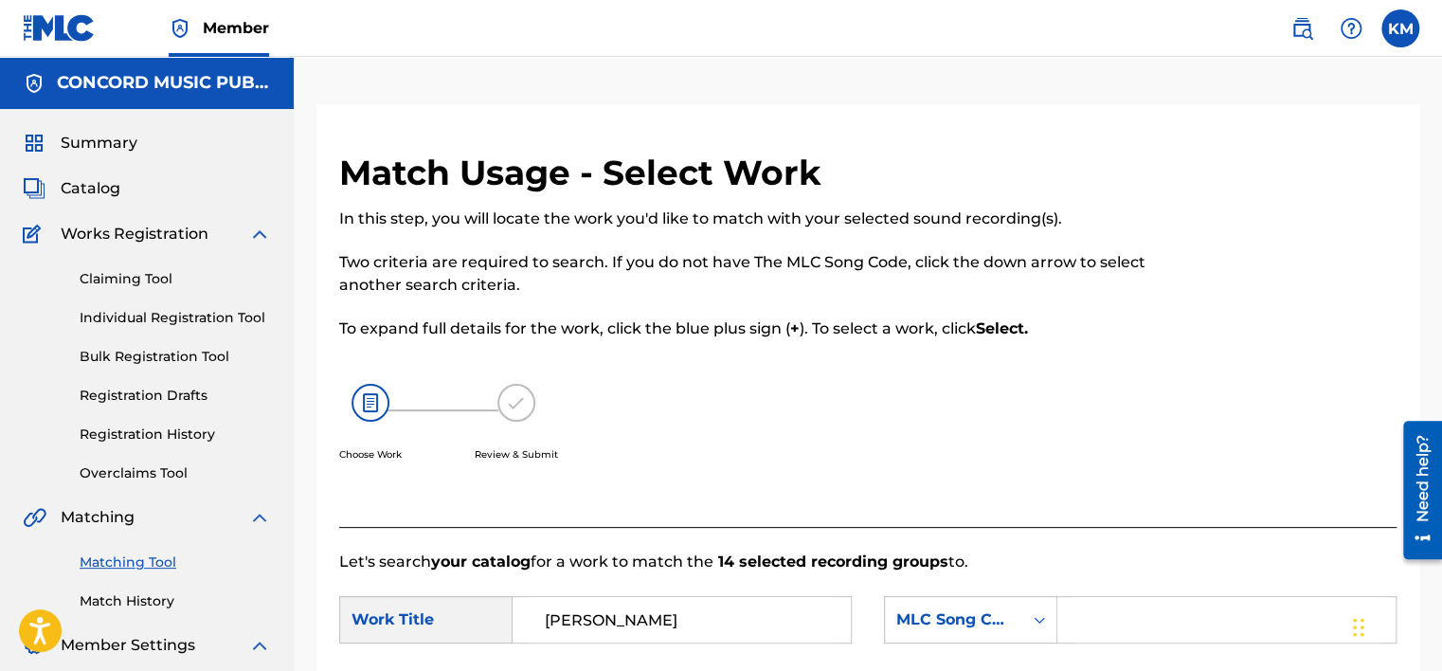
click at [1100, 619] on input "Search Form" at bounding box center [1226, 619] width 306 height 45
paste input "DV8HIR"
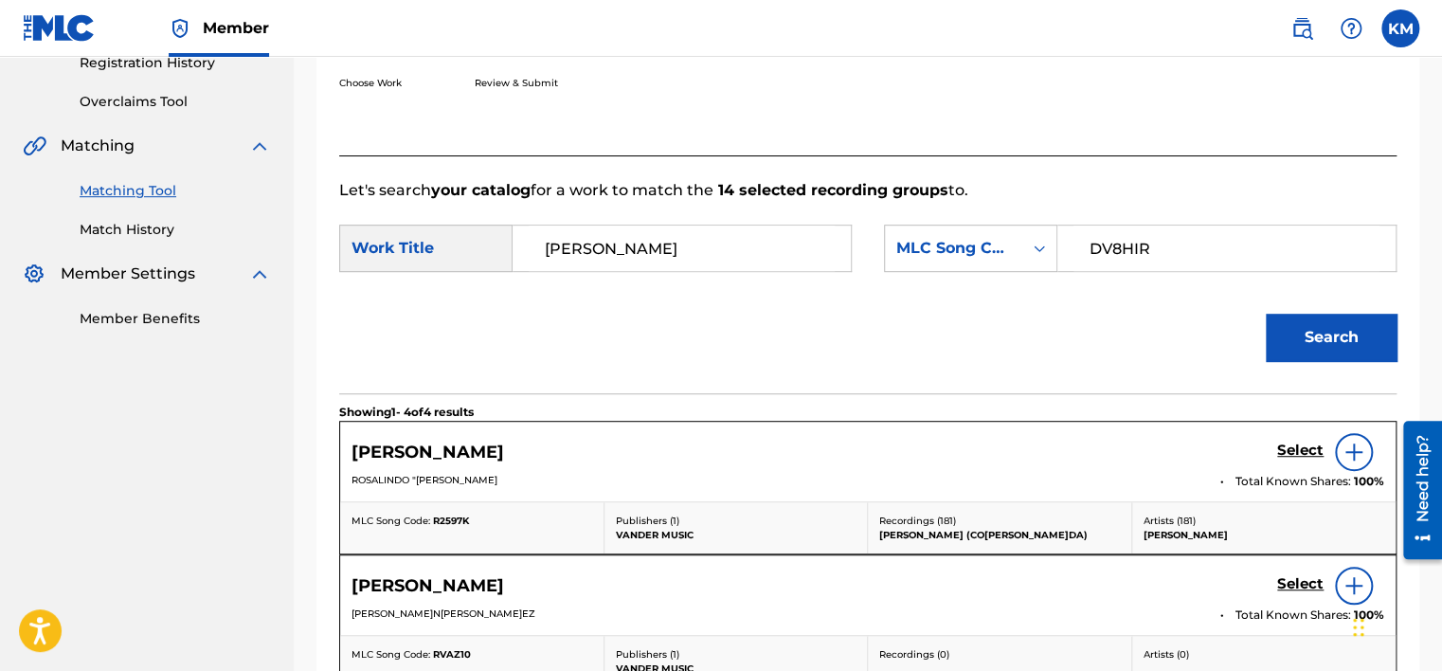
scroll to position [379, 0]
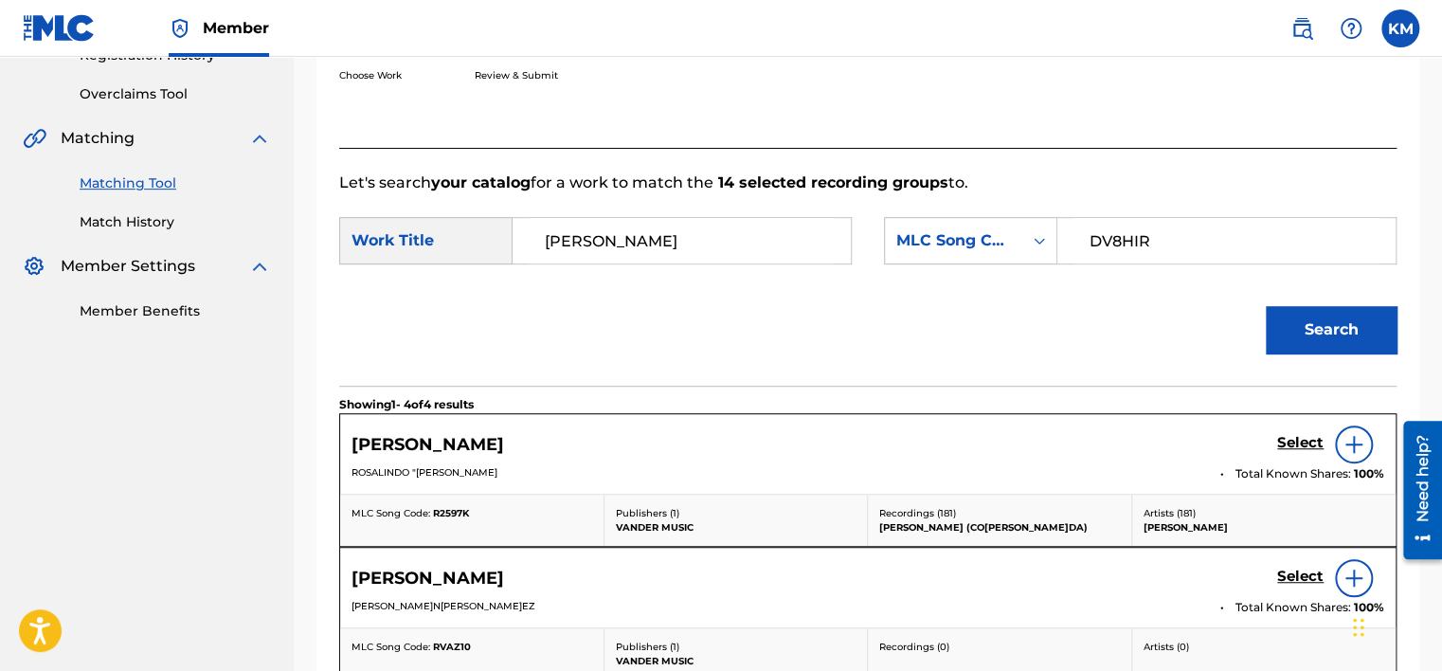
type input "DV8HIR"
click at [1283, 336] on button "Search" at bounding box center [1330, 329] width 131 height 47
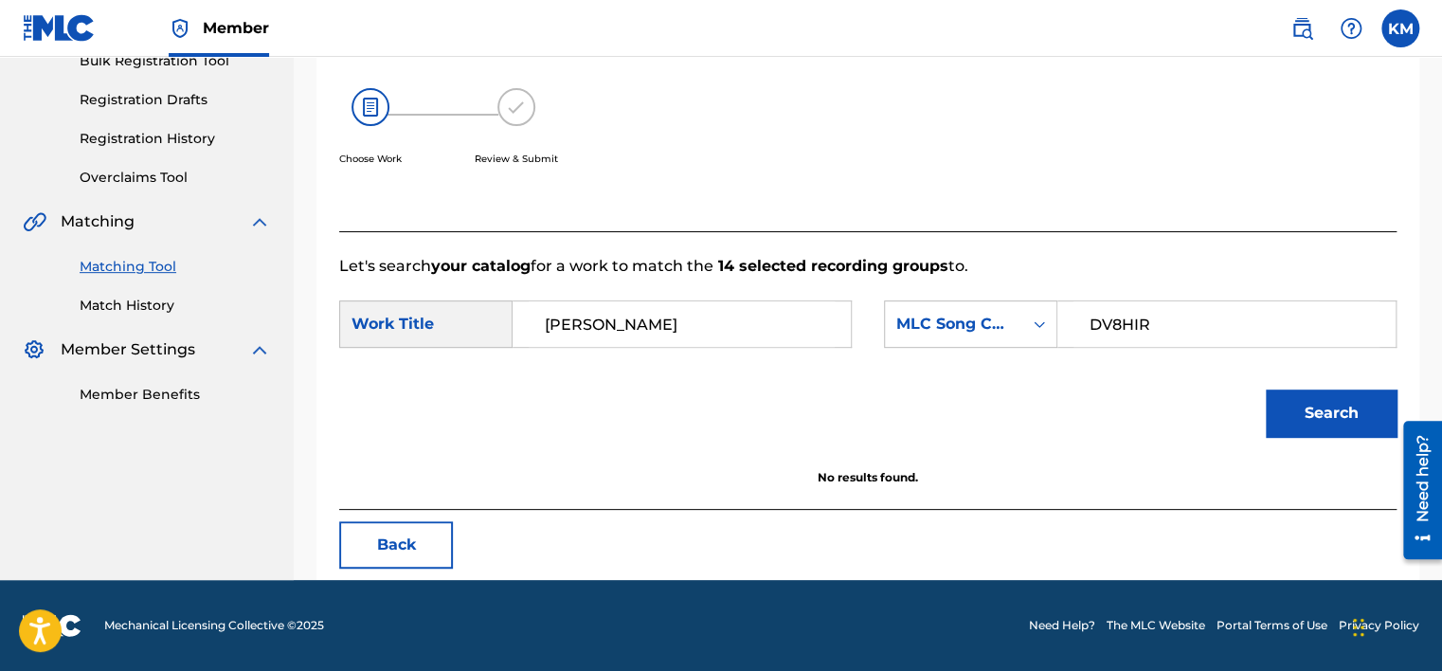
scroll to position [296, 0]
click at [127, 305] on link "Match History" at bounding box center [175, 306] width 191 height 20
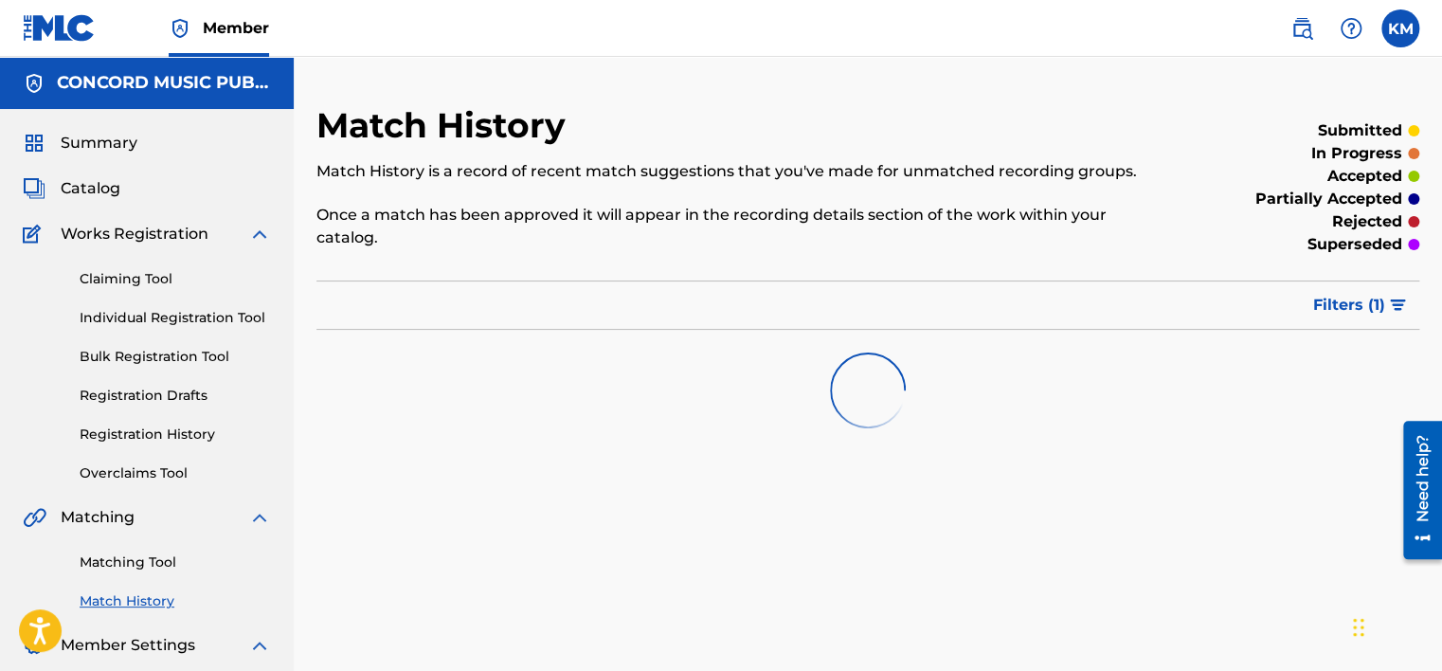
click at [126, 559] on link "Matching Tool" at bounding box center [175, 562] width 191 height 20
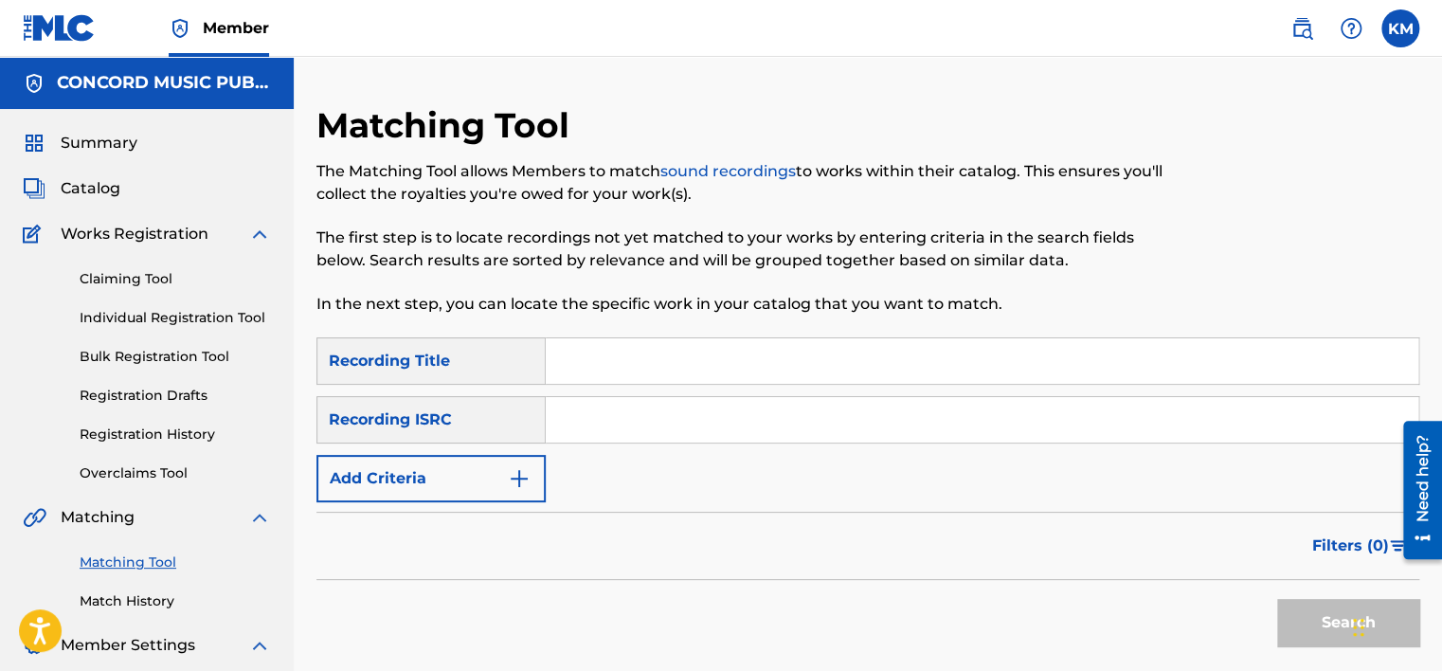
click at [614, 405] on input "Search Form" at bounding box center [982, 419] width 872 height 45
paste input "AUAB09650290"
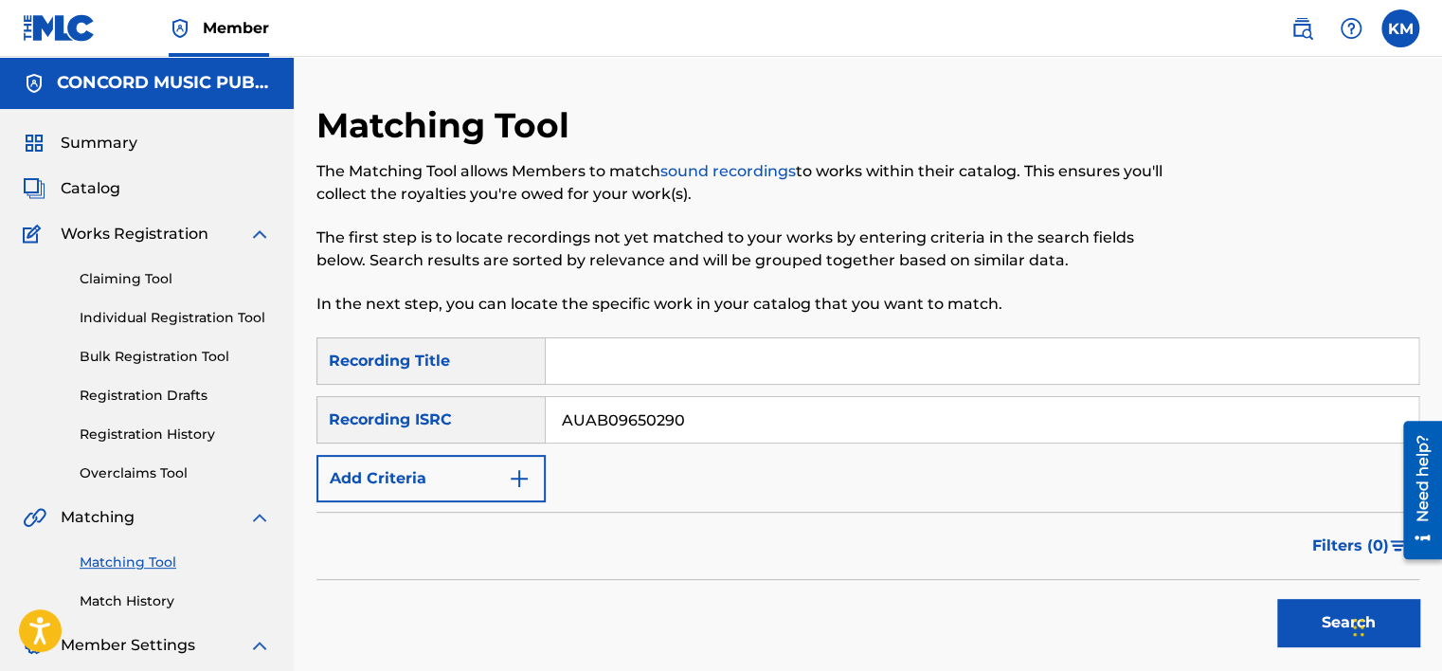
type input "AUAB09650290"
click at [1305, 605] on button "Search" at bounding box center [1348, 622] width 142 height 47
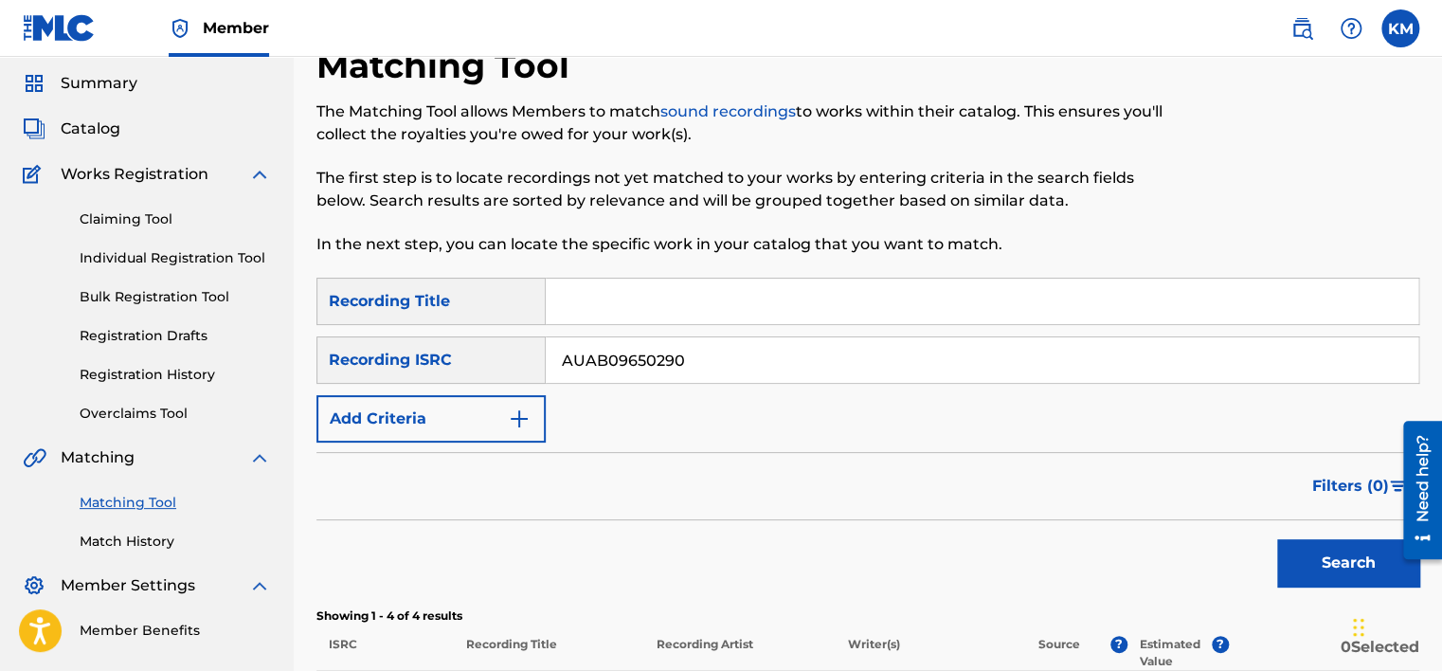
scroll to position [509, 0]
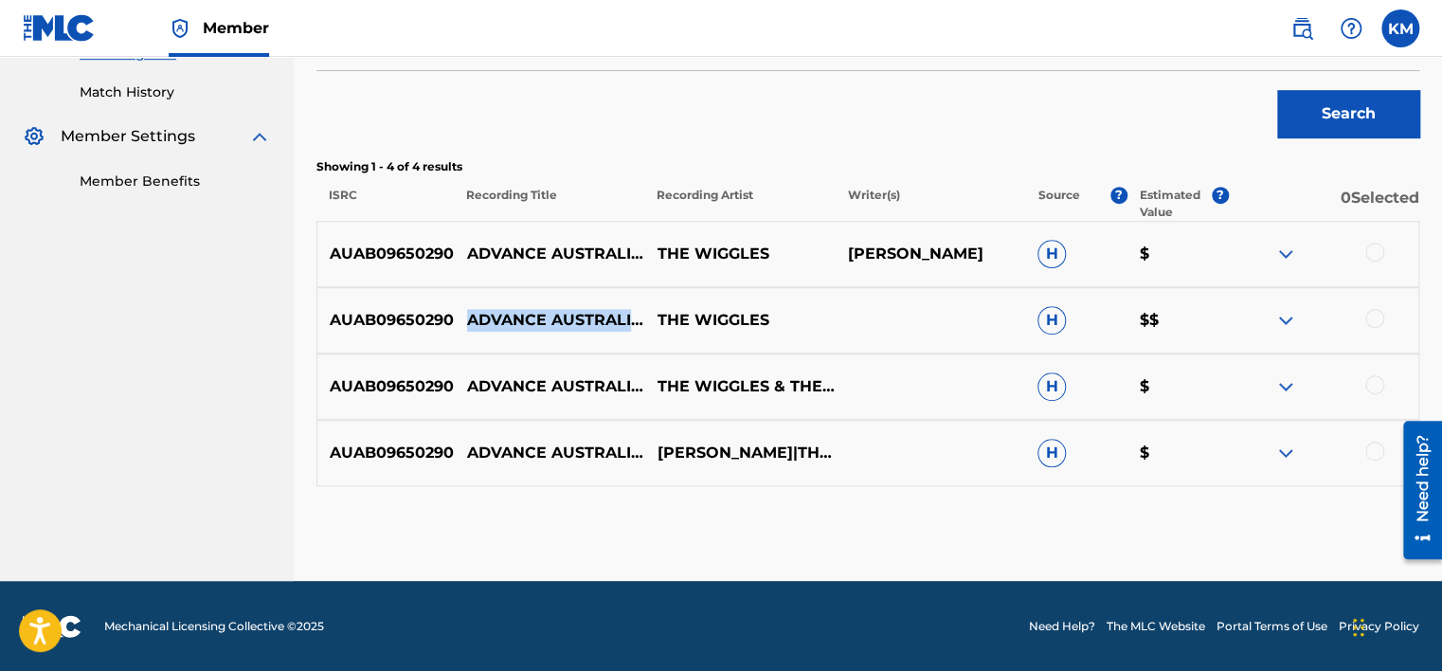
drag, startPoint x: 464, startPoint y: 288, endPoint x: 503, endPoint y: 314, distance: 47.0
click at [503, 314] on p "ADVANCE AUSTRALIA FAIR (ARR. THE WIGGLES)" at bounding box center [550, 320] width 190 height 23
copy p "ADVANCE AUSTRALIA FAIR"
drag, startPoint x: 660, startPoint y: 422, endPoint x: 729, endPoint y: 478, distance: 88.9
click at [729, 464] on p "PETER DODDS MCCORMICK|THE WIGGLES" at bounding box center [739, 452] width 190 height 23
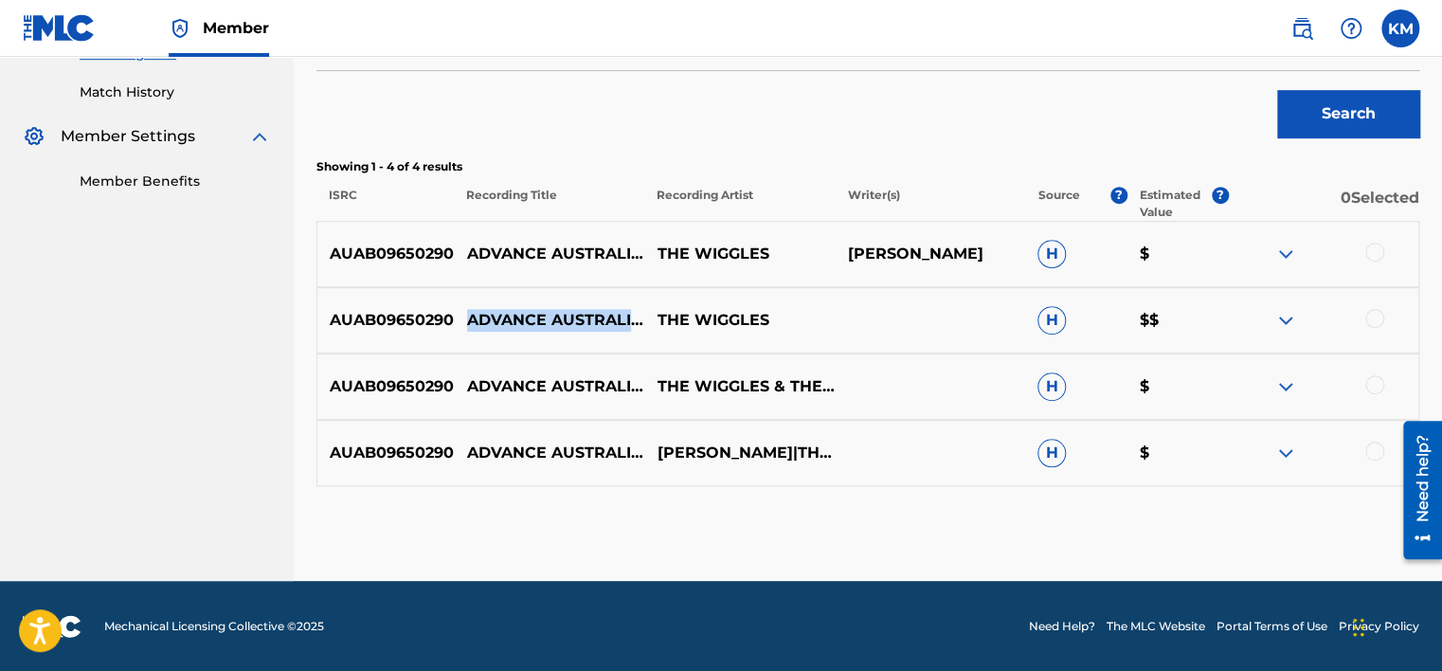
copy p "PETER DODDS MCCORMICK|THE WIGGLES"
click at [1367, 252] on div at bounding box center [1374, 251] width 19 height 19
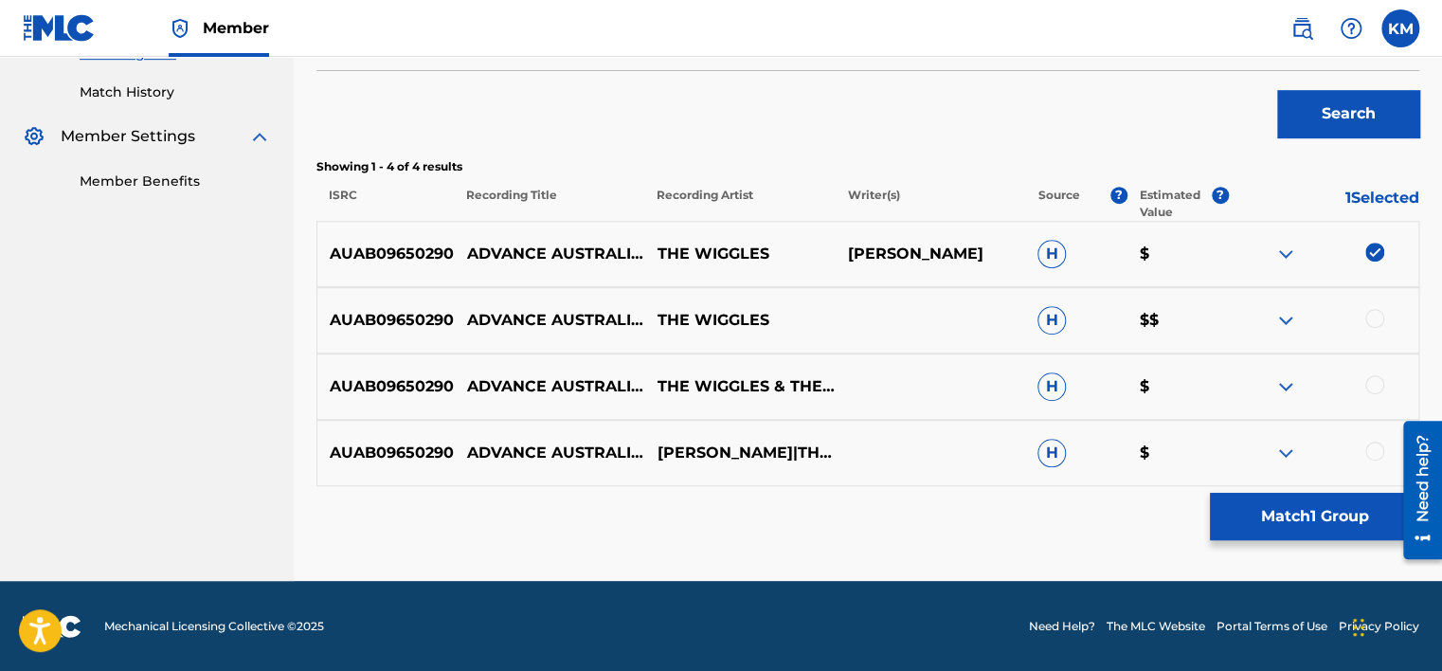
click at [1370, 312] on div at bounding box center [1374, 318] width 19 height 19
click at [1370, 381] on div at bounding box center [1374, 384] width 19 height 19
click at [1371, 445] on div at bounding box center [1374, 450] width 19 height 19
drag, startPoint x: 468, startPoint y: 431, endPoint x: 504, endPoint y: 452, distance: 41.6
click at [504, 452] on p "ADVANCE AUSTRALIA FAIR (ARR. THE WIGGLES)" at bounding box center [550, 452] width 190 height 23
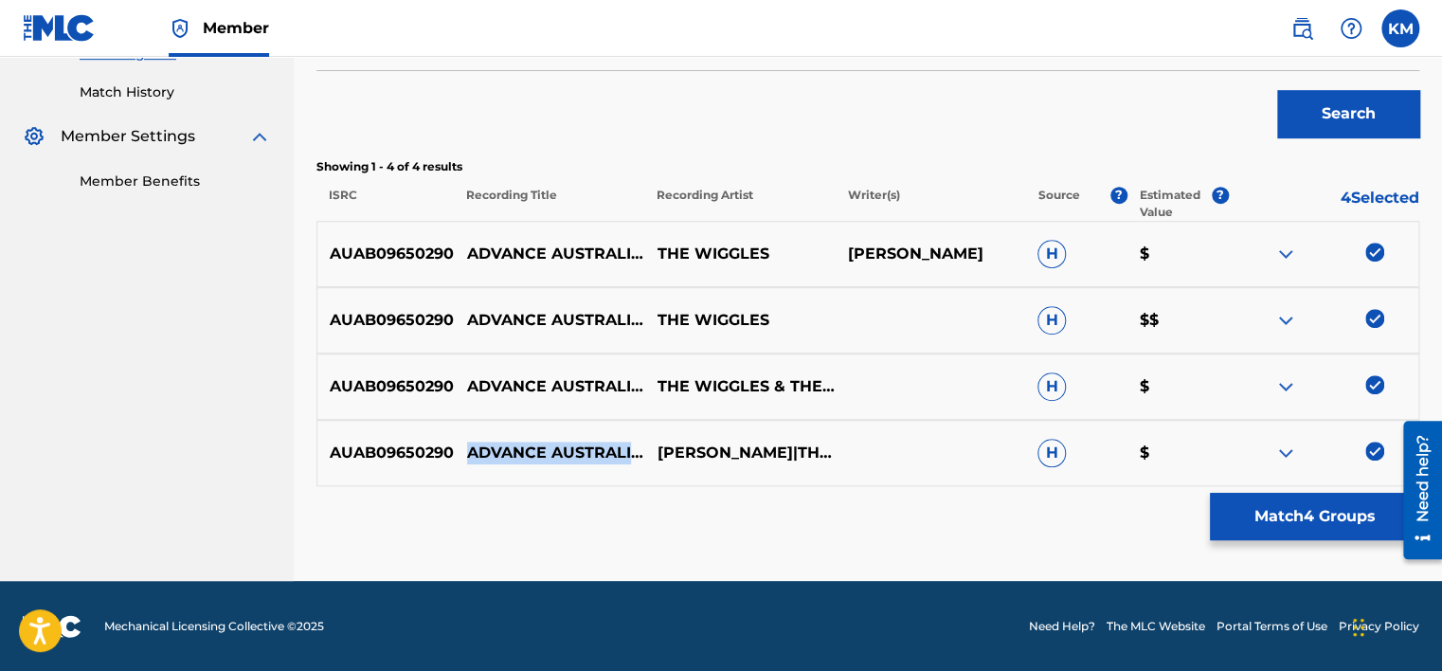
copy p "ADVANCE AUSTRALIA FAIR"
click at [1238, 508] on button "Match 4 Groups" at bounding box center [1313, 516] width 209 height 47
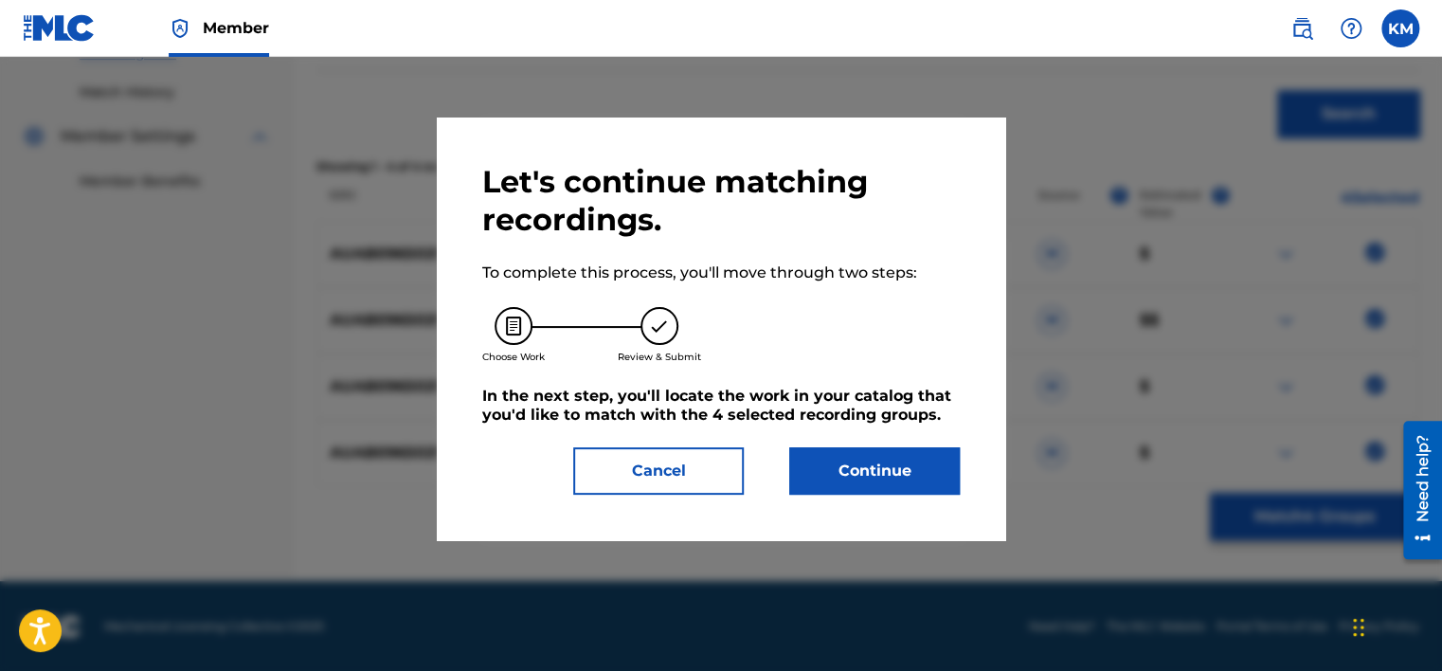
click at [832, 475] on button "Continue" at bounding box center [874, 470] width 170 height 47
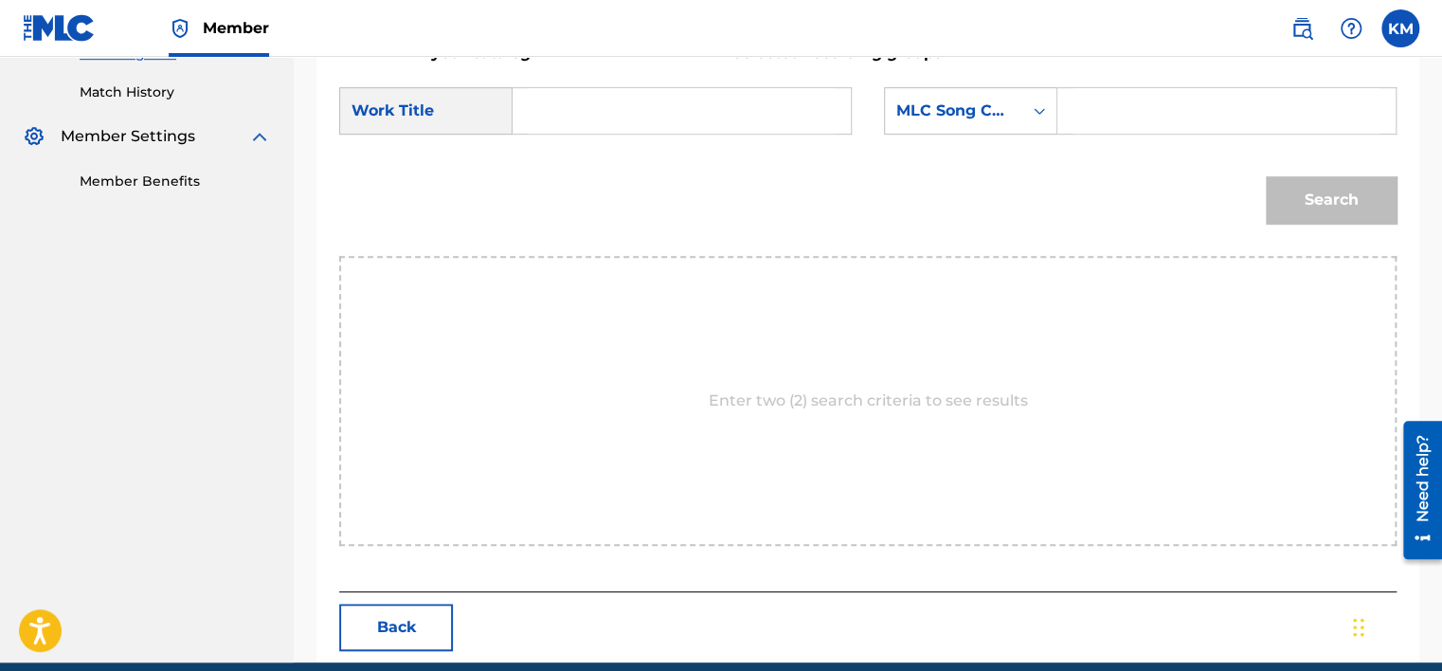
click at [552, 114] on input "Search Form" at bounding box center [681, 110] width 306 height 45
paste input "ADVANCE AUSTRALIA FAIR"
type input "ADVANCE AUSTRALIA FAIR"
click at [1034, 110] on icon "Search Form" at bounding box center [1039, 110] width 19 height 19
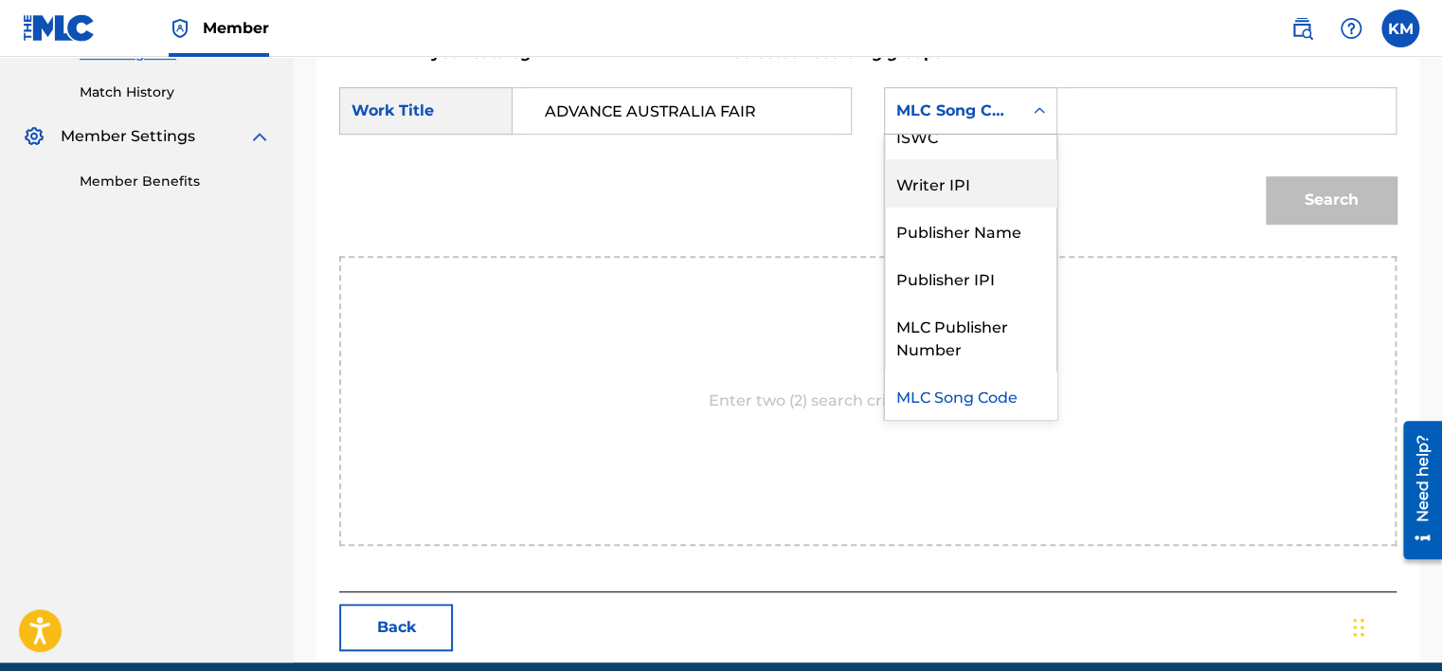
scroll to position [0, 0]
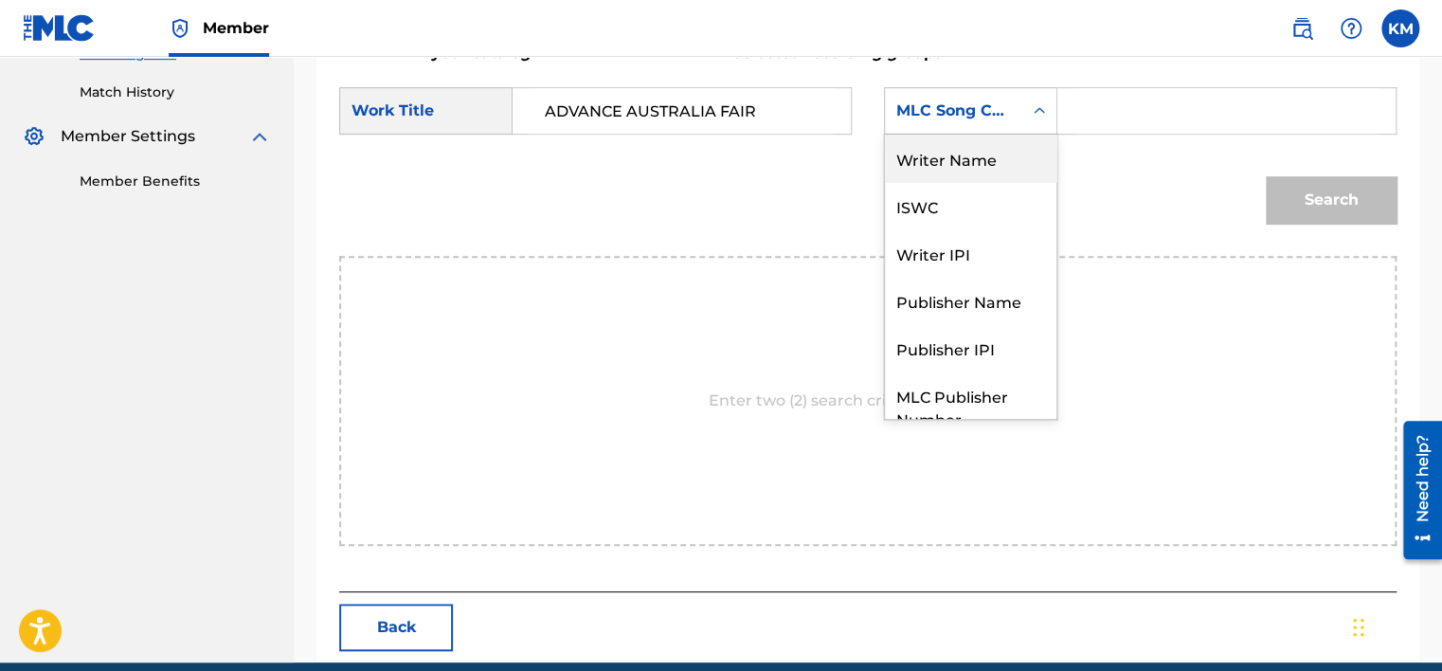
click at [970, 152] on div "Writer Name" at bounding box center [970, 157] width 171 height 47
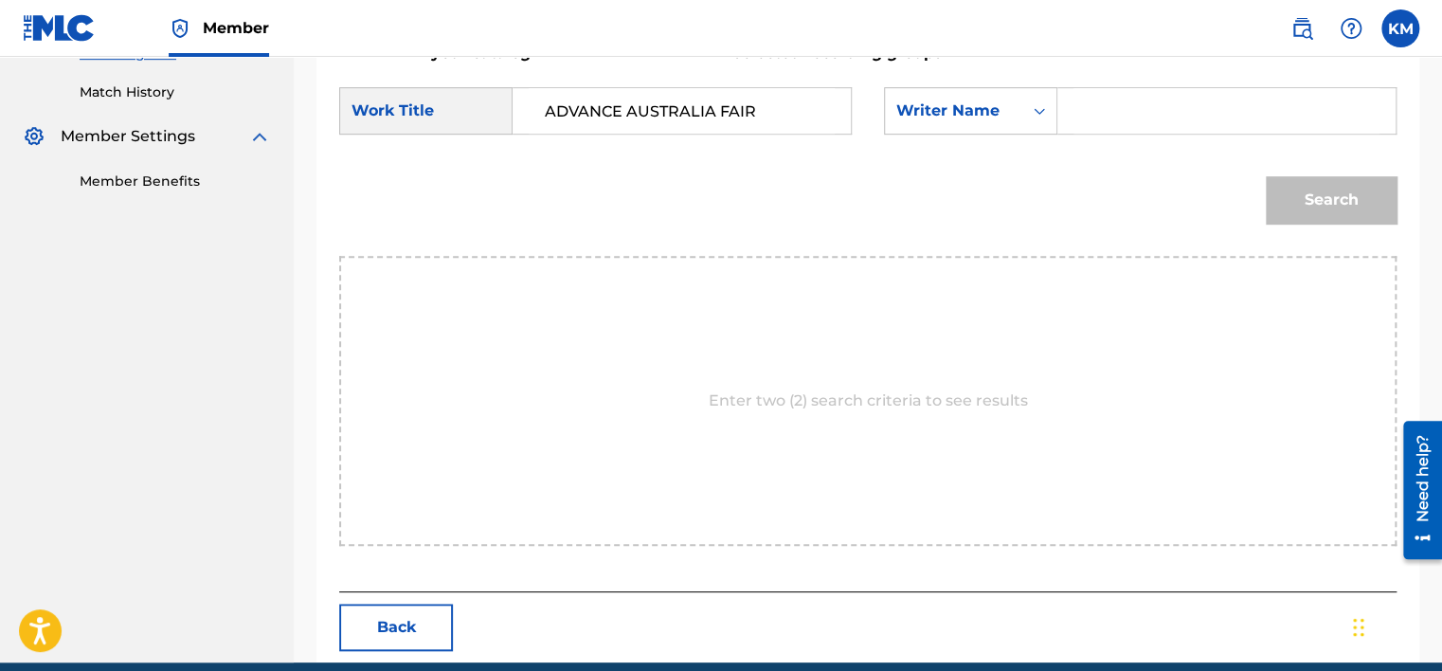
click at [1083, 107] on input "Search Form" at bounding box center [1226, 110] width 306 height 45
paste input "McCormick"
type input "McCormick"
click at [1293, 186] on button "Search" at bounding box center [1330, 199] width 131 height 47
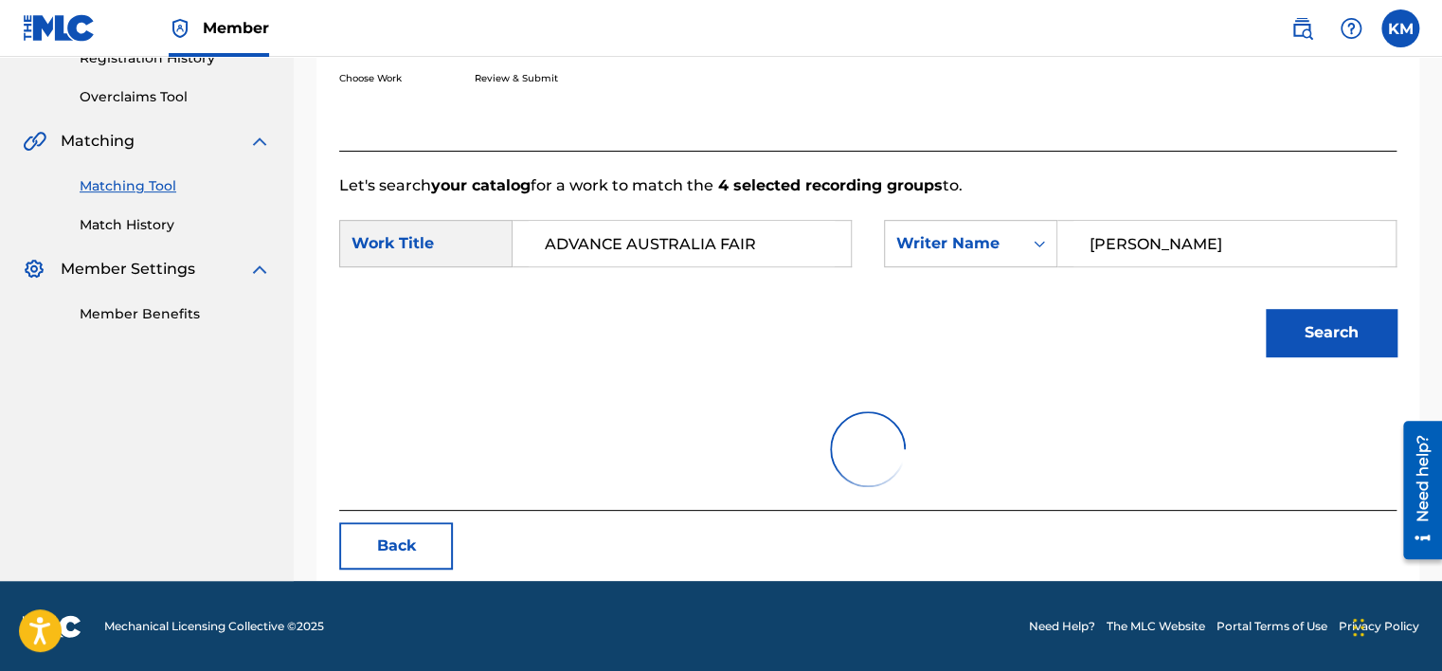
scroll to position [509, 0]
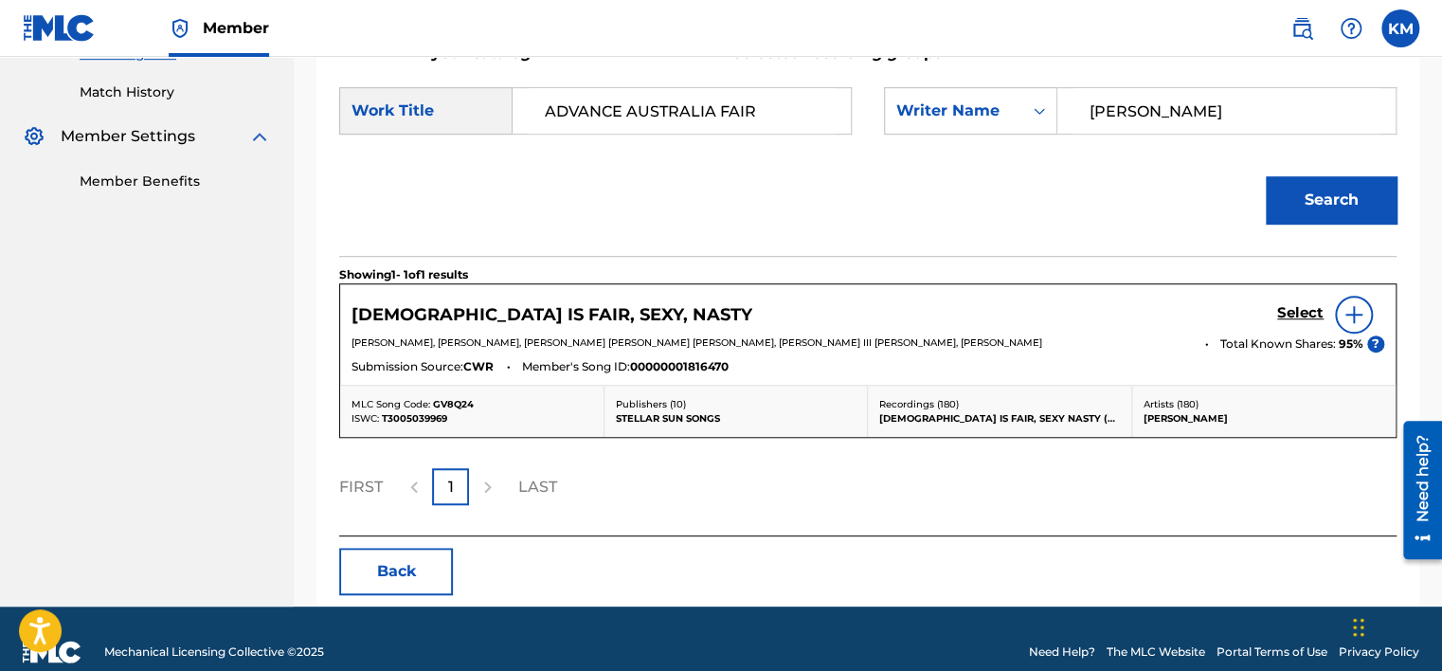
click at [448, 559] on button "Back" at bounding box center [396, 570] width 114 height 47
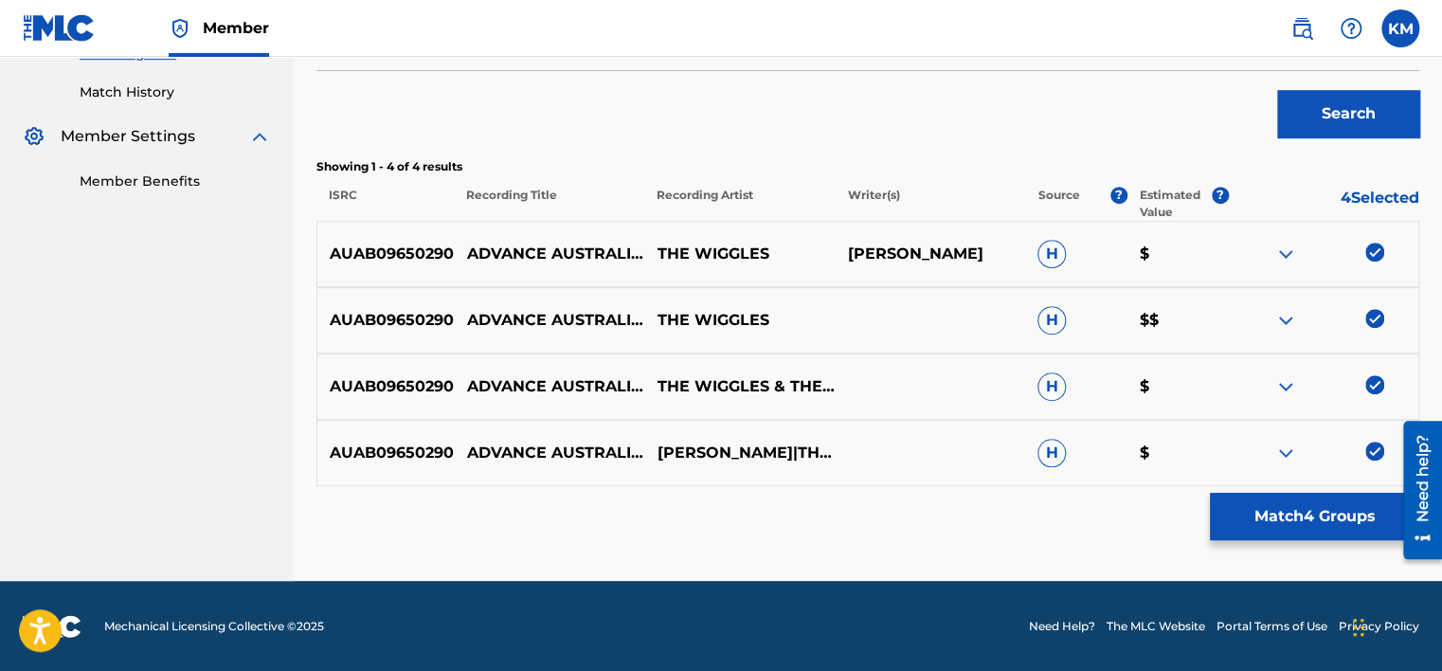
click at [150, 92] on link "Match History" at bounding box center [175, 92] width 191 height 20
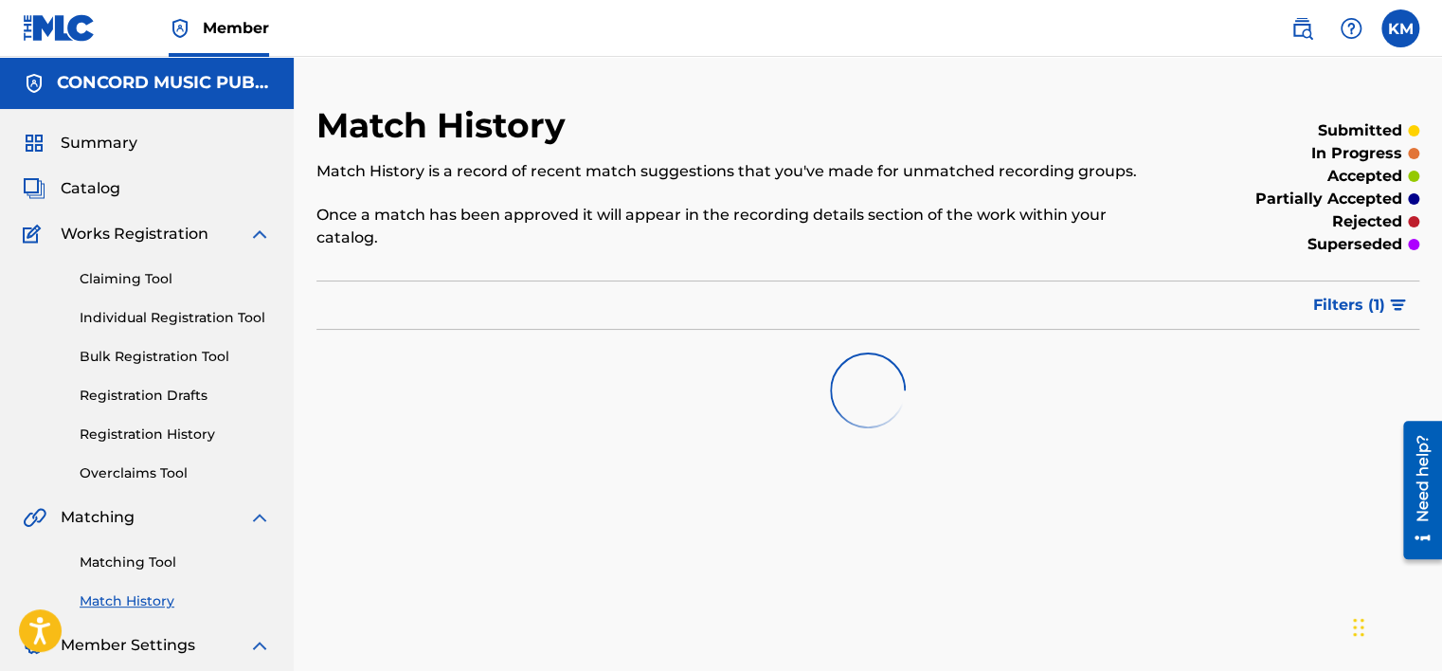
click at [124, 563] on link "Matching Tool" at bounding box center [175, 562] width 191 height 20
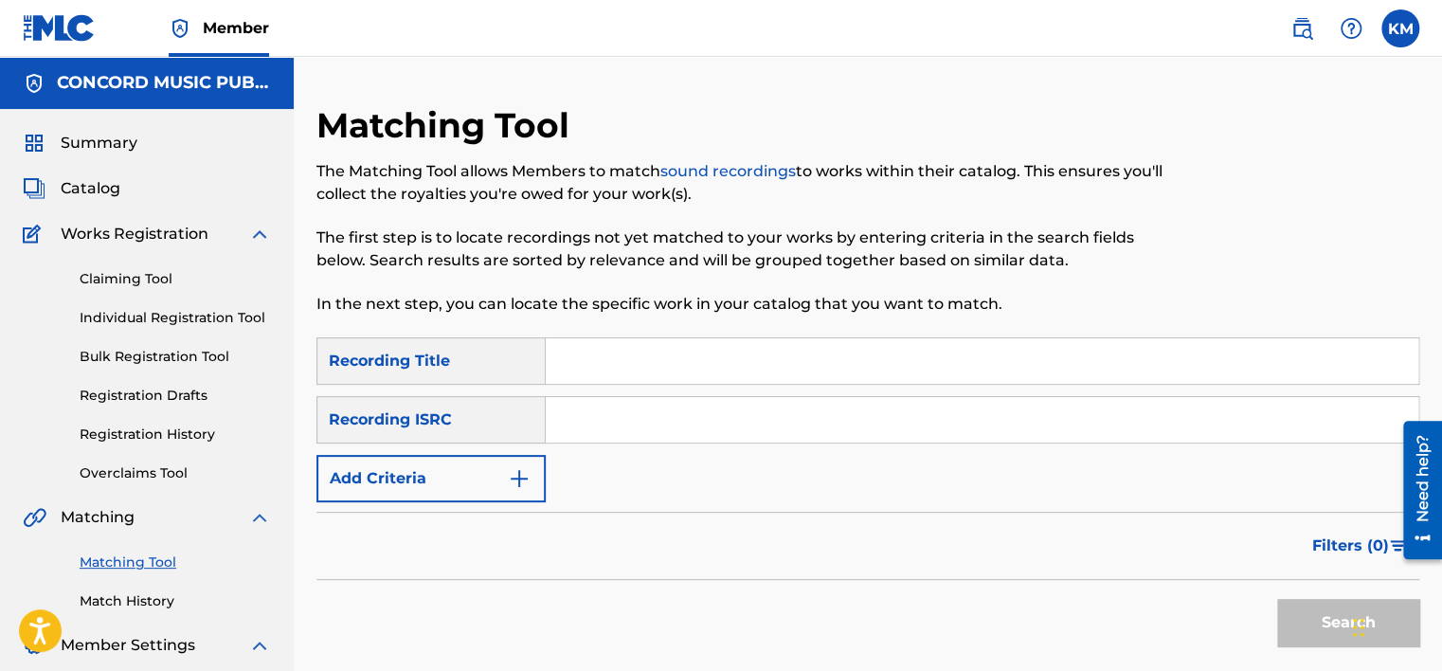
paste input "USZBG1110232"
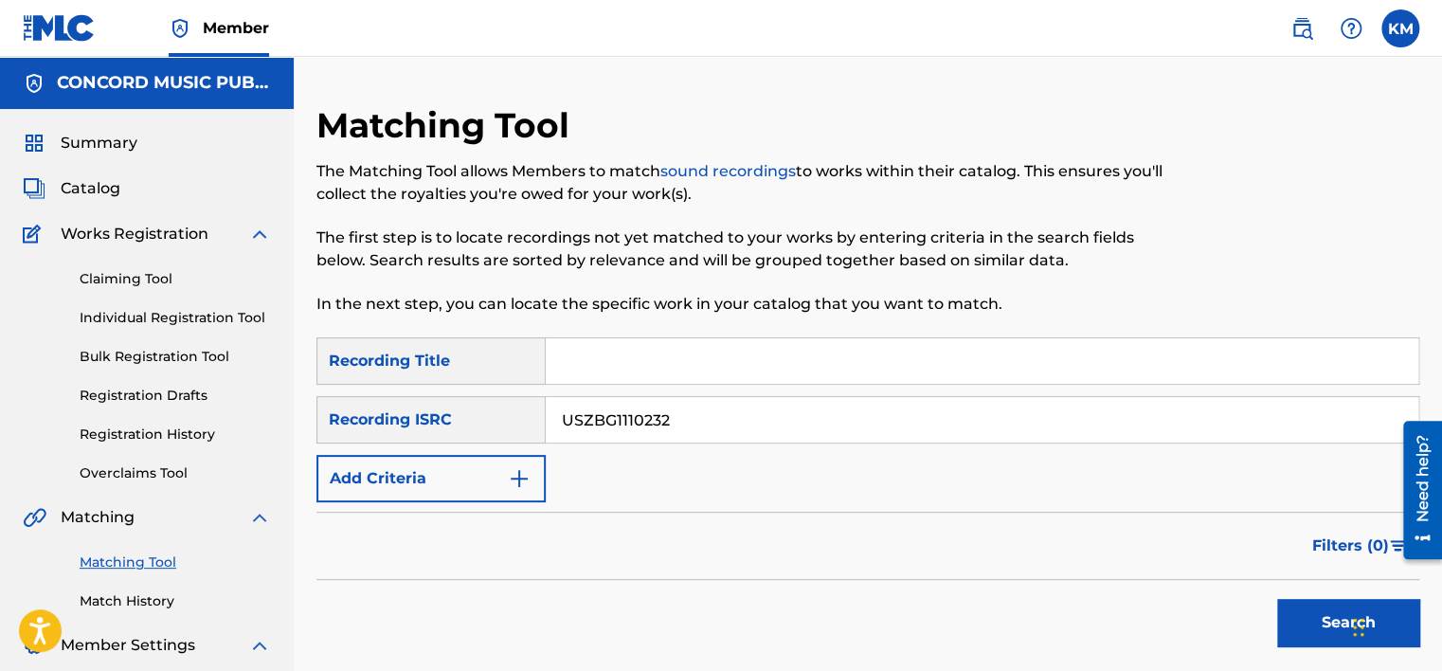
type input "USZBG1110232"
click at [1312, 618] on button "Search" at bounding box center [1348, 622] width 142 height 47
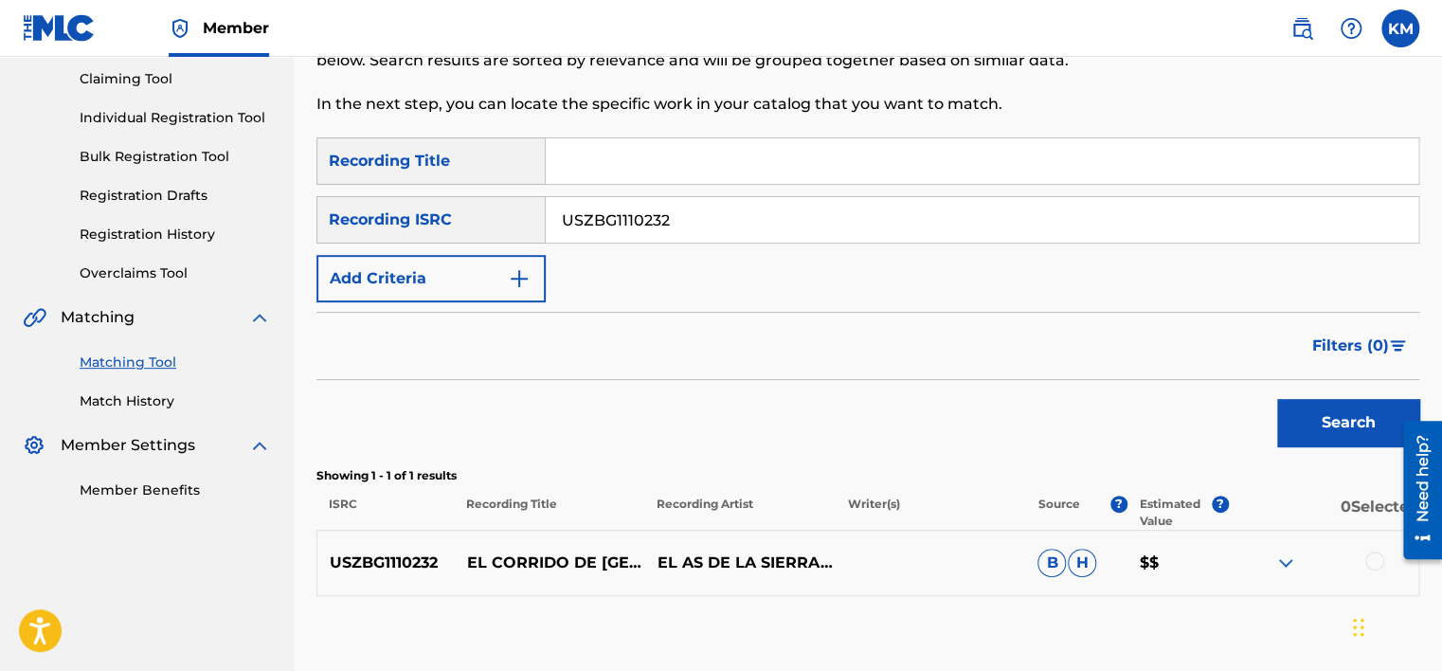
scroll to position [311, 0]
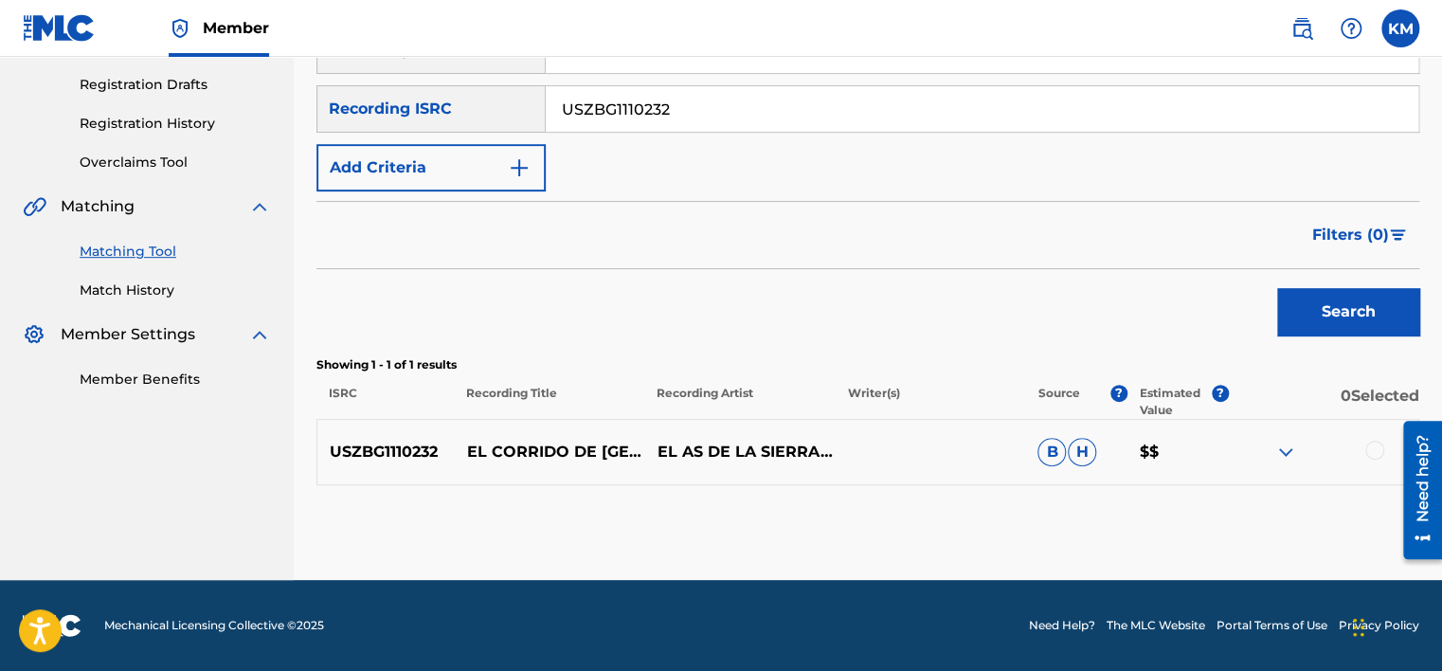
click at [162, 288] on link "Match History" at bounding box center [175, 290] width 191 height 20
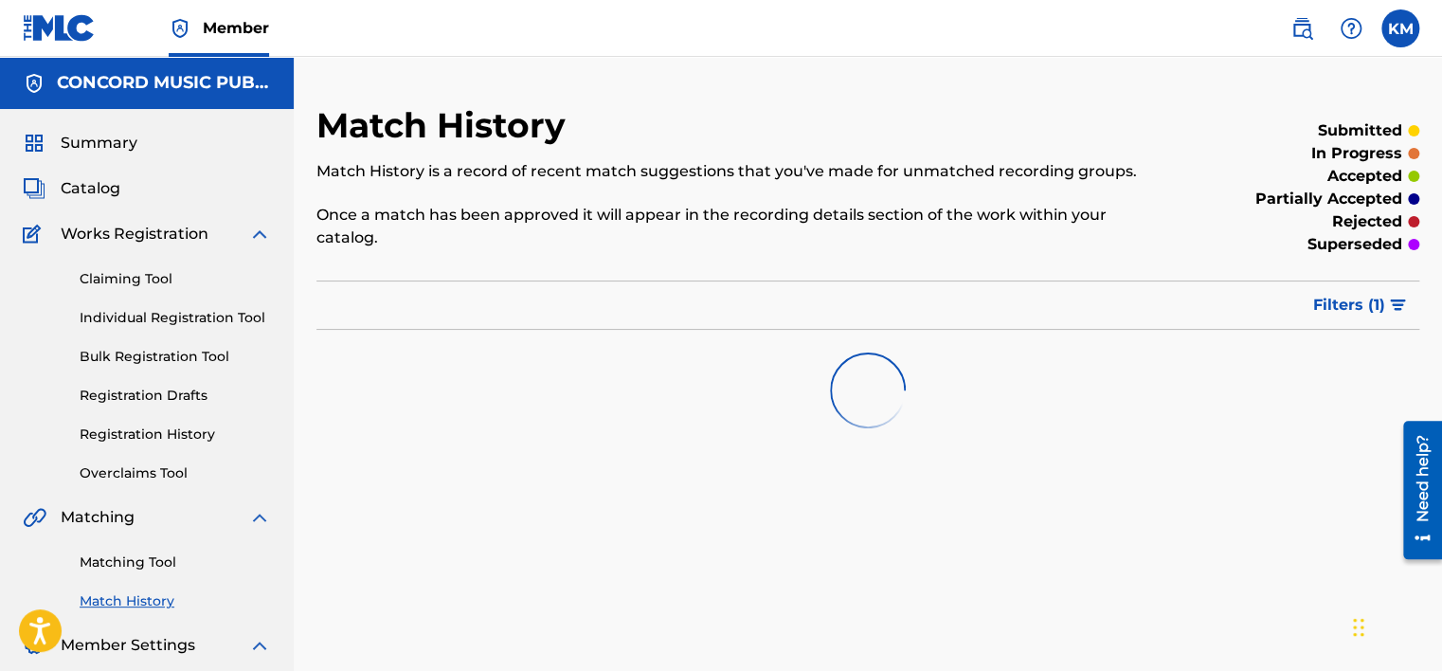
click at [93, 552] on link "Matching Tool" at bounding box center [175, 562] width 191 height 20
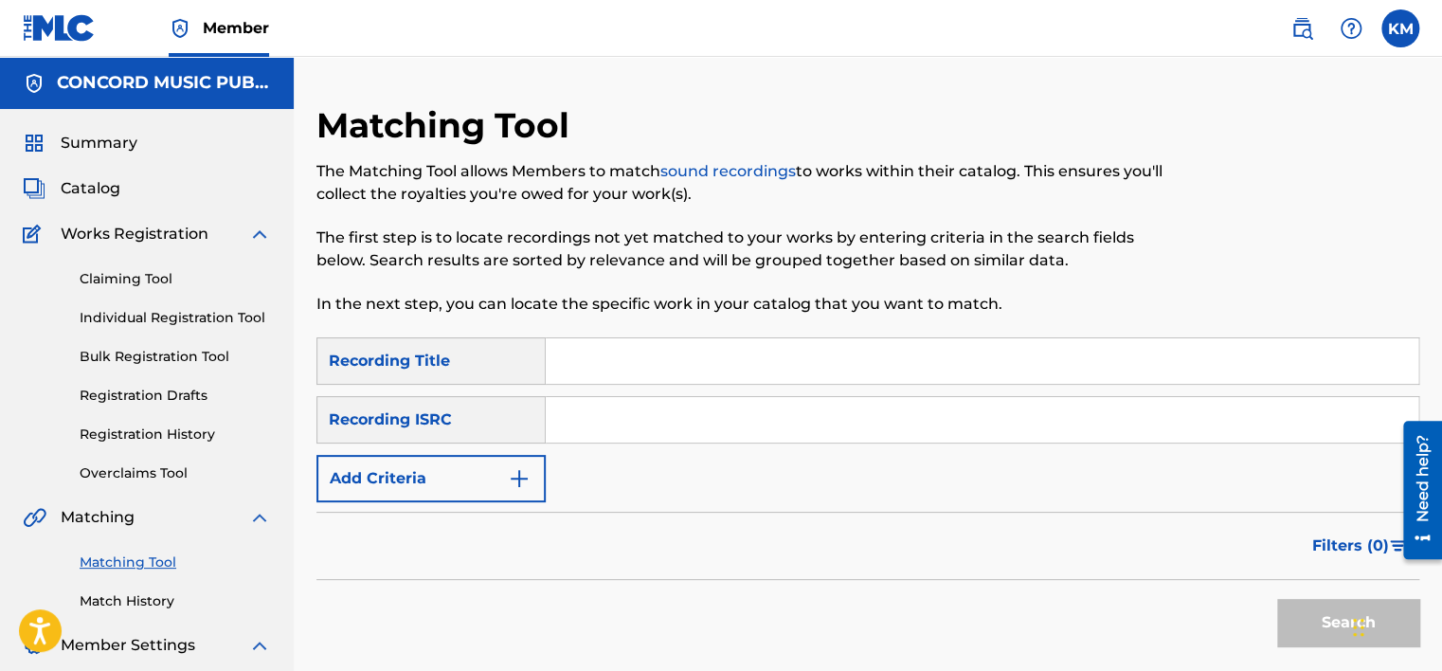
paste input "USDW10300003"
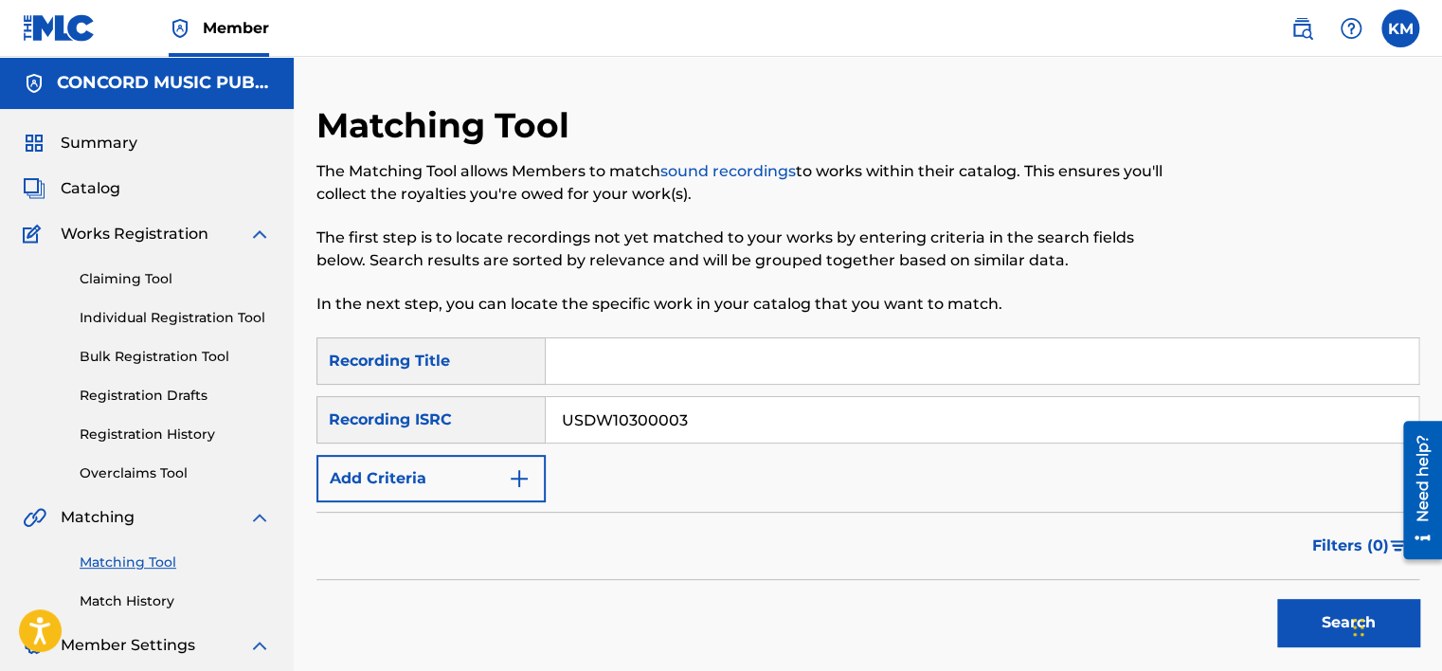
type input "USDW10300003"
click at [1296, 627] on button "Search" at bounding box center [1348, 622] width 142 height 47
click at [129, 609] on link "Match History" at bounding box center [175, 601] width 191 height 20
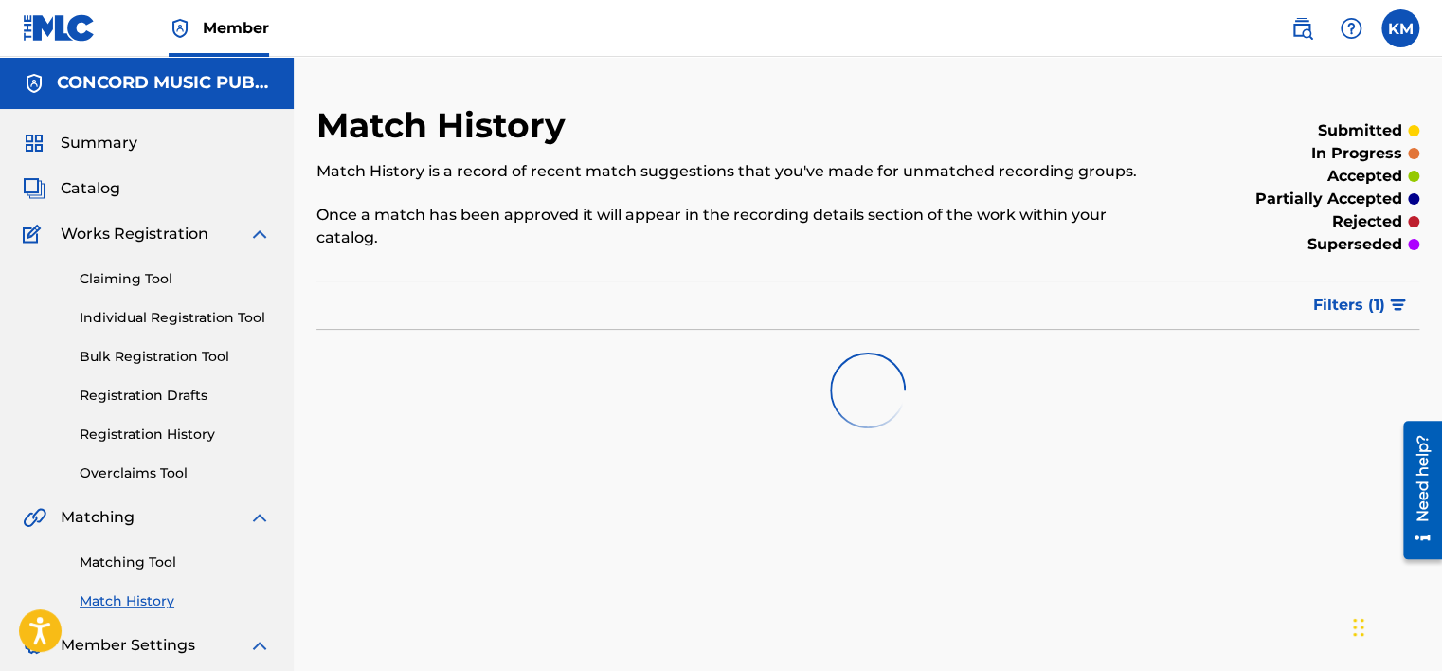
click at [146, 561] on link "Matching Tool" at bounding box center [175, 562] width 191 height 20
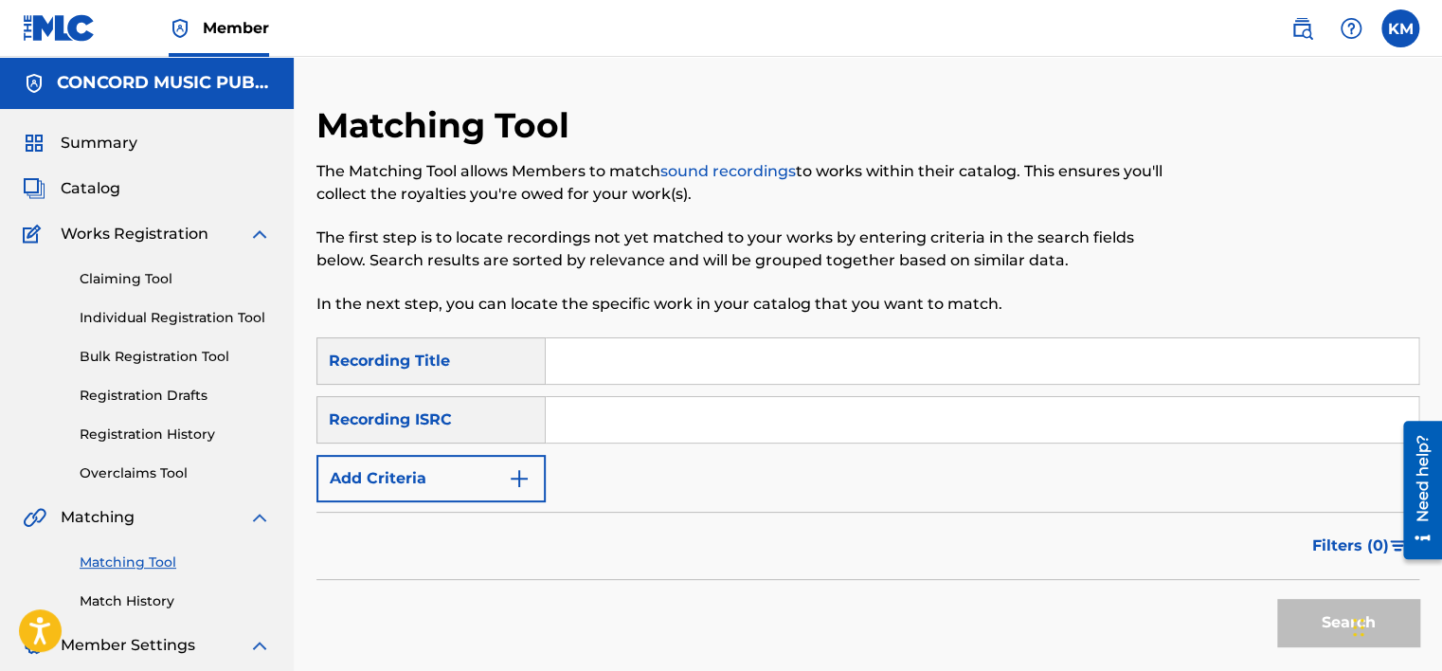
click at [602, 421] on input "Search Form" at bounding box center [982, 419] width 872 height 45
paste input "QZDA61998939"
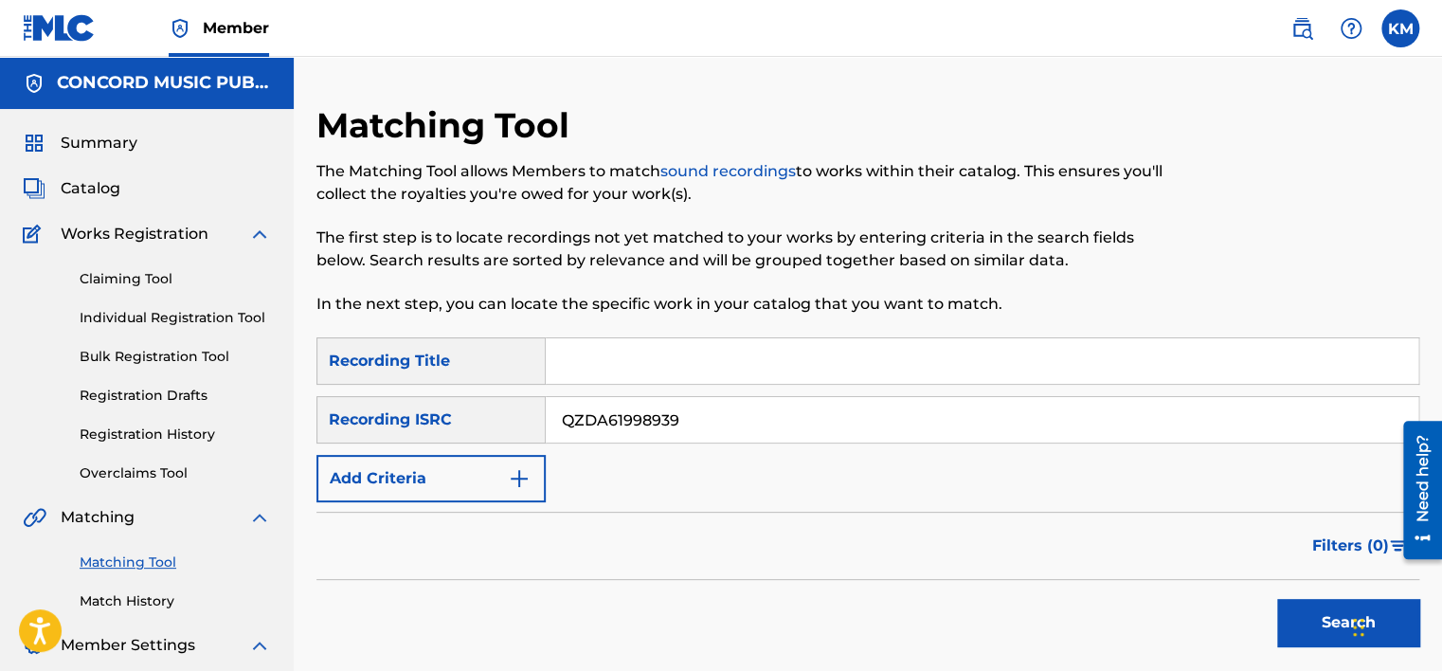
type input "QZDA61998939"
click at [1289, 618] on button "Search" at bounding box center [1348, 622] width 142 height 47
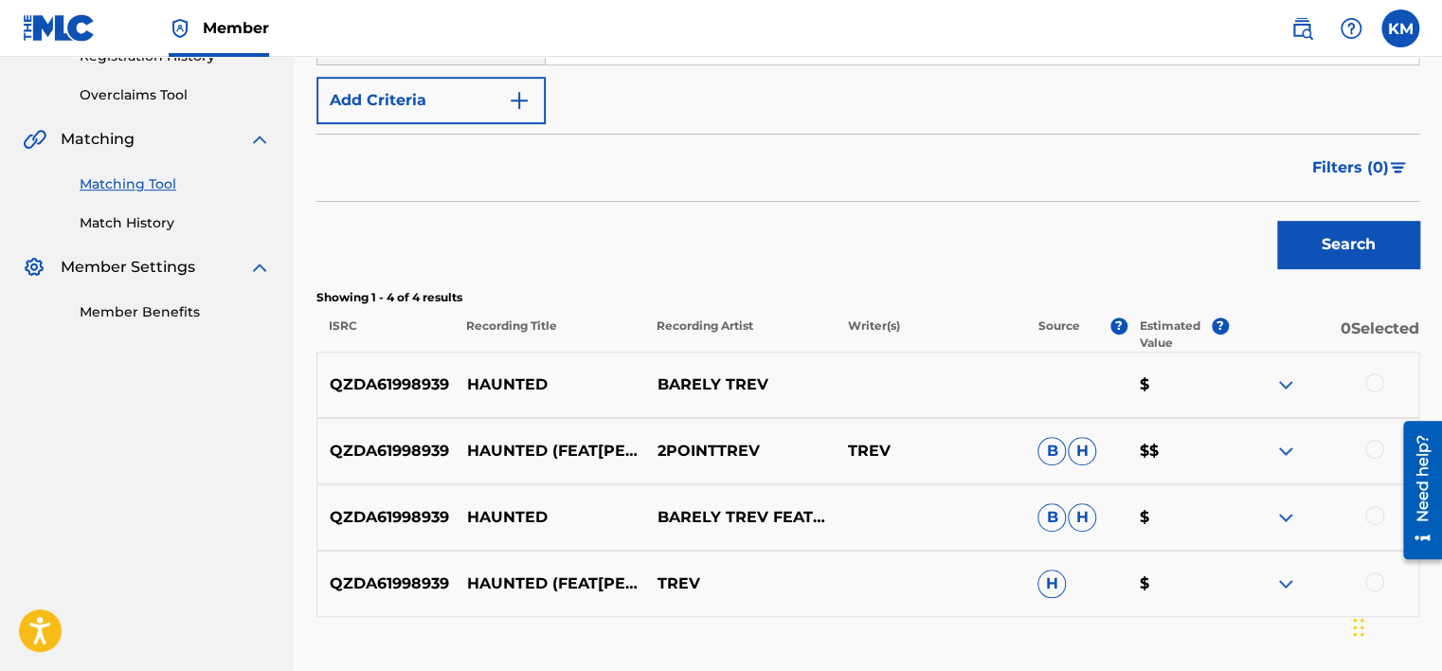
scroll to position [379, 0]
drag, startPoint x: 470, startPoint y: 511, endPoint x: 765, endPoint y: 501, distance: 295.7
click at [765, 501] on div "QZDA61998939 HAUNTED BARELY TREV FEATURING JENNA GRAVES B H $" at bounding box center [867, 516] width 1102 height 66
click at [1370, 383] on div at bounding box center [1374, 381] width 19 height 19
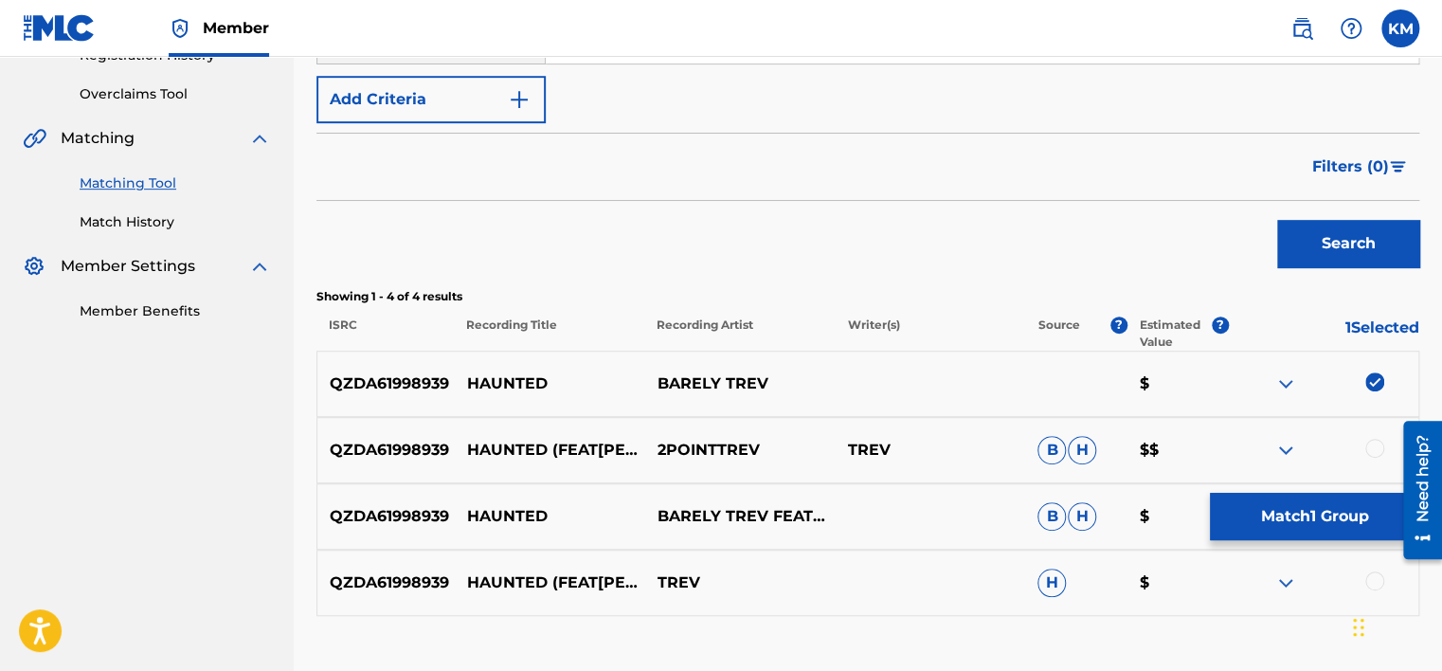
click at [1373, 449] on div at bounding box center [1374, 448] width 19 height 19
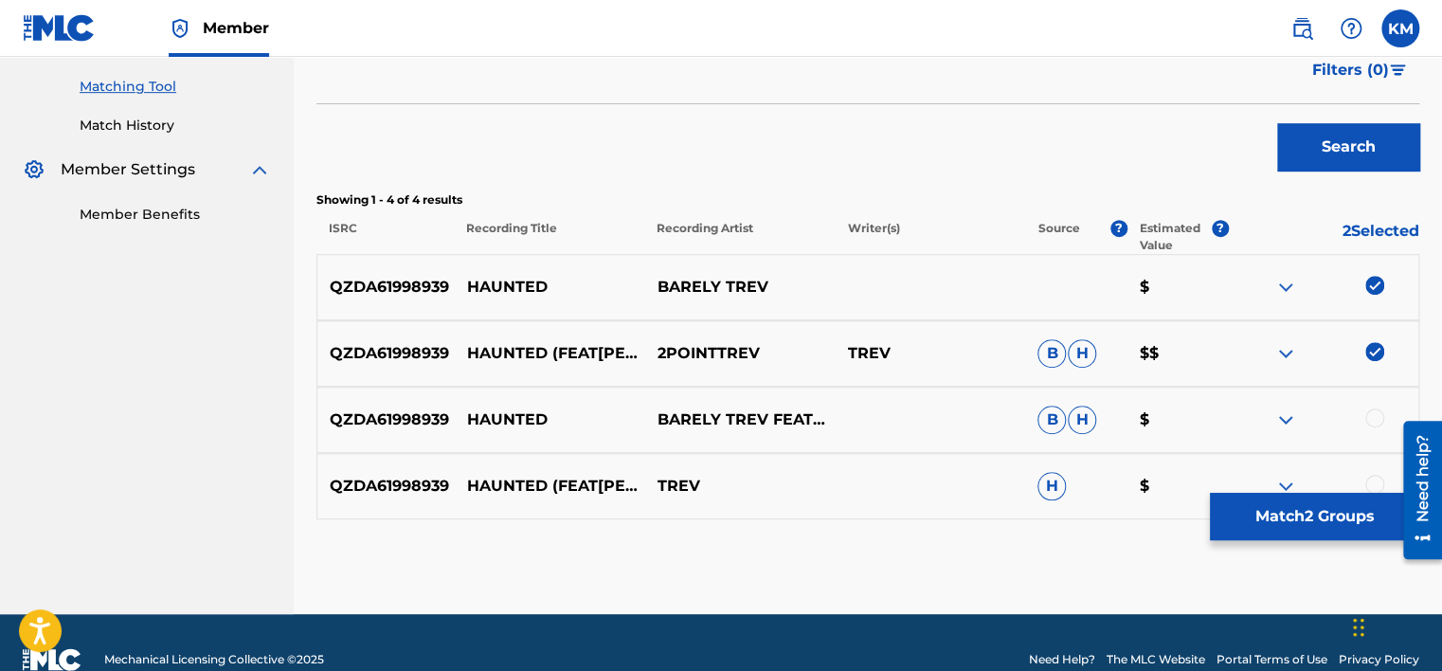
scroll to position [509, 0]
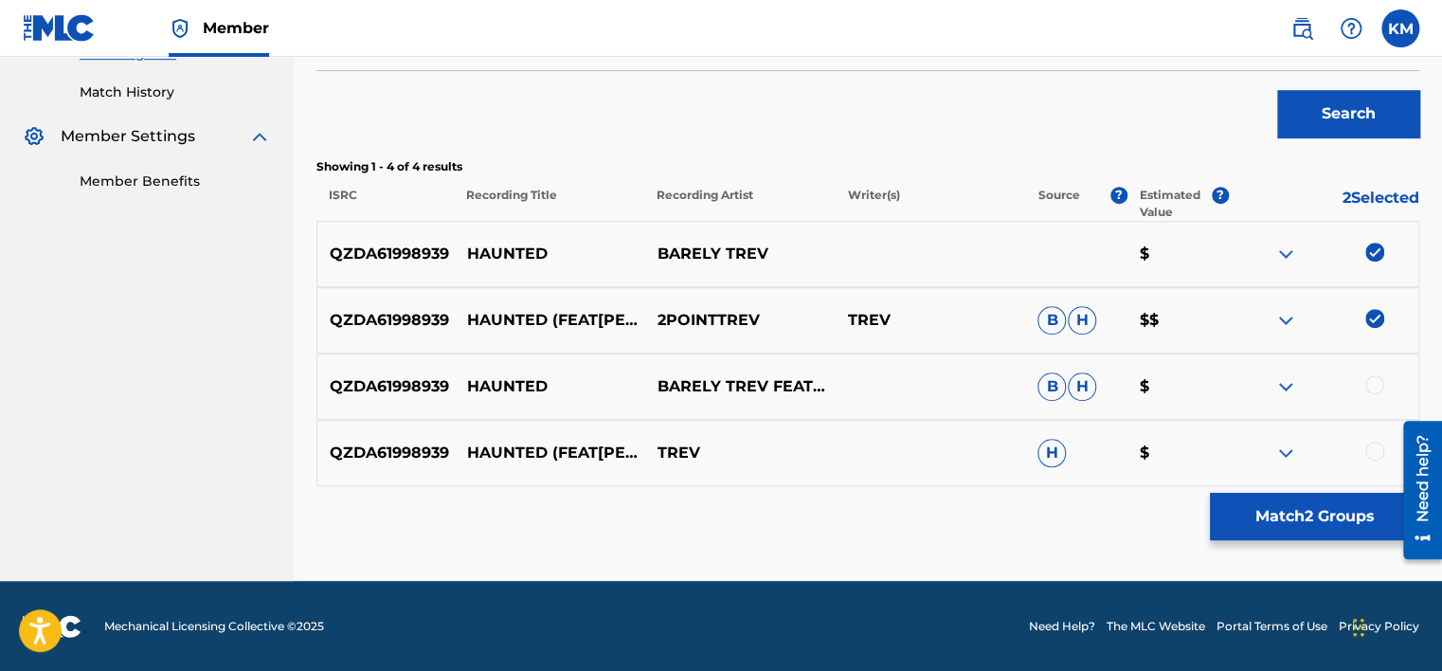
click at [1376, 385] on div at bounding box center [1374, 384] width 19 height 19
click at [1375, 453] on div at bounding box center [1374, 450] width 19 height 19
click at [1285, 504] on button "Match 4 Groups" at bounding box center [1313, 516] width 209 height 47
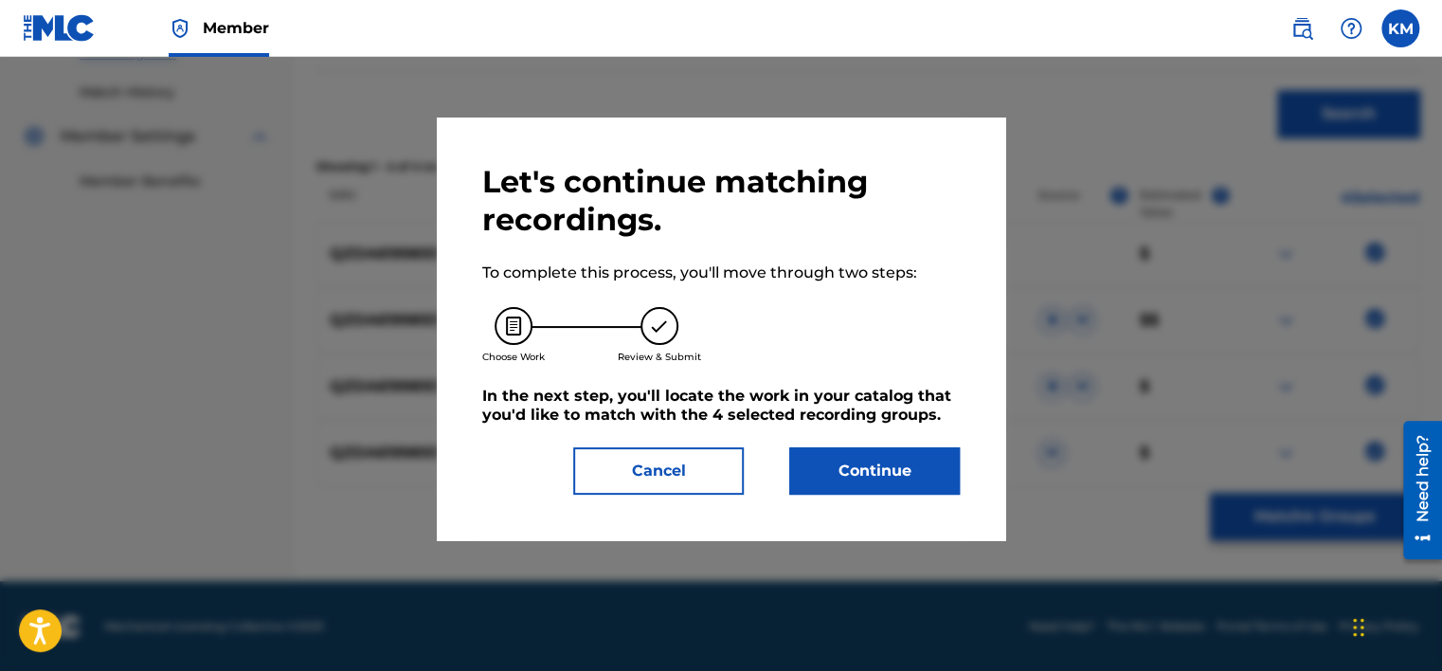
click at [899, 470] on button "Continue" at bounding box center [874, 470] width 170 height 47
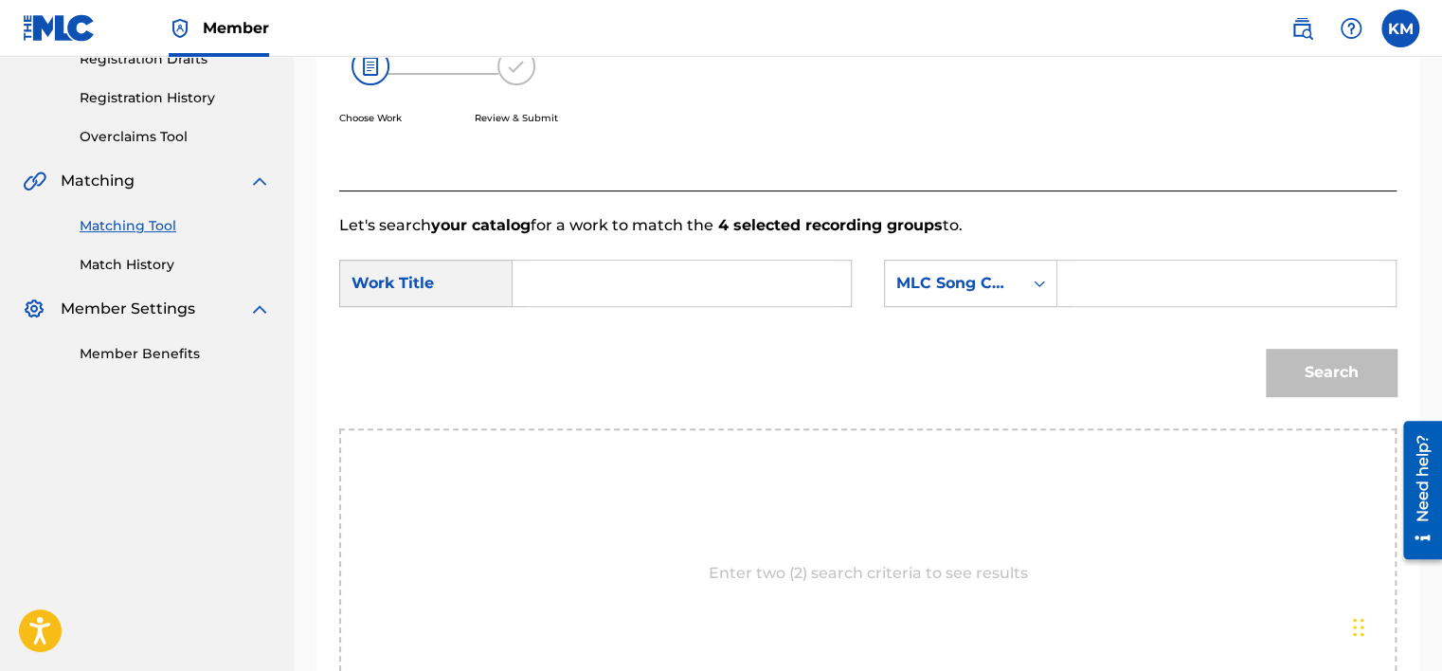
scroll to position [224, 0]
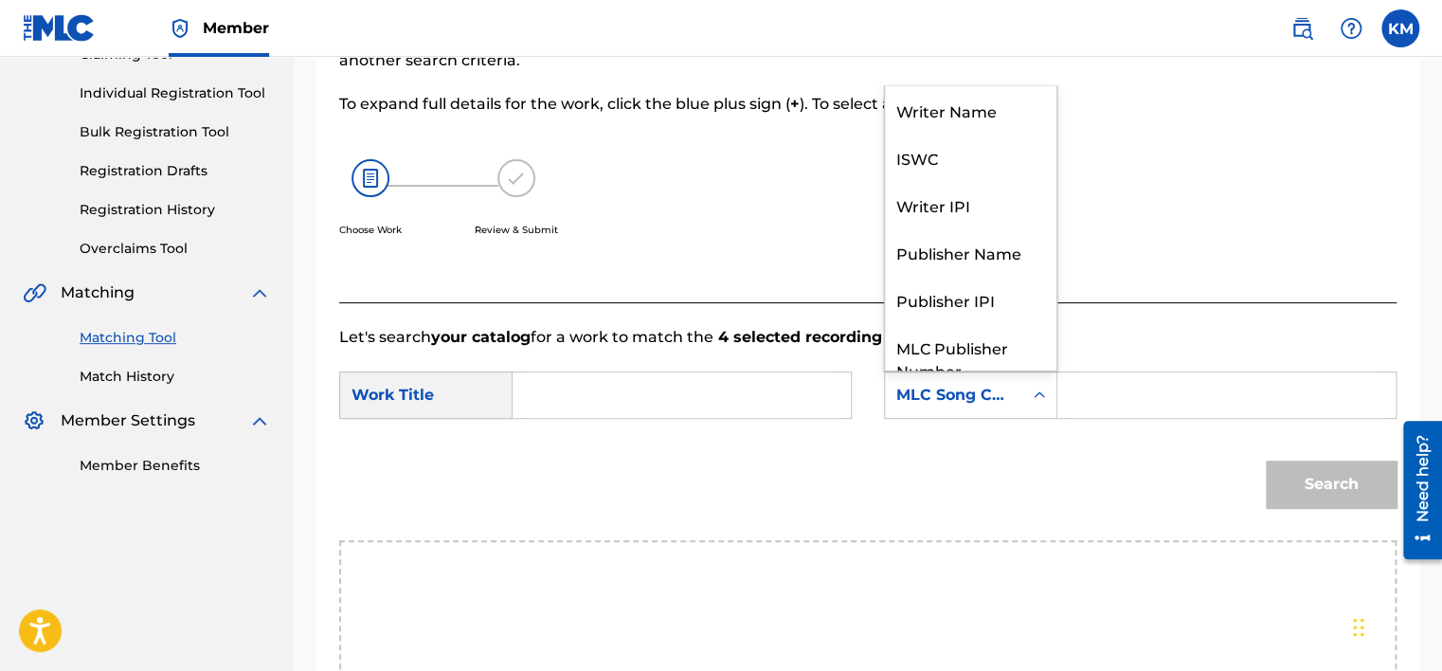
click at [1041, 392] on icon "Search Form" at bounding box center [1039, 394] width 19 height 19
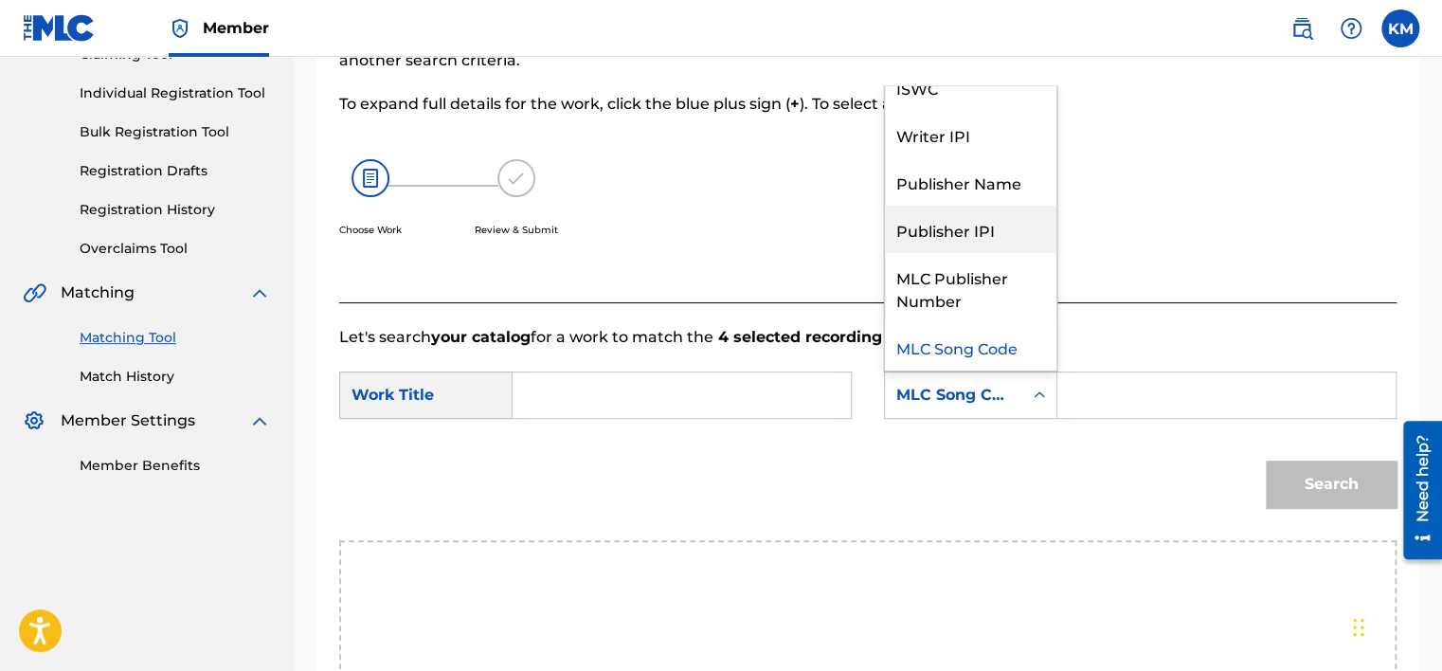
scroll to position [0, 0]
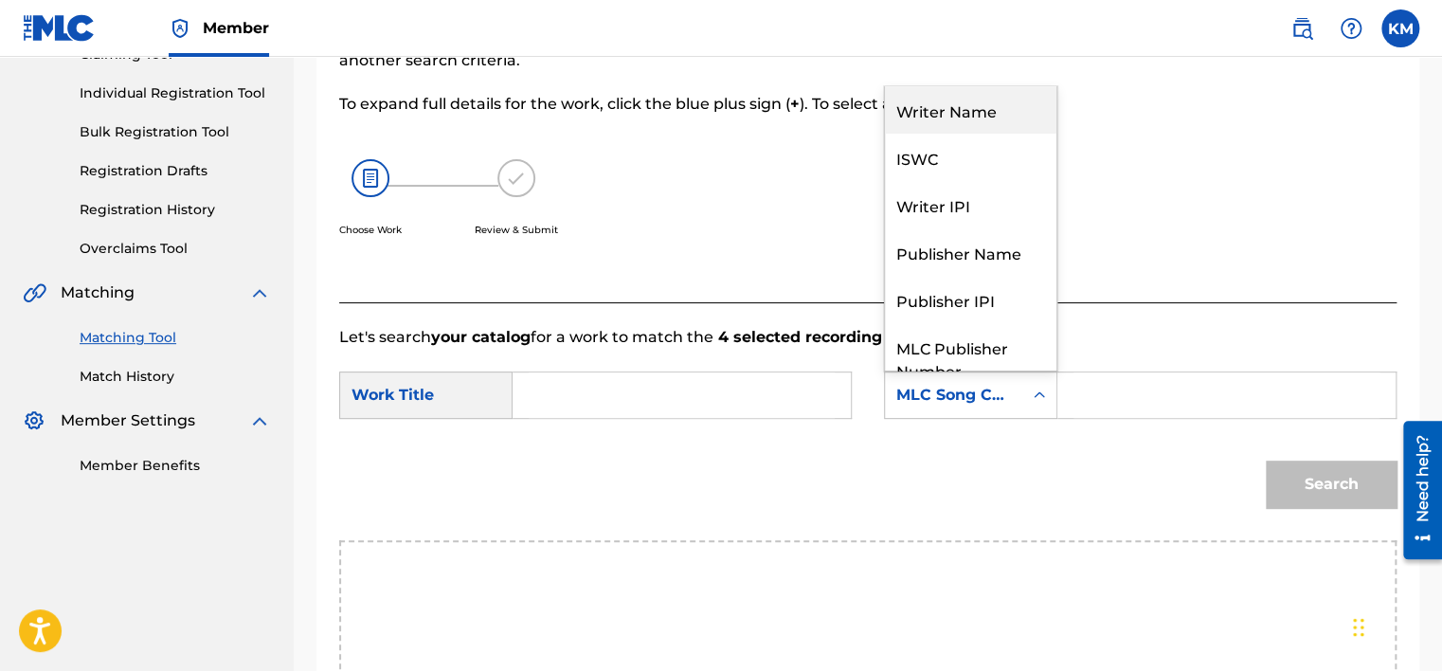
click at [980, 121] on div "Writer Name" at bounding box center [970, 109] width 171 height 47
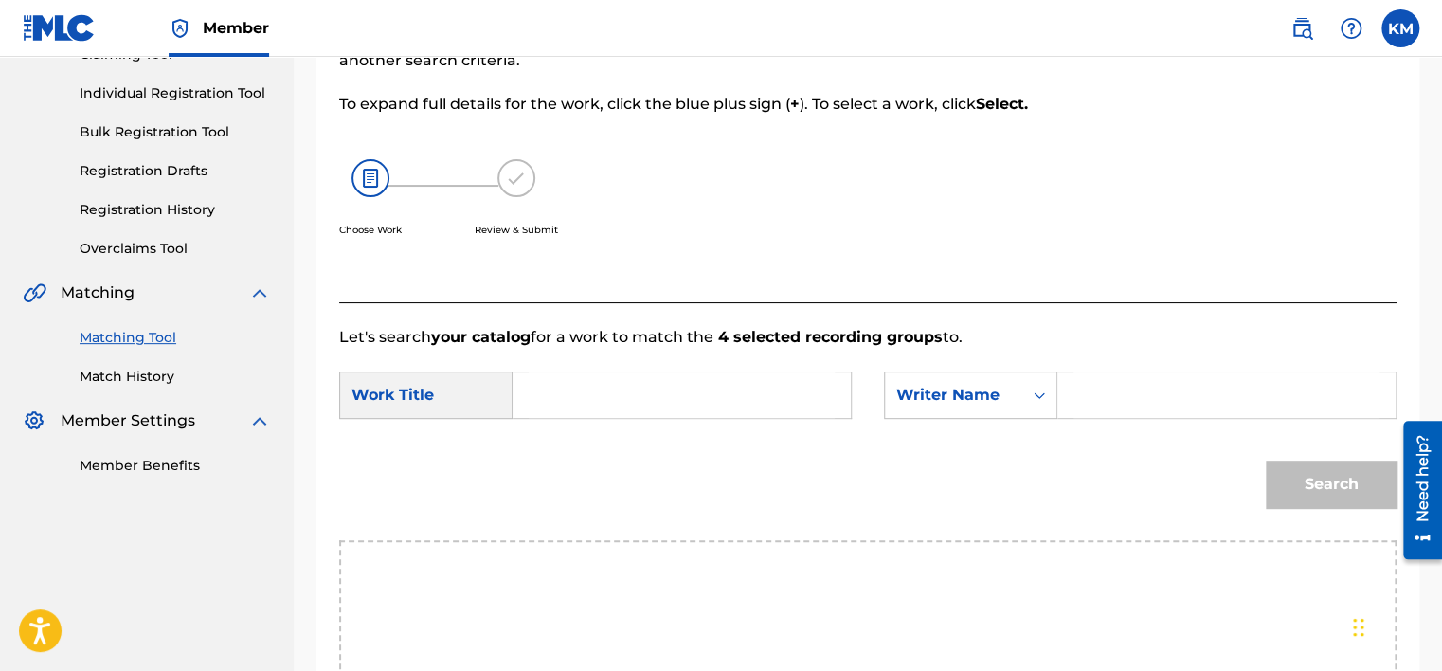
click at [1112, 405] on input "Search Form" at bounding box center [1226, 394] width 306 height 45
paste input "Siebold"
type input "Siebold"
click at [691, 391] on input "Search Form" at bounding box center [681, 394] width 306 height 45
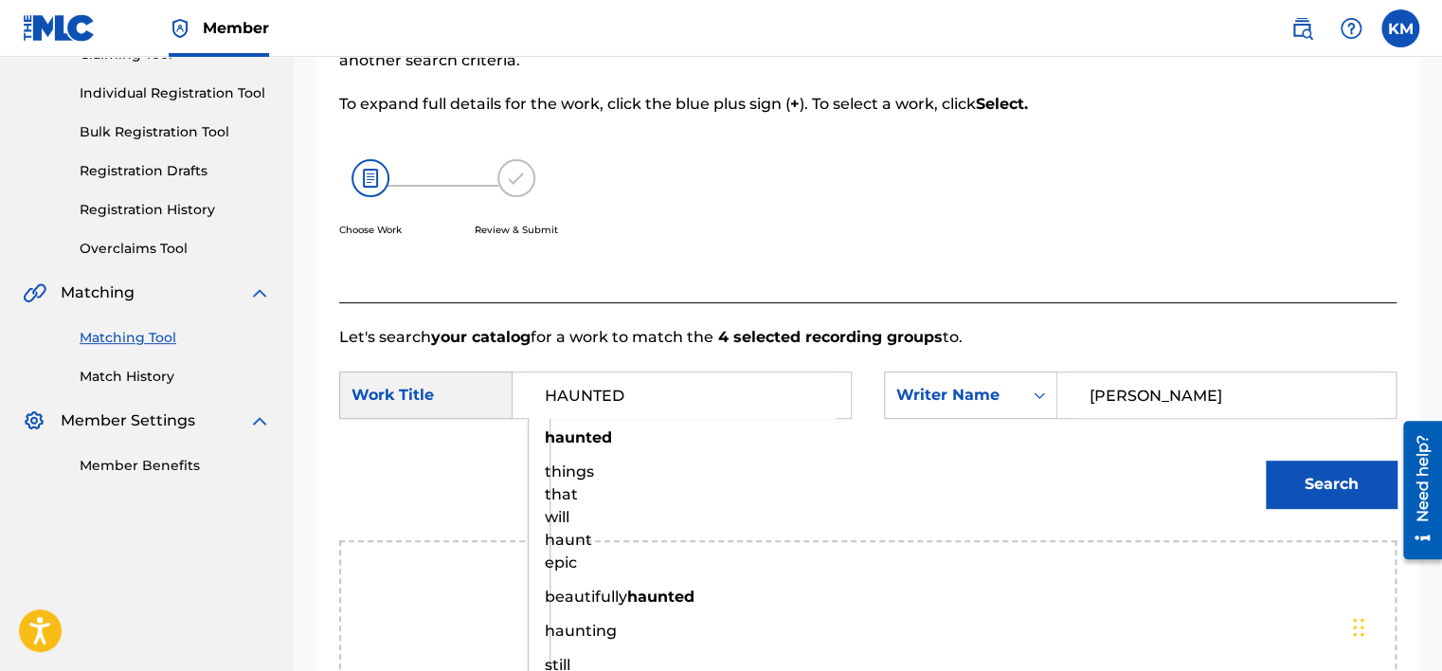
type input "HAUNTED"
click at [1265, 460] on button "Search" at bounding box center [1330, 483] width 131 height 47
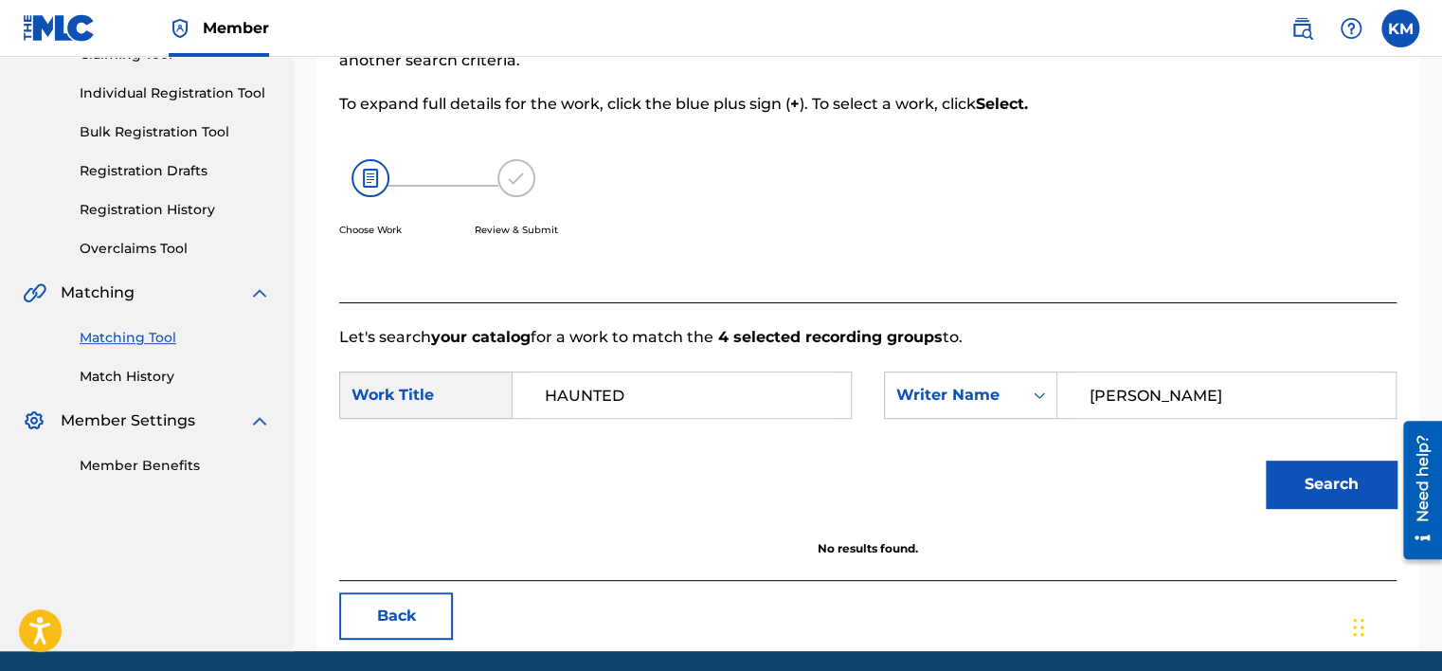
click at [102, 375] on link "Match History" at bounding box center [175, 377] width 191 height 20
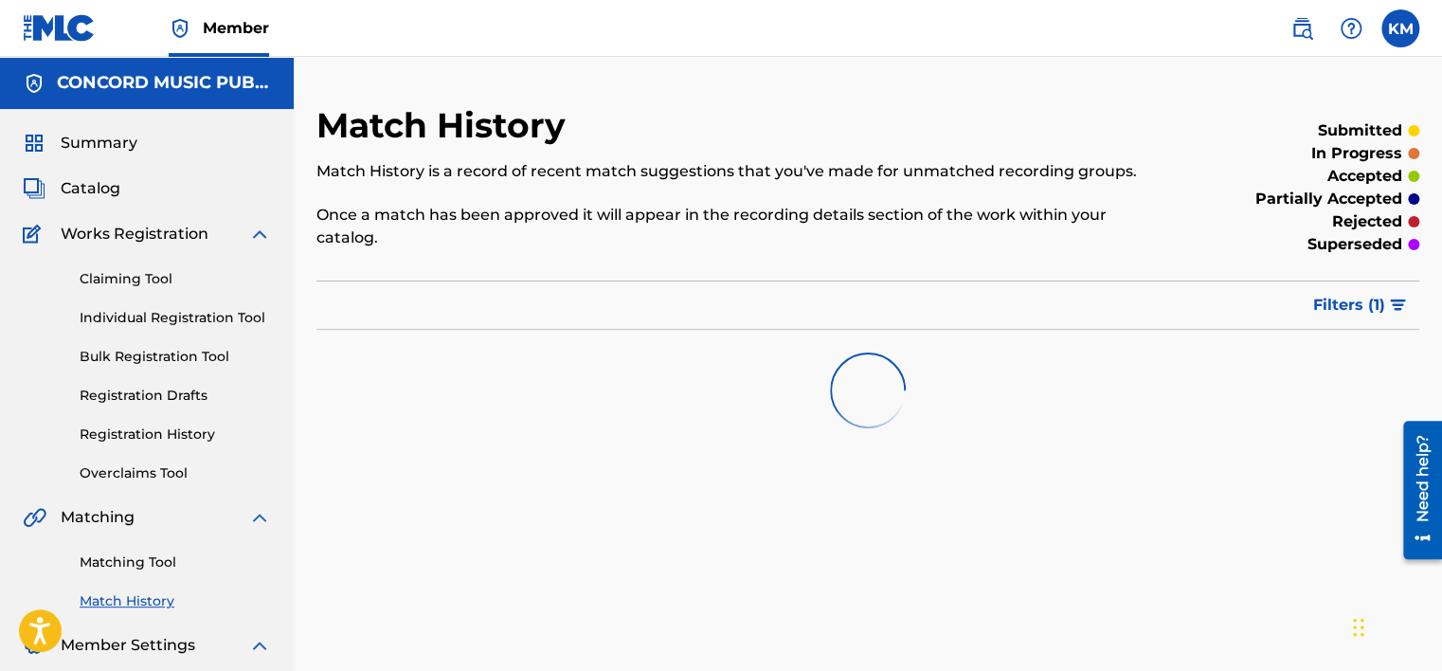
click at [162, 559] on link "Matching Tool" at bounding box center [175, 562] width 191 height 20
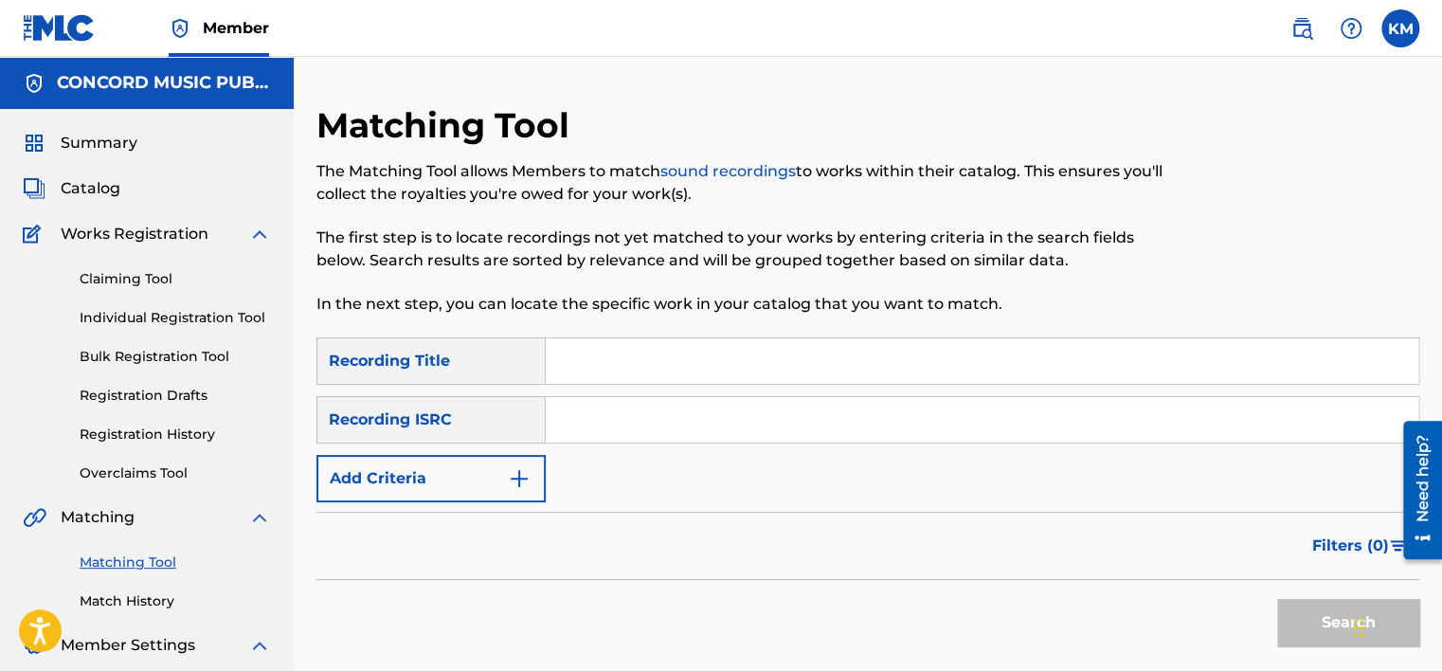
click at [655, 421] on input "Search Form" at bounding box center [982, 419] width 872 height 45
paste input "FR59R1804885"
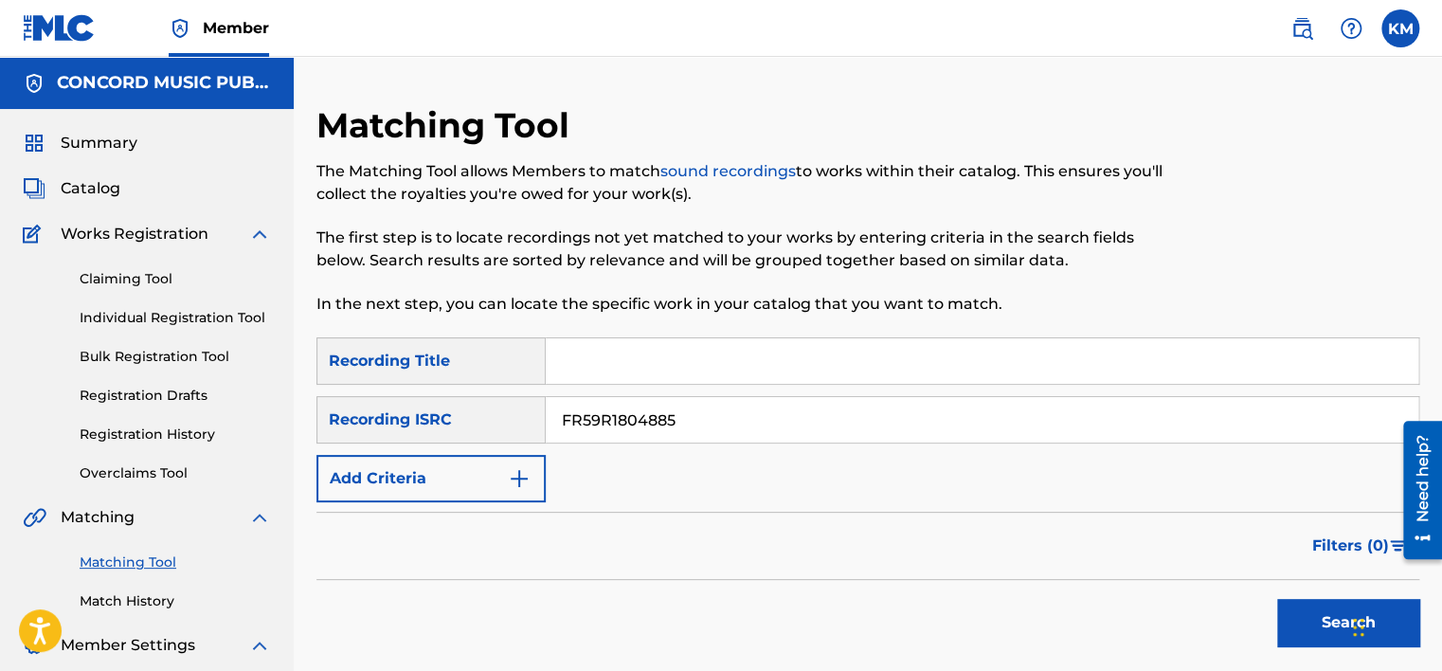
type input "FR59R1804885"
click at [1312, 618] on button "Search" at bounding box center [1348, 622] width 142 height 47
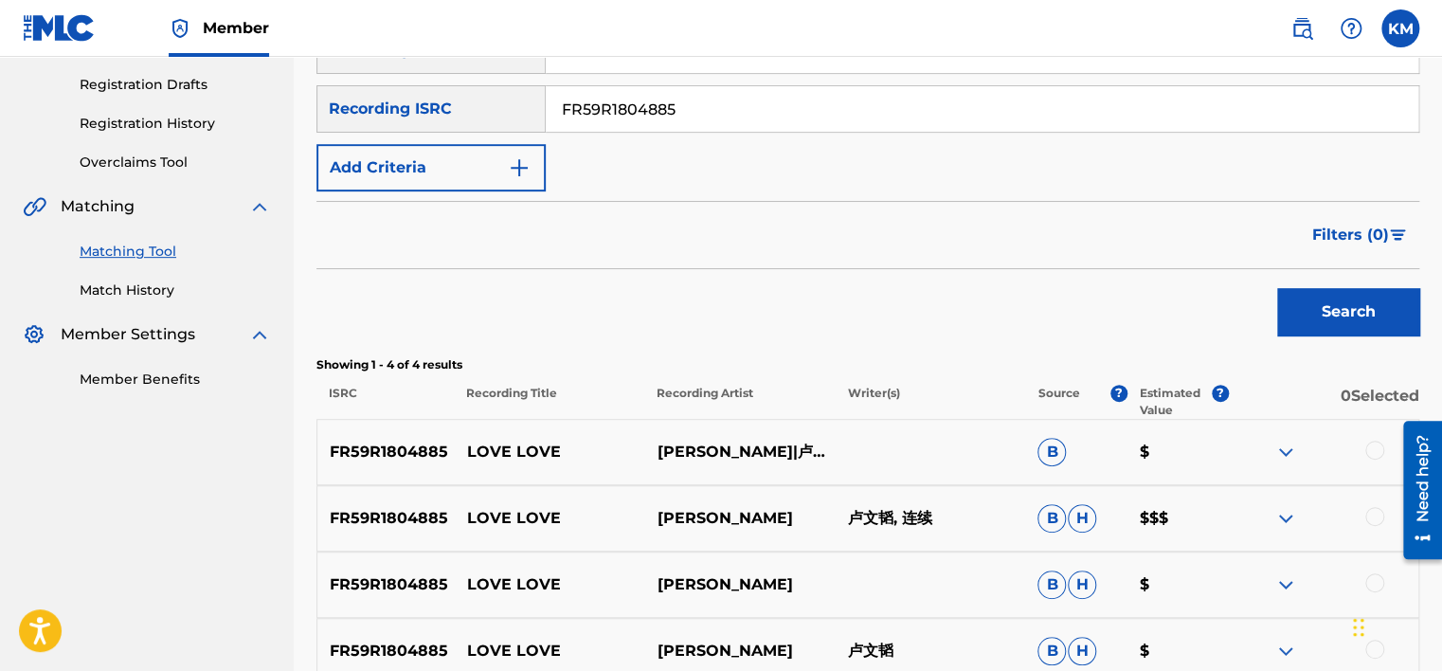
scroll to position [474, 0]
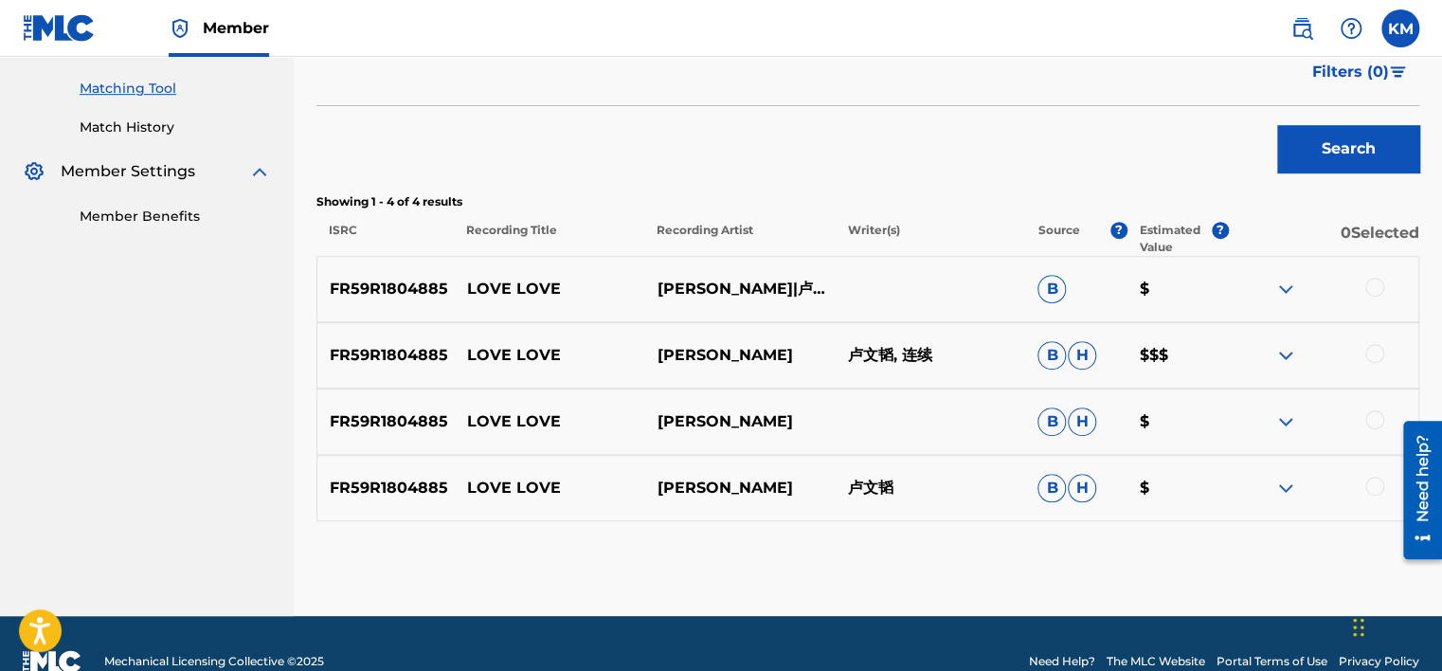
click at [1372, 284] on div at bounding box center [1374, 287] width 19 height 19
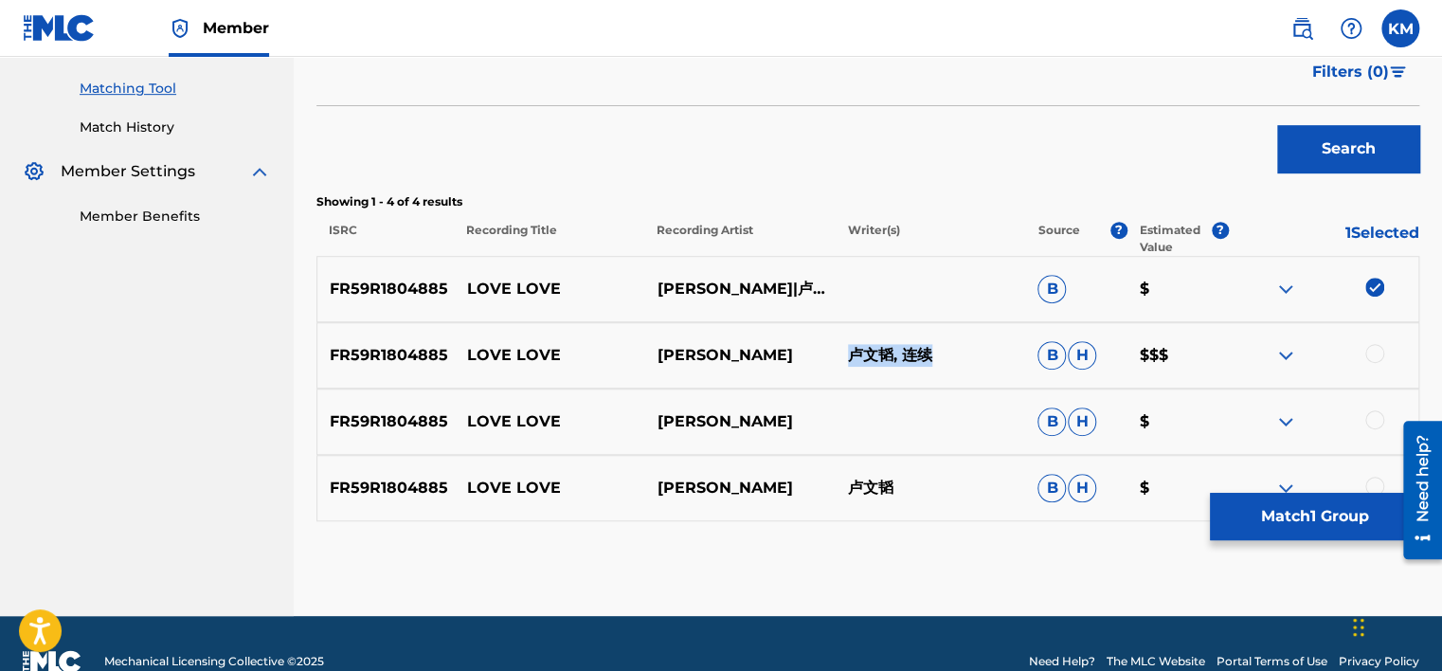
drag, startPoint x: 844, startPoint y: 352, endPoint x: 932, endPoint y: 355, distance: 88.1
click at [932, 355] on p "卢文韬, 连续" at bounding box center [929, 355] width 190 height 23
drag, startPoint x: 841, startPoint y: 478, endPoint x: 915, endPoint y: 476, distance: 73.9
click at [915, 476] on p "卢文韬" at bounding box center [929, 487] width 190 height 23
click at [898, 481] on p "Lu Wentao" at bounding box center [929, 487] width 190 height 23
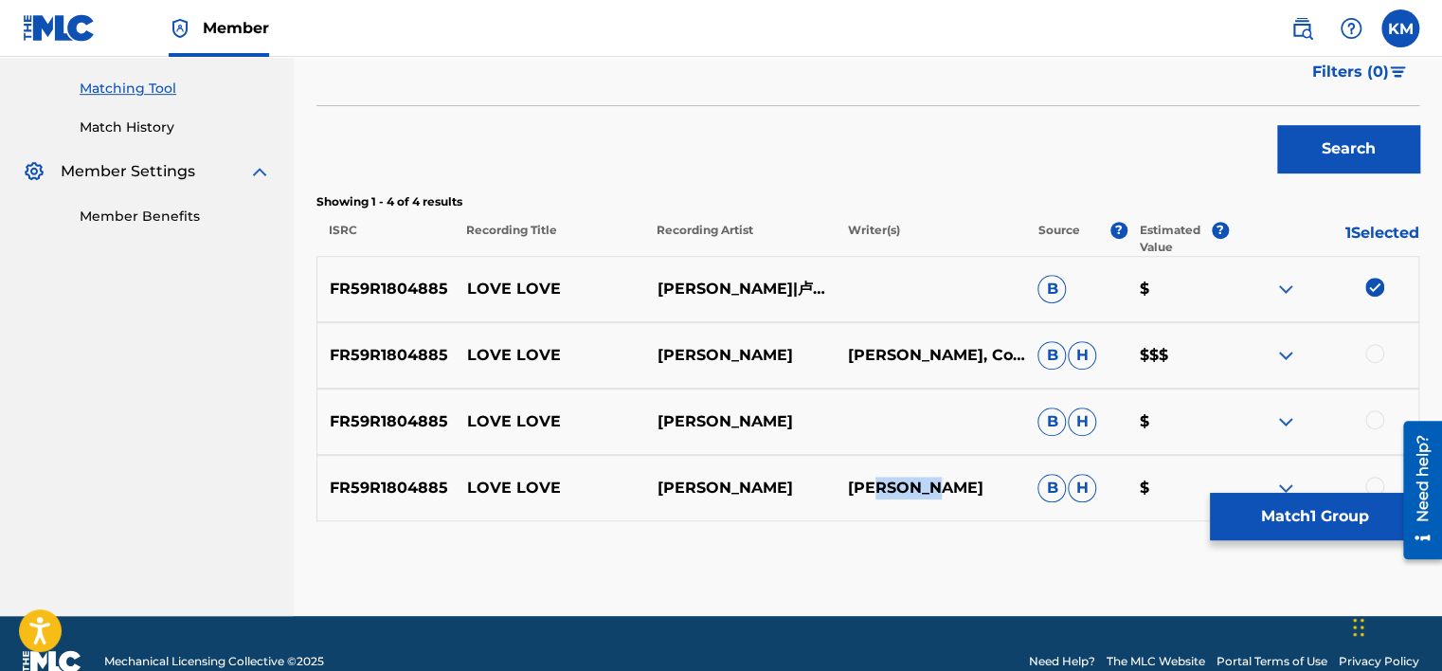
click at [898, 481] on p "Lu Wentao" at bounding box center [929, 487] width 190 height 23
click at [1370, 350] on div at bounding box center [1374, 353] width 19 height 19
click at [1375, 418] on div at bounding box center [1374, 419] width 19 height 19
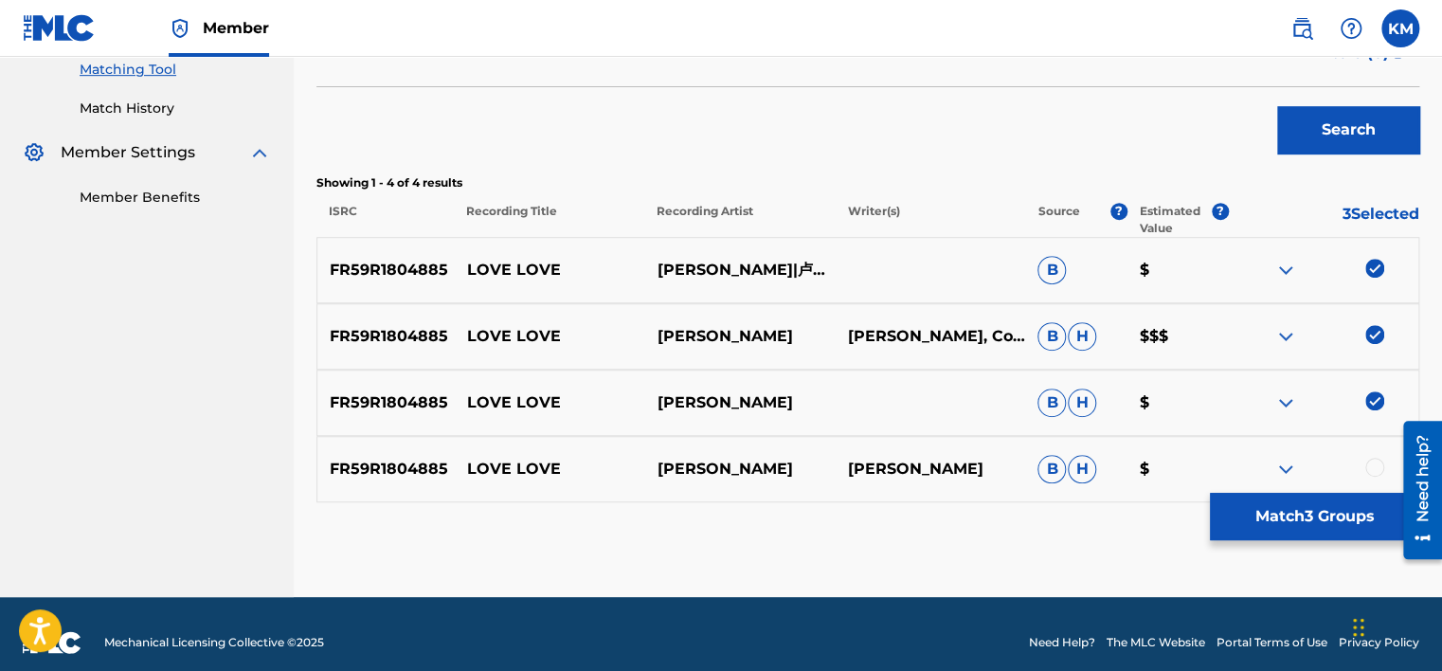
scroll to position [509, 0]
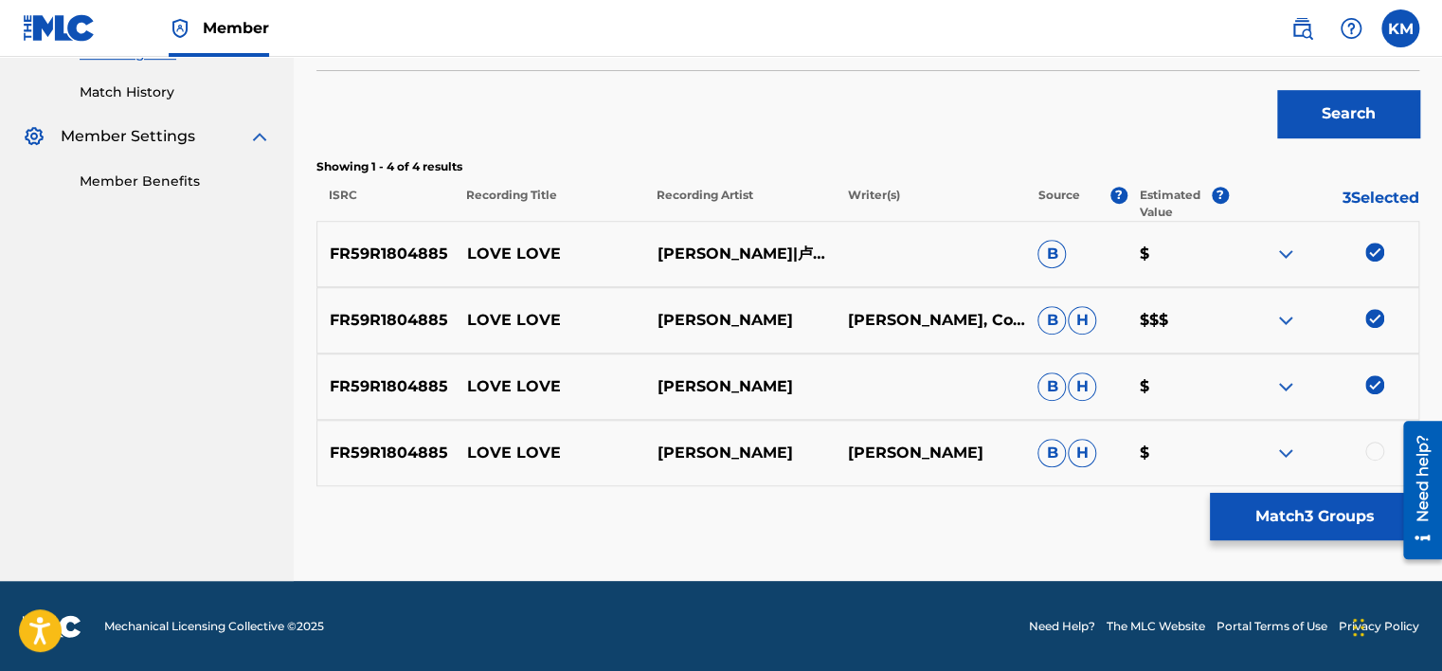
click at [1371, 448] on div at bounding box center [1374, 450] width 19 height 19
click at [1309, 513] on button "Match 4 Groups" at bounding box center [1313, 516] width 209 height 47
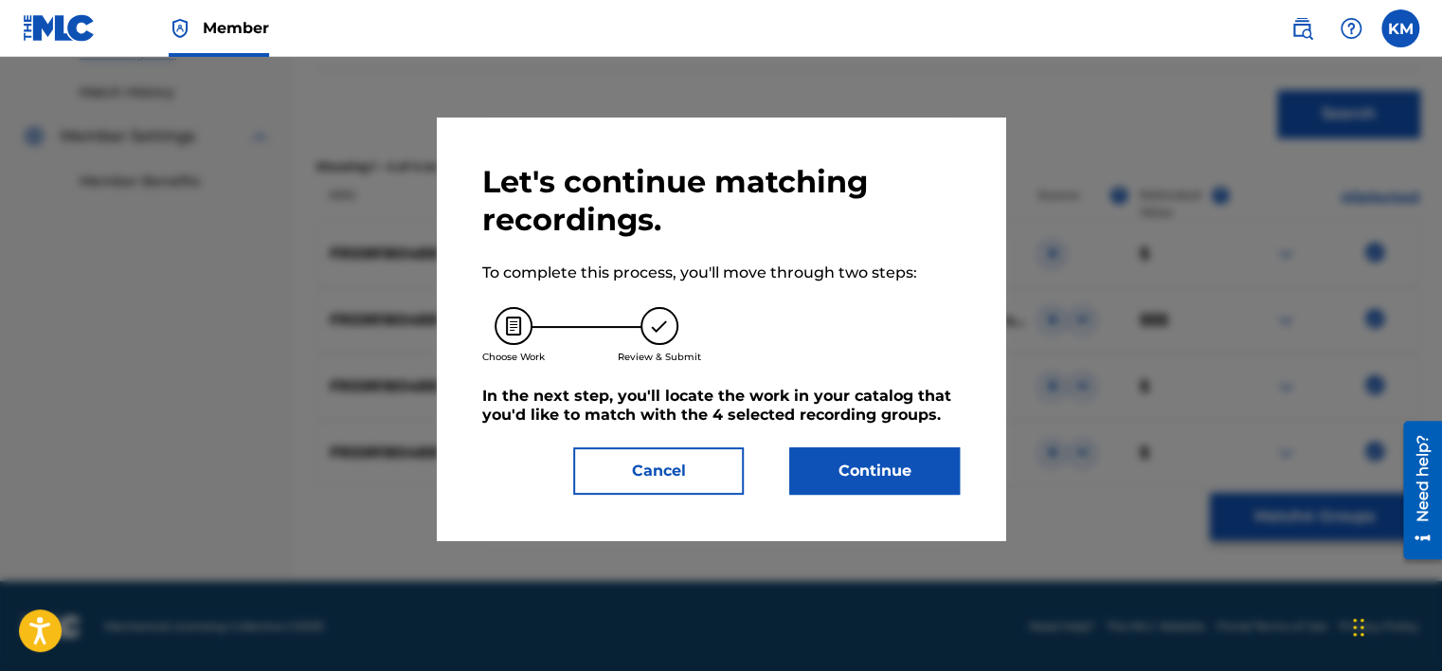
click at [854, 470] on button "Continue" at bounding box center [874, 470] width 170 height 47
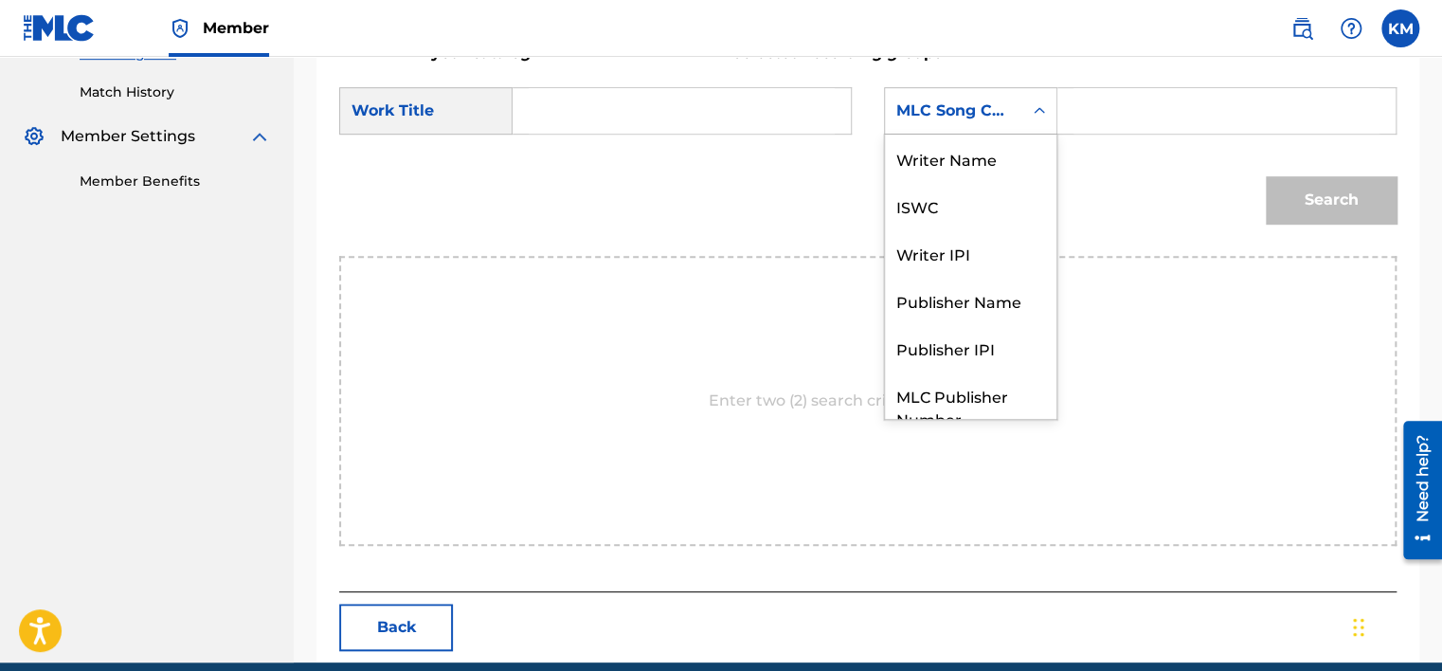
click at [1030, 110] on icon "Search Form" at bounding box center [1039, 110] width 19 height 19
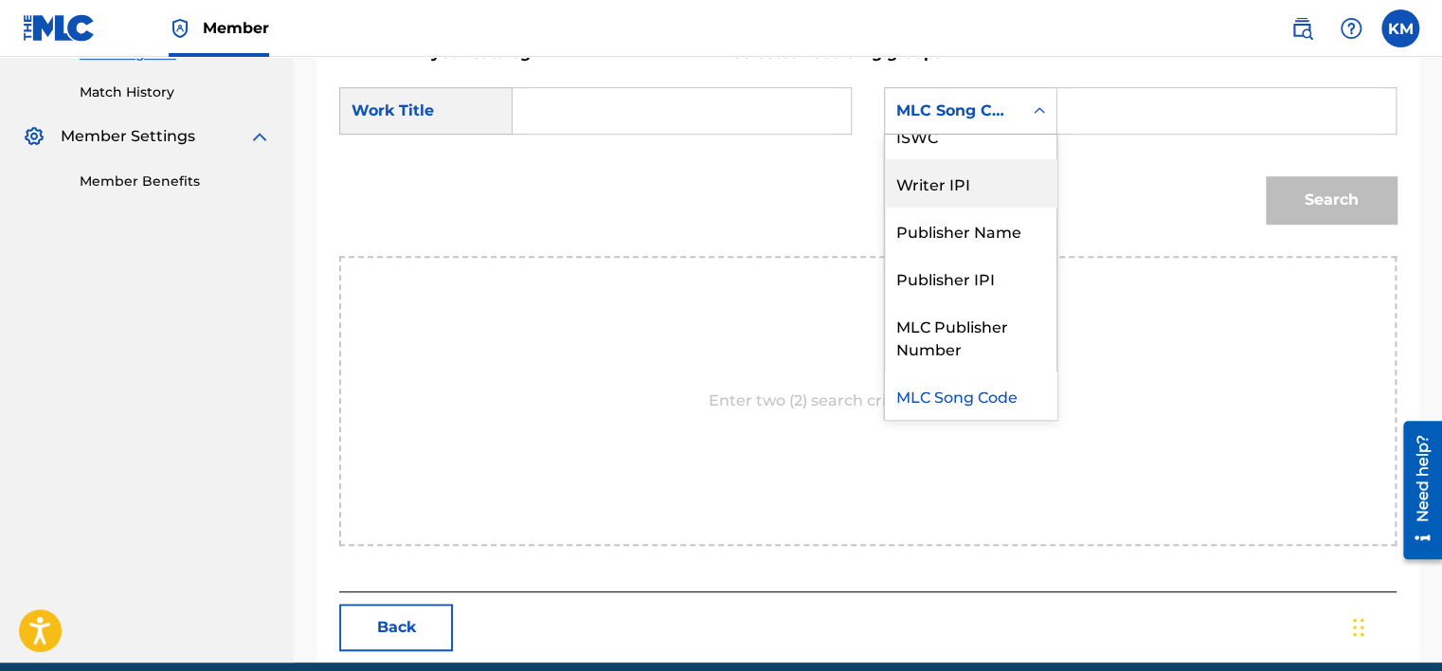
scroll to position [0, 0]
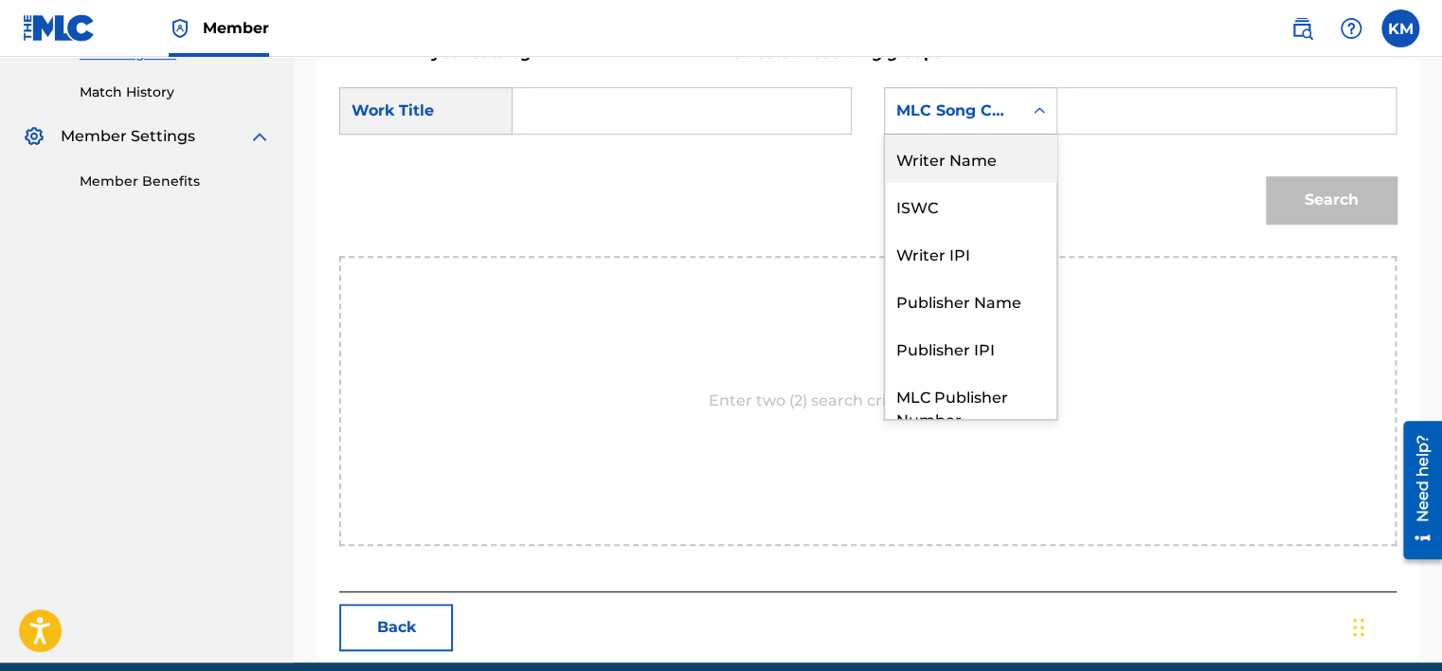
click at [985, 158] on div "Writer Name" at bounding box center [970, 157] width 171 height 47
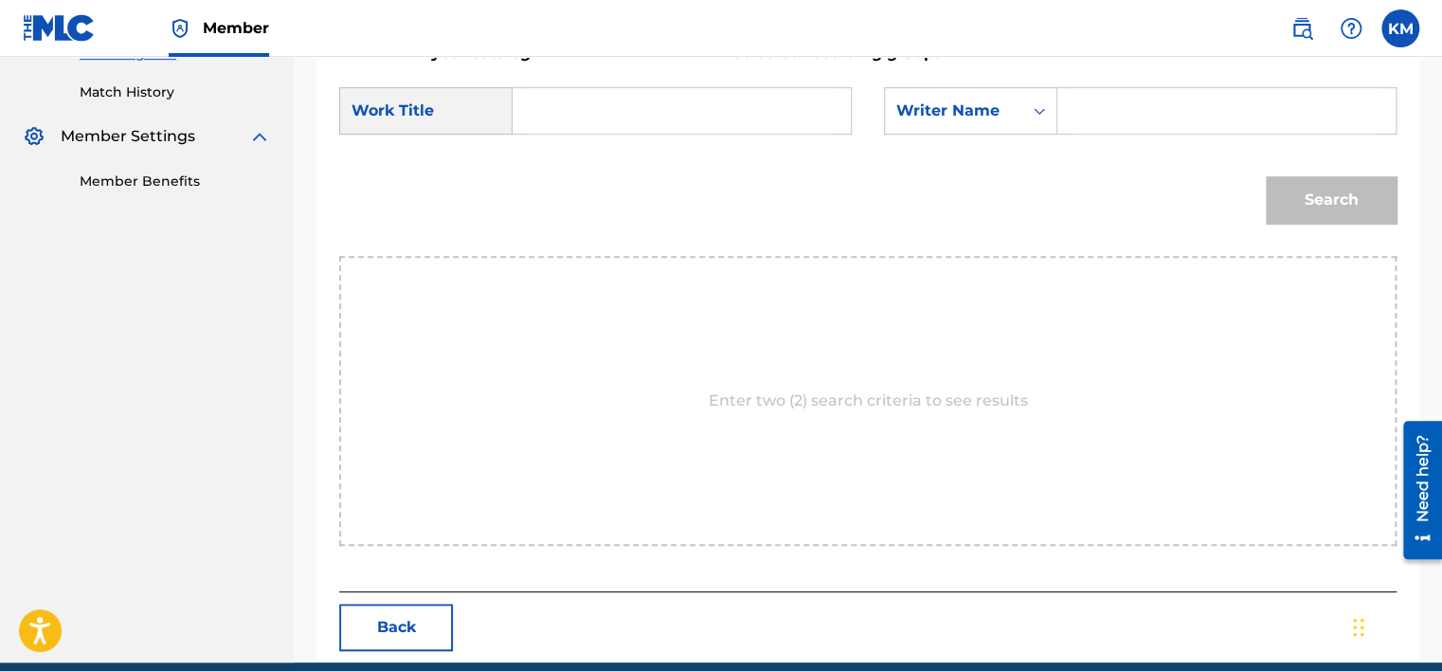
click at [1081, 112] on input "Search Form" at bounding box center [1226, 110] width 306 height 45
paste input "Wentao"
type input "Wentao"
click at [686, 99] on input "Search Form" at bounding box center [681, 110] width 306 height 45
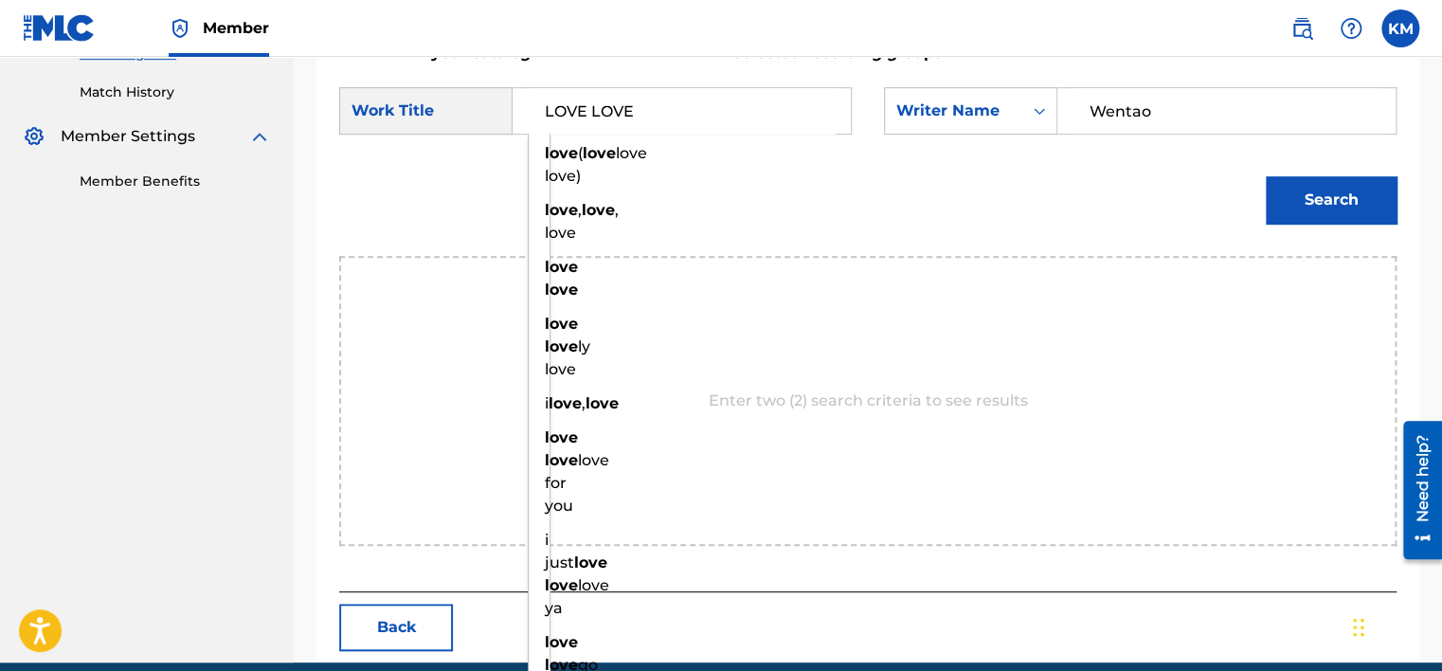
type input "LOVE LOVE"
click at [1265, 176] on button "Search" at bounding box center [1330, 199] width 131 height 47
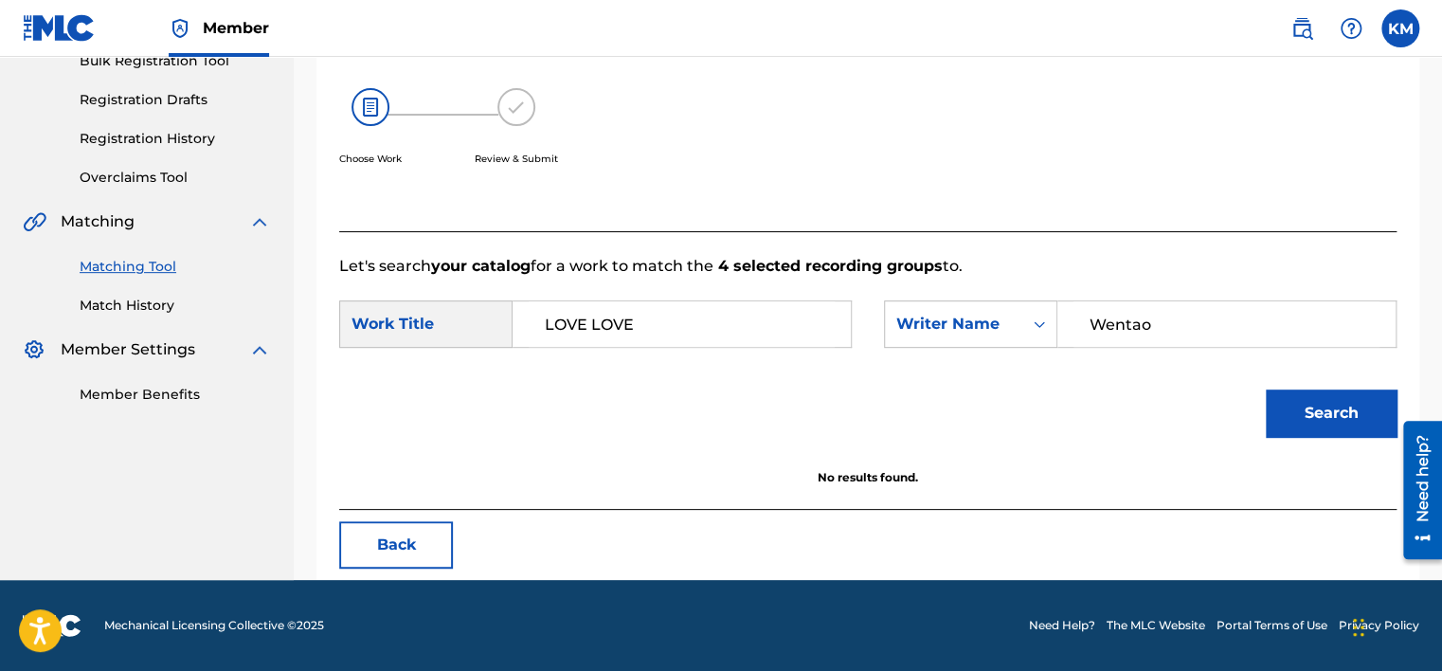
scroll to position [296, 0]
click at [1292, 404] on button "Search" at bounding box center [1330, 412] width 131 height 47
click at [104, 309] on link "Match History" at bounding box center [175, 306] width 191 height 20
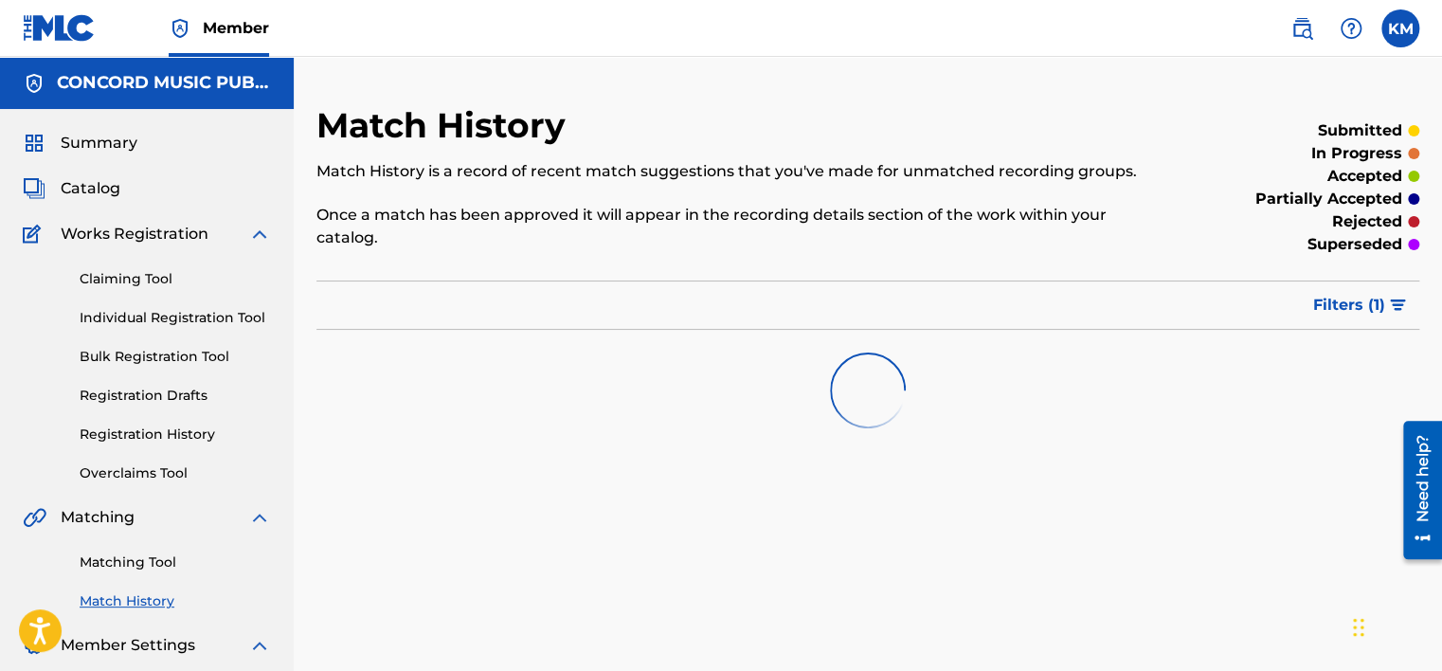
click at [145, 563] on link "Matching Tool" at bounding box center [175, 562] width 191 height 20
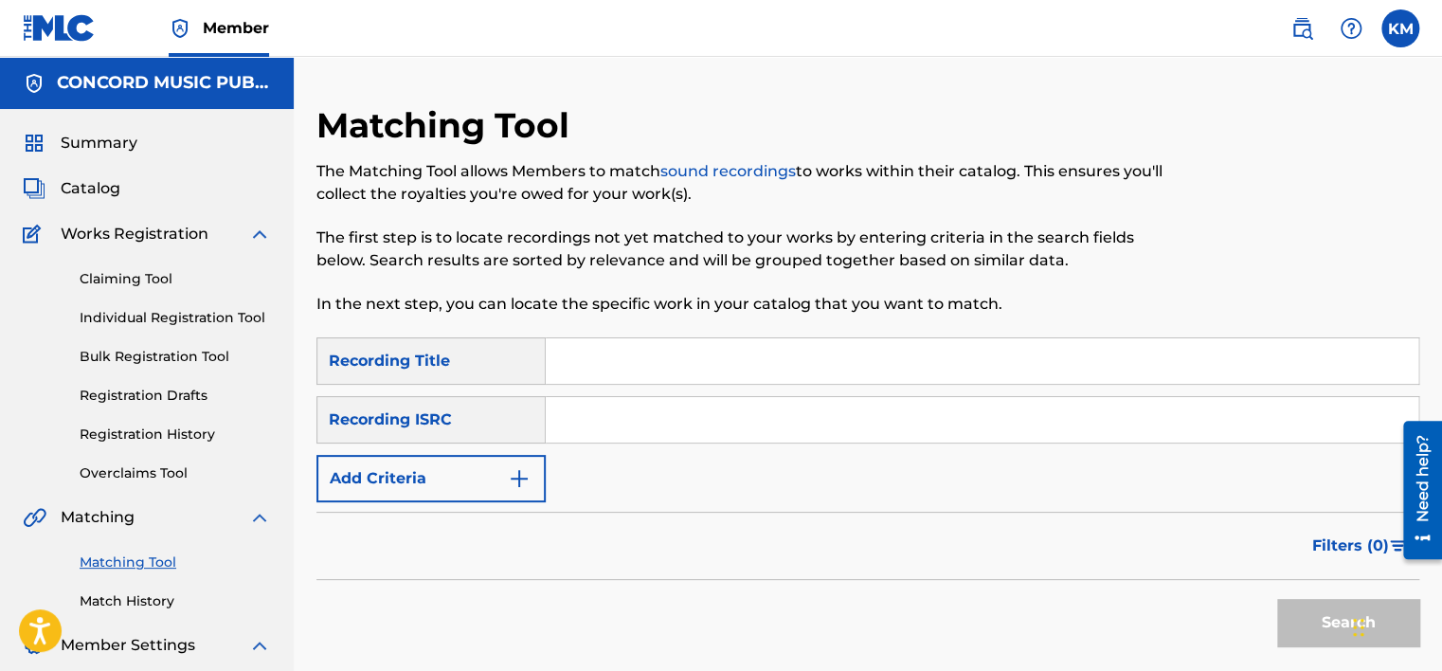
click at [639, 413] on input "Search Form" at bounding box center [982, 419] width 872 height 45
paste input "DEF059232010"
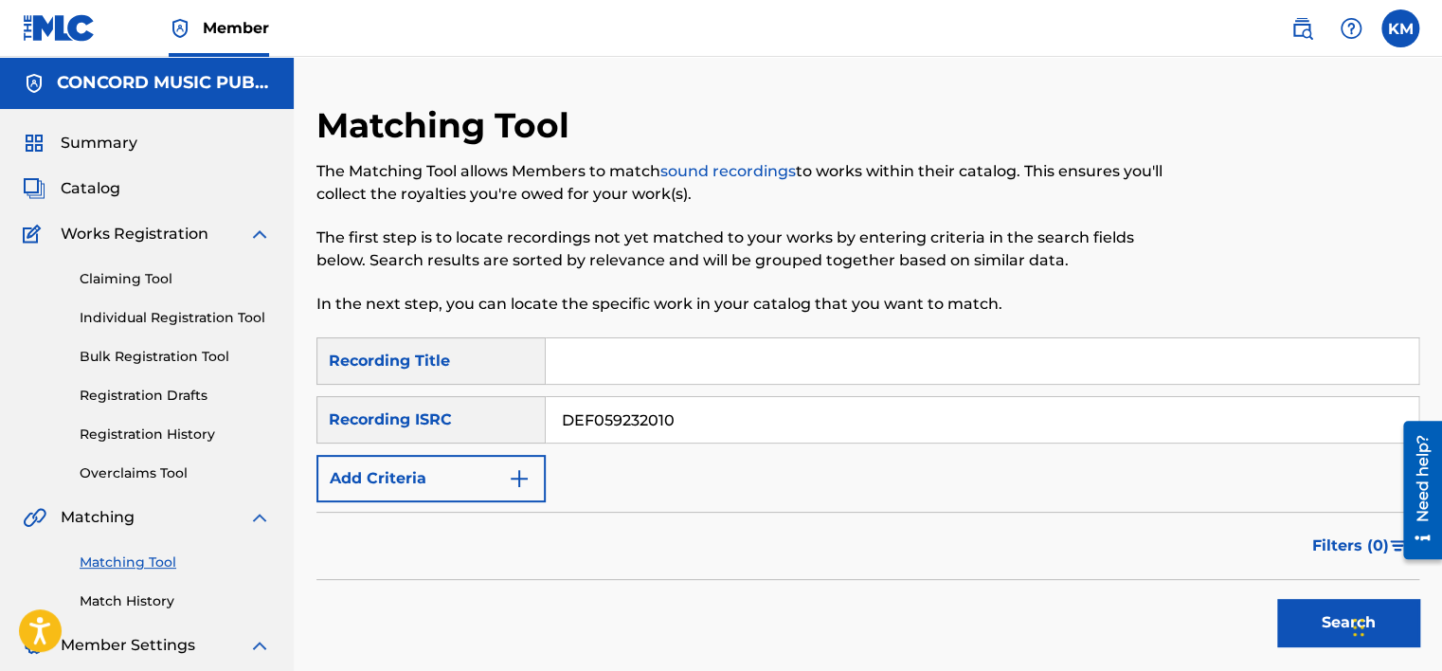
click at [1293, 613] on button "Search" at bounding box center [1348, 622] width 142 height 47
click at [575, 419] on input "DEF059232010" at bounding box center [982, 419] width 872 height 45
paste input "Q121750242"
type input "DEQ121750242"
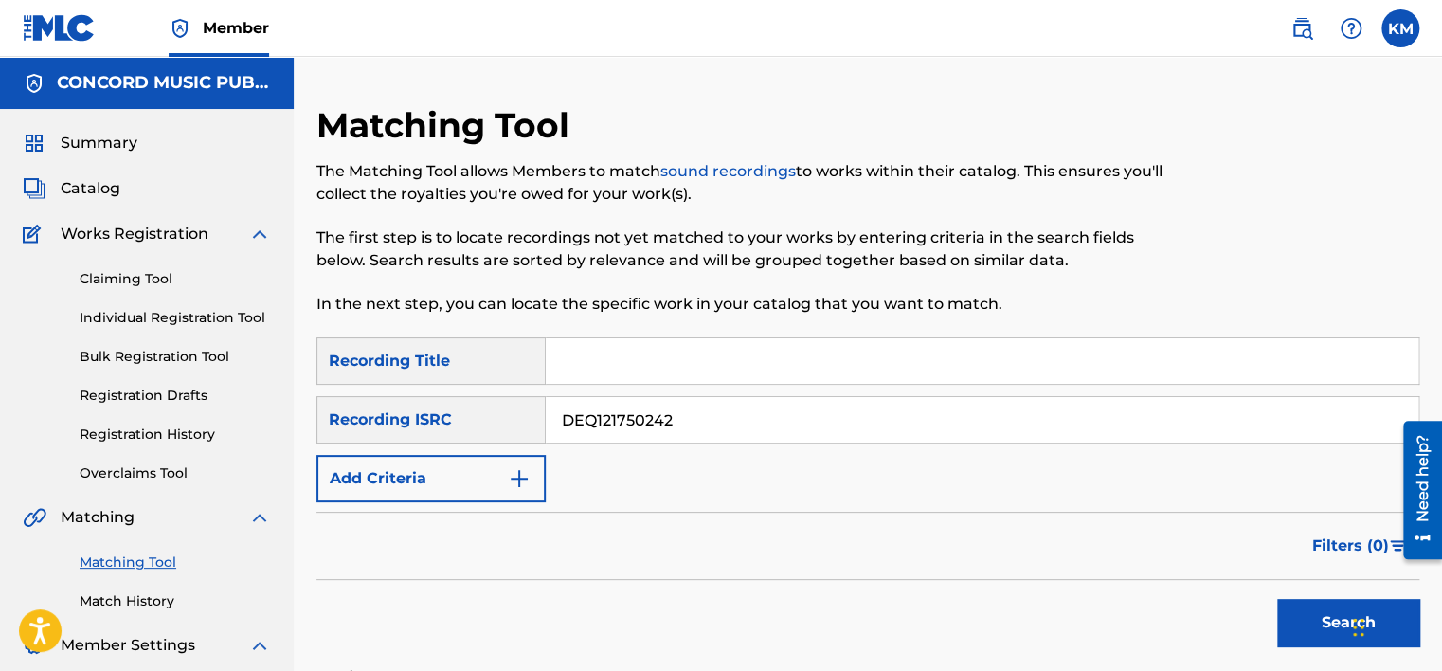
click at [1294, 618] on button "Search" at bounding box center [1348, 622] width 142 height 47
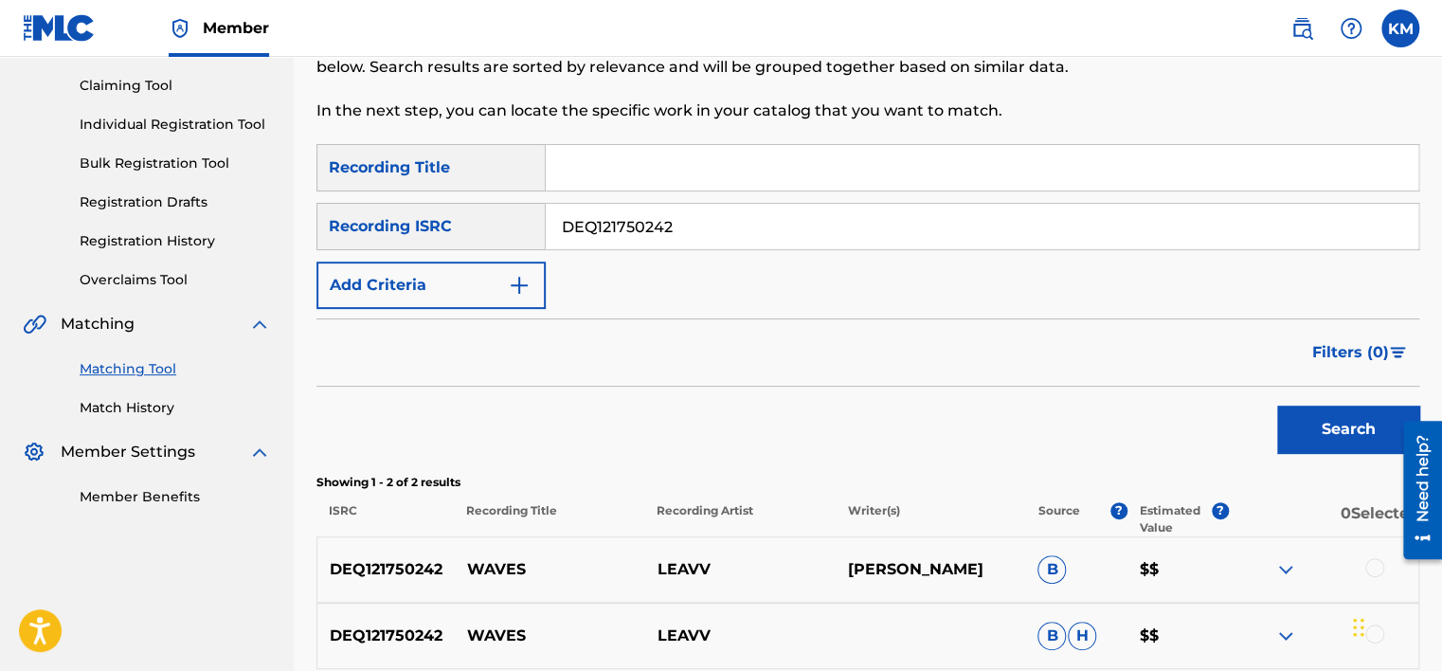
scroll to position [376, 0]
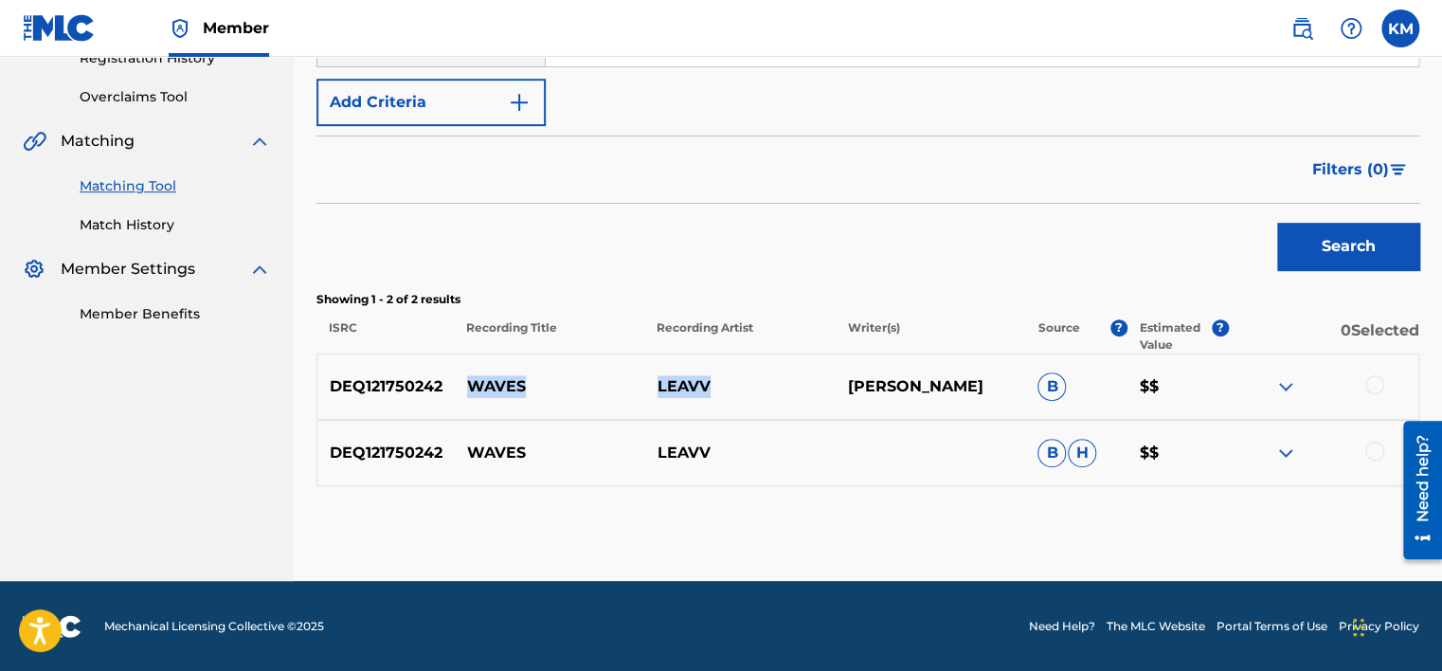
drag, startPoint x: 466, startPoint y: 379, endPoint x: 731, endPoint y: 368, distance: 265.4
click at [731, 379] on div "DEQ121750242 WAVES LEAVV CYRANO KAUL B $$" at bounding box center [867, 386] width 1102 height 66
click at [140, 226] on link "Match History" at bounding box center [175, 225] width 191 height 20
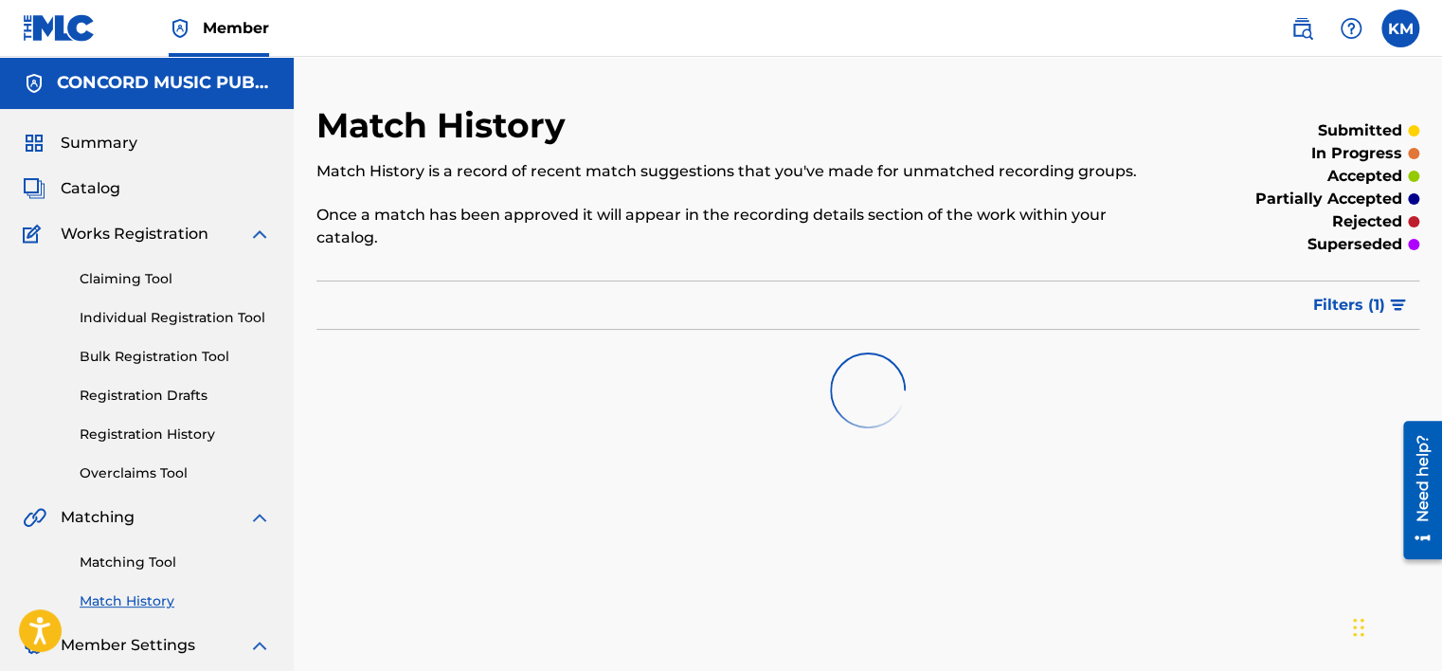
click at [141, 556] on link "Matching Tool" at bounding box center [175, 562] width 191 height 20
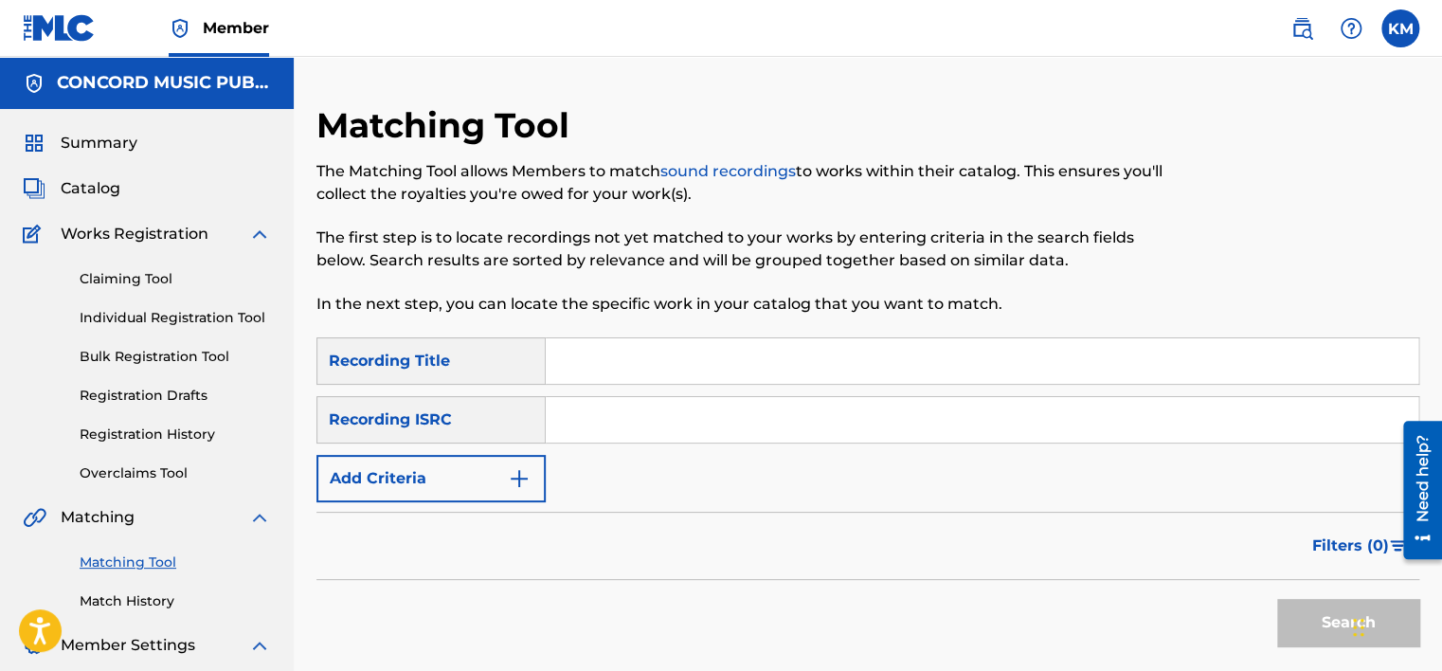
paste input "BEP011500462"
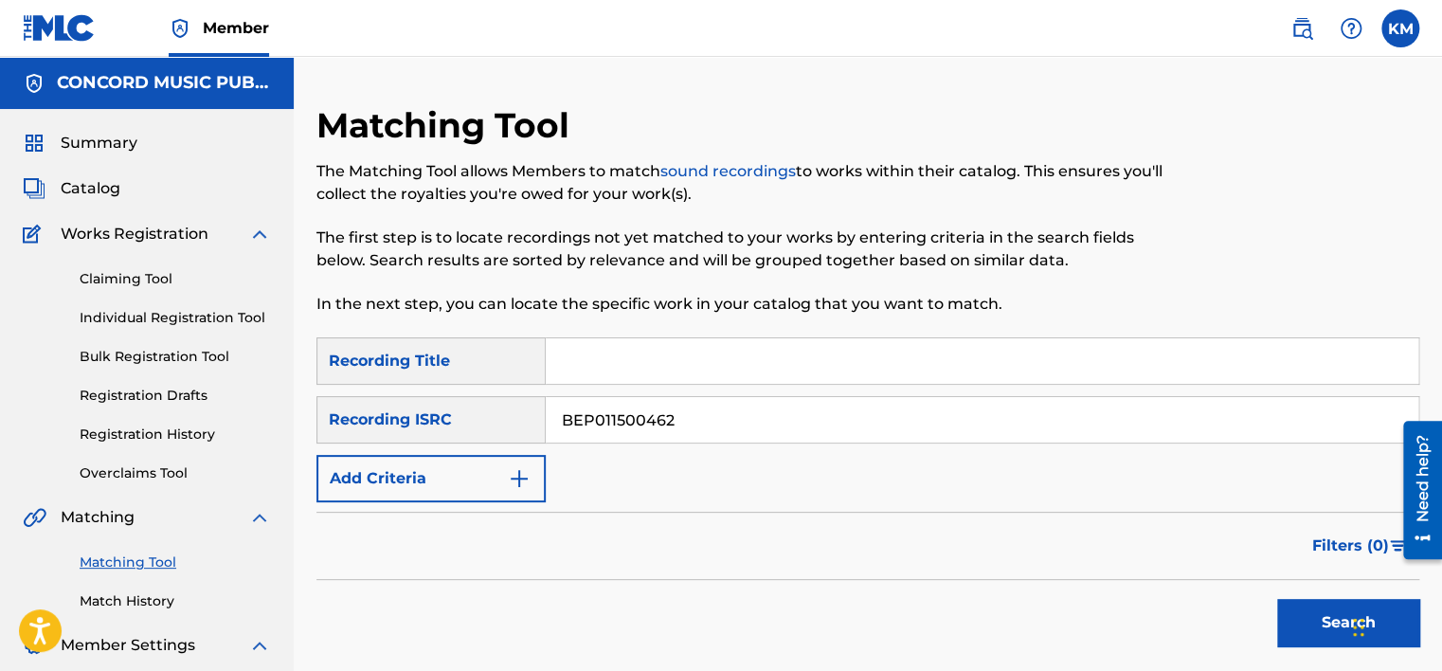
type input "BEP011500462"
click at [1293, 602] on button "Search" at bounding box center [1348, 622] width 142 height 47
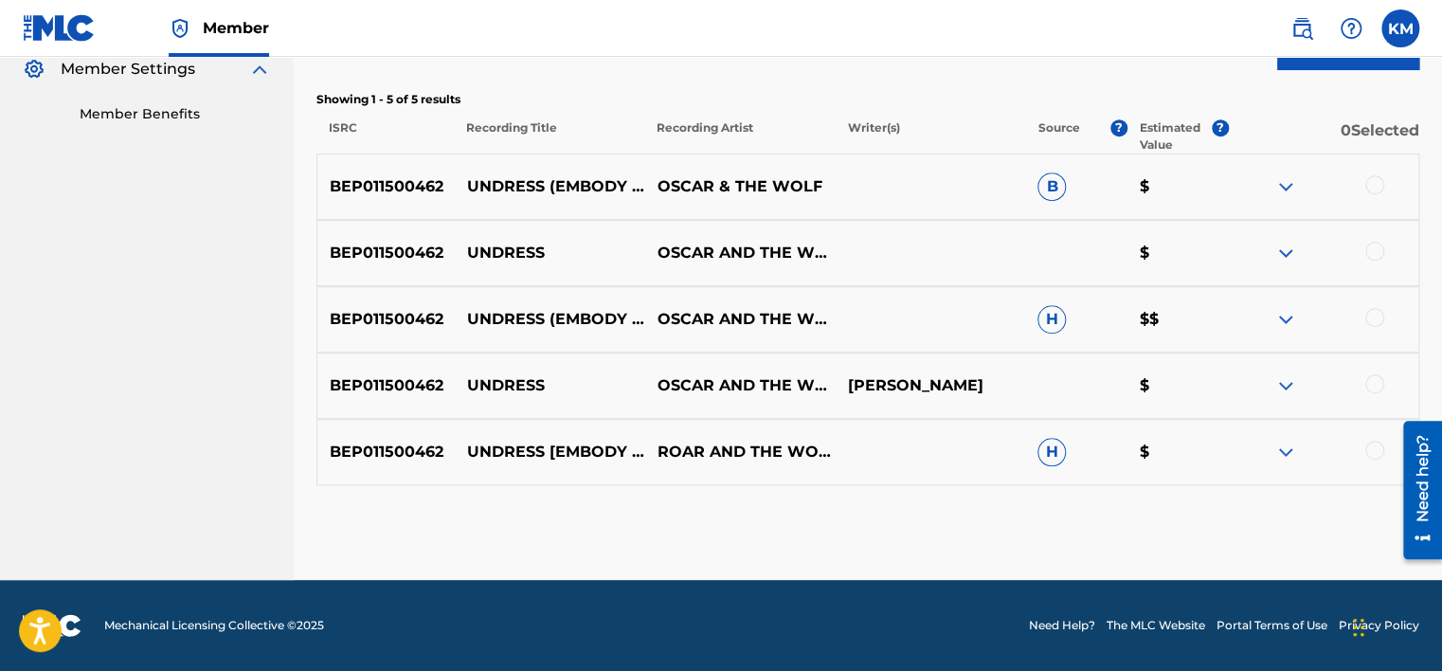
click at [1371, 446] on div at bounding box center [1374, 449] width 19 height 19
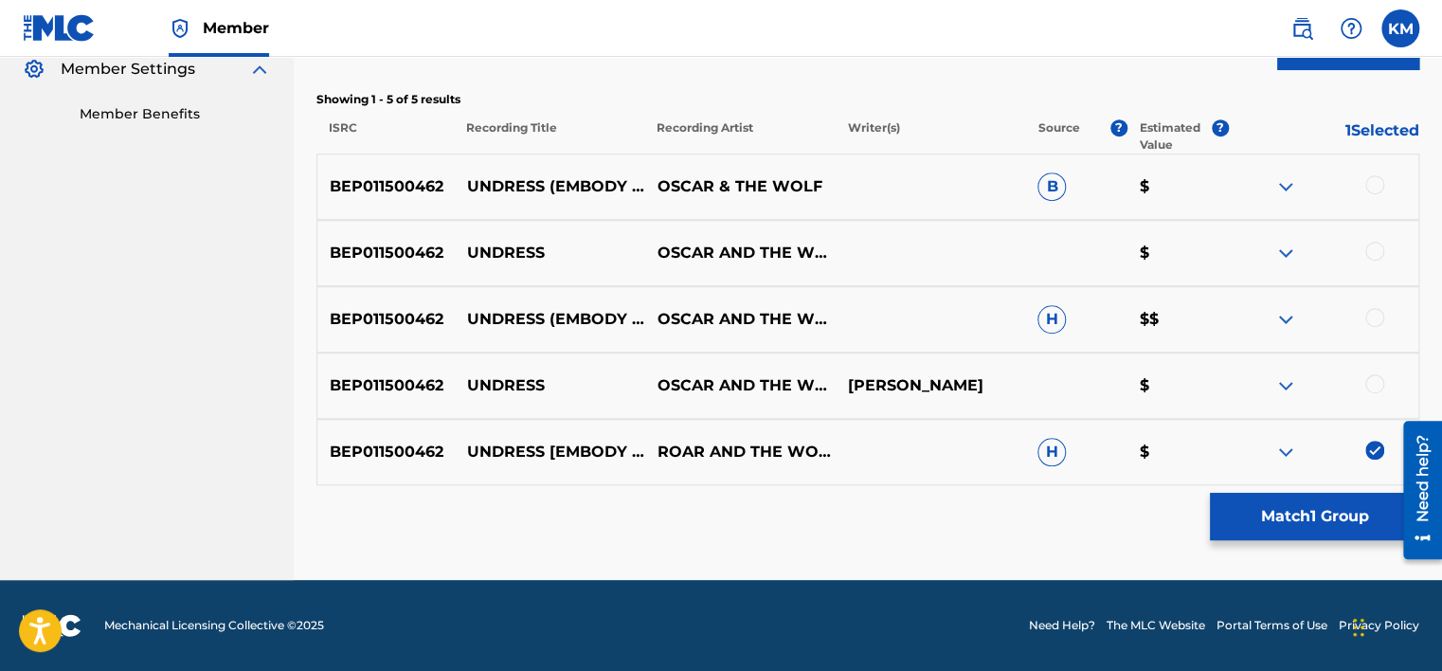
click at [1371, 382] on div at bounding box center [1374, 383] width 19 height 19
drag, startPoint x: 1370, startPoint y: 316, endPoint x: 1372, endPoint y: 300, distance: 16.3
click at [1370, 314] on div at bounding box center [1374, 317] width 19 height 19
click at [1371, 253] on div at bounding box center [1374, 251] width 19 height 19
click at [1370, 181] on div at bounding box center [1374, 184] width 19 height 19
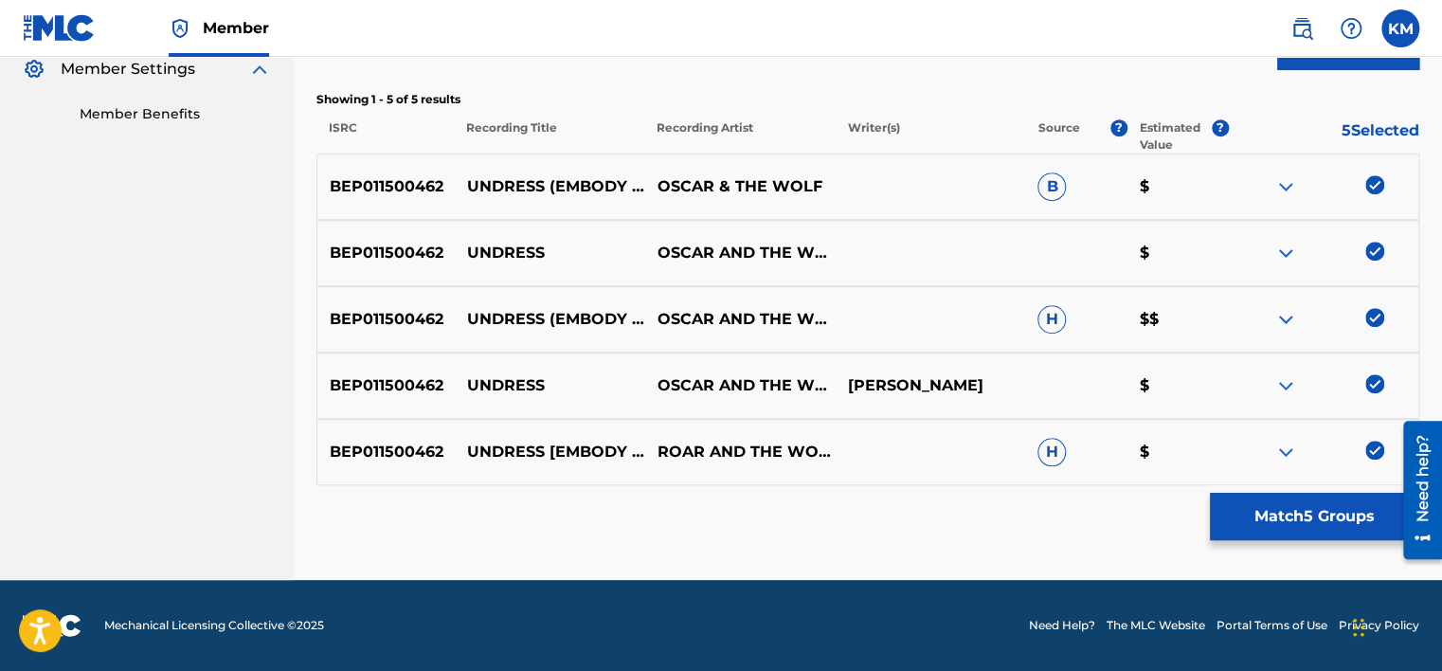
click at [1298, 511] on button "Match 5 Groups" at bounding box center [1313, 516] width 209 height 47
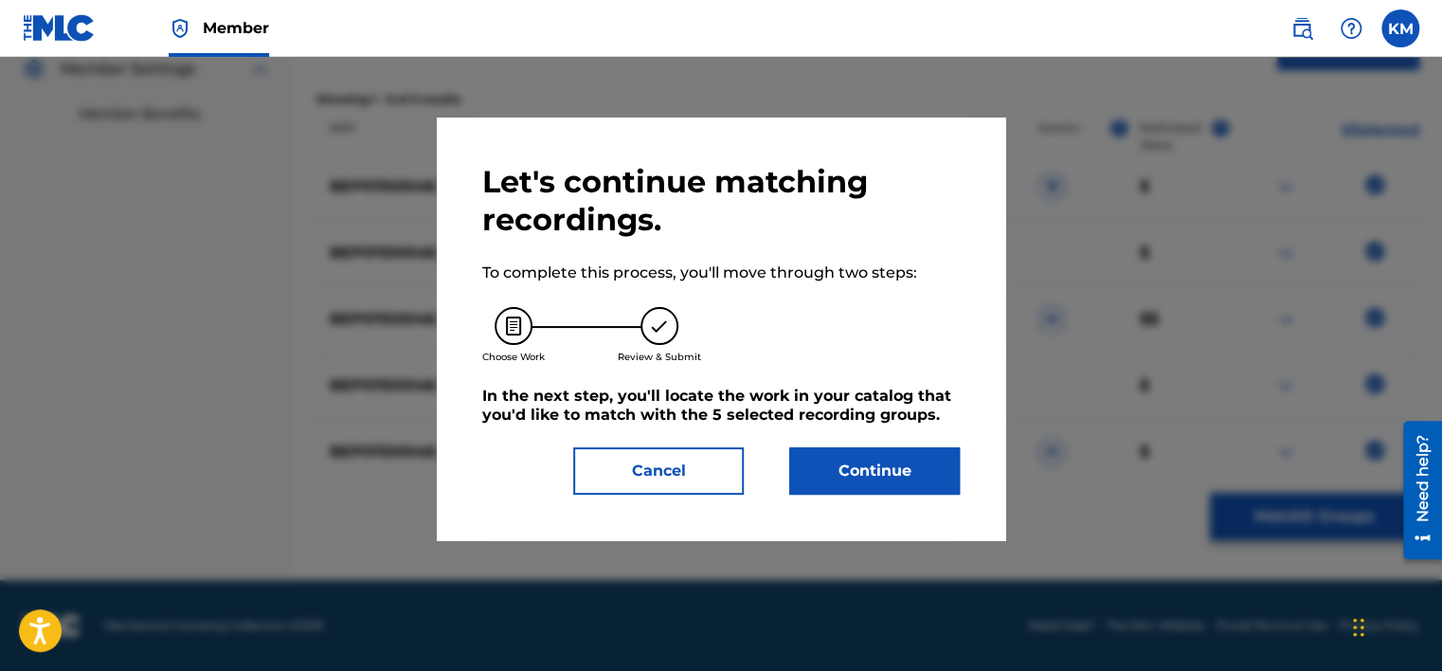
click at [825, 467] on button "Continue" at bounding box center [874, 470] width 170 height 47
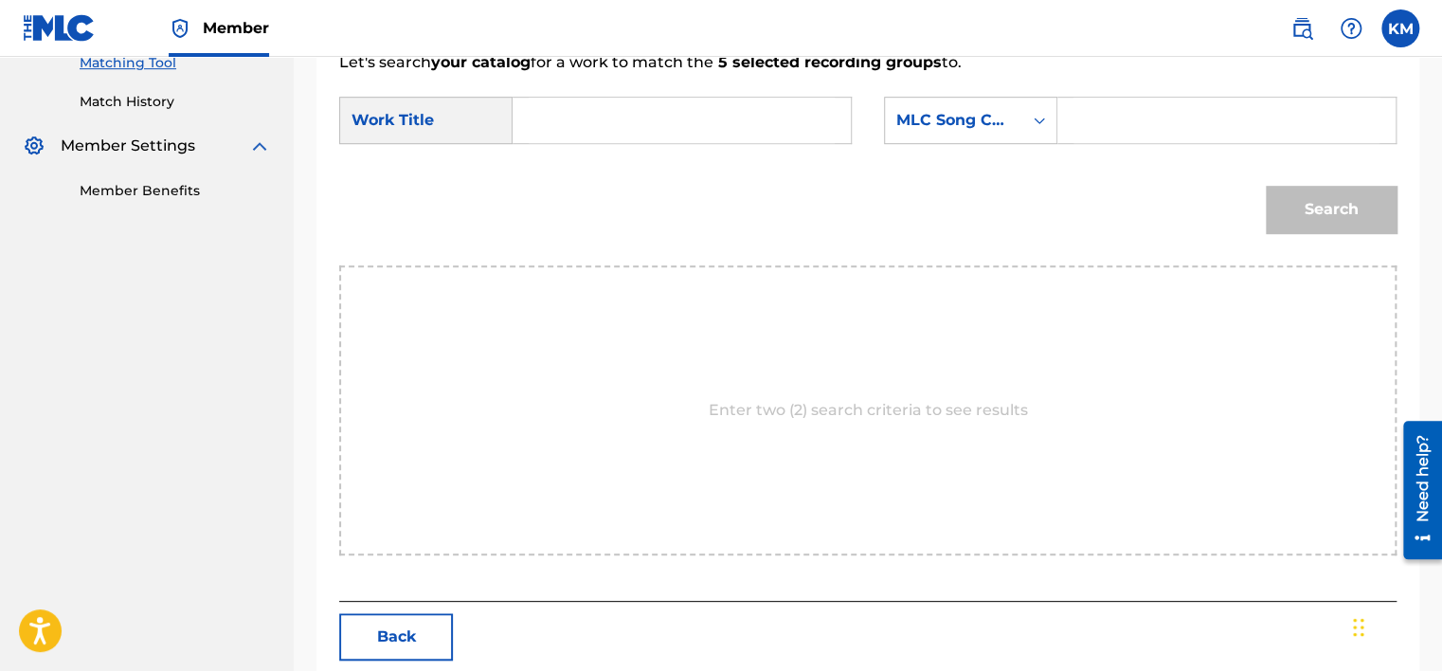
scroll to position [386, 0]
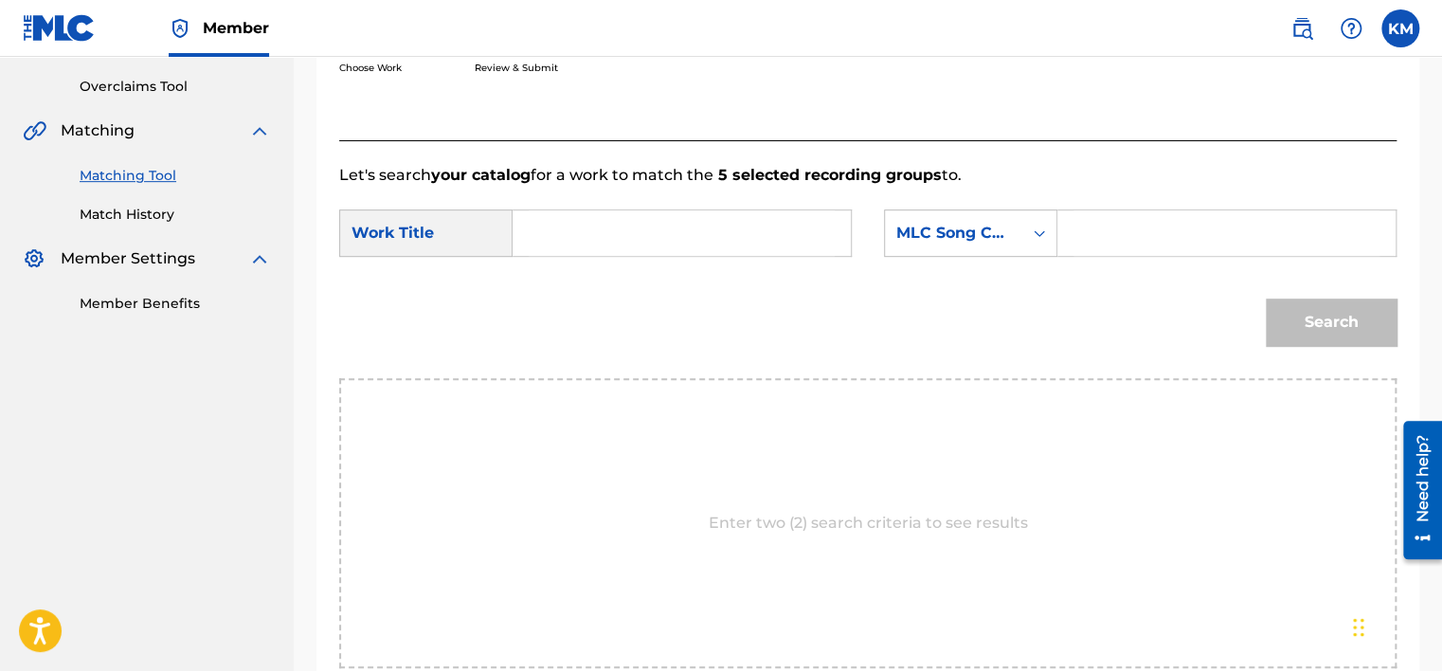
click at [570, 235] on input "Search Form" at bounding box center [681, 232] width 306 height 45
paste input "Undress - Embody Remix"
type input "Undress - Embody Remix"
click at [1035, 233] on icon "Search Form" at bounding box center [1038, 233] width 11 height 7
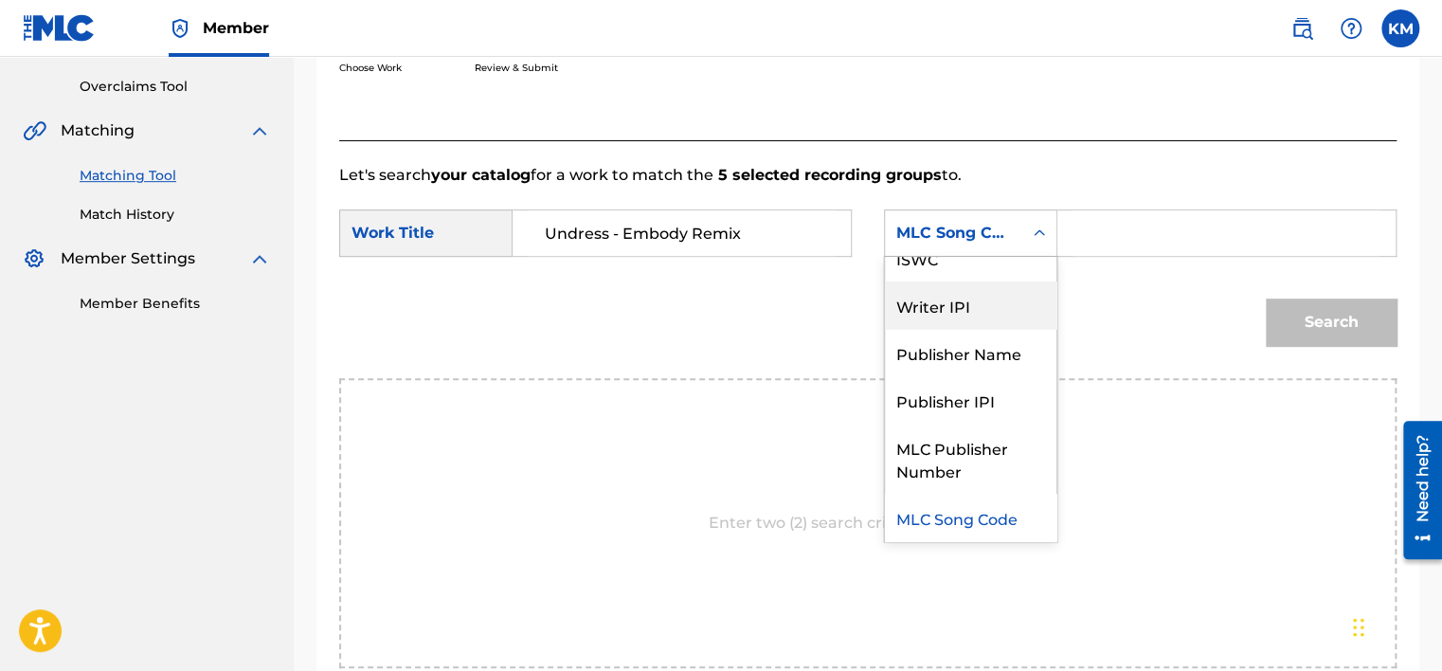
scroll to position [0, 0]
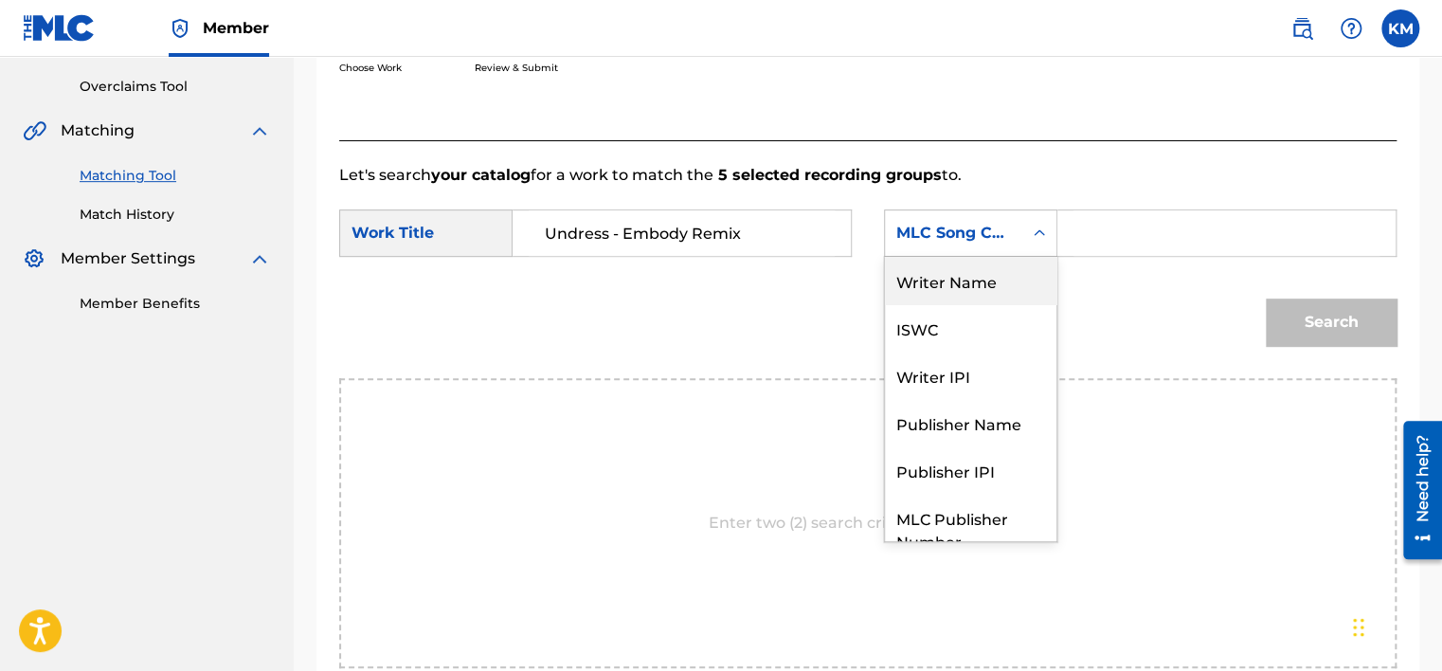
click at [1005, 274] on div "Writer Name" at bounding box center [970, 280] width 171 height 47
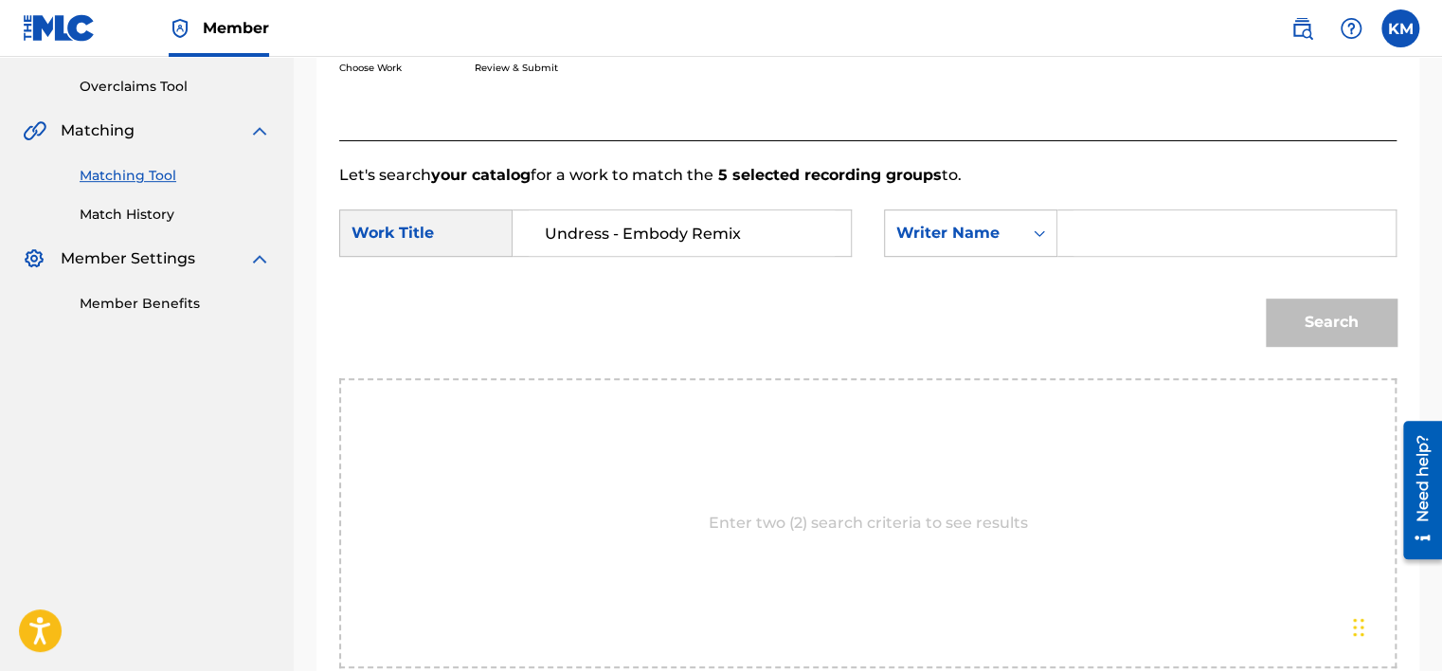
click at [1138, 226] on input "Search Form" at bounding box center [1226, 232] width 306 height 45
paste input "Colombie"
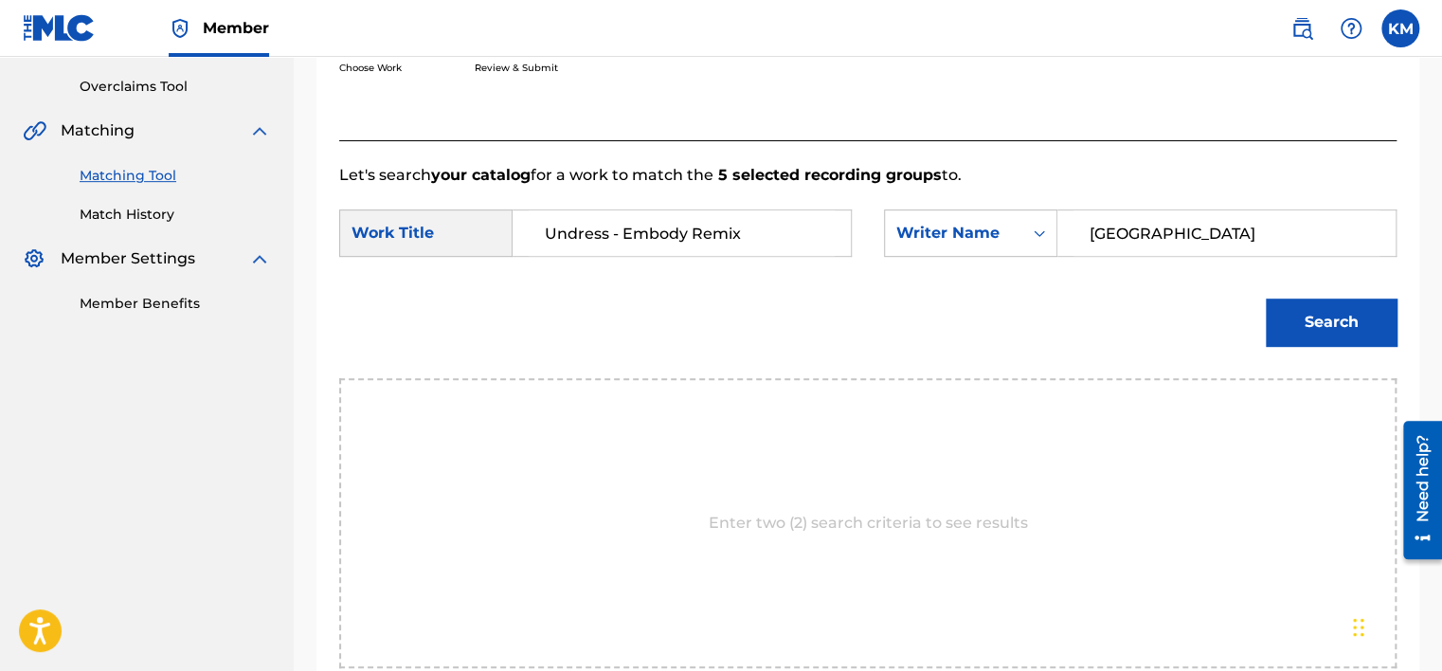
type input "Colombie"
click at [1306, 331] on button "Search" at bounding box center [1330, 321] width 131 height 47
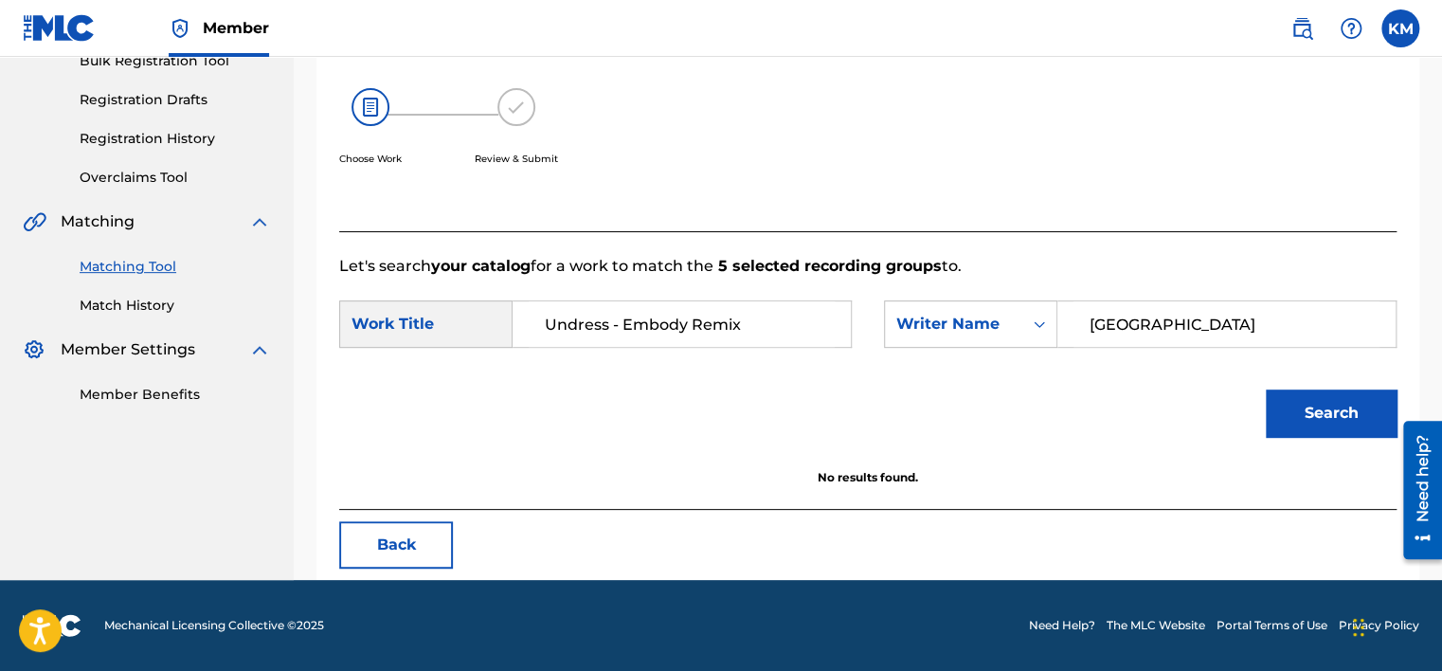
scroll to position [296, 0]
drag, startPoint x: 606, startPoint y: 319, endPoint x: 807, endPoint y: 318, distance: 200.8
click at [807, 318] on input "Undress - Embody Remix" at bounding box center [681, 323] width 306 height 45
type input "Undress"
click at [1265, 389] on button "Search" at bounding box center [1330, 412] width 131 height 47
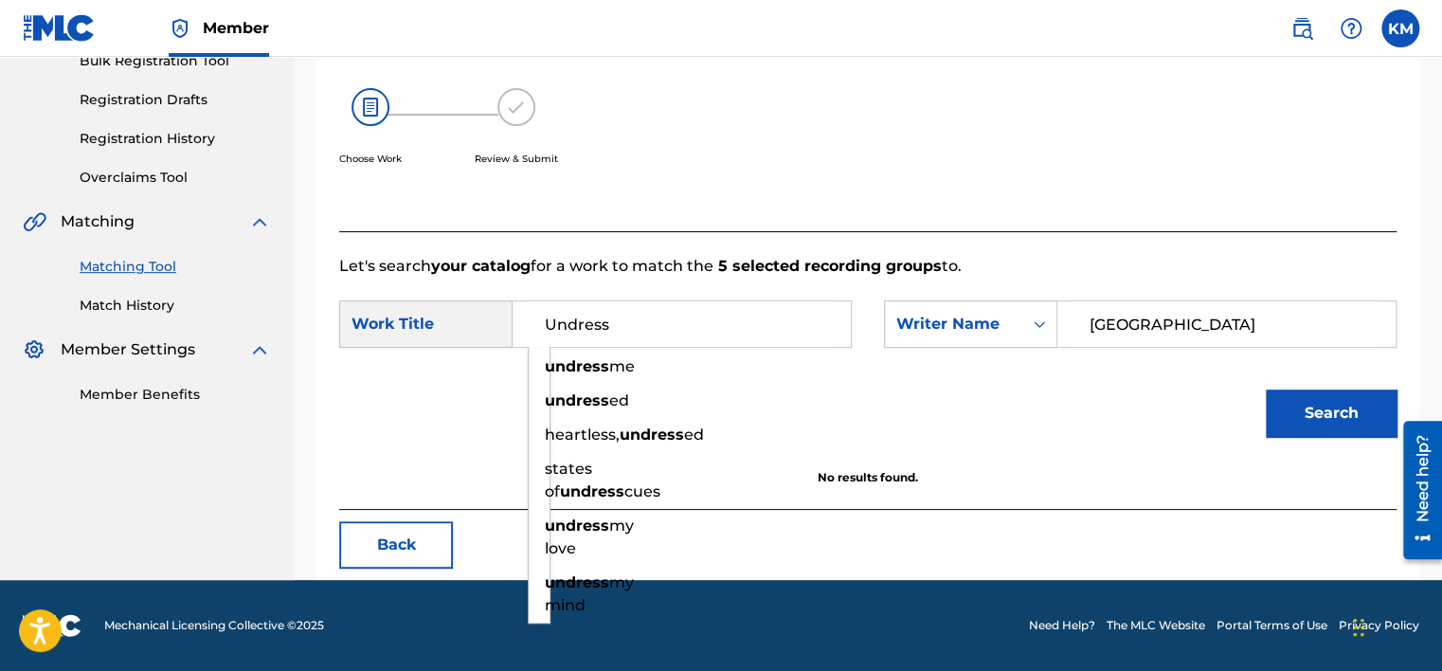
click at [797, 328] on input "Undress" at bounding box center [681, 323] width 306 height 45
click at [1311, 405] on button "Search" at bounding box center [1330, 412] width 131 height 47
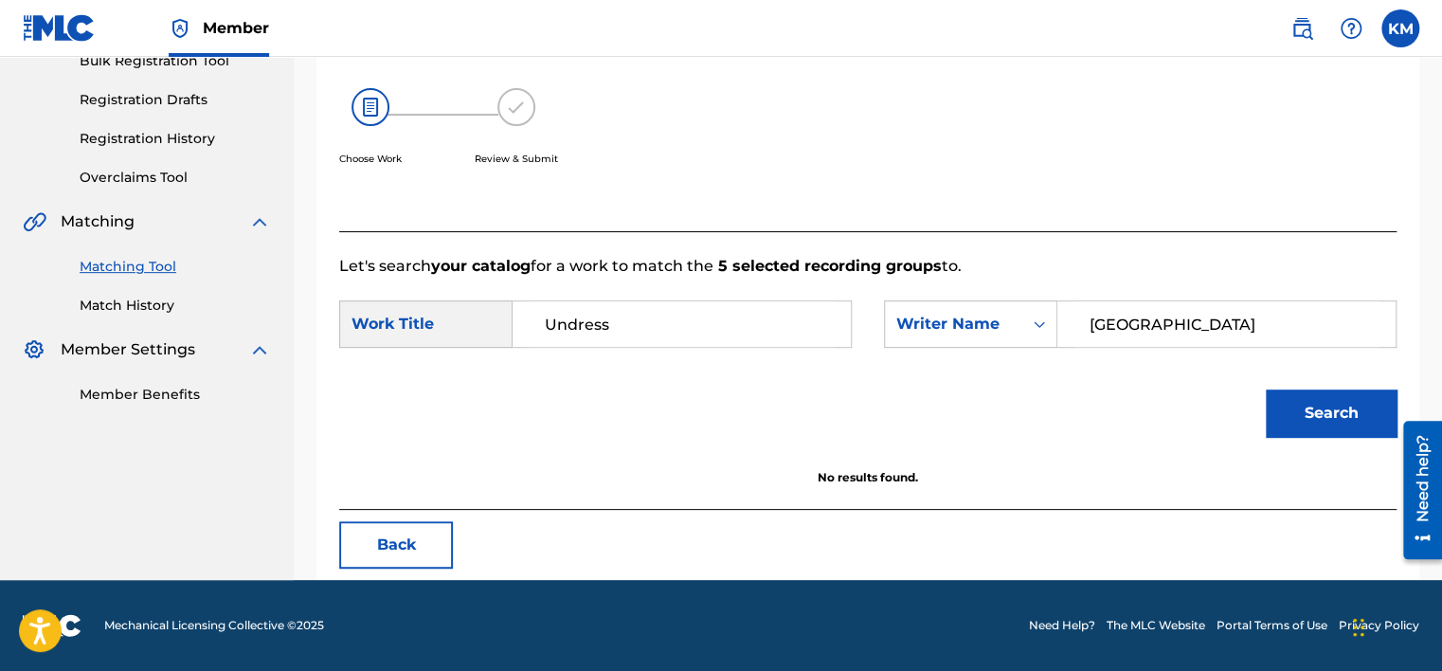
click at [133, 303] on link "Match History" at bounding box center [175, 306] width 191 height 20
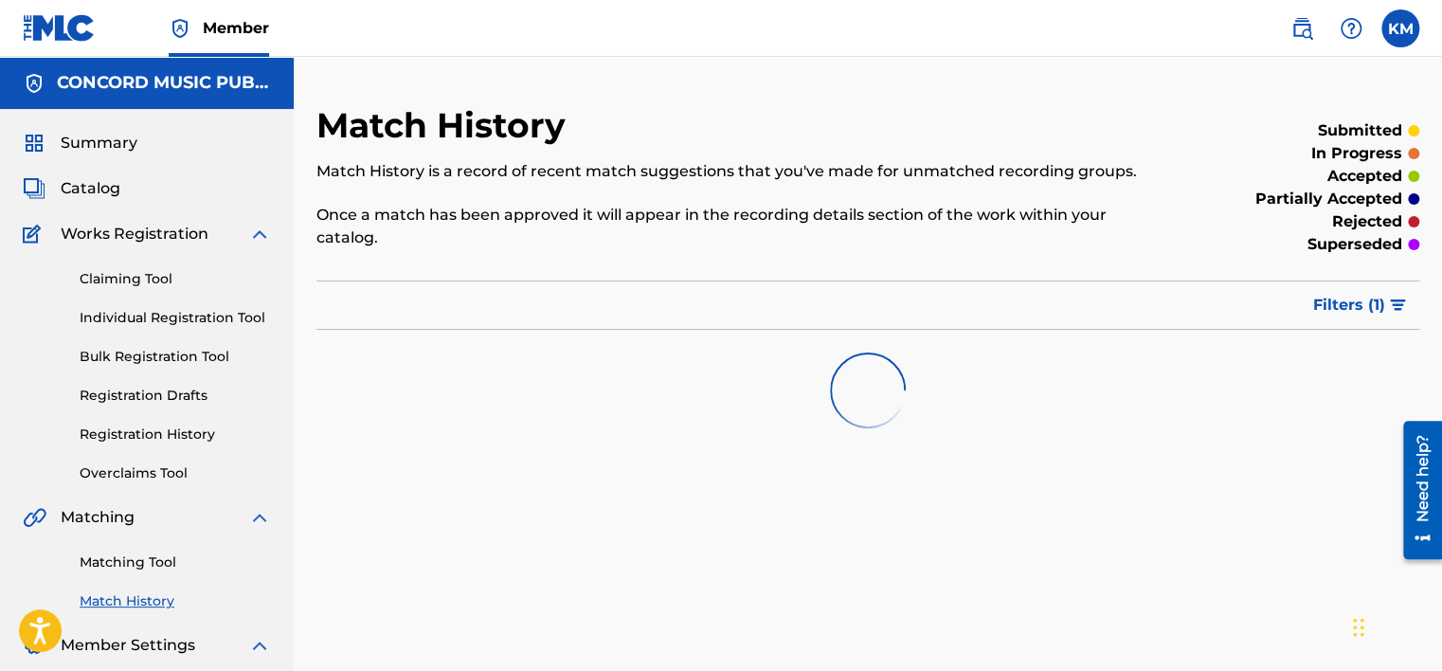
click at [151, 561] on link "Matching Tool" at bounding box center [175, 562] width 191 height 20
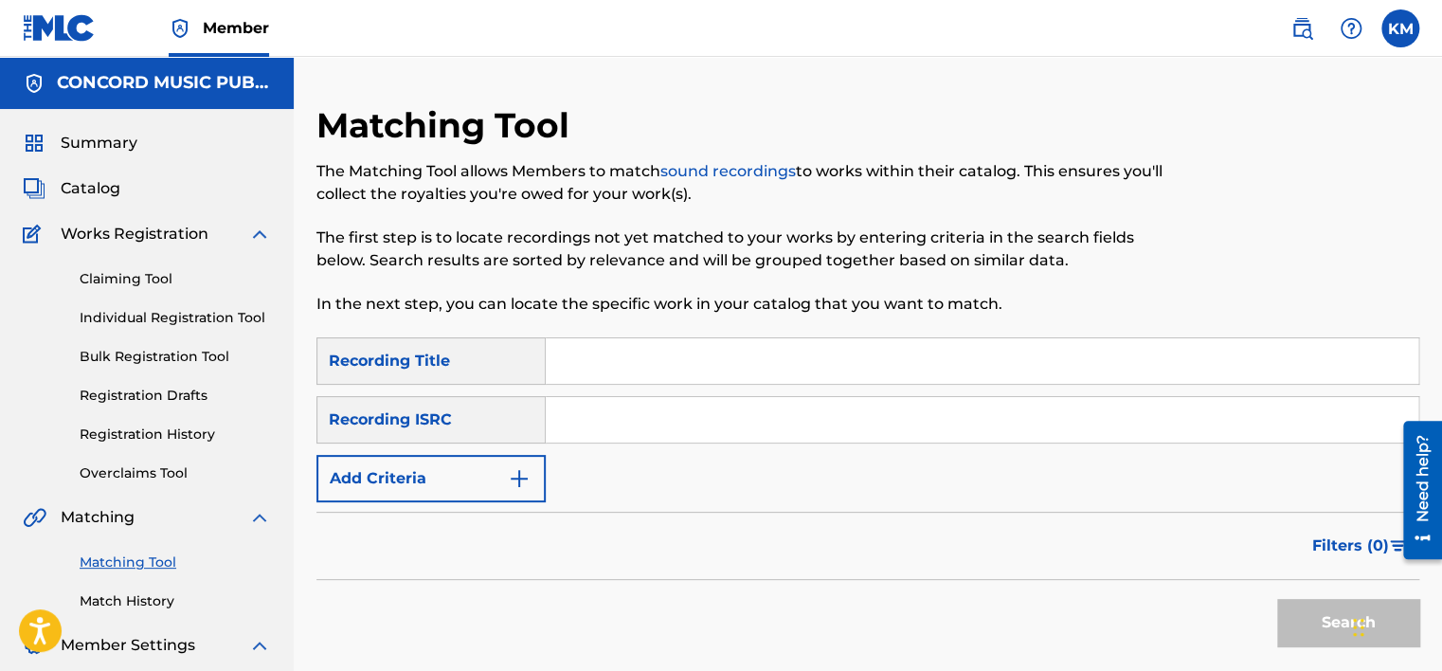
click at [609, 409] on input "Search Form" at bounding box center [982, 419] width 872 height 45
paste input "CA5KR2055650"
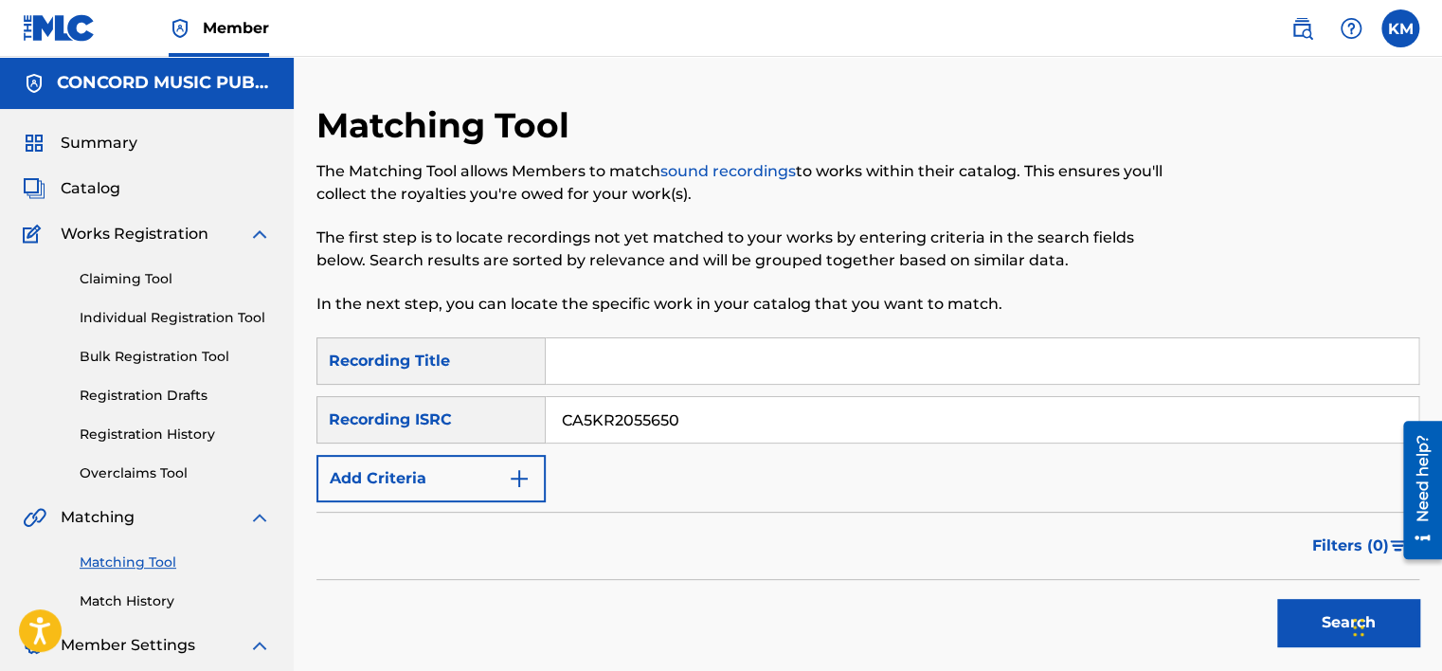
type input "CA5KR2055650"
click at [1318, 624] on button "Search" at bounding box center [1348, 622] width 142 height 47
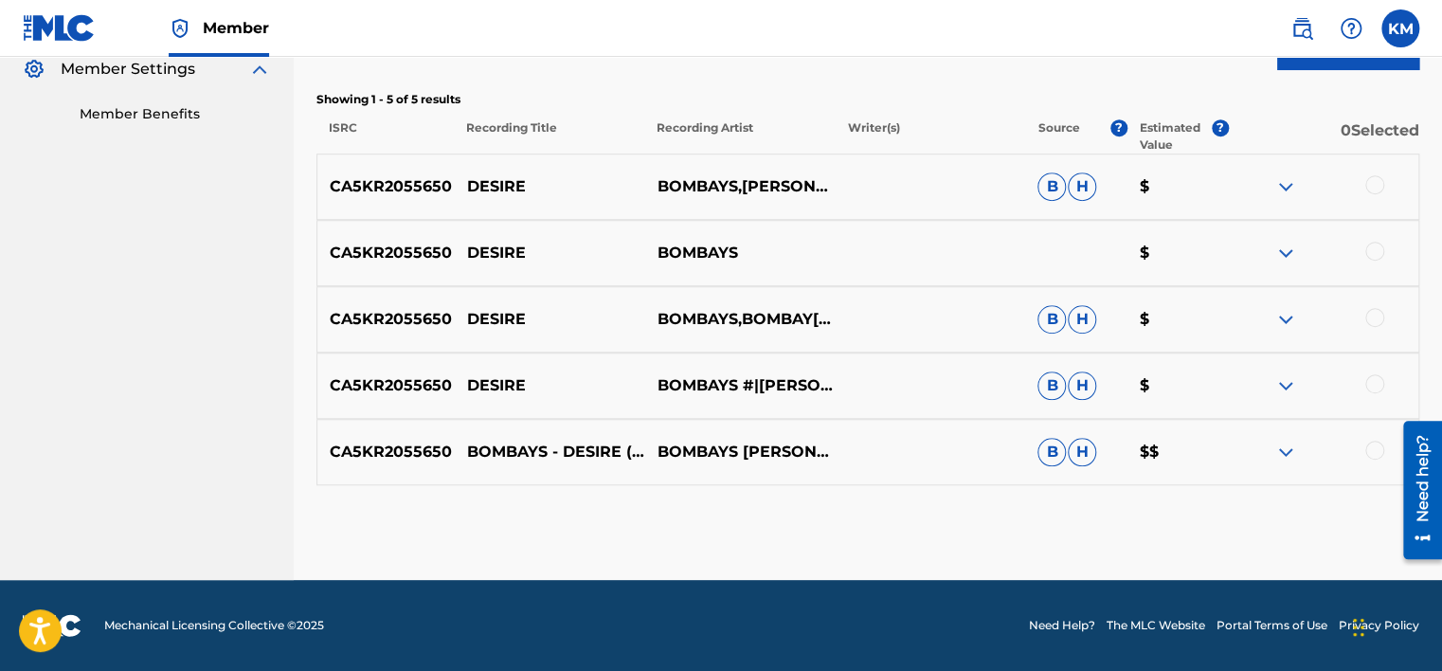
click at [1371, 453] on div at bounding box center [1374, 449] width 19 height 19
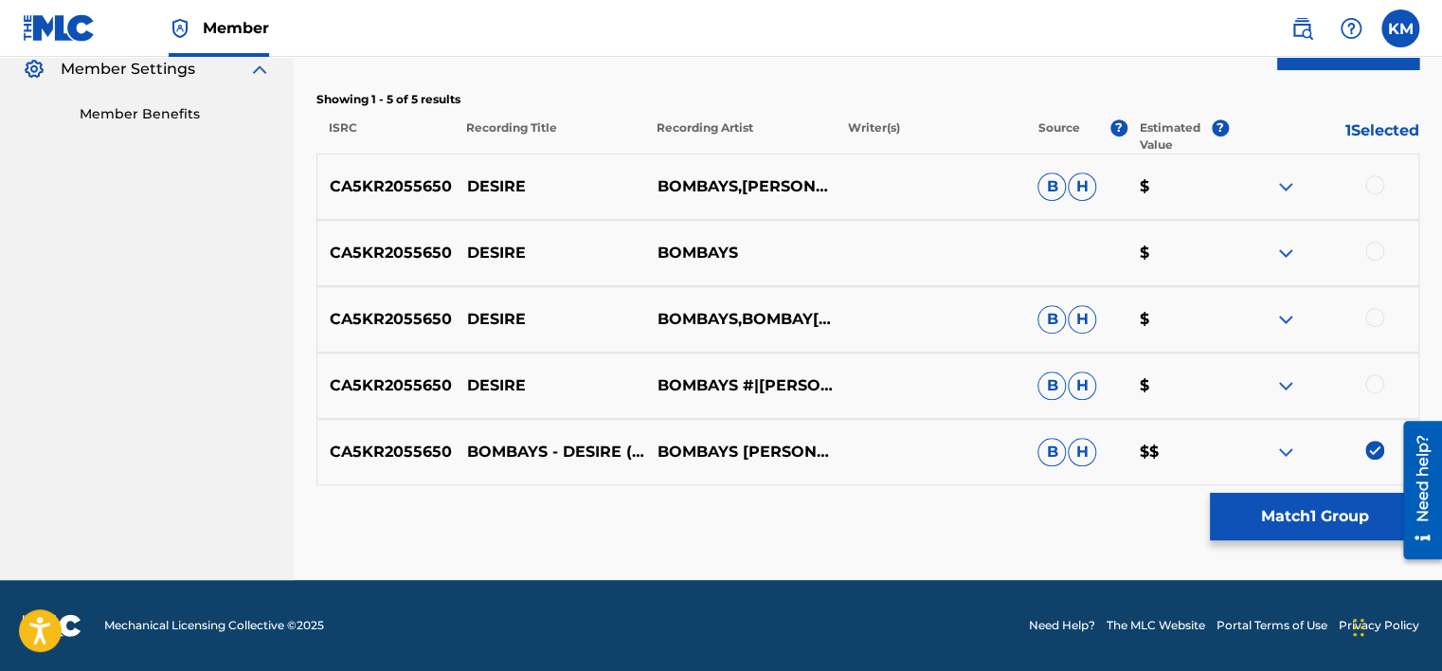
click at [1370, 375] on div at bounding box center [1374, 383] width 19 height 19
click at [1370, 308] on div at bounding box center [1322, 319] width 190 height 23
click at [1375, 310] on div at bounding box center [1374, 317] width 19 height 19
click at [1373, 244] on div at bounding box center [1374, 251] width 19 height 19
click at [1372, 186] on div at bounding box center [1374, 184] width 19 height 19
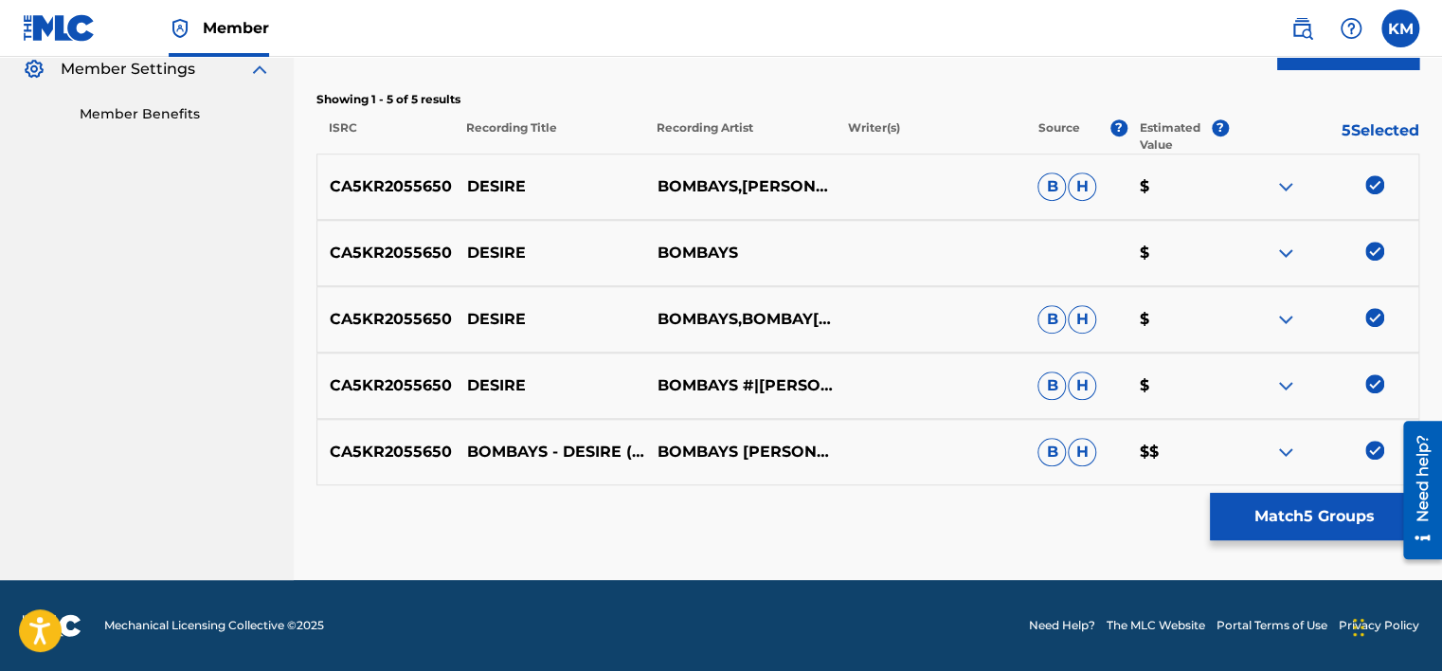
click at [1260, 518] on button "Match 5 Groups" at bounding box center [1313, 516] width 209 height 47
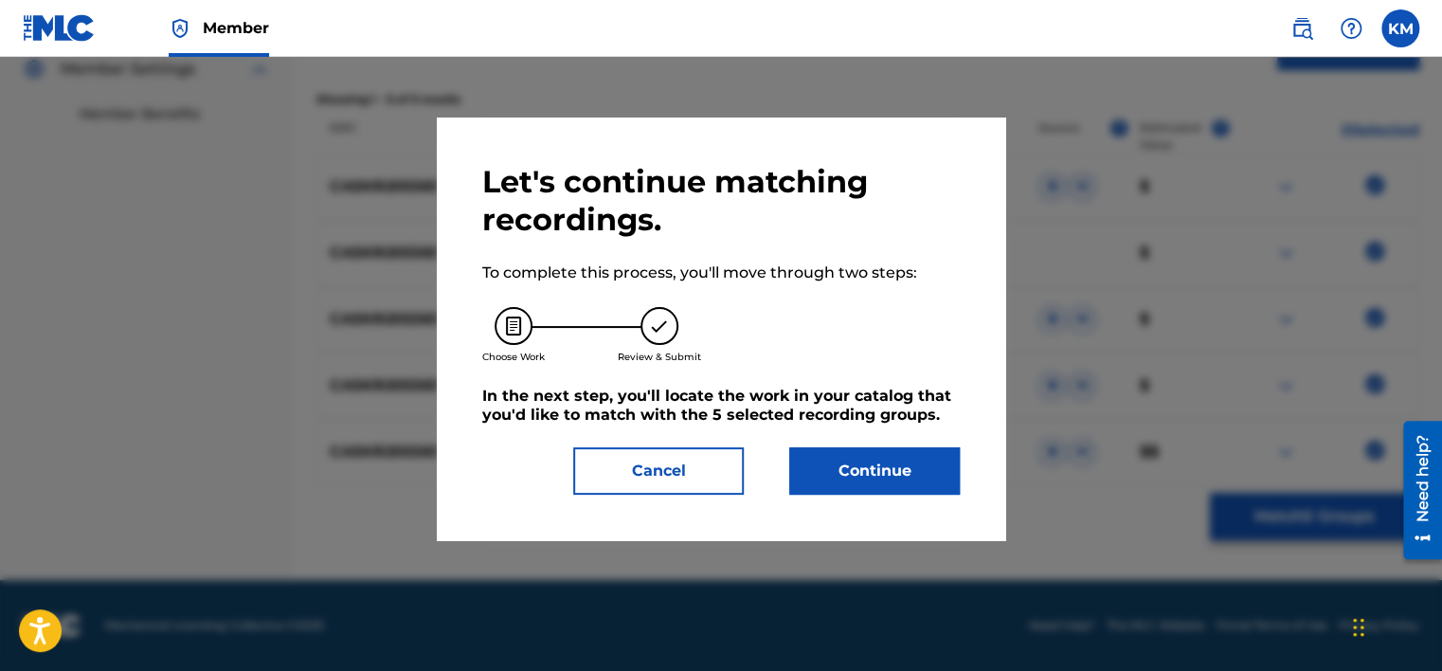
click at [864, 465] on button "Continue" at bounding box center [874, 470] width 170 height 47
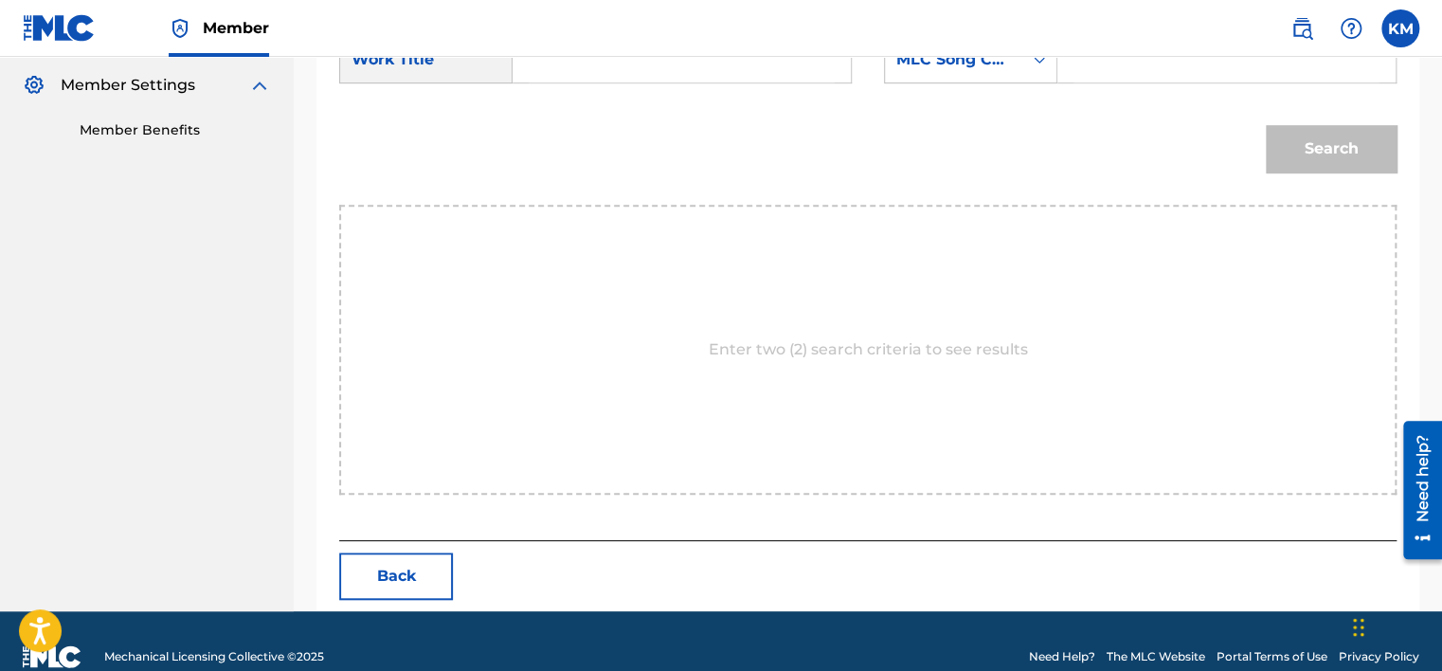
scroll to position [292, 0]
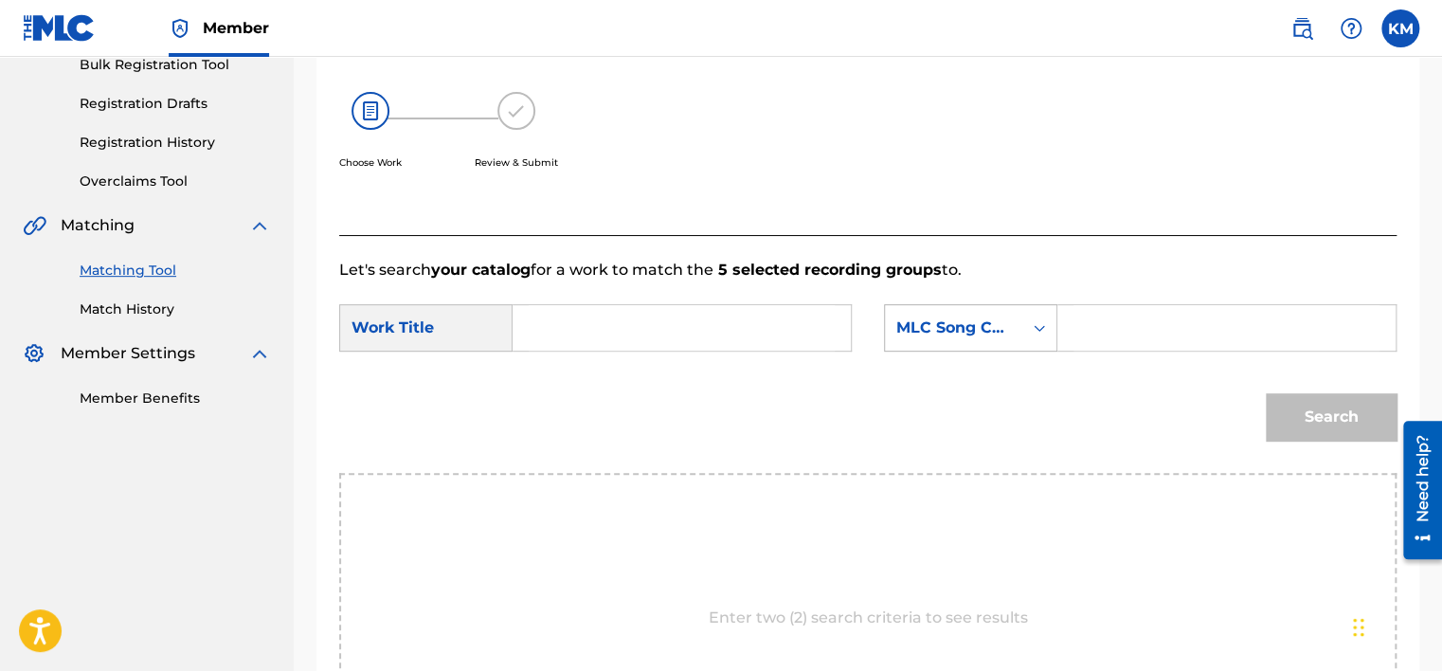
click at [1035, 327] on icon "Search Form" at bounding box center [1038, 328] width 11 height 7
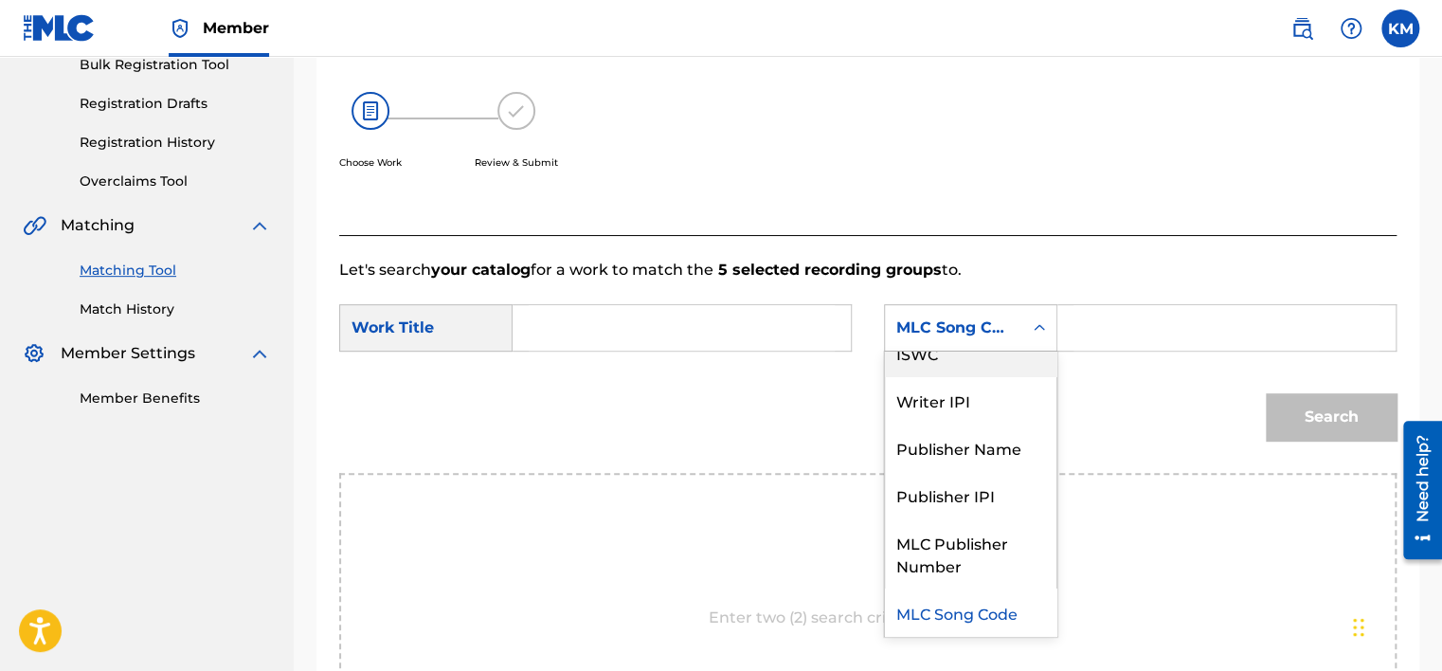
scroll to position [0, 0]
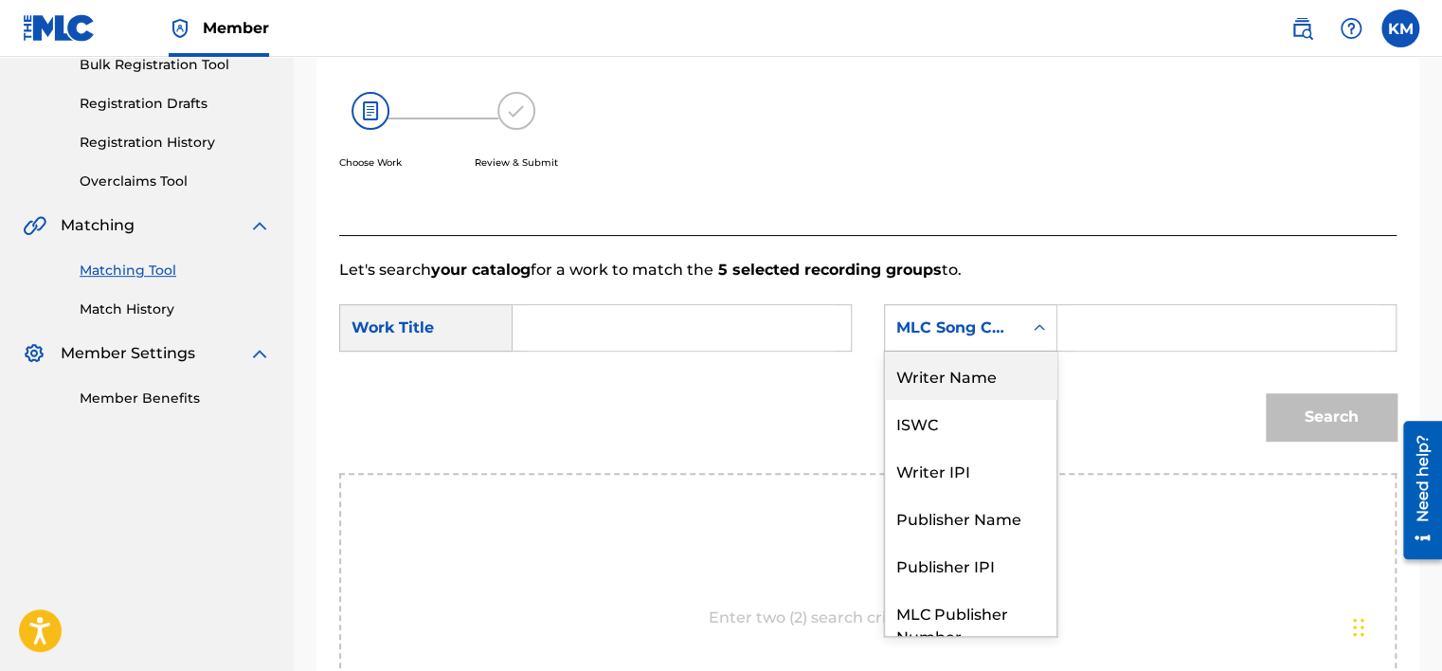
click at [1023, 368] on div "Writer Name" at bounding box center [970, 374] width 171 height 47
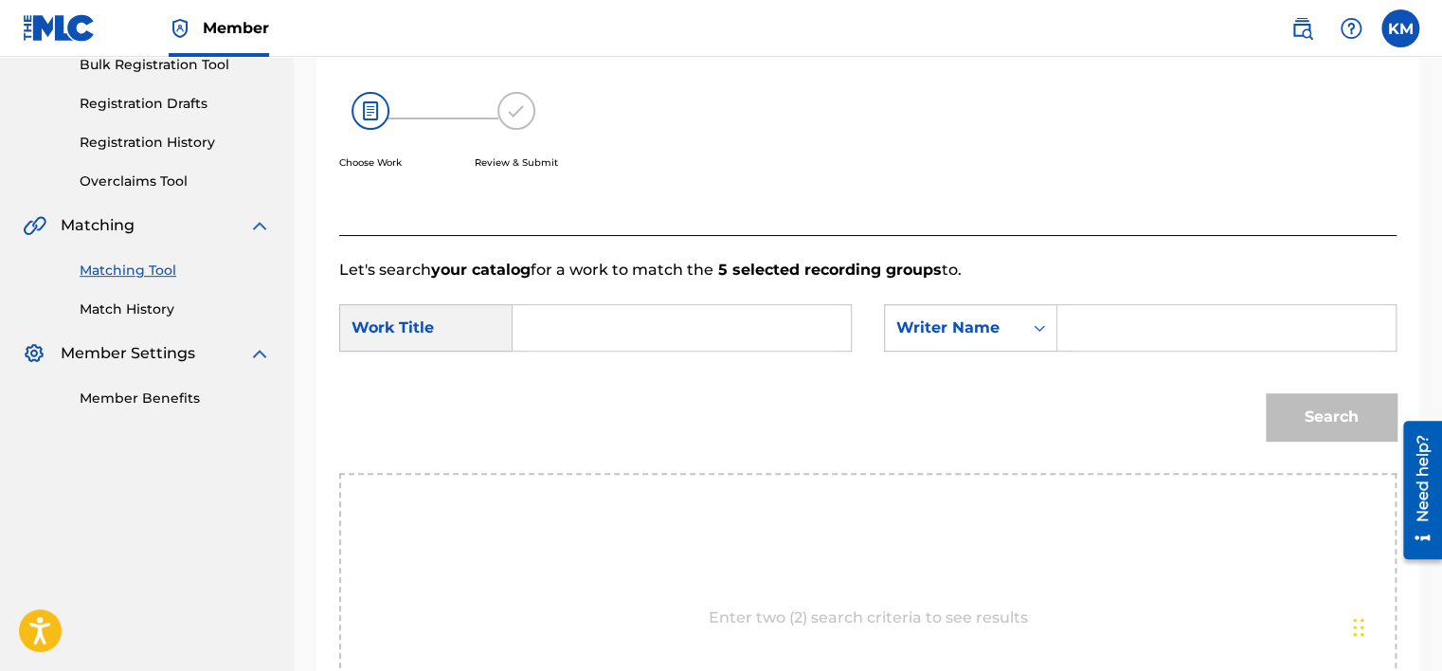
click at [1073, 328] on input "Search Form" at bounding box center [1226, 327] width 306 height 45
paste input "Thakar"
type input "Thakar"
click at [701, 323] on input "Search Form" at bounding box center [681, 327] width 306 height 45
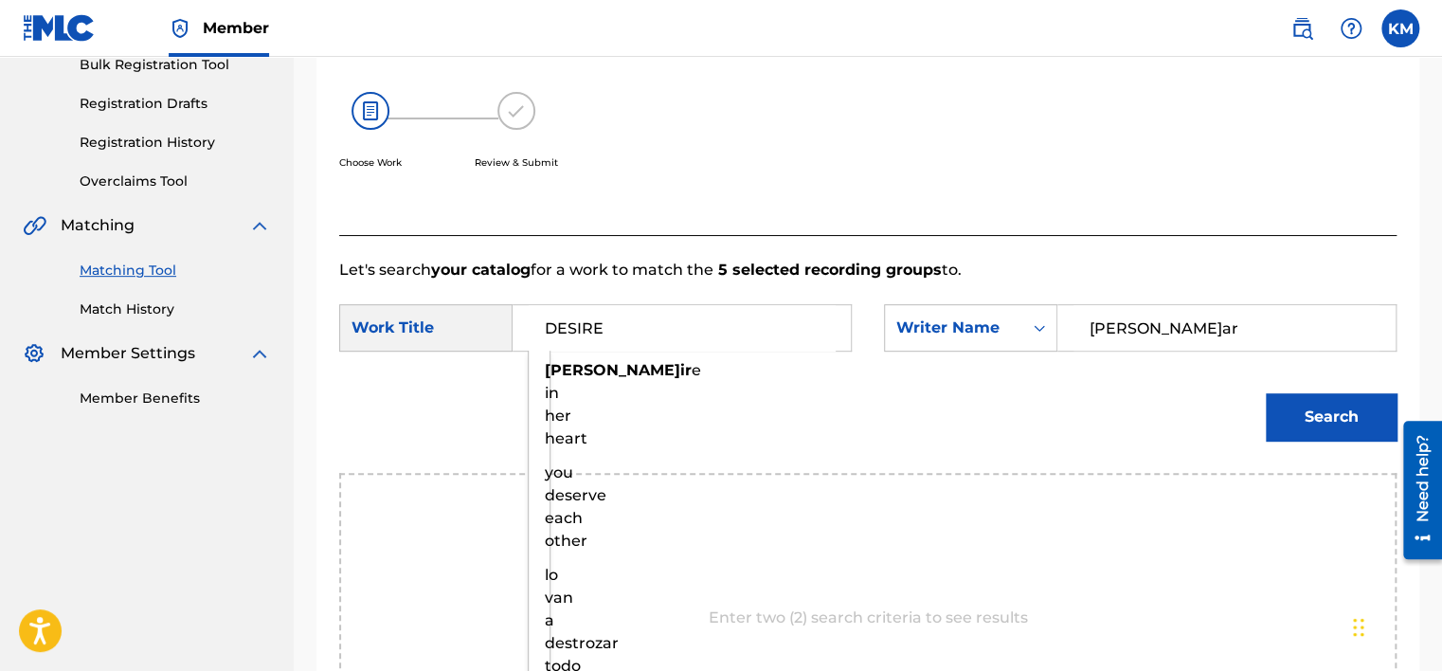
type input "DESIRE"
click at [1265, 393] on button "Search" at bounding box center [1330, 416] width 131 height 47
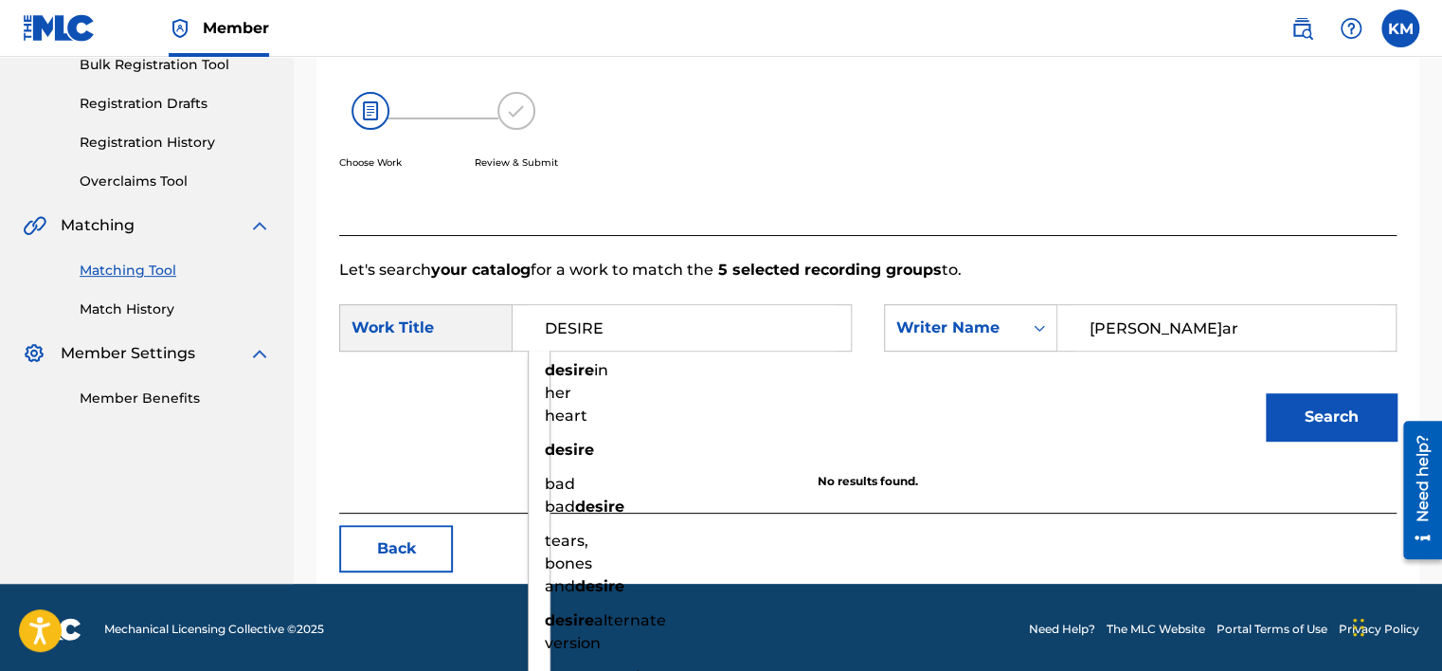
click at [1338, 405] on button "Search" at bounding box center [1330, 416] width 131 height 47
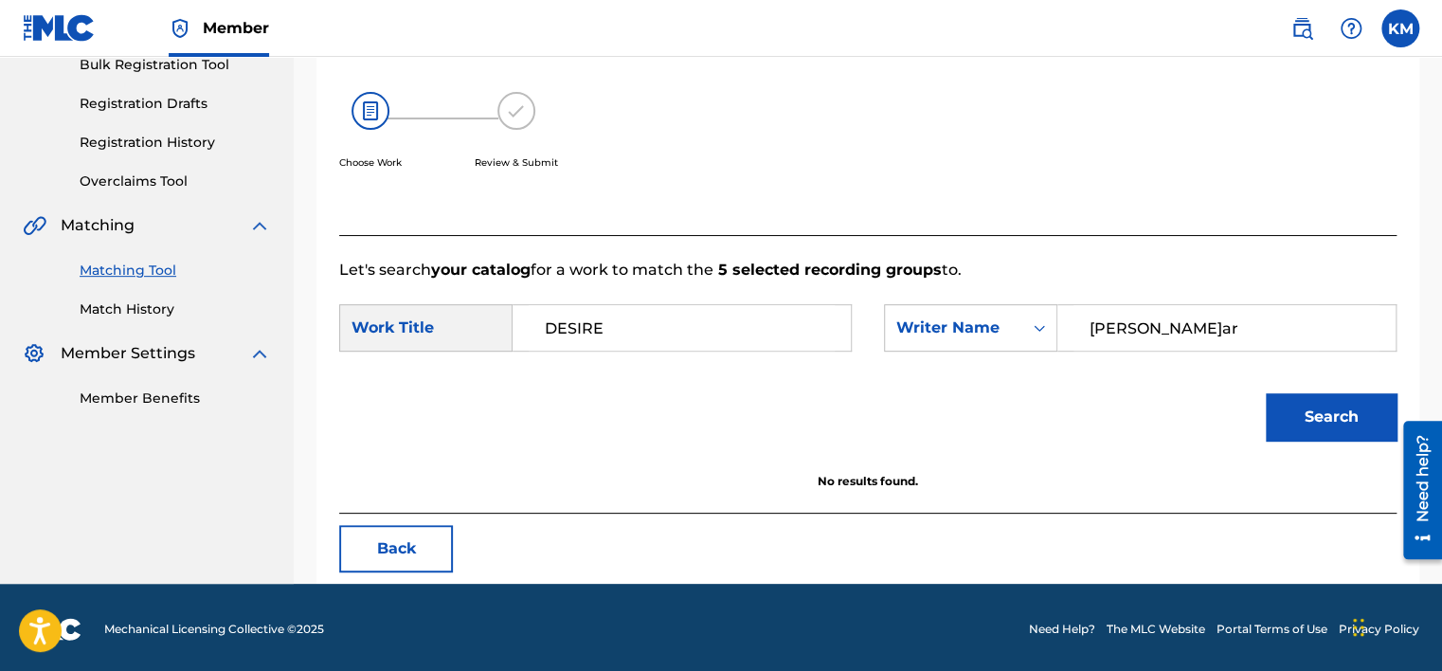
click at [95, 307] on link "Match History" at bounding box center [175, 309] width 191 height 20
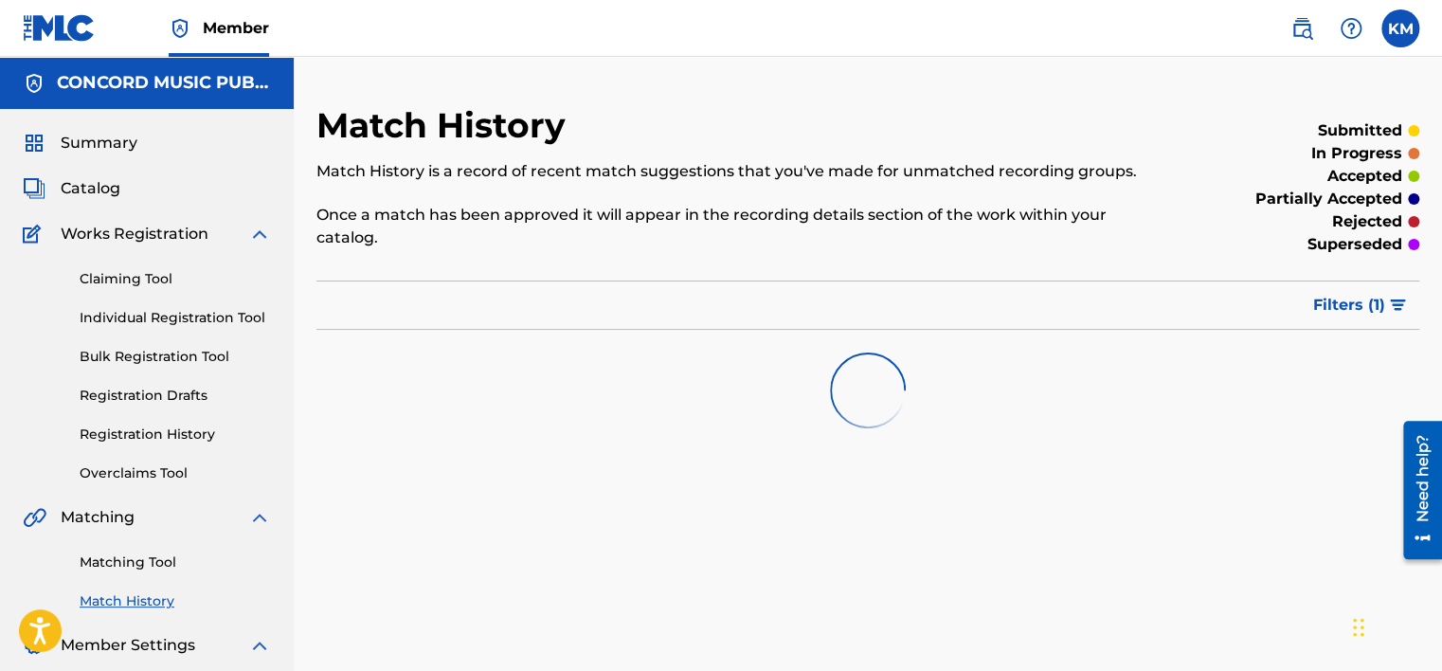
click at [152, 562] on link "Matching Tool" at bounding box center [175, 562] width 191 height 20
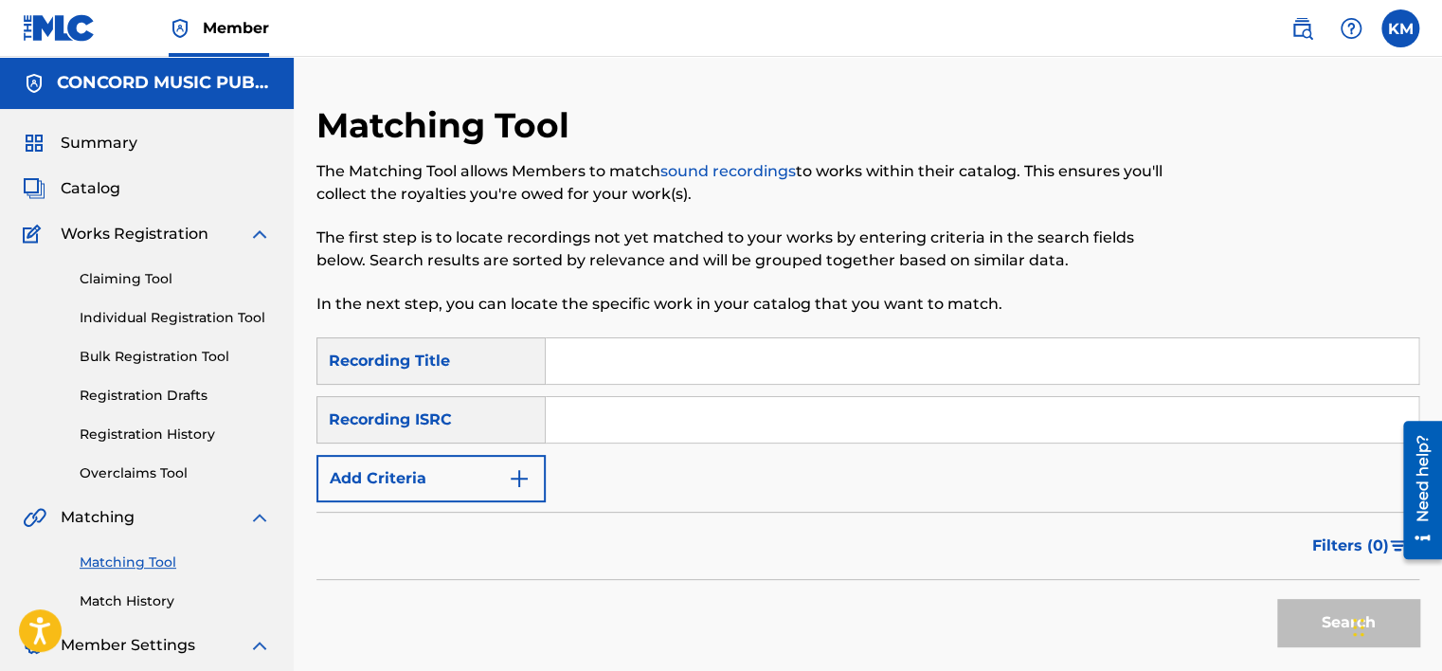
paste input "QZES61905701"
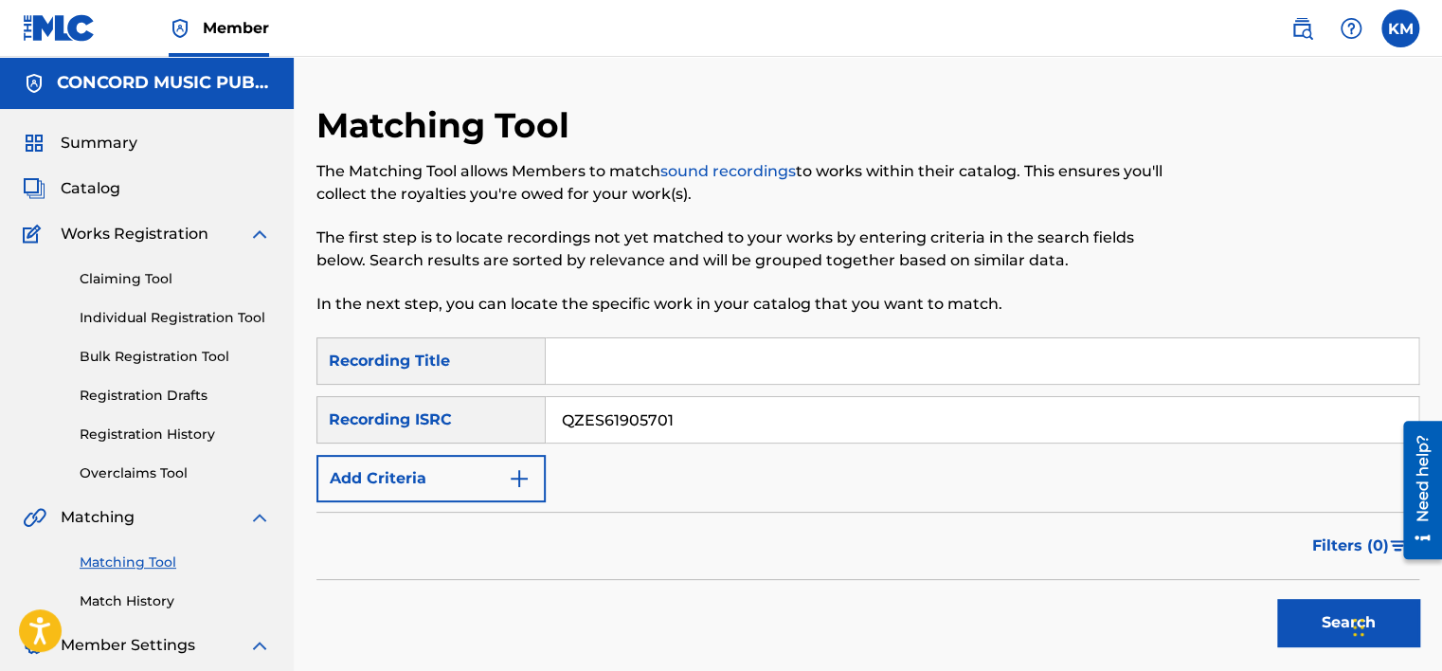
type input "QZES61905701"
click at [1304, 618] on button "Search" at bounding box center [1348, 622] width 142 height 47
click at [601, 417] on input "QZES61905701" at bounding box center [982, 419] width 872 height 45
click at [162, 605] on link "Match History" at bounding box center [175, 601] width 191 height 20
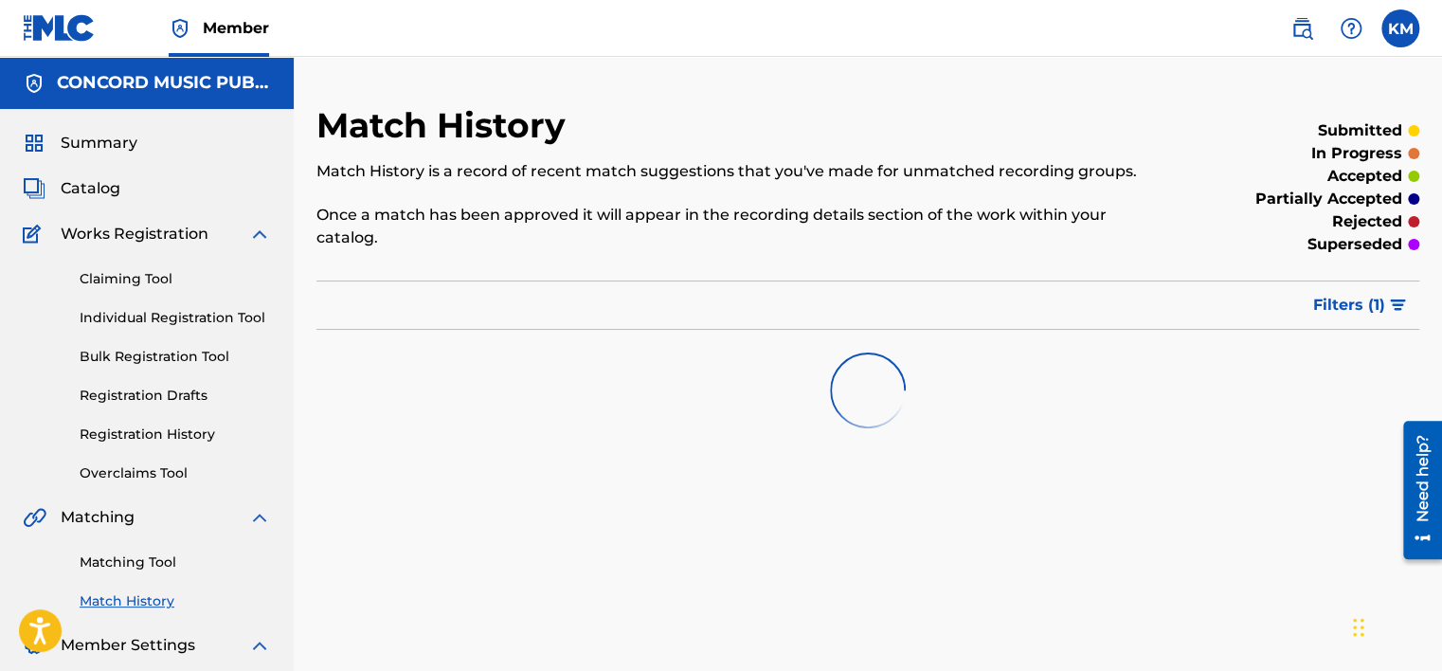
click at [157, 559] on link "Matching Tool" at bounding box center [175, 562] width 191 height 20
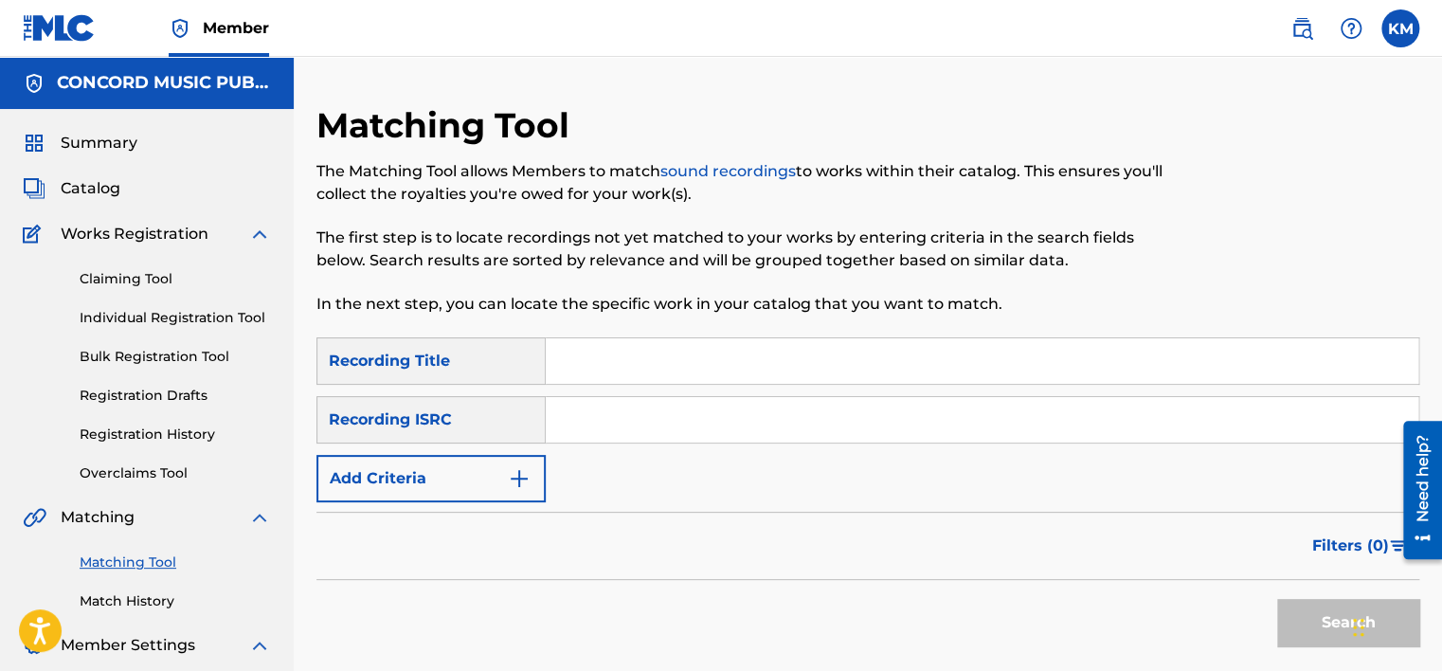
paste input "QZ4JJ1674509"
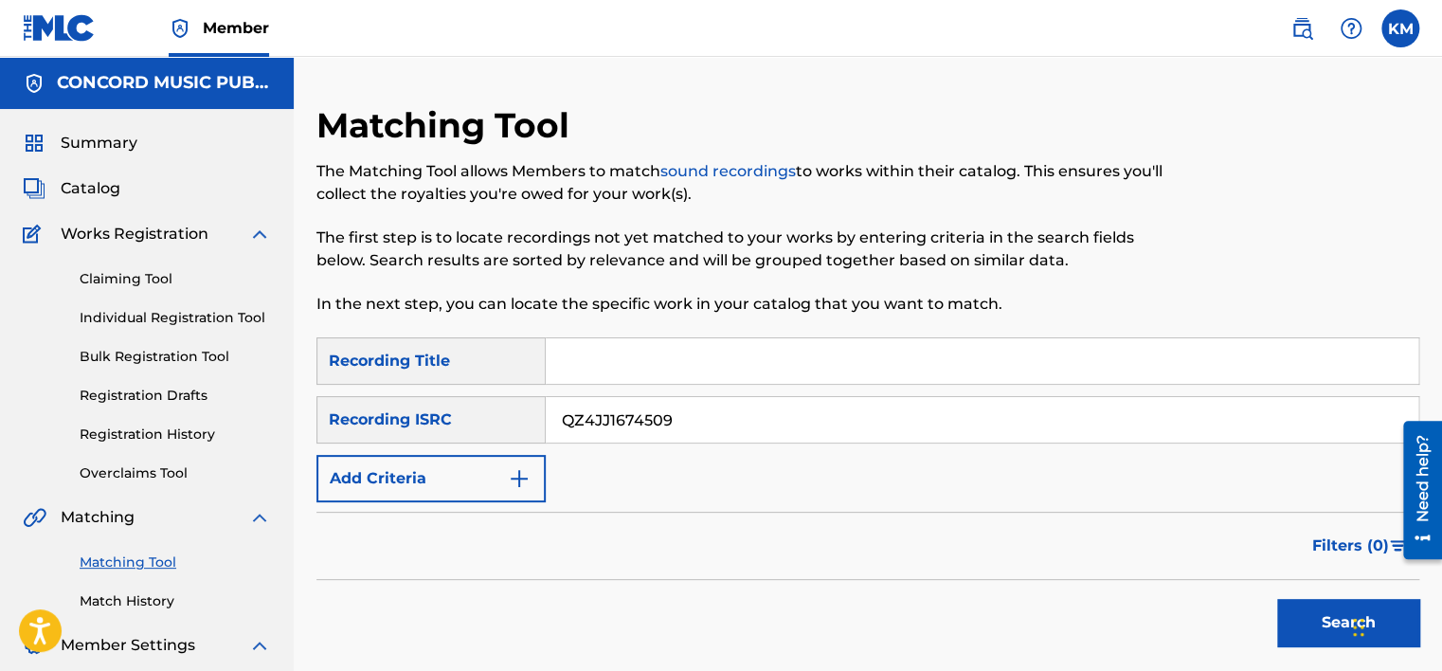
type input "QZ4JJ1674509"
click at [1311, 618] on button "Search" at bounding box center [1348, 622] width 142 height 47
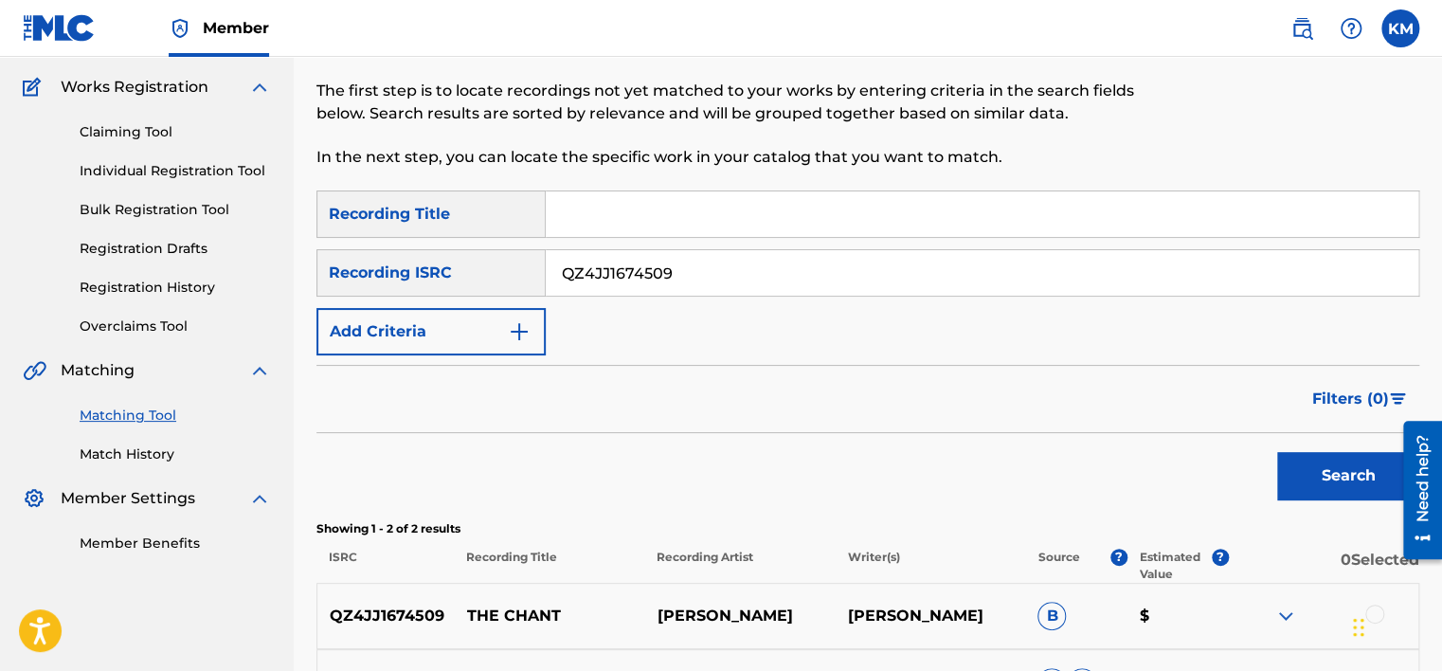
scroll to position [284, 0]
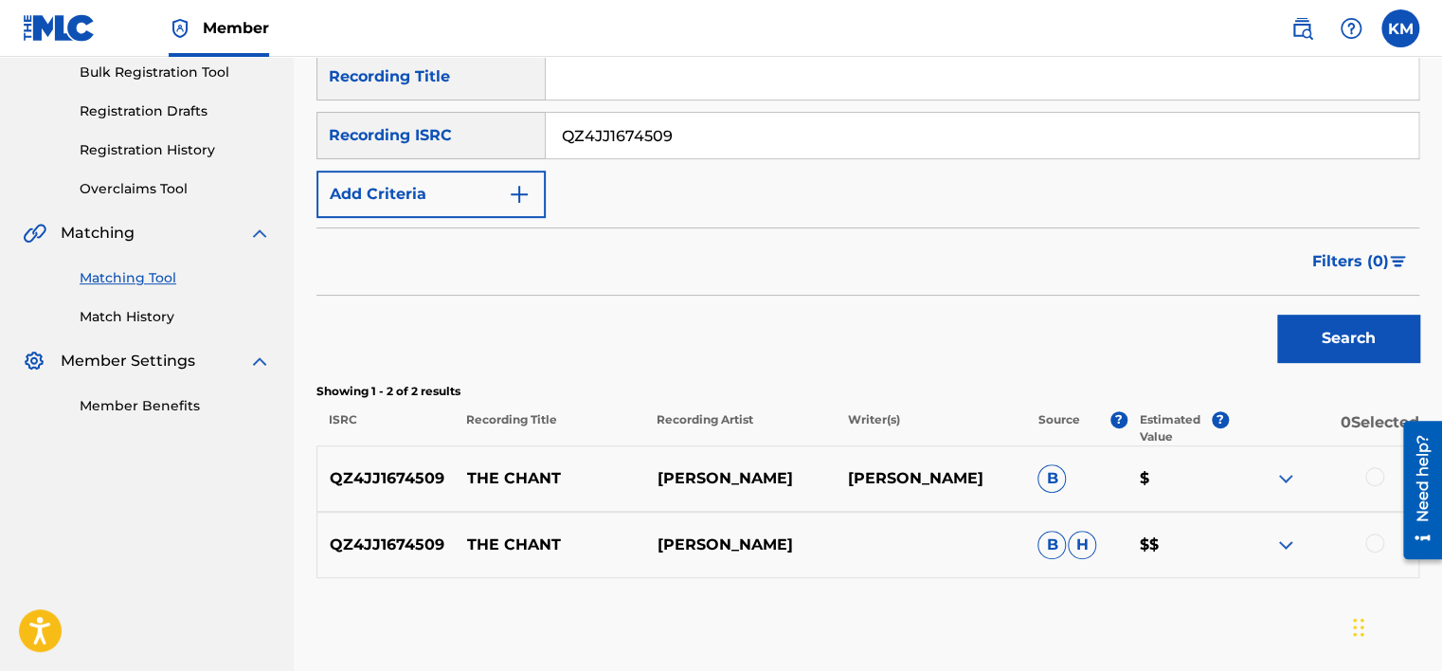
click at [155, 316] on link "Match History" at bounding box center [175, 317] width 191 height 20
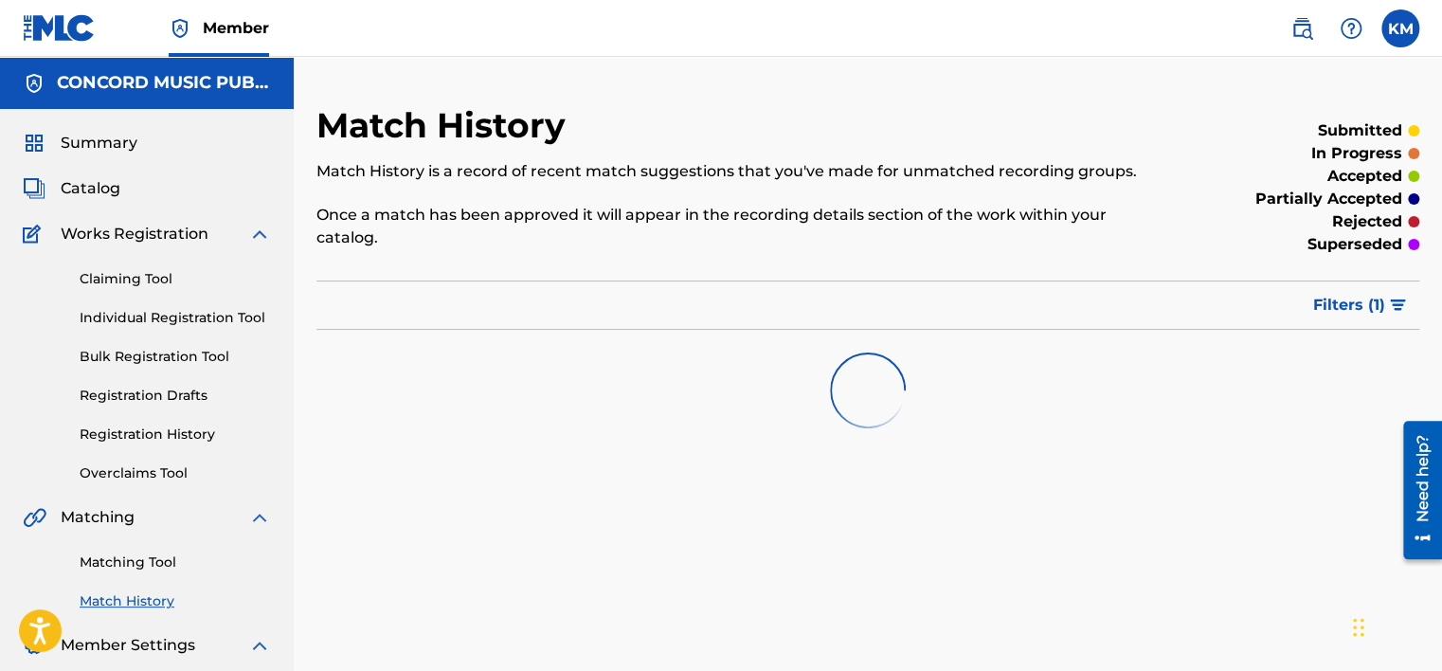
click at [142, 564] on link "Matching Tool" at bounding box center [175, 562] width 191 height 20
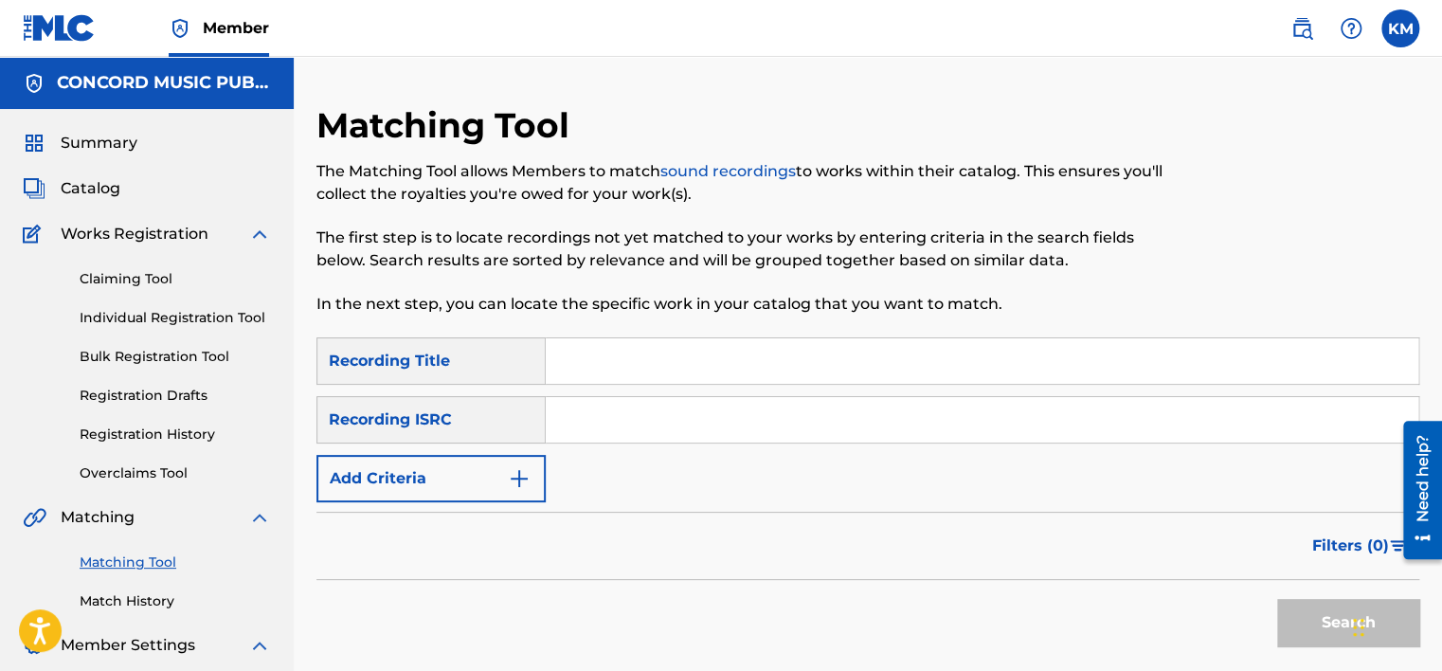
click at [602, 430] on input "Search Form" at bounding box center [982, 419] width 872 height 45
paste input "QMDA61849464"
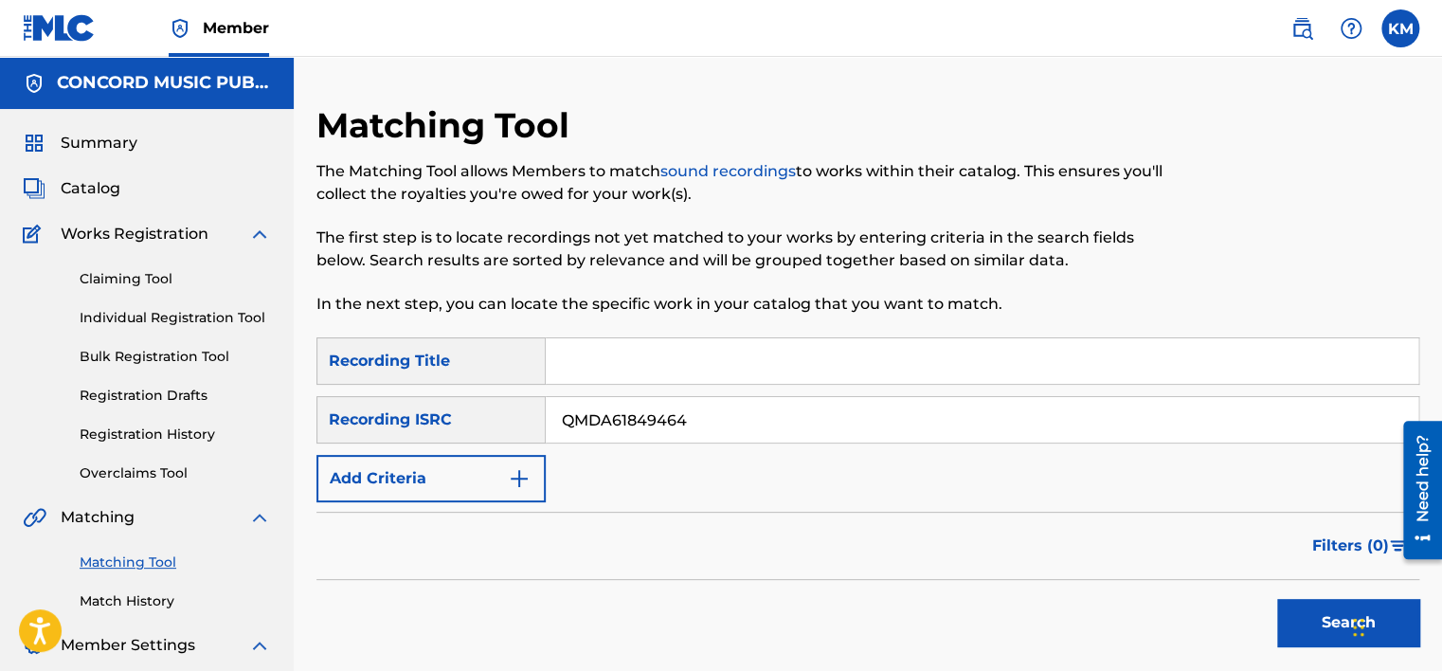
type input "QMDA61849464"
click at [1292, 618] on button "Search" at bounding box center [1348, 622] width 142 height 47
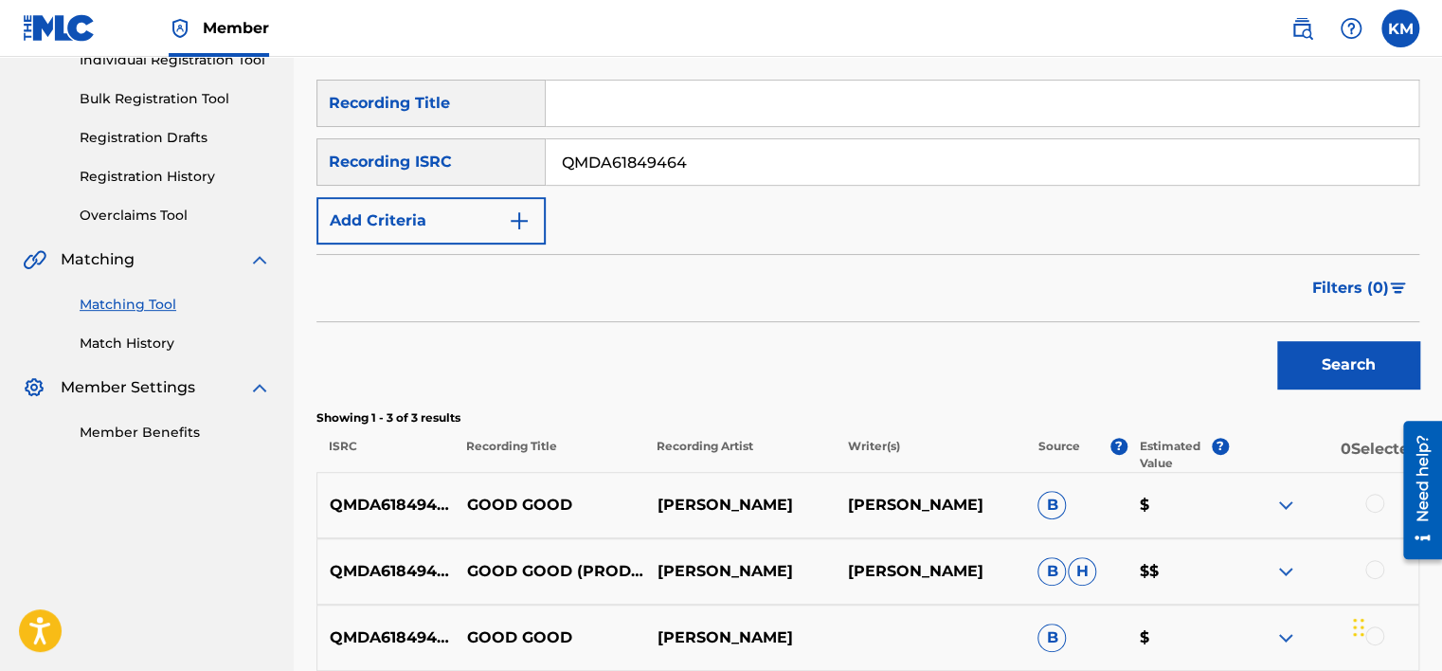
scroll to position [443, 0]
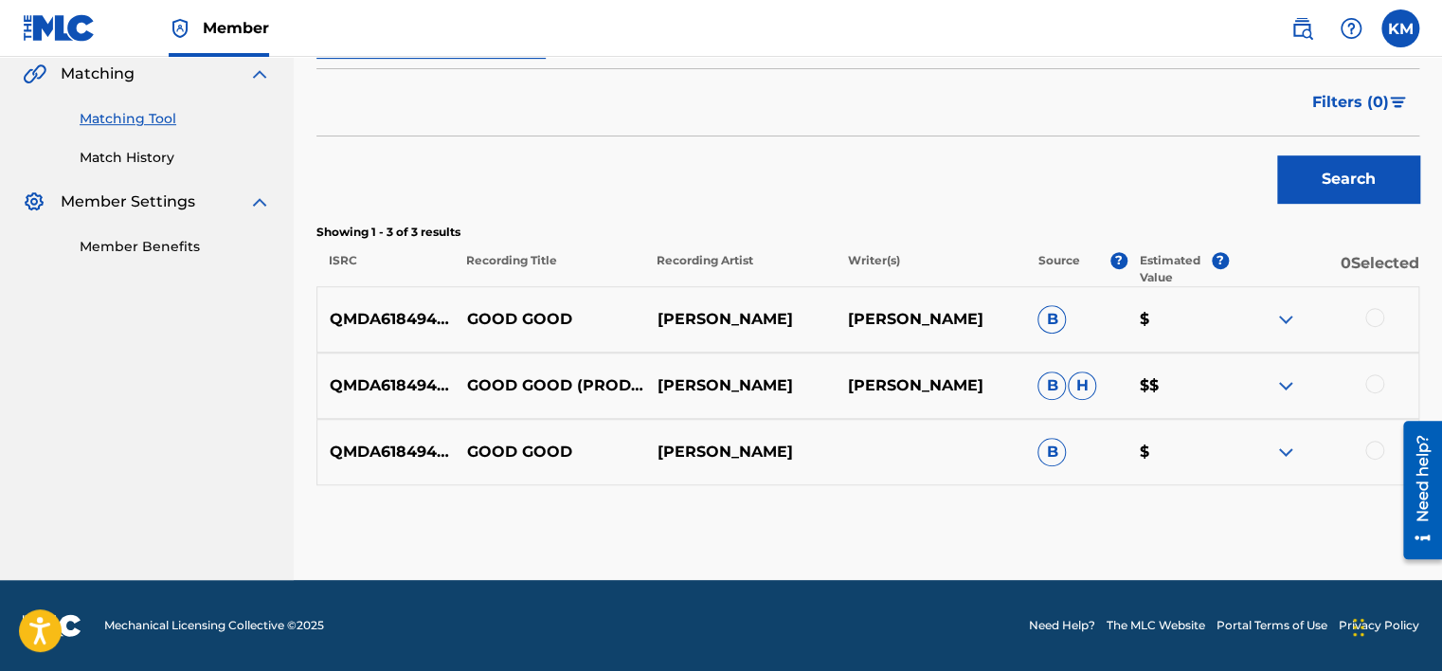
click at [139, 154] on link "Match History" at bounding box center [175, 158] width 191 height 20
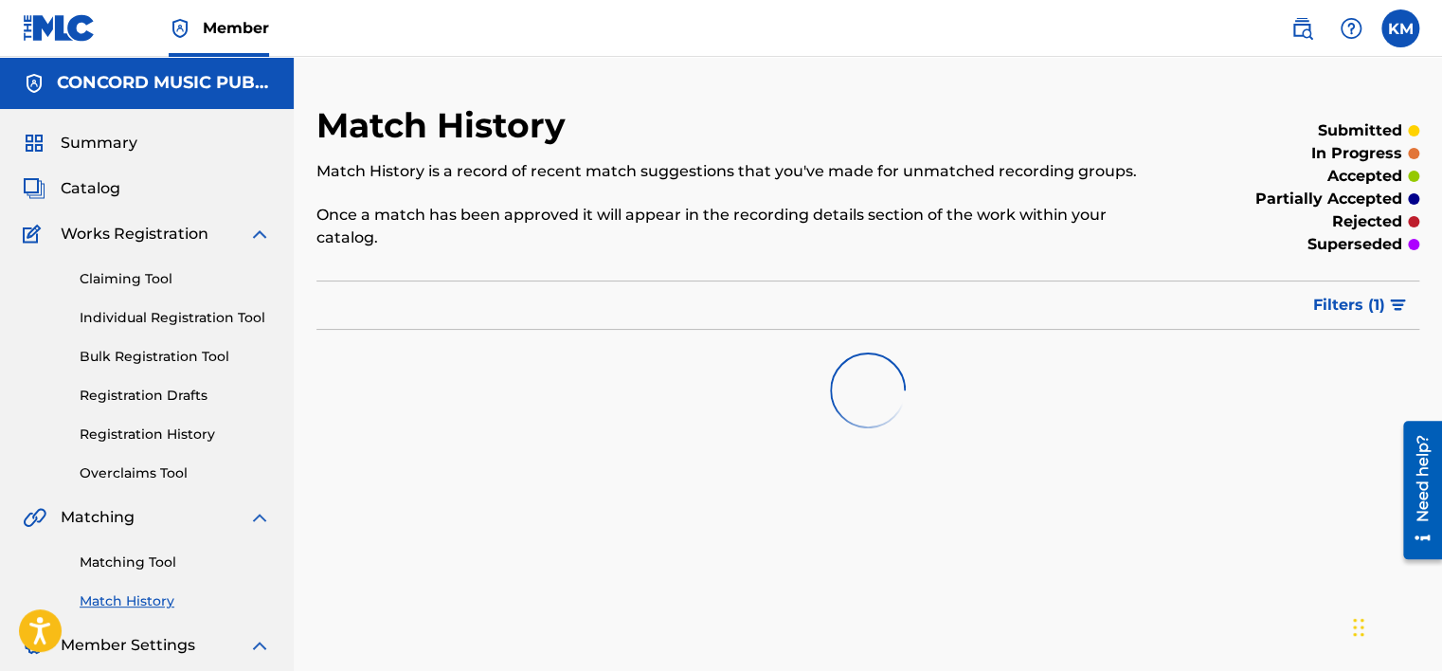
click at [154, 565] on link "Matching Tool" at bounding box center [175, 562] width 191 height 20
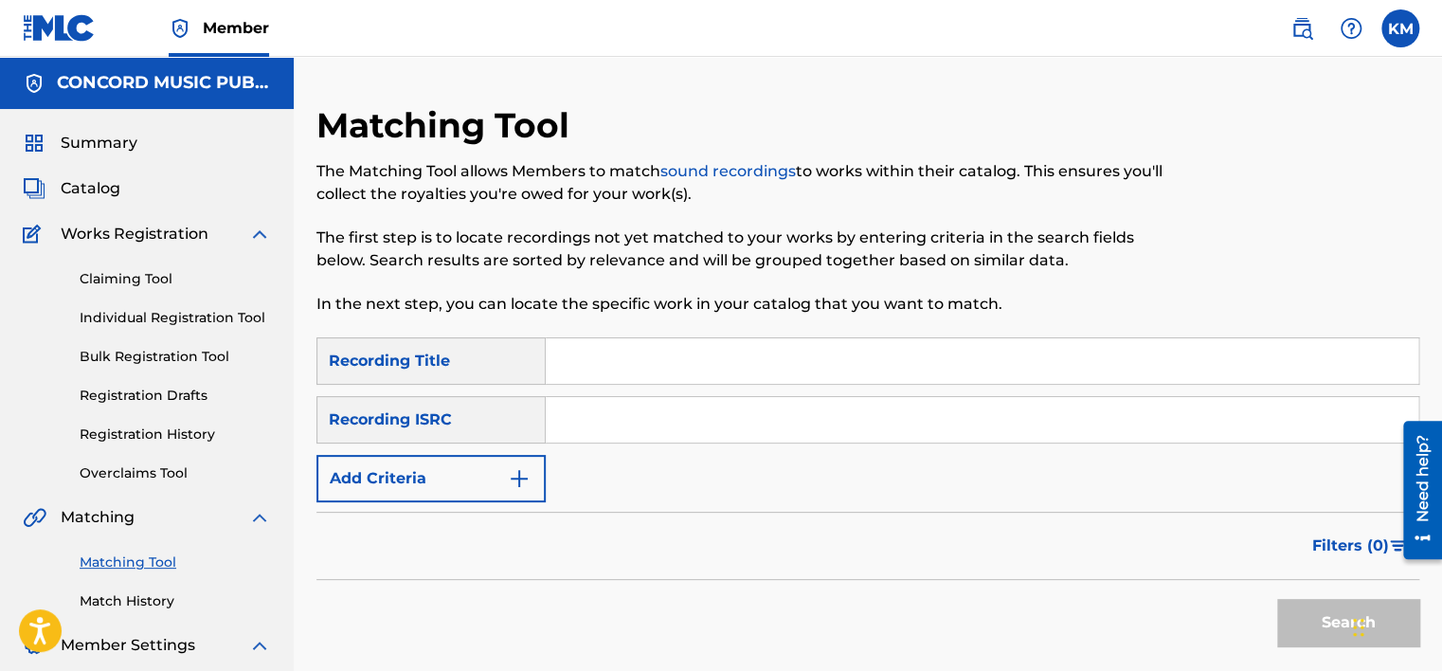
paste input "QMWZB1710373"
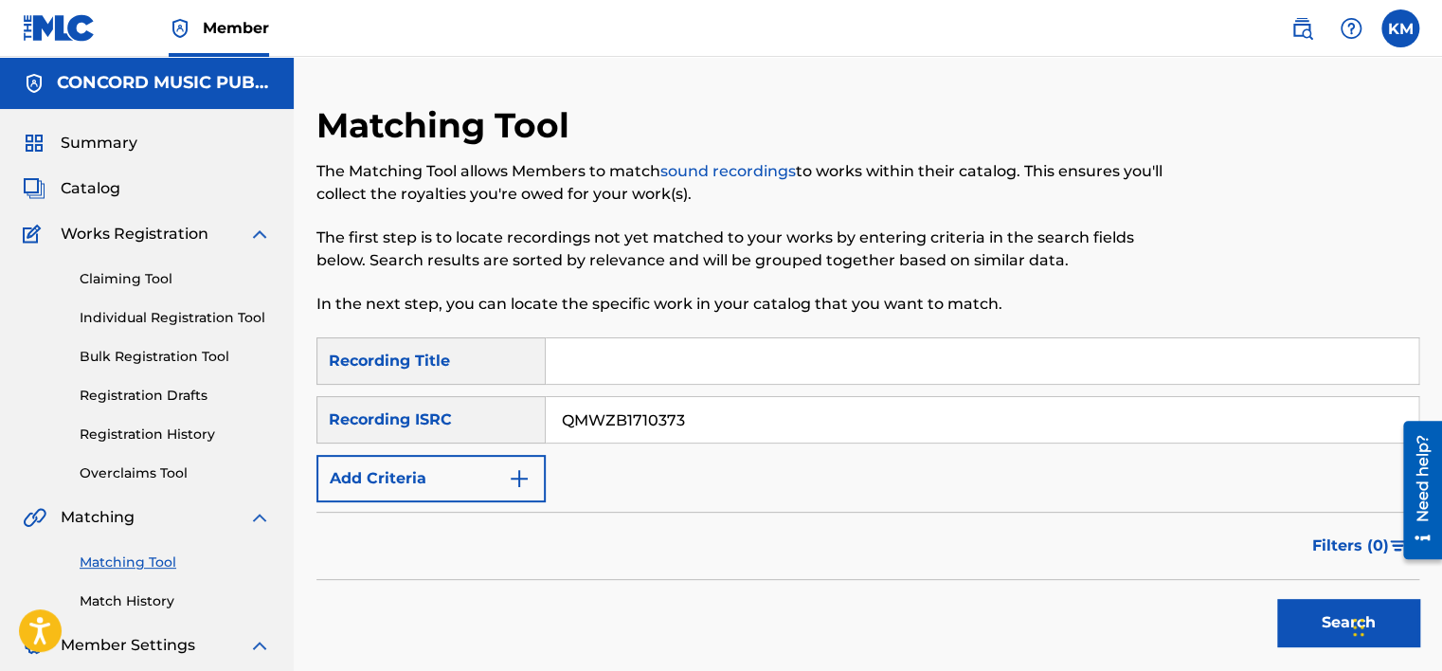
type input "QMWZB1710373"
click at [1288, 624] on button "Search" at bounding box center [1348, 622] width 142 height 47
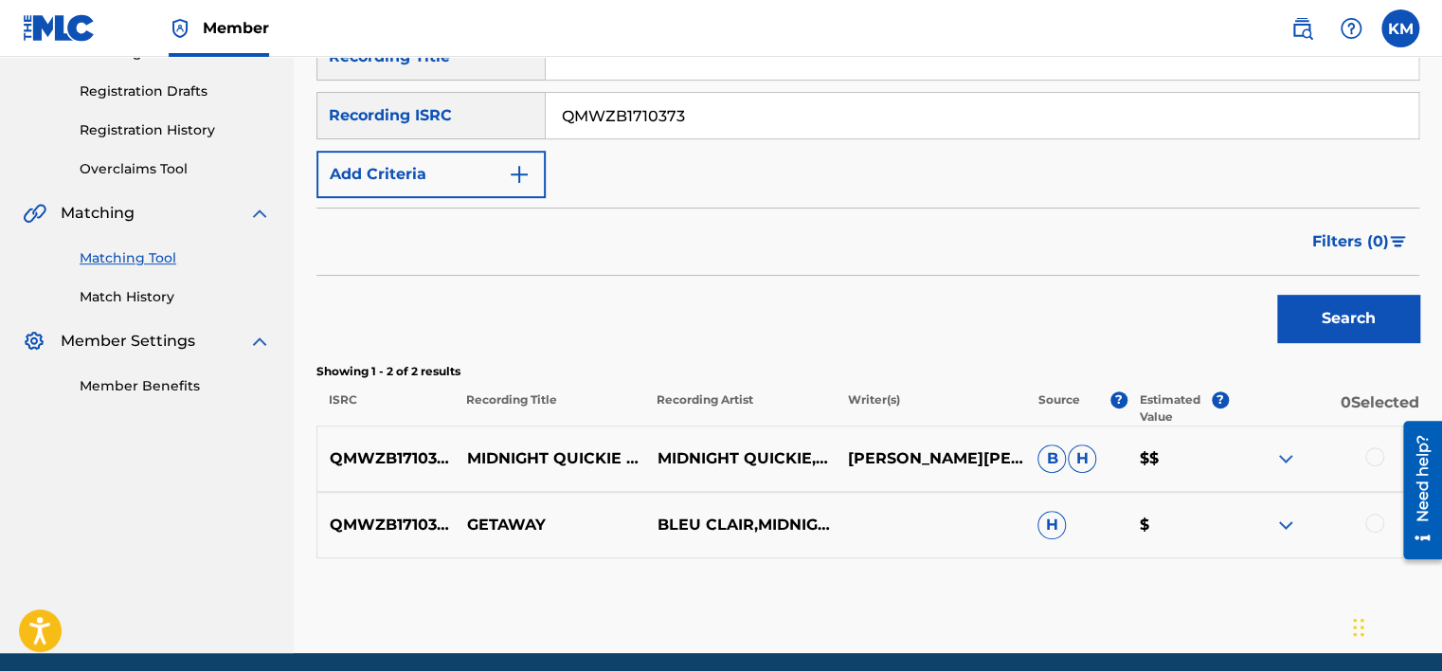
scroll to position [376, 0]
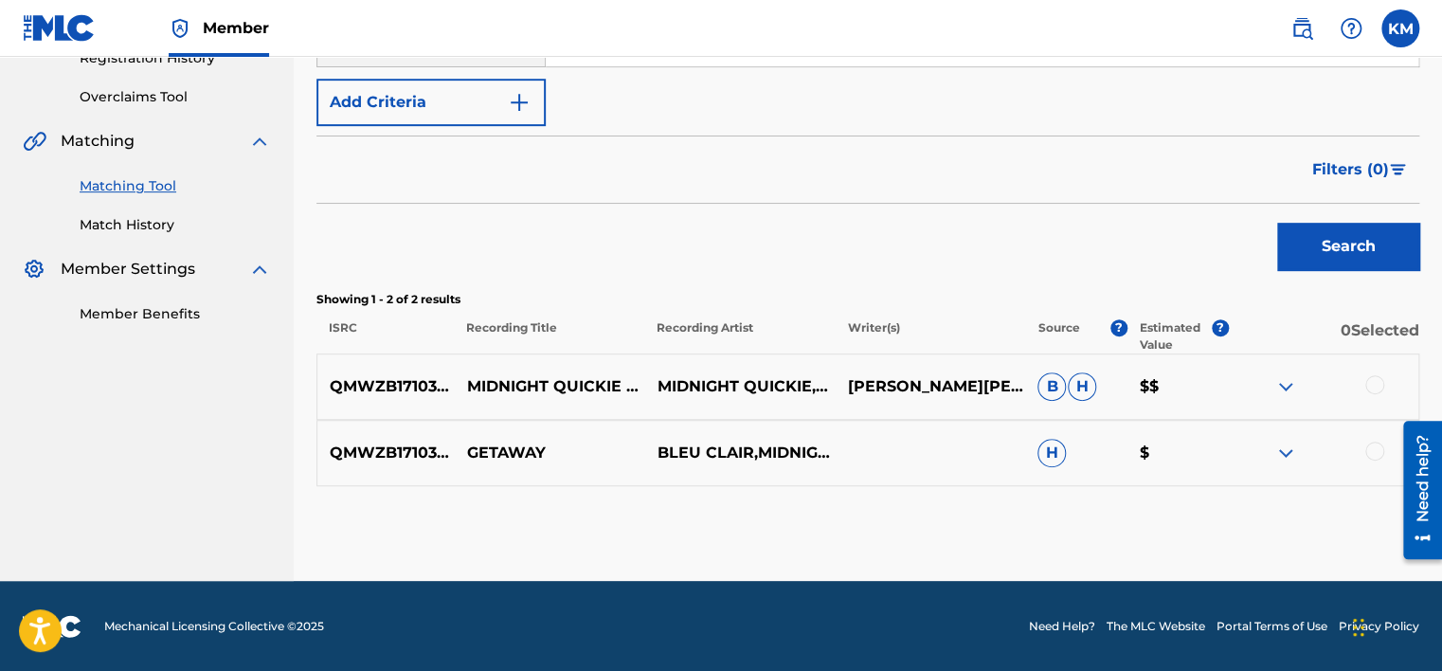
click at [509, 445] on p "GETAWAY" at bounding box center [550, 452] width 190 height 23
click at [1370, 448] on div at bounding box center [1374, 450] width 19 height 19
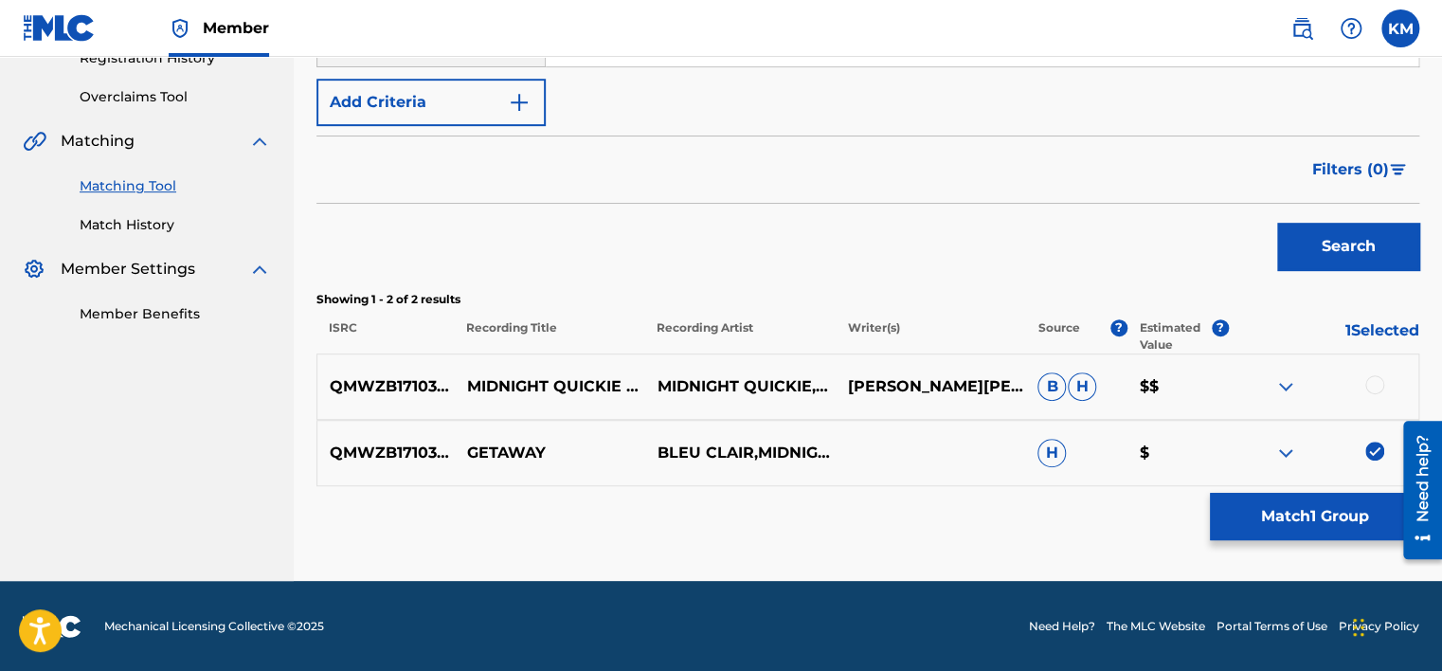
click at [1367, 385] on div at bounding box center [1374, 384] width 19 height 19
click at [1334, 513] on button "Match 2 Groups" at bounding box center [1313, 516] width 209 height 47
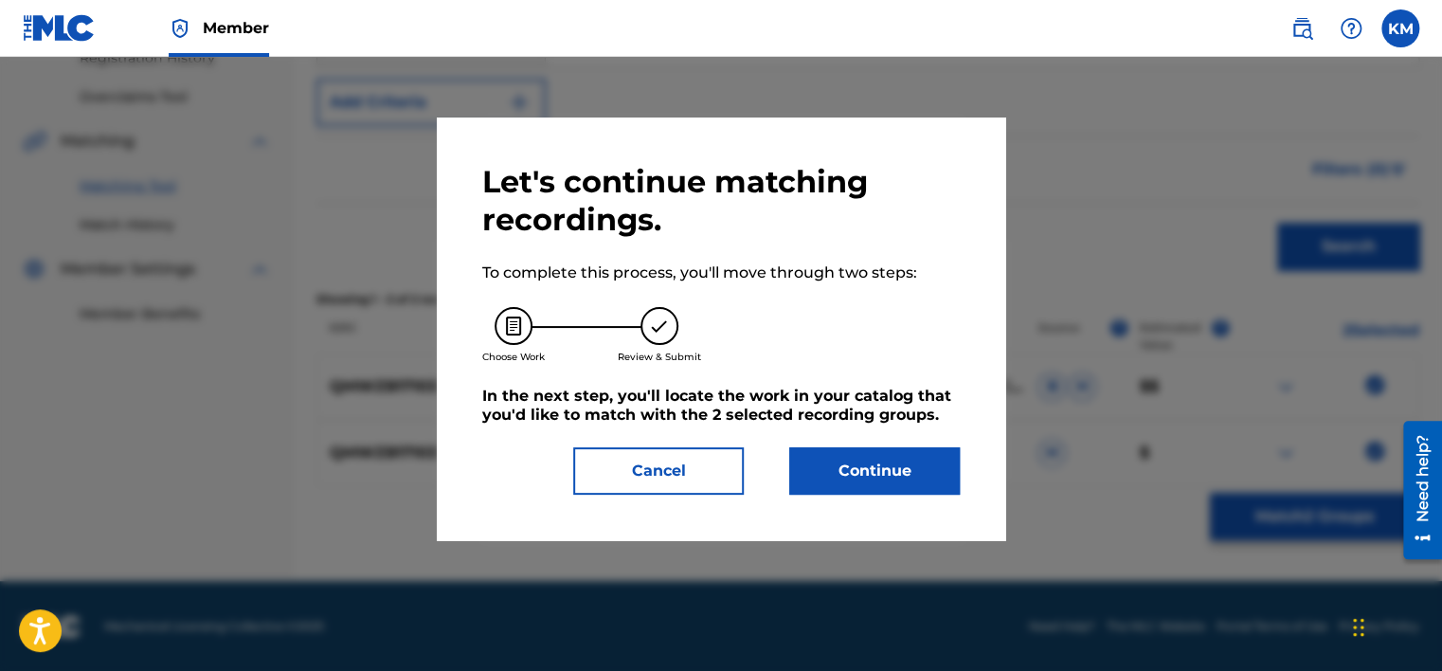
click at [898, 471] on button "Continue" at bounding box center [874, 470] width 170 height 47
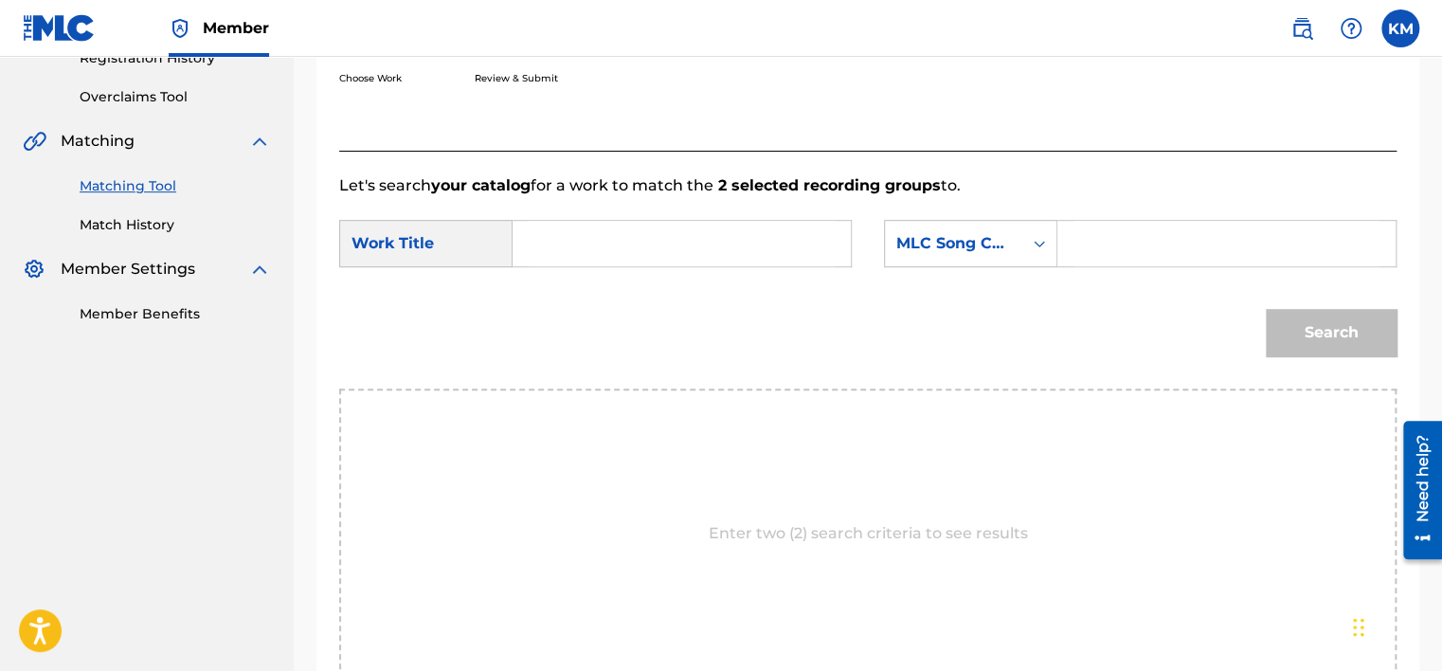
click at [652, 251] on input "Search Form" at bounding box center [681, 243] width 306 height 45
paste input "GETAWAY"
type input "GETAWAY"
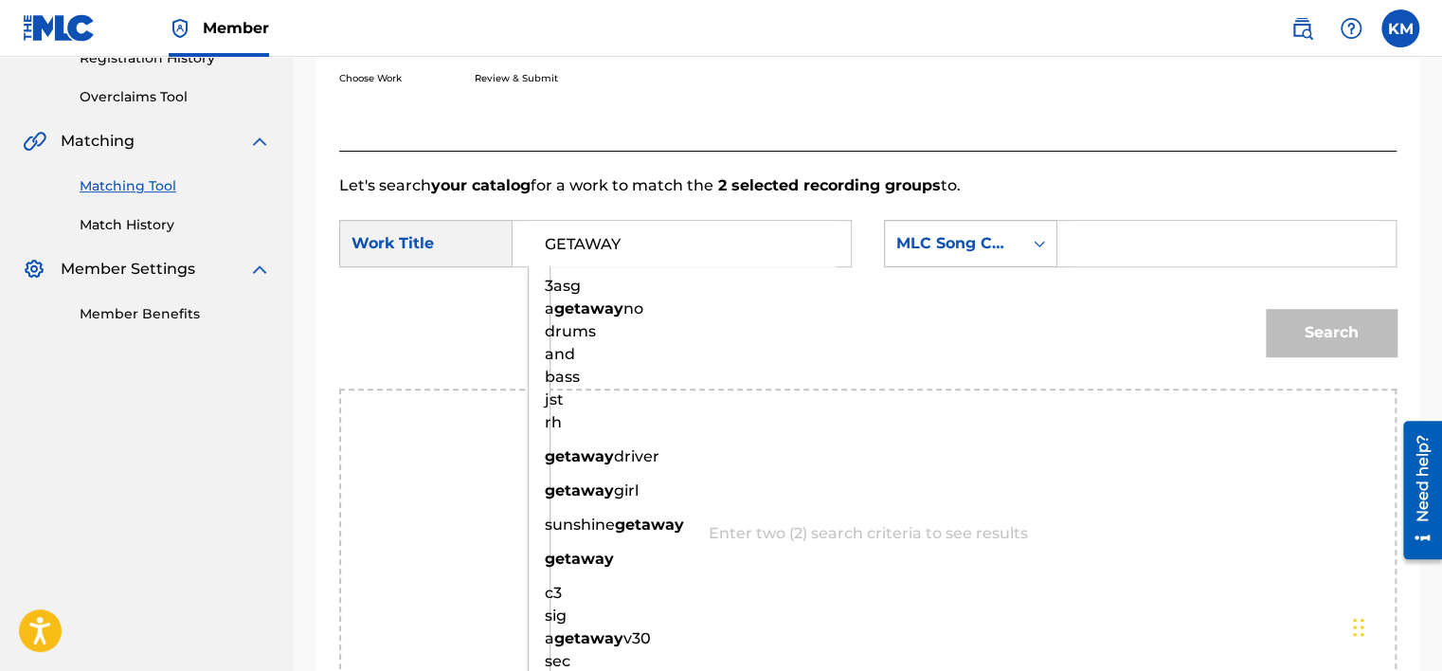
click at [1038, 242] on icon "Search Form" at bounding box center [1039, 243] width 19 height 19
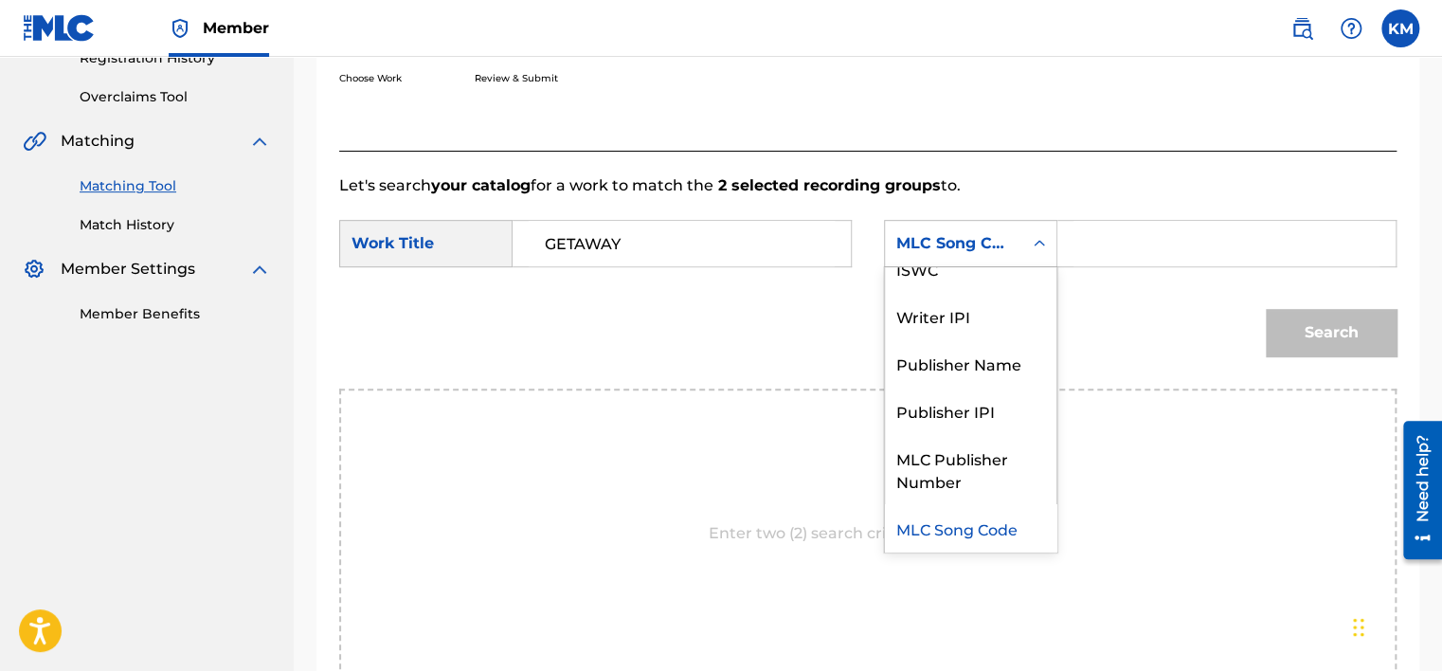
scroll to position [0, 0]
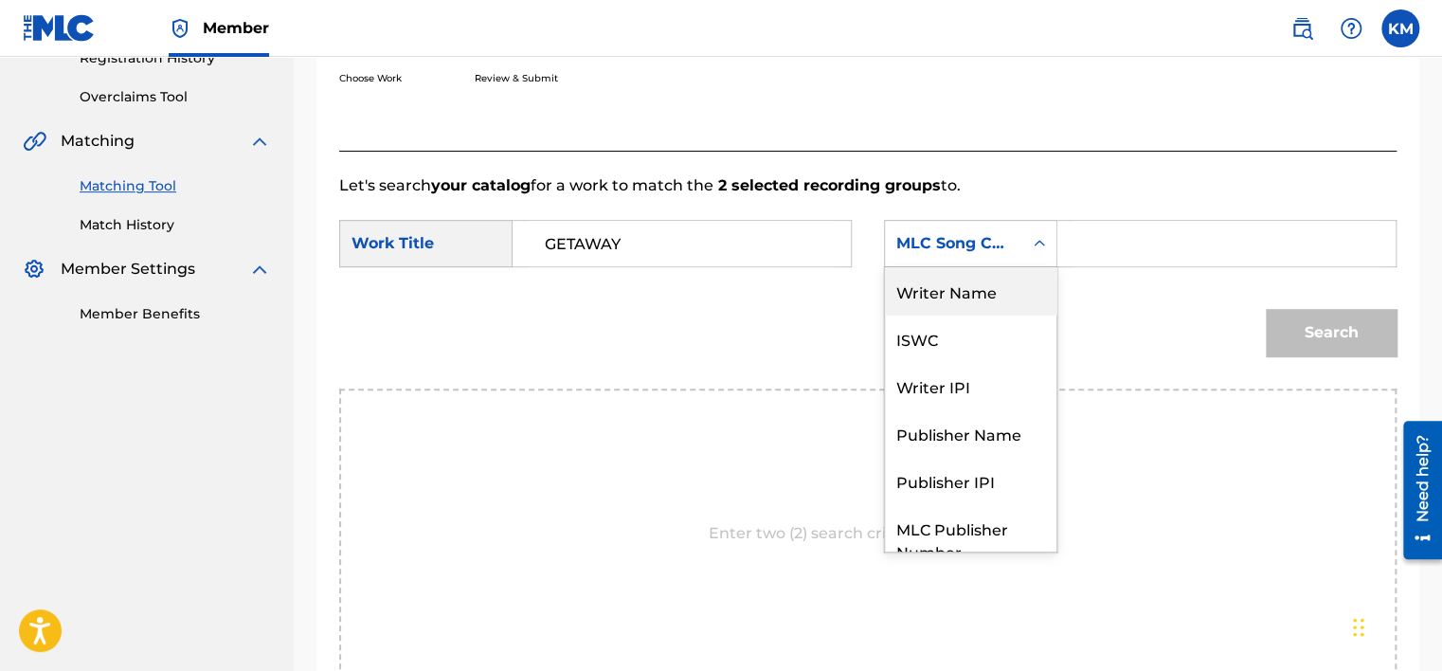
click at [981, 292] on div "Writer Name" at bounding box center [970, 290] width 171 height 47
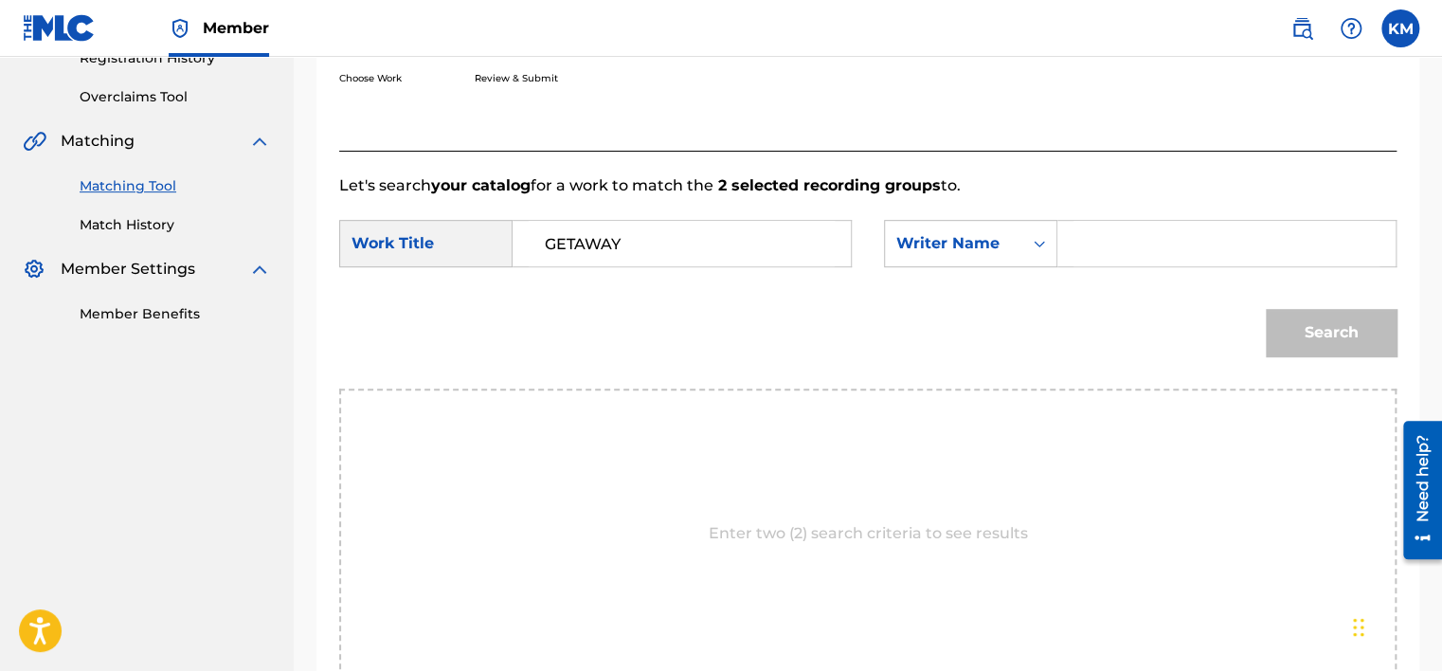
click at [1099, 240] on input "Search Form" at bounding box center [1226, 243] width 306 height 45
paste input "Utami"
click at [1288, 313] on button "Search" at bounding box center [1330, 332] width 131 height 47
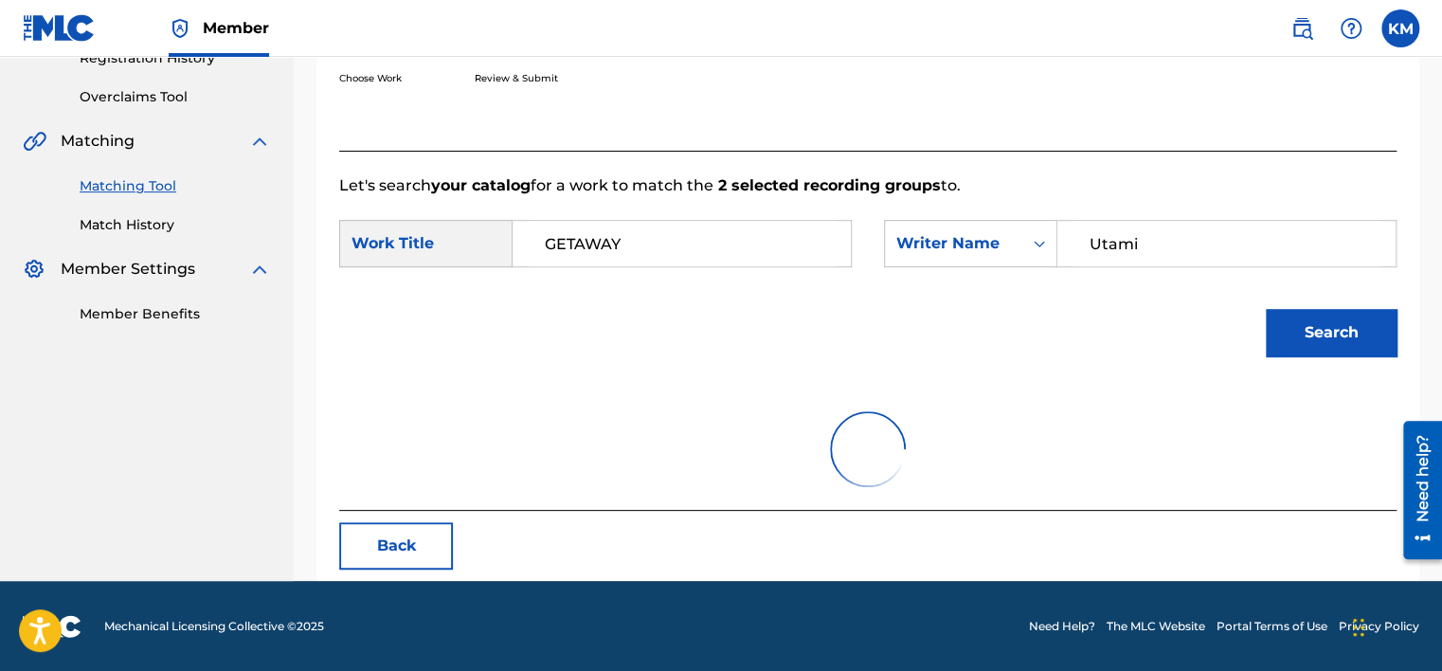
scroll to position [296, 0]
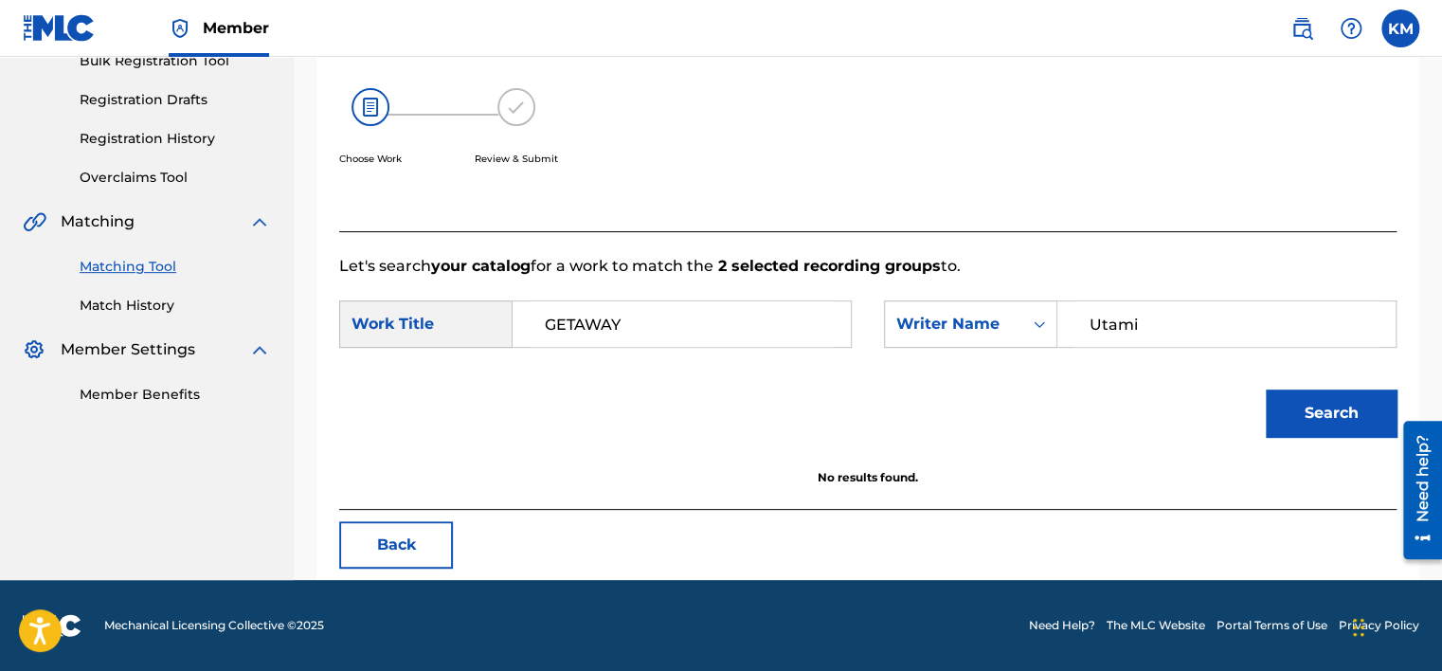
paste input "Ramadhan"
drag, startPoint x: 1163, startPoint y: 327, endPoint x: 826, endPoint y: 334, distance: 337.3
click at [826, 334] on div "SearchWithCriteria586dc626-9cd4-4cd6-b2c4-c9c52974bd35 Work Title GETAWAY Searc…" at bounding box center [867, 329] width 1057 height 59
click at [1346, 417] on button "Search" at bounding box center [1330, 412] width 131 height 47
click at [1331, 412] on button "Search" at bounding box center [1330, 412] width 131 height 47
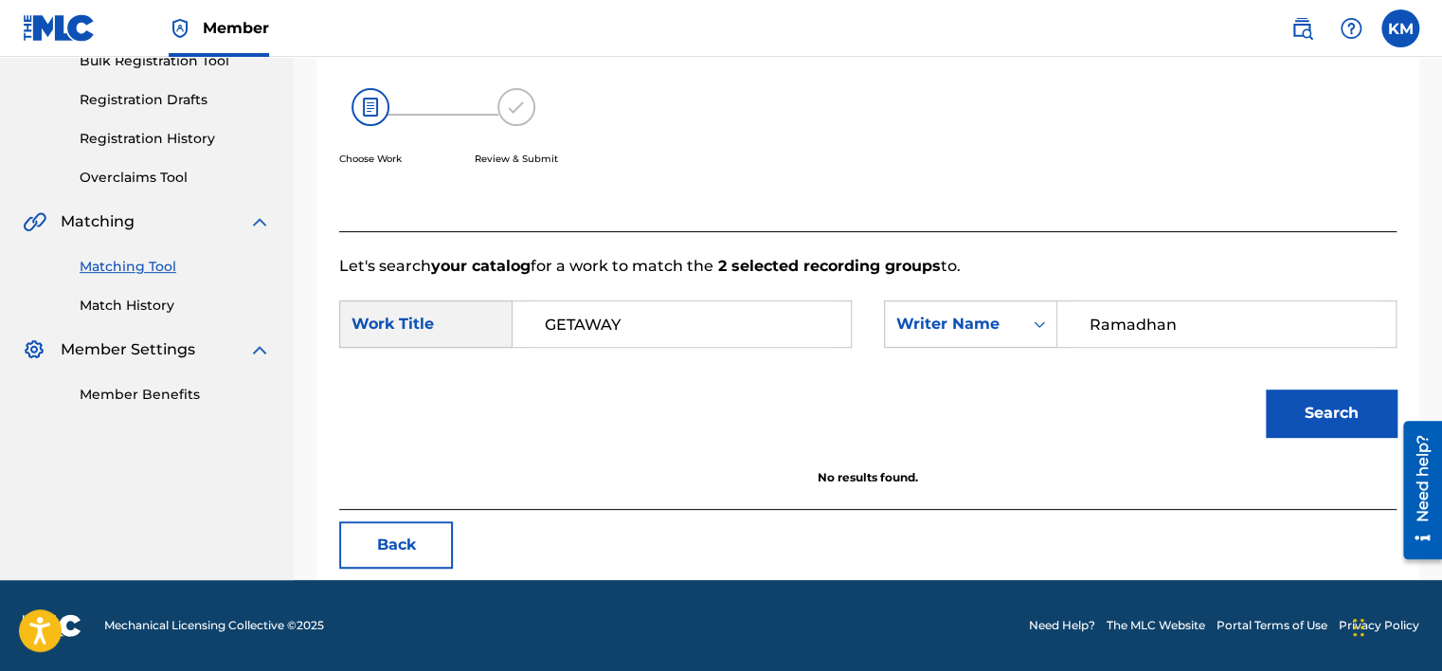
drag, startPoint x: 1190, startPoint y: 325, endPoint x: 818, endPoint y: 352, distance: 372.3
click at [874, 340] on div "SearchWithCriteria586dc626-9cd4-4cd6-b2c4-c9c52974bd35 Work Title GETAWAY Searc…" at bounding box center [867, 329] width 1057 height 59
paste input "Wicaksono"
type input "Wicaksono"
click at [1290, 417] on button "Search" at bounding box center [1330, 412] width 131 height 47
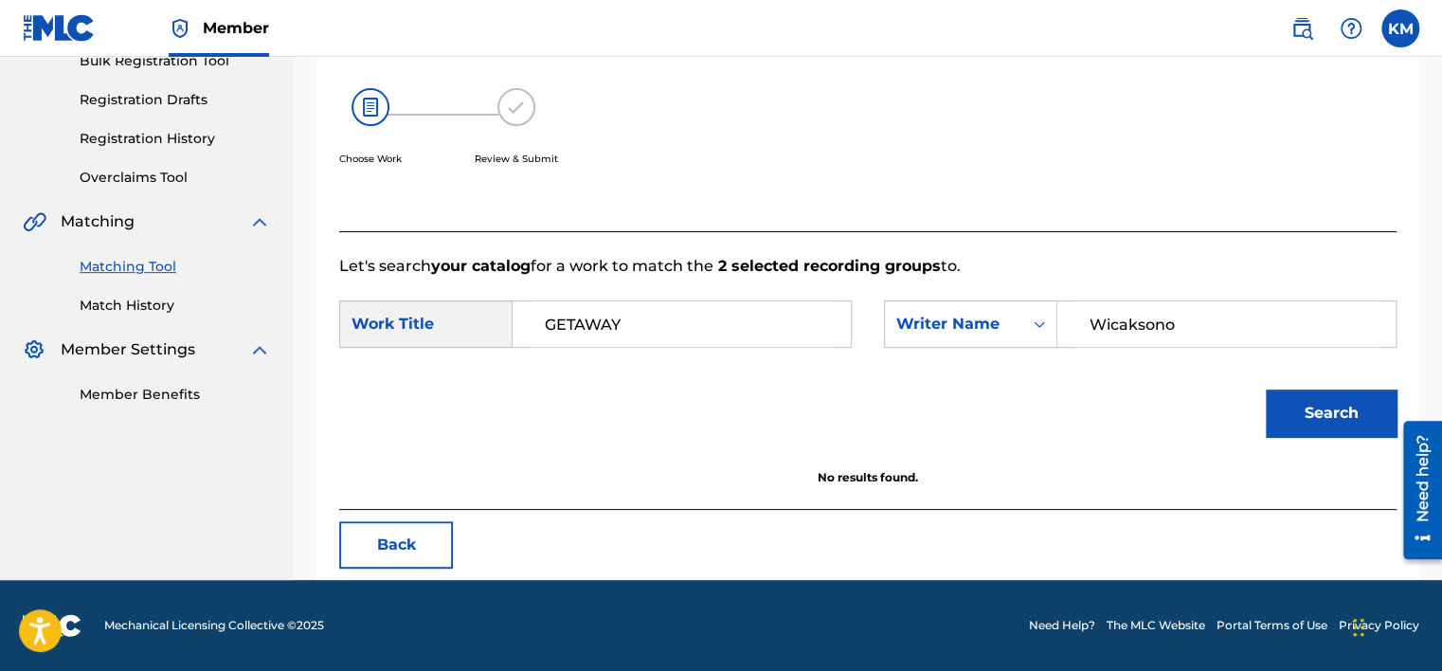
click at [1390, 19] on label at bounding box center [1400, 28] width 38 height 38
click at [1400, 28] on input "[PERSON_NAME] Matheson [EMAIL_ADDRESS][PERSON_NAME][DOMAIN_NAME] Notification P…" at bounding box center [1400, 28] width 0 height 0
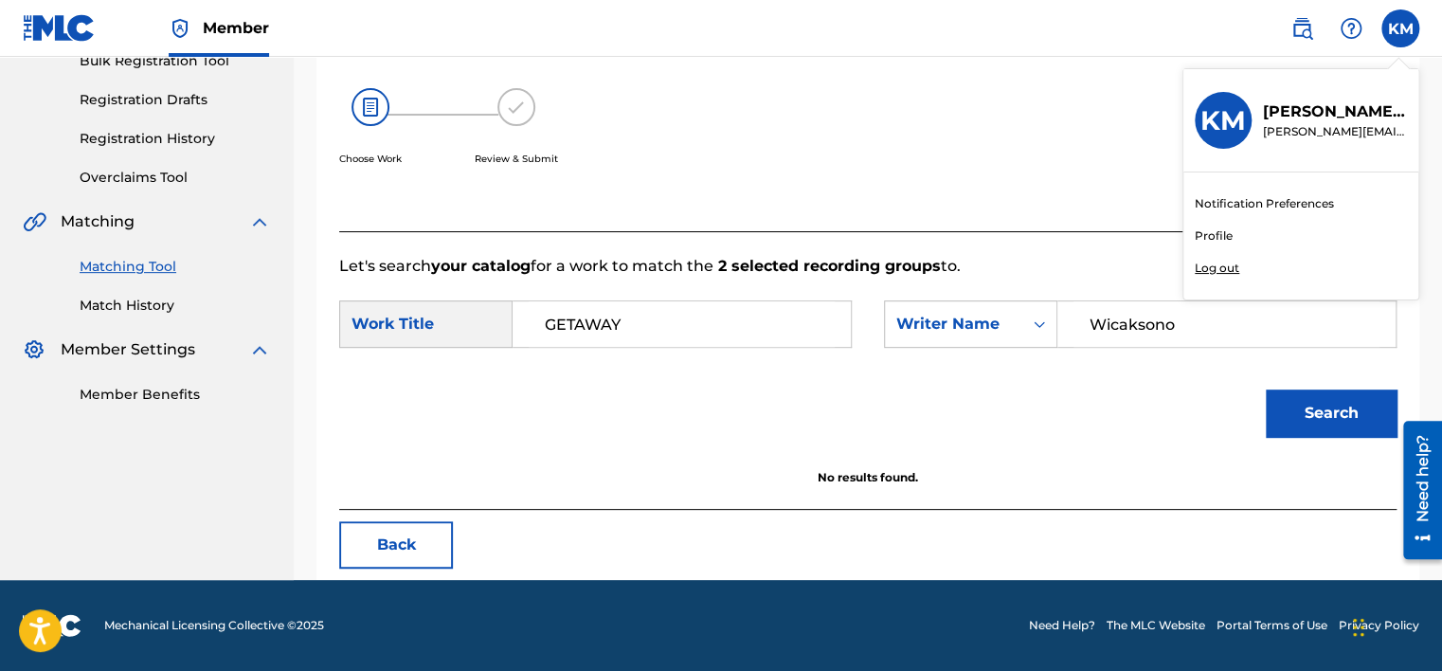
click at [1218, 267] on p "Log out" at bounding box center [1216, 268] width 45 height 17
click at [1400, 28] on input "[PERSON_NAME] Matheson [EMAIL_ADDRESS][PERSON_NAME][DOMAIN_NAME] Notification P…" at bounding box center [1400, 28] width 0 height 0
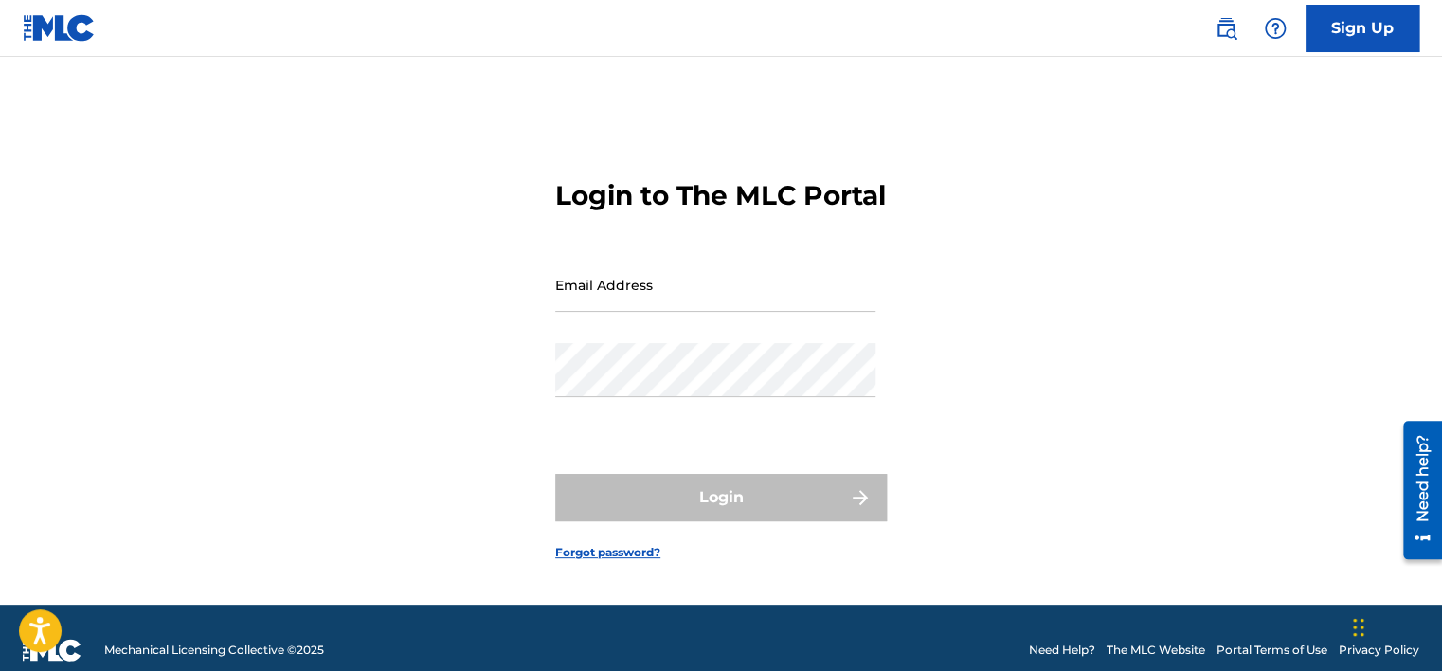
type input "[PERSON_NAME][EMAIL_ADDRESS][PERSON_NAME][DOMAIN_NAME]"
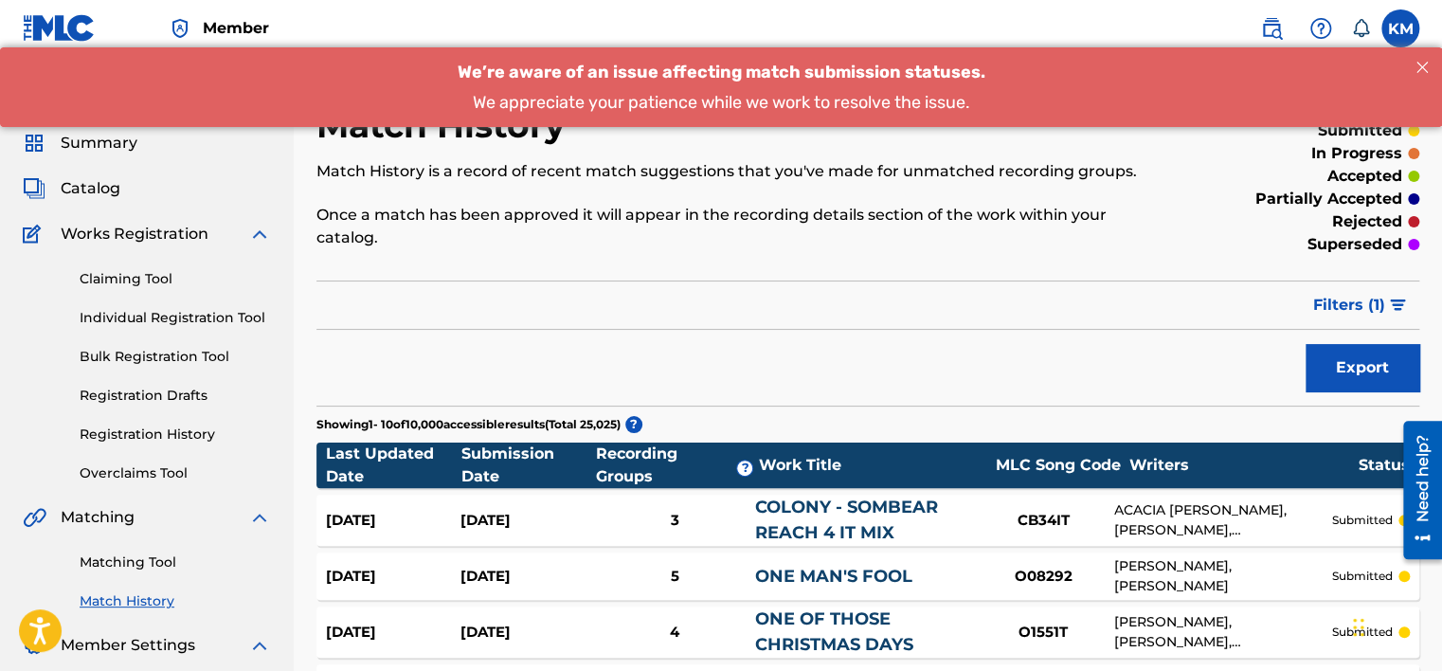
click at [1400, 24] on label at bounding box center [1400, 28] width 38 height 38
click at [1400, 28] on input "[PERSON_NAME] Matheson [EMAIL_ADDRESS][PERSON_NAME][DOMAIN_NAME] Notification P…" at bounding box center [1400, 28] width 0 height 0
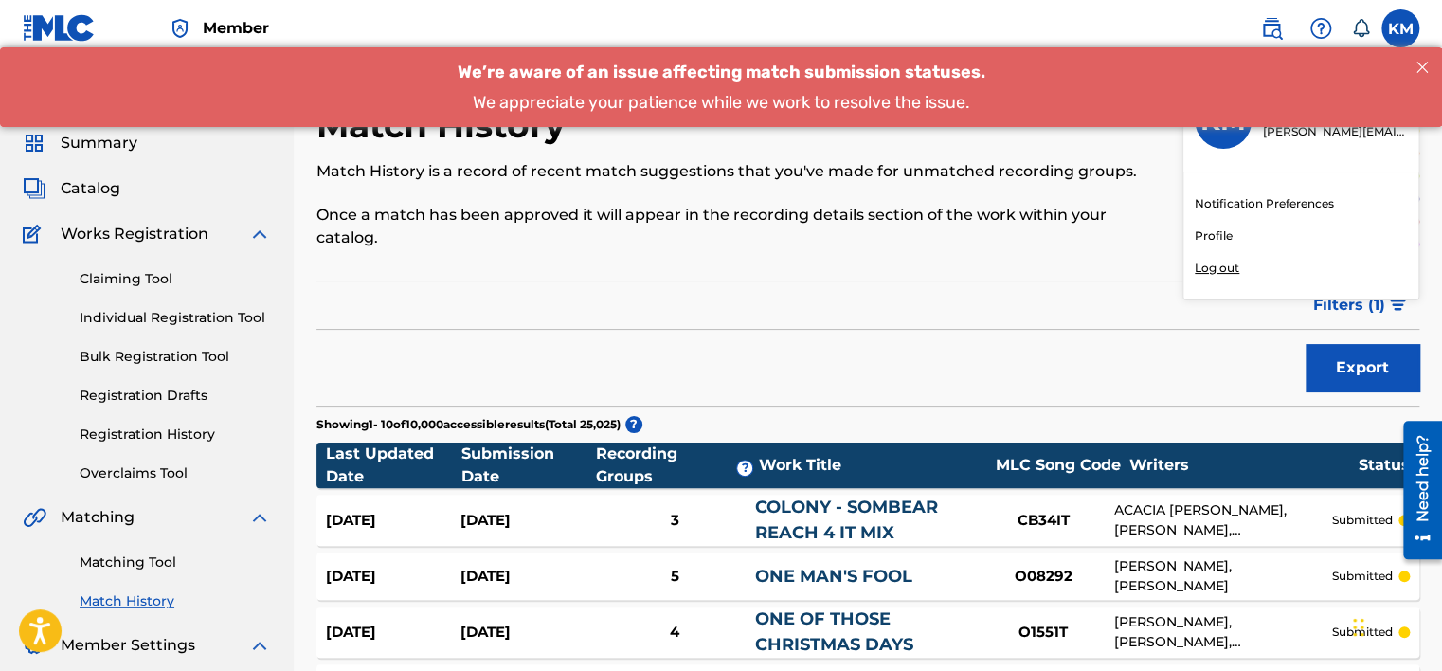
click at [1220, 262] on p "Log out" at bounding box center [1216, 268] width 45 height 17
click at [1400, 28] on input "[PERSON_NAME] Matheson [EMAIL_ADDRESS][PERSON_NAME][DOMAIN_NAME] Notification P…" at bounding box center [1400, 28] width 0 height 0
